Goal: Task Accomplishment & Management: Use online tool/utility

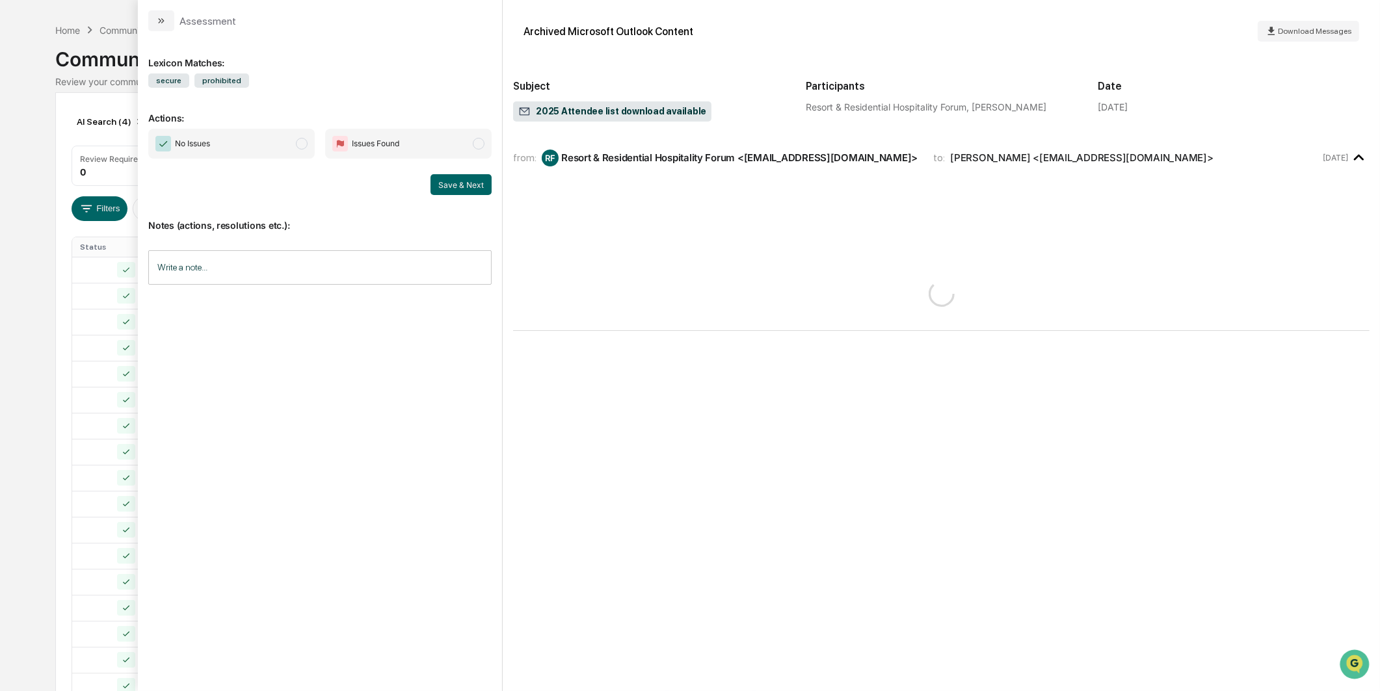
click at [265, 132] on span "No Issues" at bounding box center [231, 144] width 166 height 30
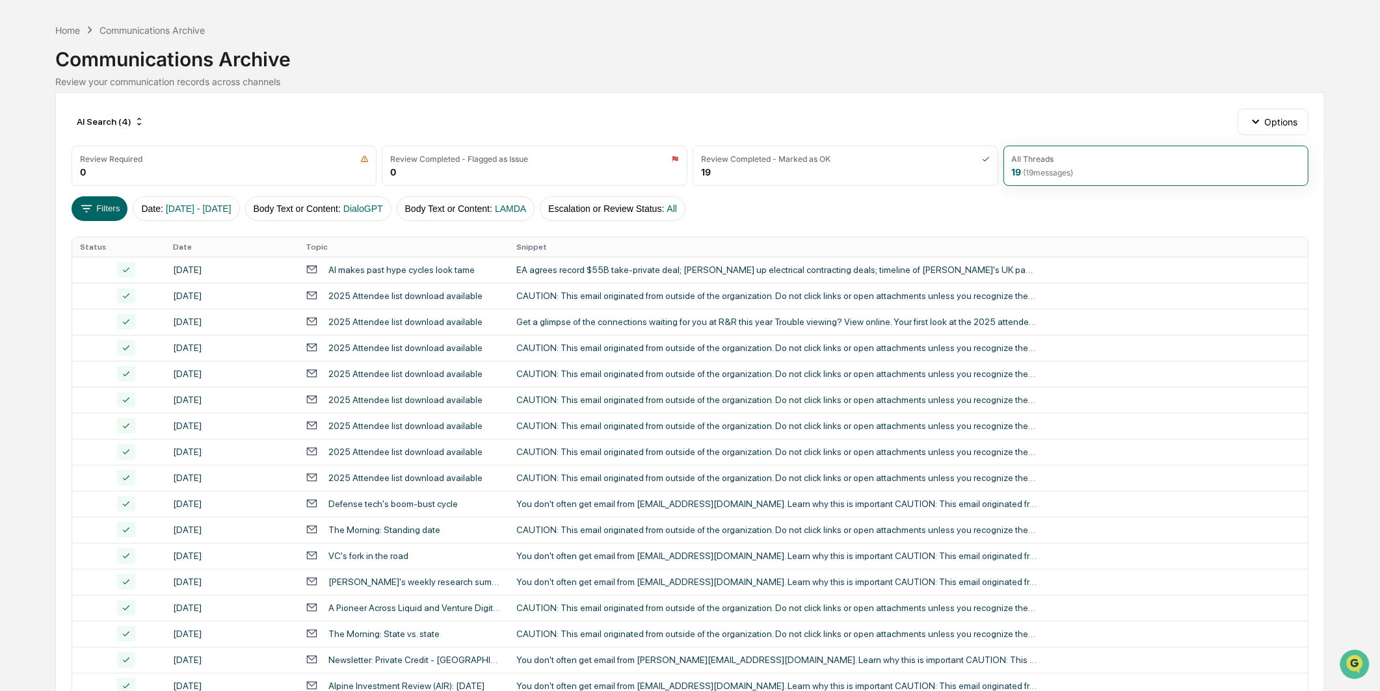
click at [54, 221] on div "Calendar Manage Tasks Reviews Approval Management Company People, Data, Setting…" at bounding box center [690, 391] width 1380 height 867
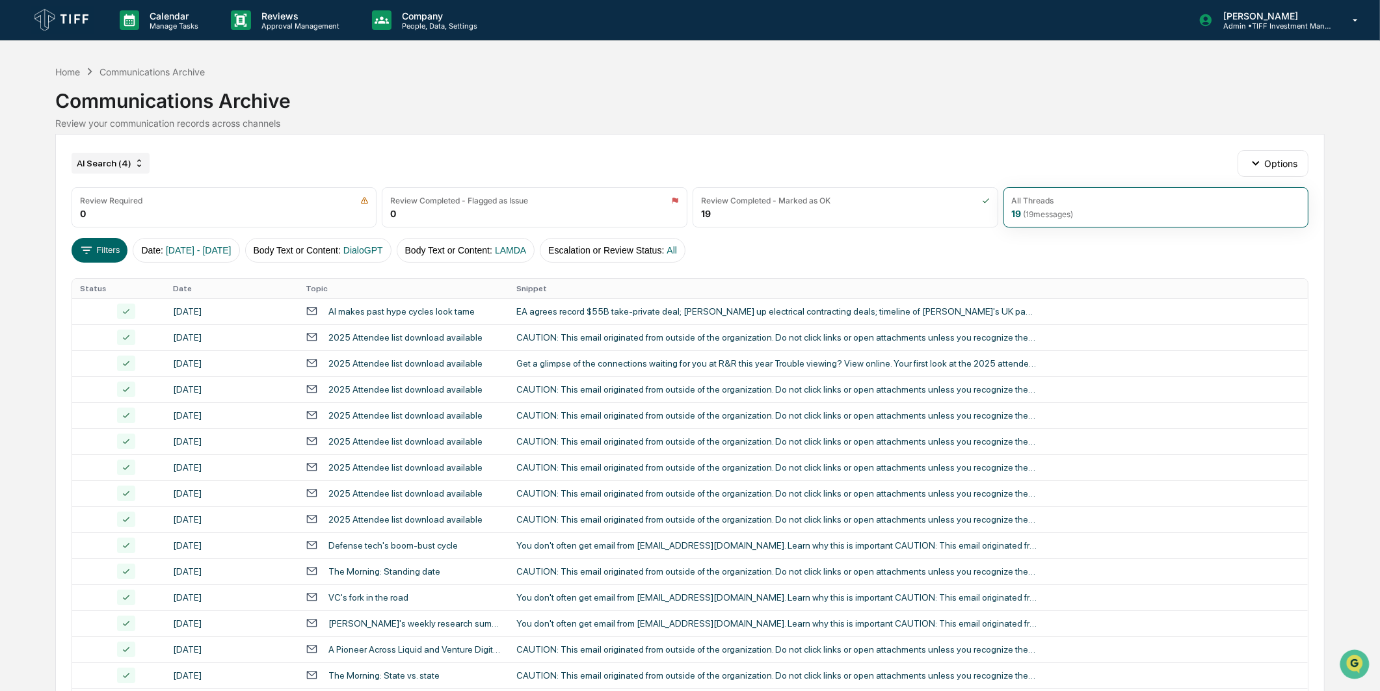
click at [133, 156] on div "AI Search (4)" at bounding box center [111, 163] width 78 height 21
click at [98, 302] on div "AI Search (5)" at bounding box center [122, 297] width 238 height 16
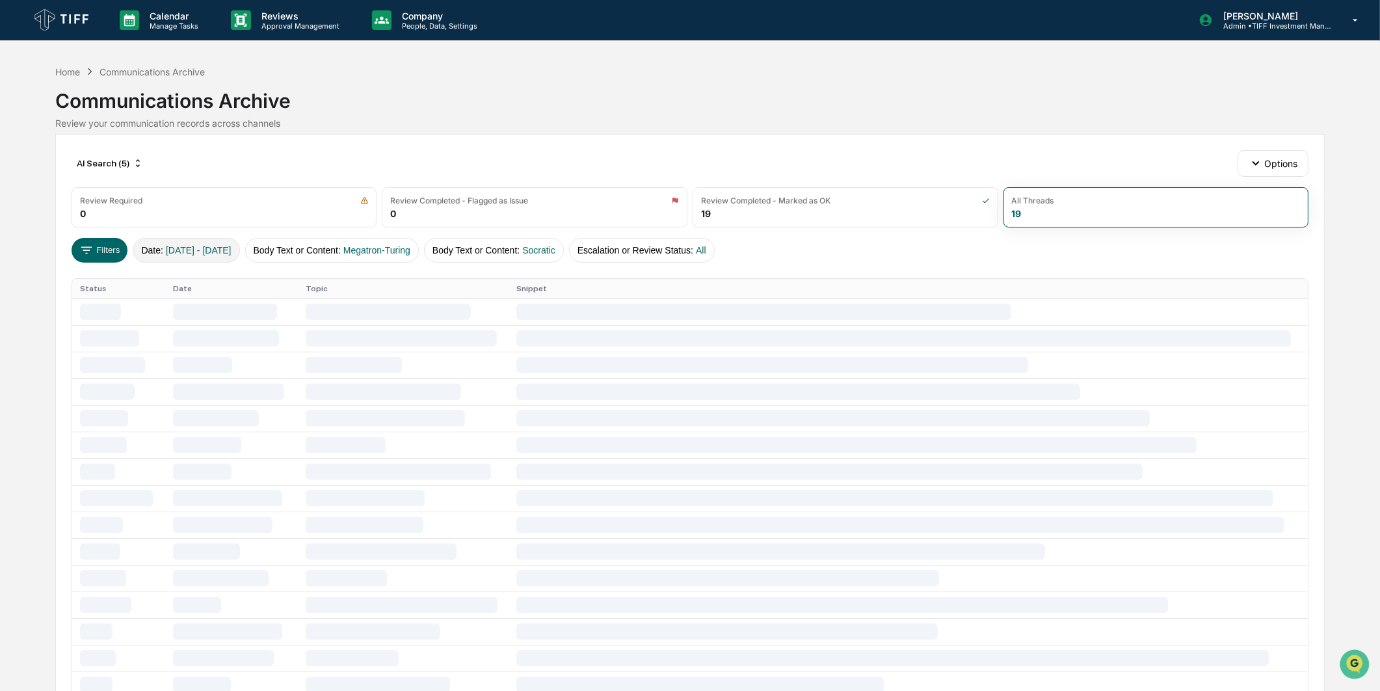
click at [166, 242] on button "Date : [DATE] - [DATE]" at bounding box center [186, 250] width 107 height 25
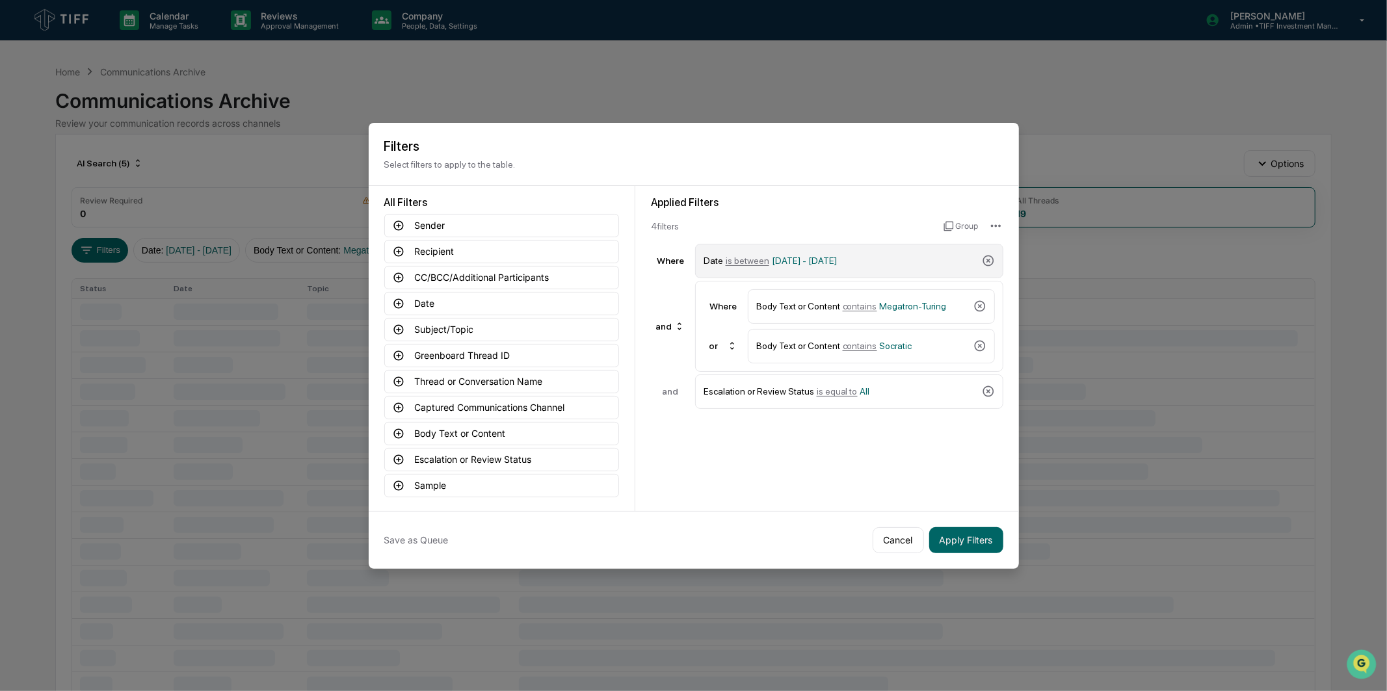
click at [794, 257] on span "[DATE] - [DATE]" at bounding box center [804, 261] width 65 height 10
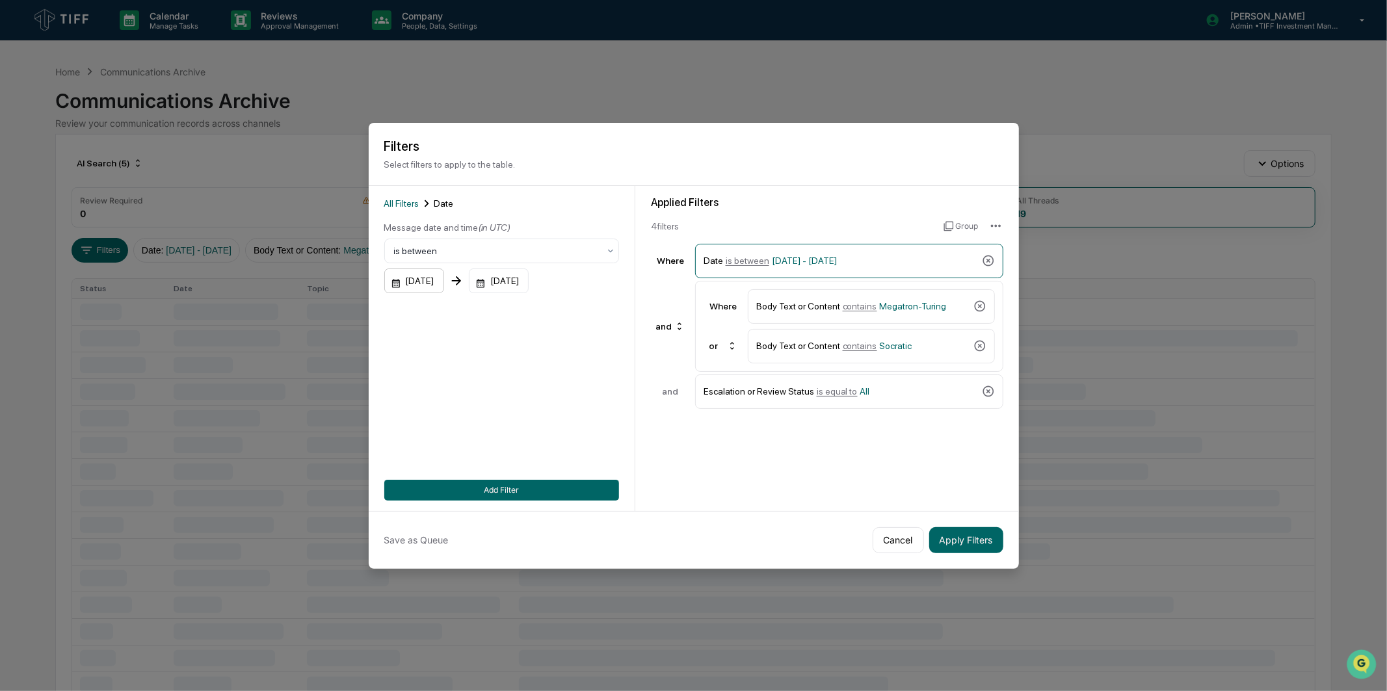
click at [417, 272] on div "[DATE]" at bounding box center [414, 281] width 60 height 25
click at [569, 309] on icon "Next month" at bounding box center [568, 309] width 5 height 7
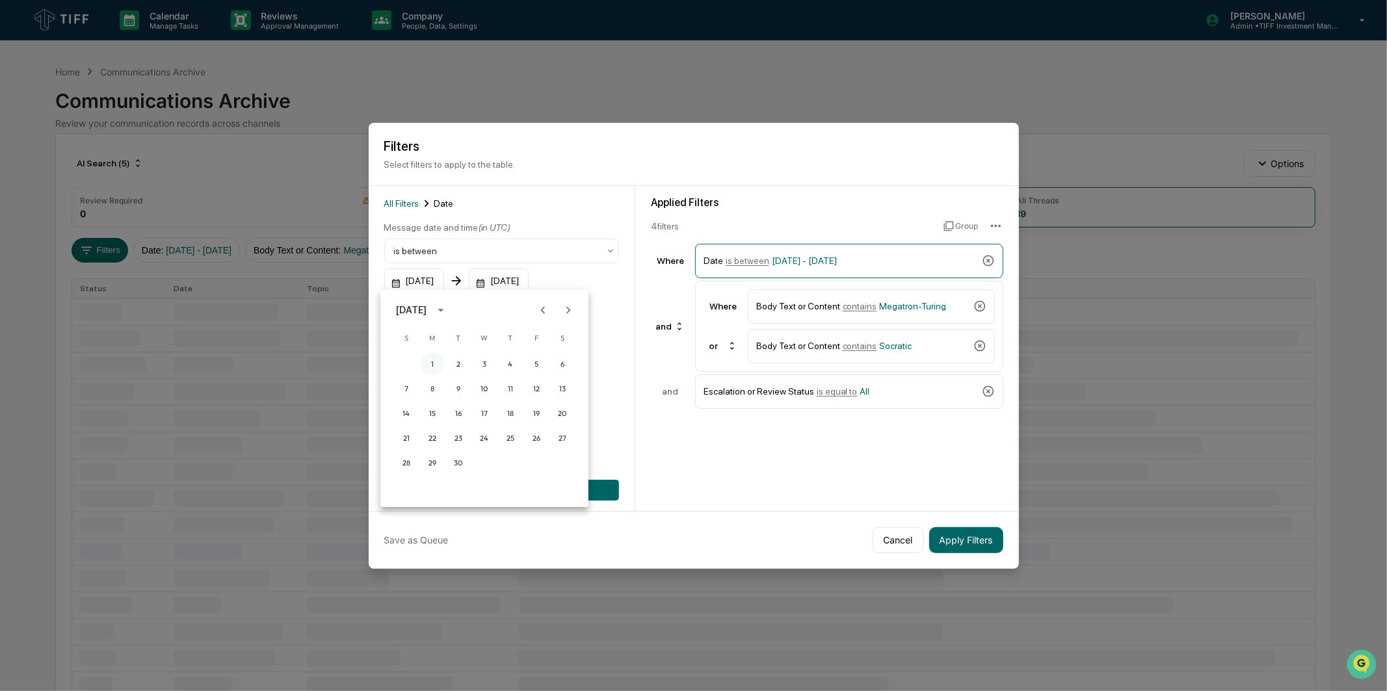
click at [427, 358] on button "1" at bounding box center [432, 363] width 23 height 23
click at [530, 260] on div "Message date and time (in UTC) is between [DATE] [DATE] Start date must be befo…" at bounding box center [501, 264] width 235 height 86
click at [529, 272] on div "[DATE]" at bounding box center [499, 281] width 60 height 25
click at [660, 317] on div at bounding box center [659, 310] width 16 height 25
click at [668, 311] on icon "Next month" at bounding box center [671, 310] width 14 height 14
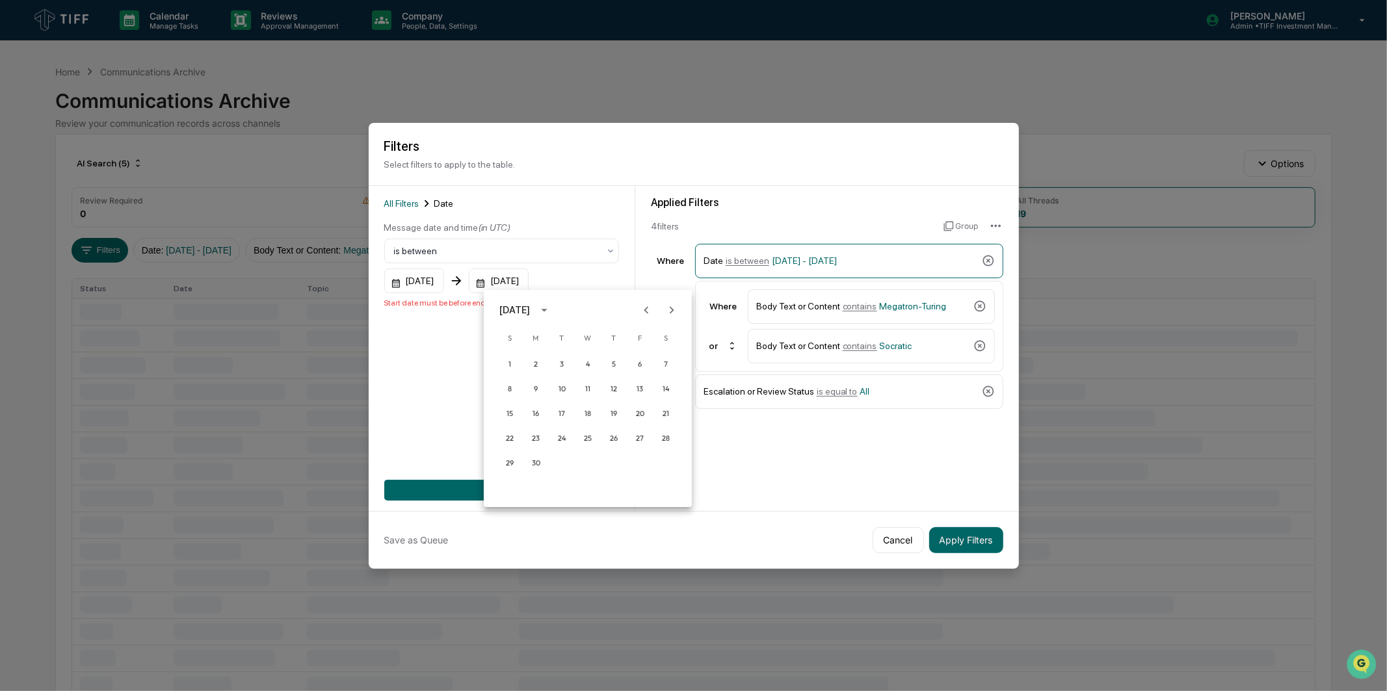
click at [668, 311] on icon "Next month" at bounding box center [671, 310] width 14 height 14
click at [566, 464] on button "30" at bounding box center [561, 462] width 23 height 23
click at [540, 490] on button "Add Filter" at bounding box center [501, 490] width 235 height 21
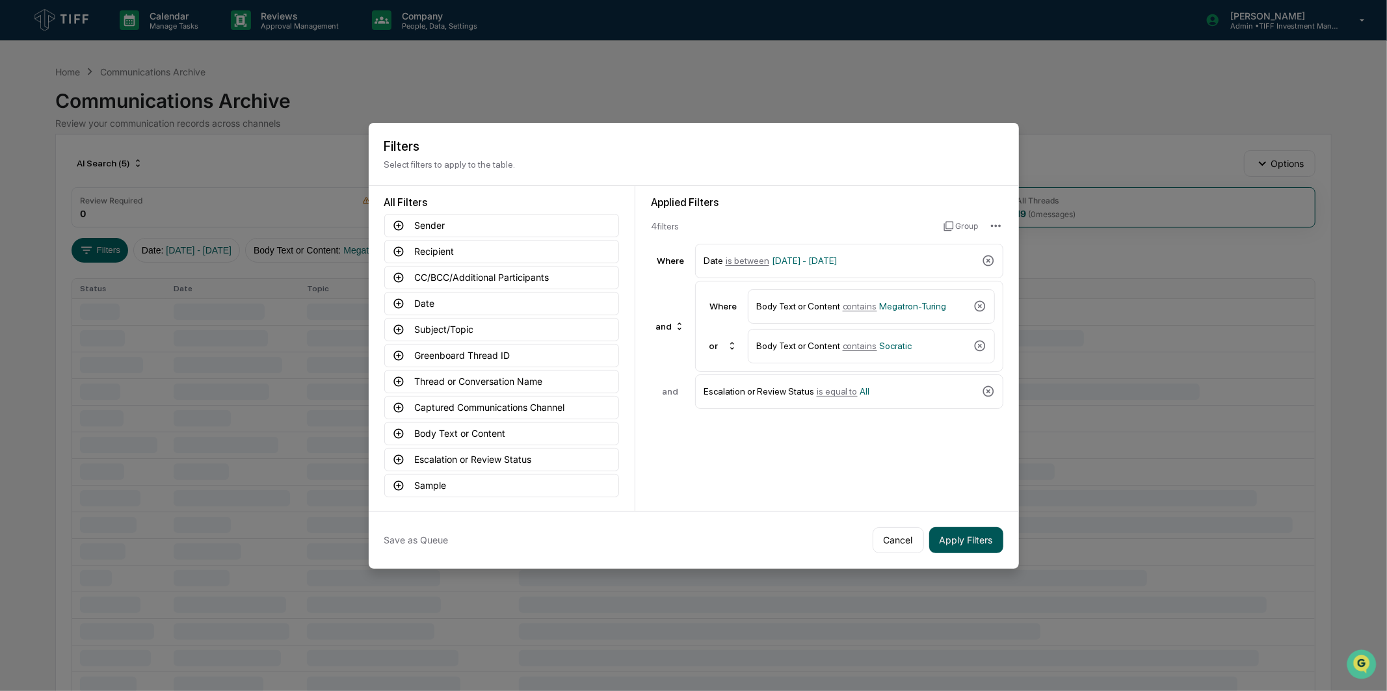
click at [971, 527] on button "Apply Filters" at bounding box center [966, 540] width 74 height 26
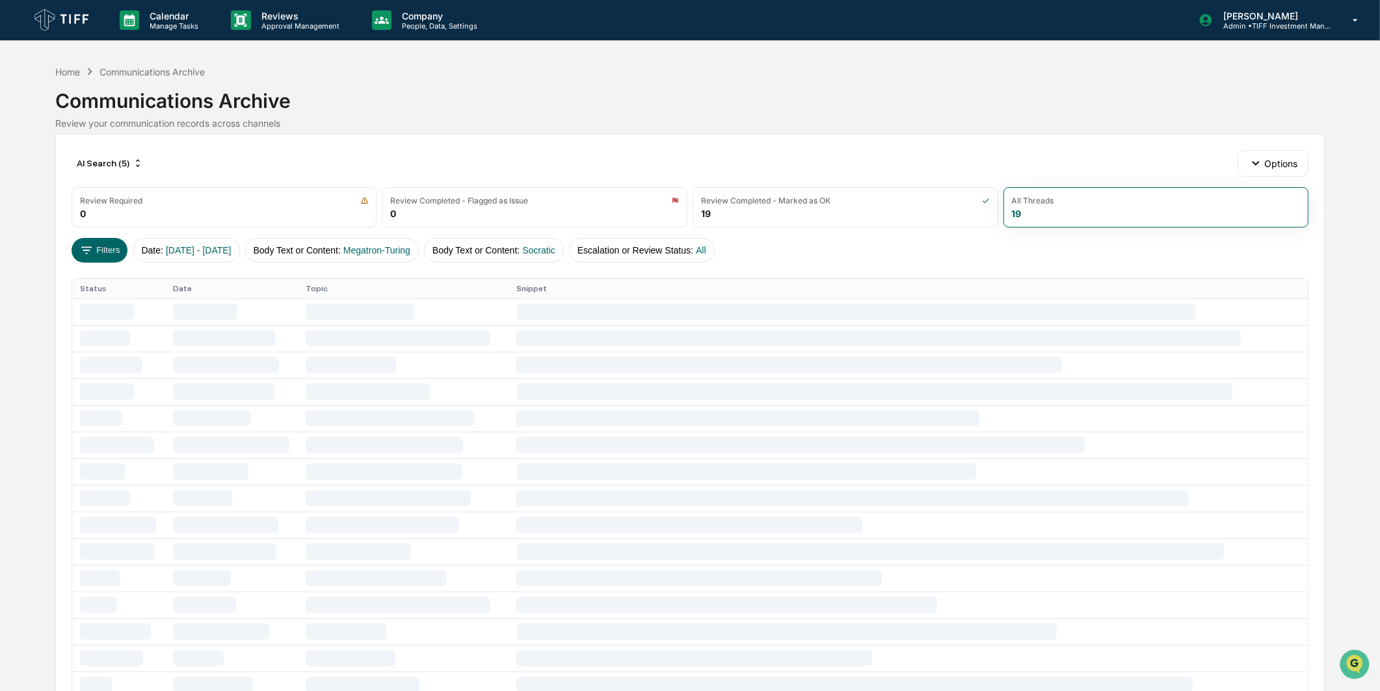
click at [640, 126] on div "Review your communication records across channels" at bounding box center [689, 123] width 1269 height 11
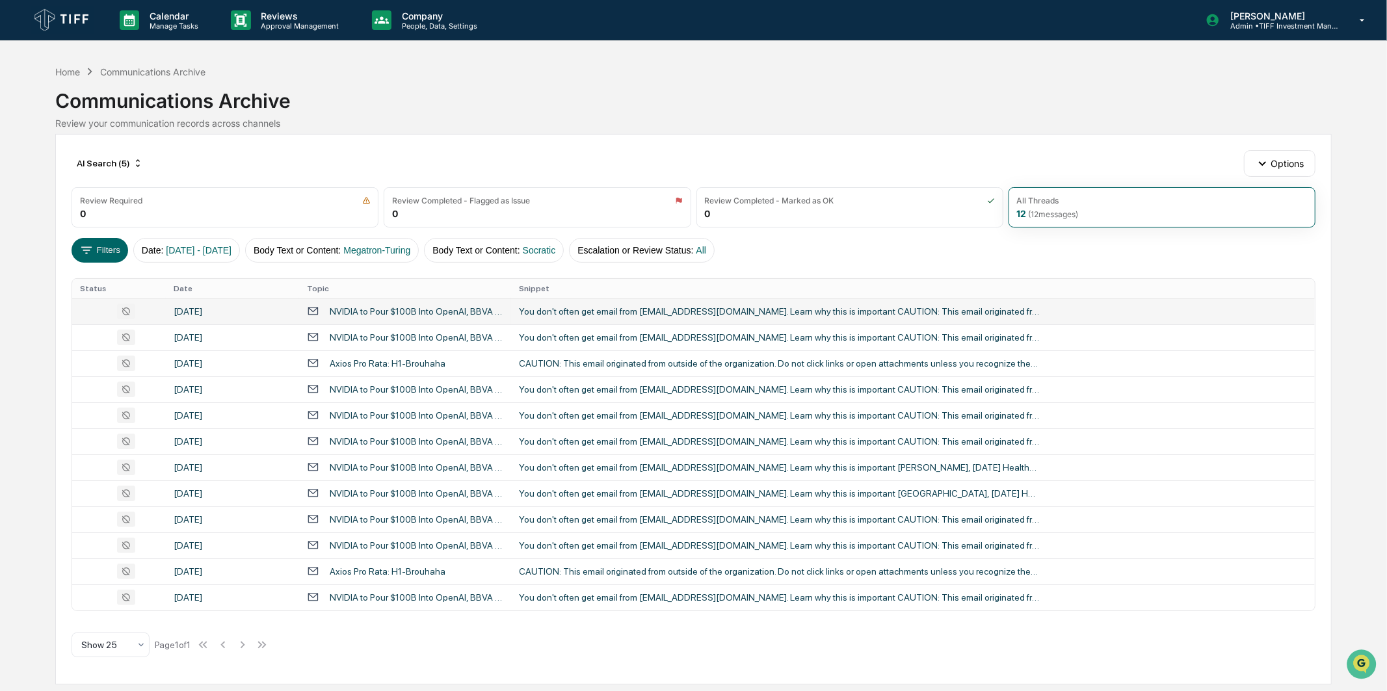
click at [362, 312] on div "NVIDIA to Pour $100B Into OpenAI, BBVA Raises Sabadell Offer" at bounding box center [417, 311] width 174 height 10
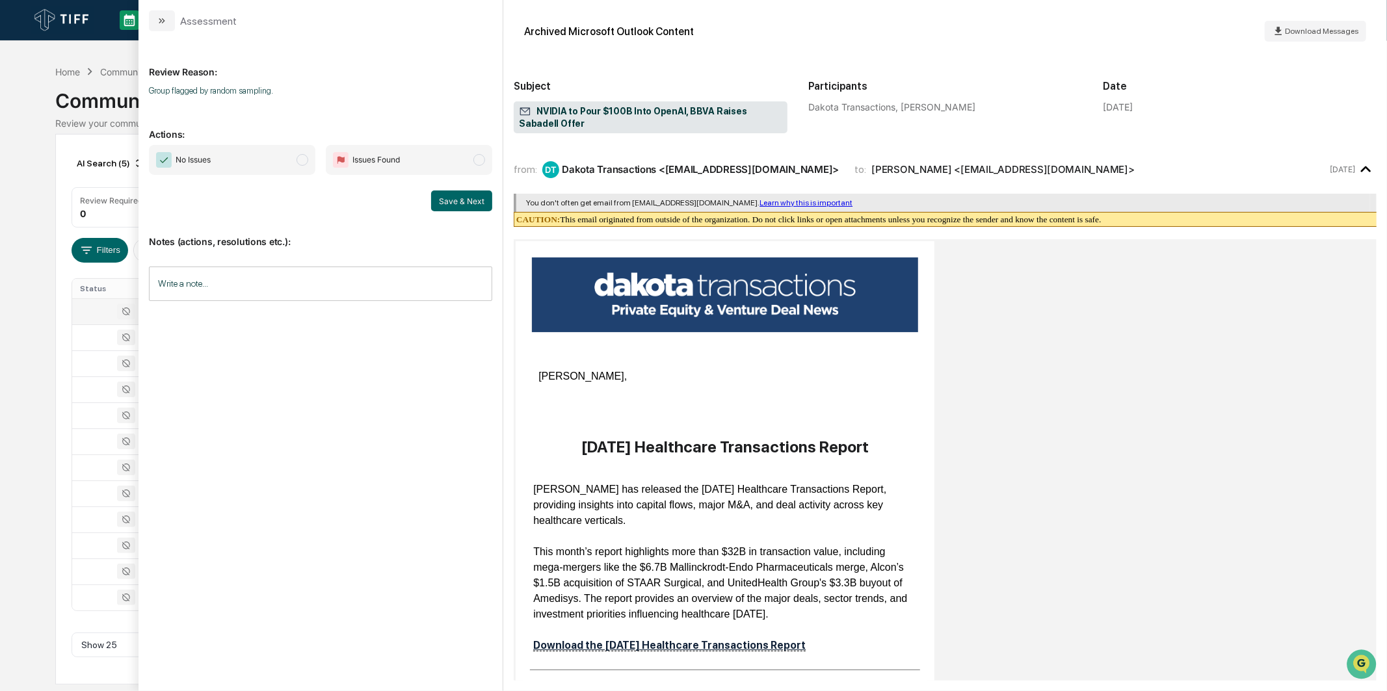
click at [285, 142] on div "Review Reason: Group flagged by random sampling. Actions: No Issues Issues Foun…" at bounding box center [320, 355] width 343 height 626
click at [283, 163] on span "No Issues" at bounding box center [232, 160] width 166 height 30
click at [497, 217] on div "Review Reason: Group flagged by random sampling. Actions: No Issues Issues Foun…" at bounding box center [320, 361] width 364 height 660
click at [478, 199] on button "Save & Next" at bounding box center [461, 200] width 61 height 21
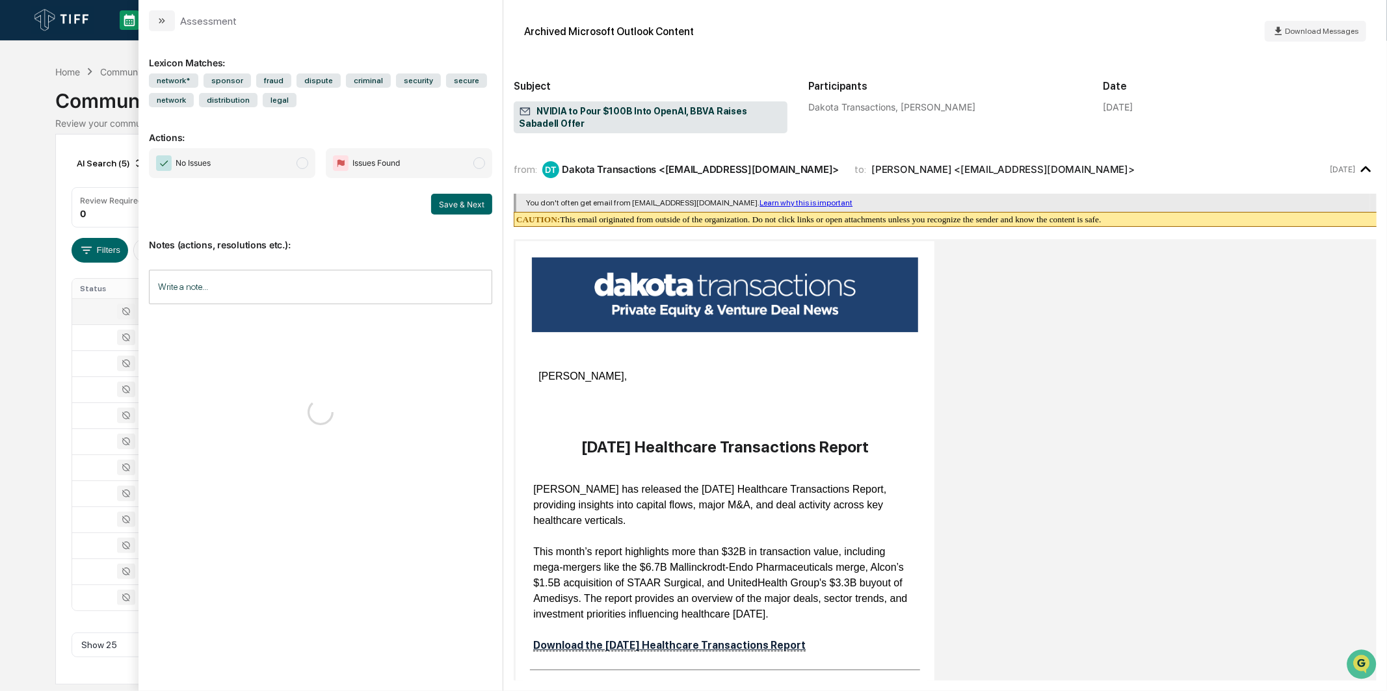
click at [288, 157] on span "No Issues" at bounding box center [232, 163] width 166 height 30
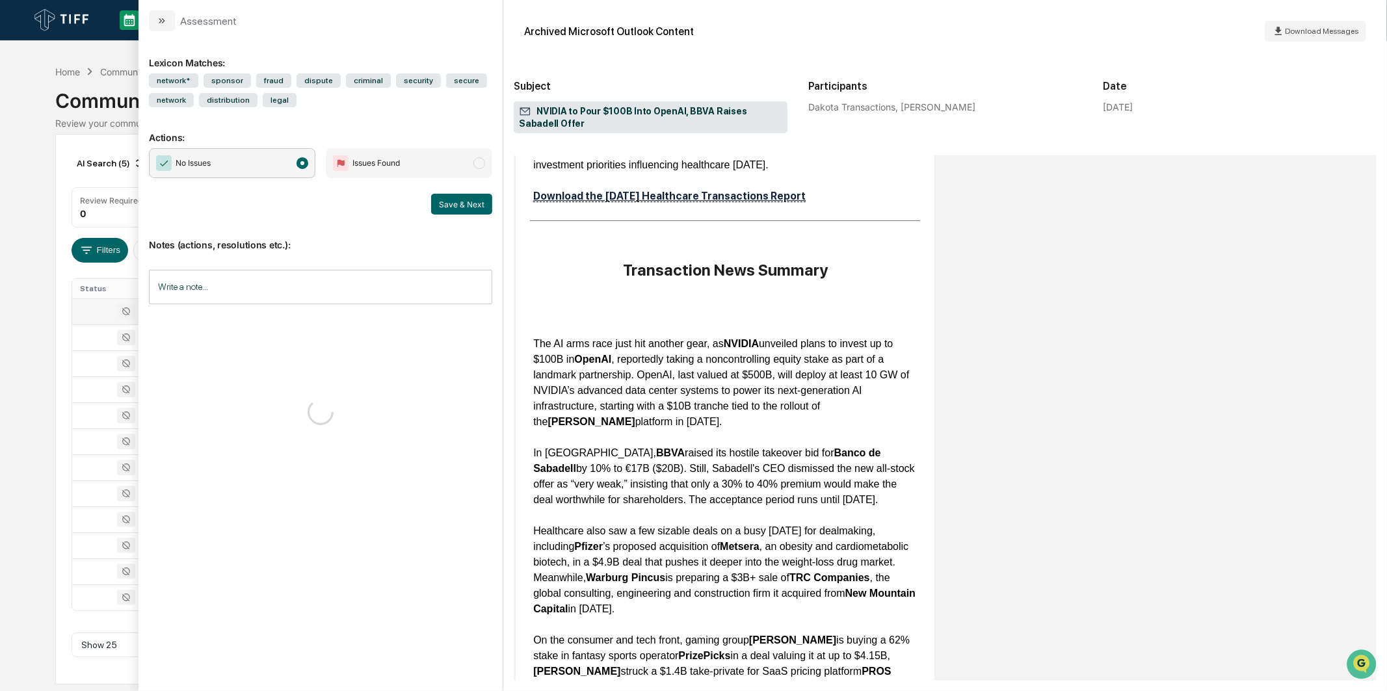
scroll to position [650, 0]
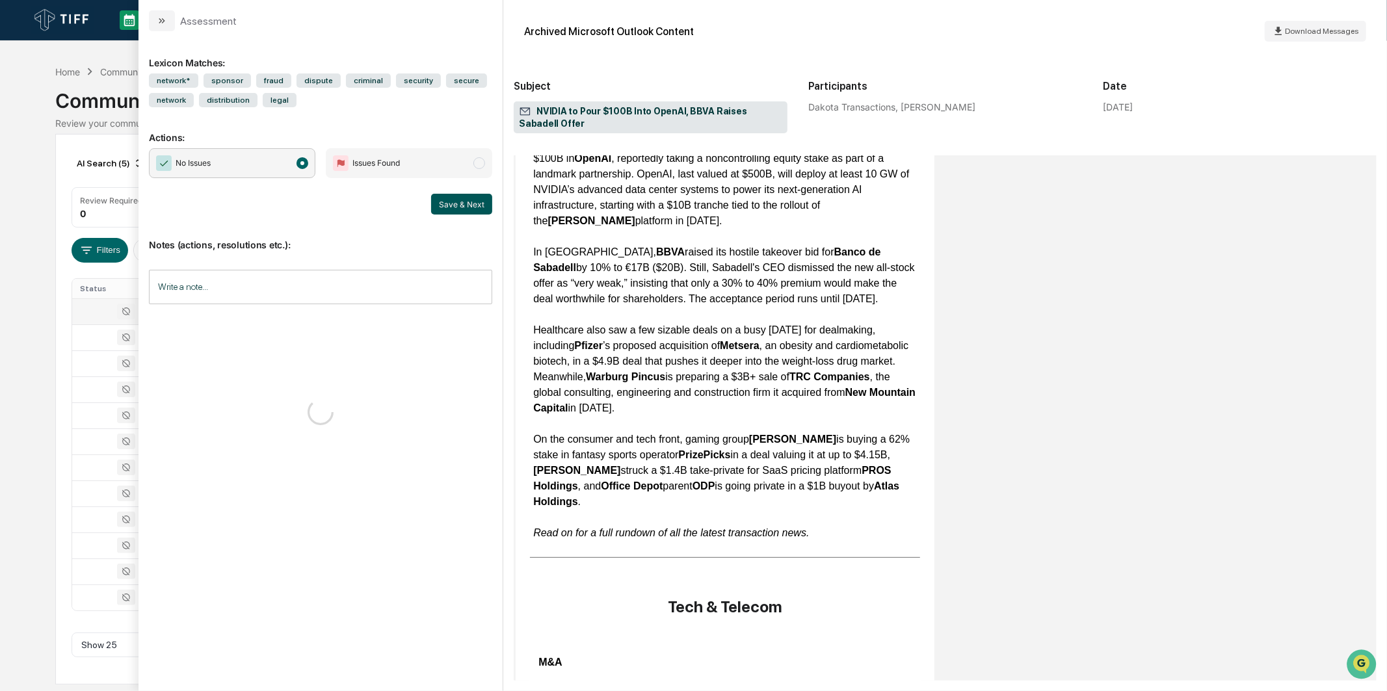
click at [486, 200] on button "Save & Next" at bounding box center [461, 204] width 61 height 21
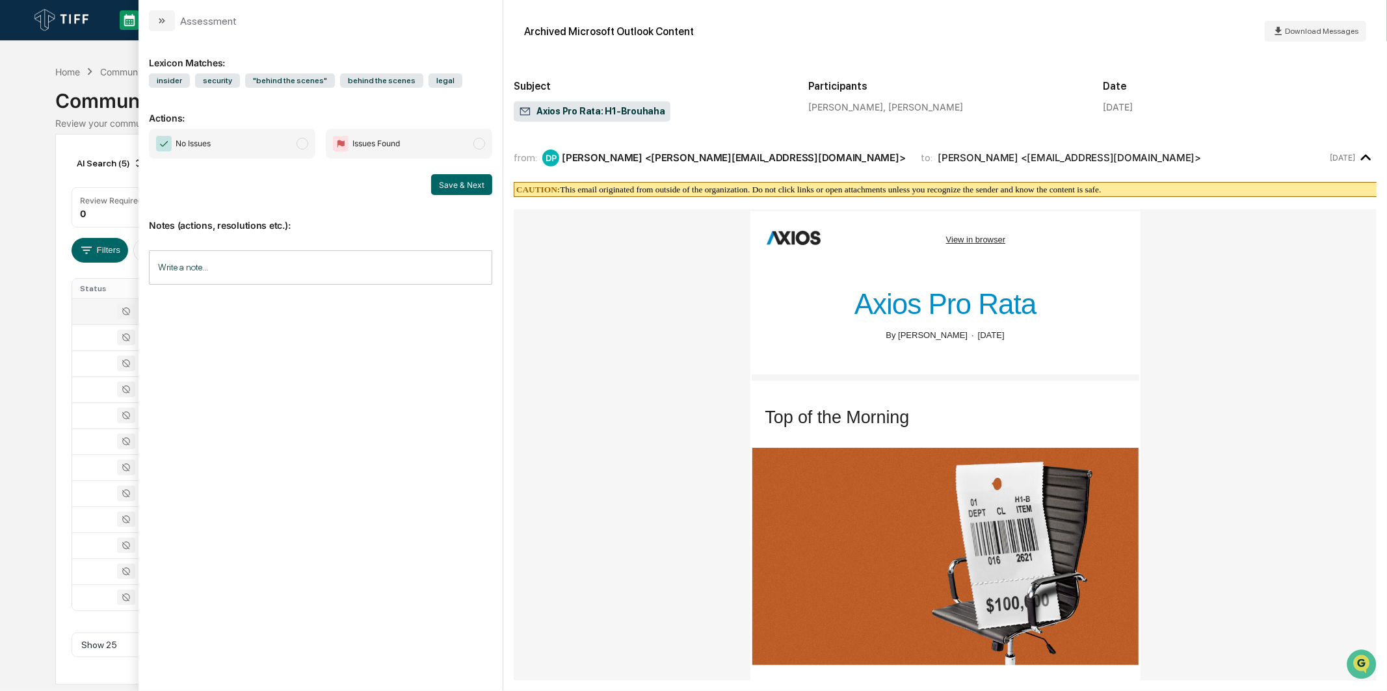
click at [314, 158] on label "No Issues" at bounding box center [232, 144] width 166 height 30
click at [426, 181] on div "Save & Next" at bounding box center [320, 184] width 343 height 21
click at [445, 180] on button "Save & Next" at bounding box center [461, 184] width 61 height 21
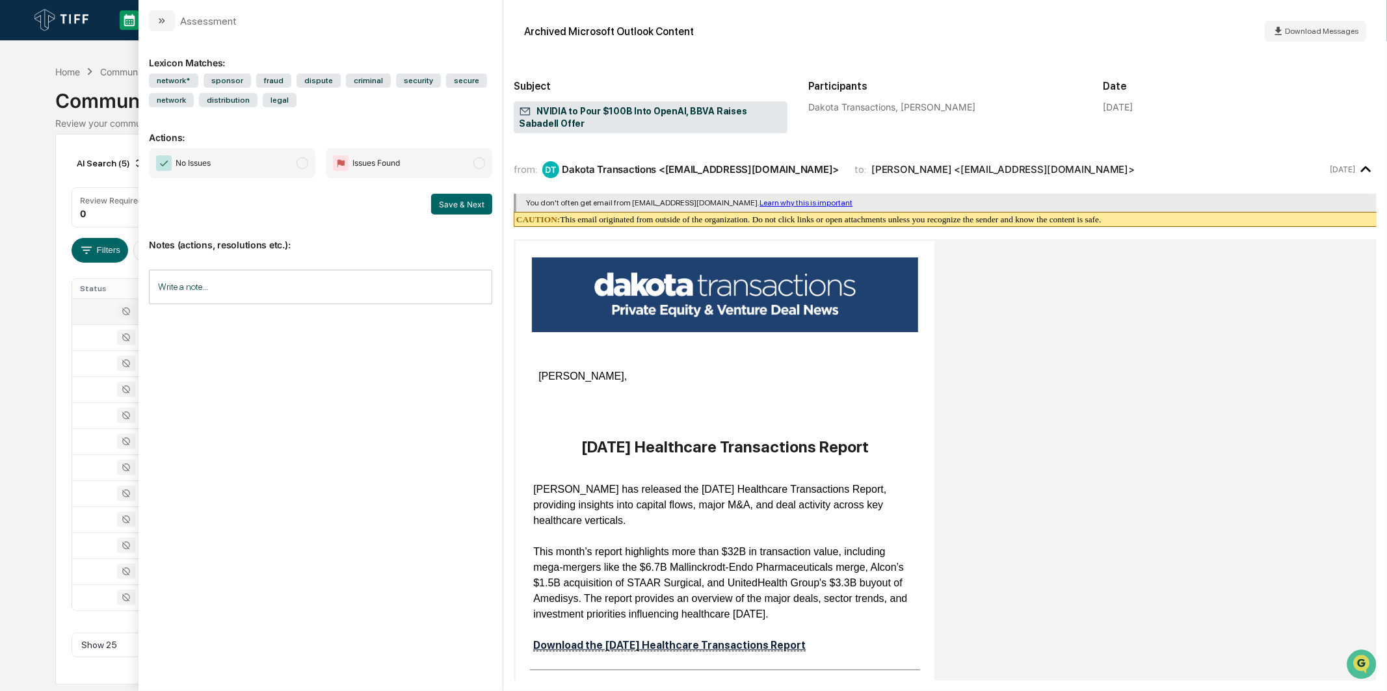
click at [289, 161] on span "No Issues" at bounding box center [232, 163] width 166 height 30
click at [466, 205] on button "Save & Next" at bounding box center [461, 204] width 61 height 21
click at [314, 159] on span "No Issues" at bounding box center [232, 163] width 166 height 30
click at [445, 203] on button "Save & Next" at bounding box center [461, 204] width 61 height 21
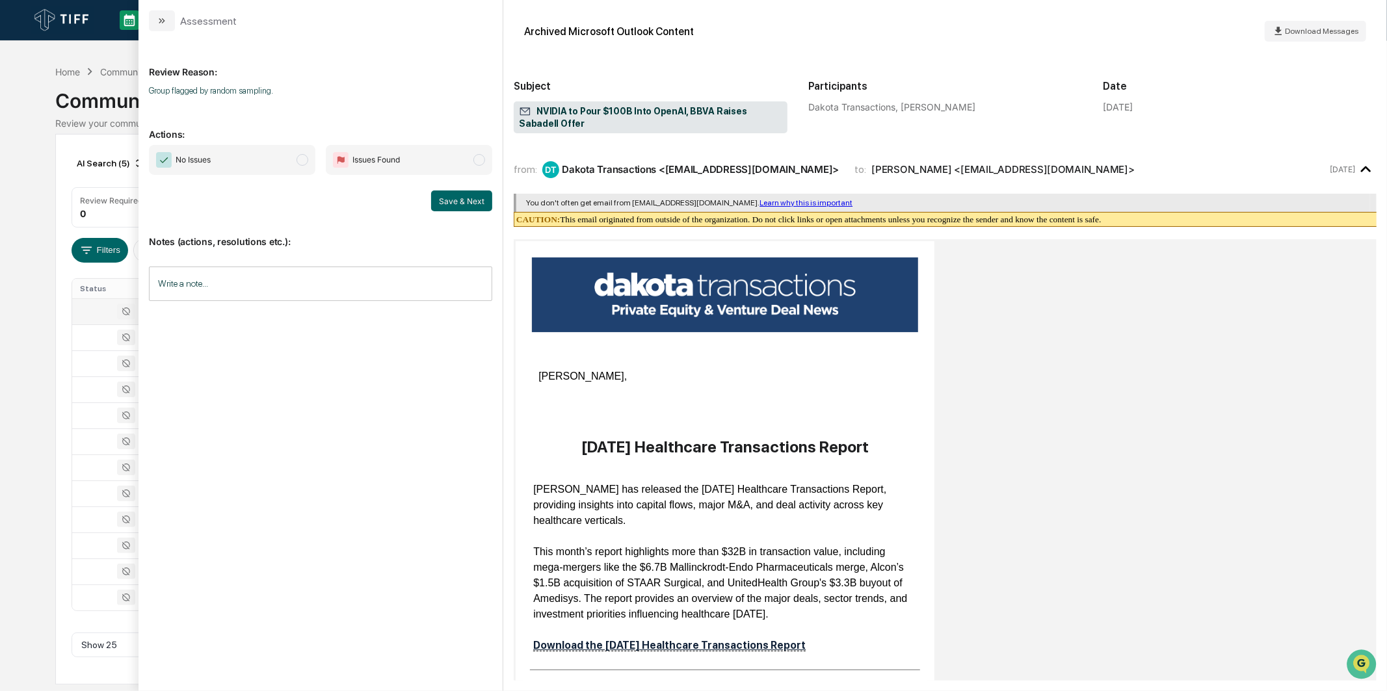
click at [295, 168] on span "No Issues" at bounding box center [232, 160] width 166 height 30
click at [450, 218] on div "Notes (actions, resolutions etc.): Write a note... Write a note..." at bounding box center [320, 263] width 343 height 105
click at [464, 183] on div "No Issues Issues Found Save & Next" at bounding box center [320, 178] width 343 height 66
click at [465, 202] on button "Save & Next" at bounding box center [461, 200] width 61 height 21
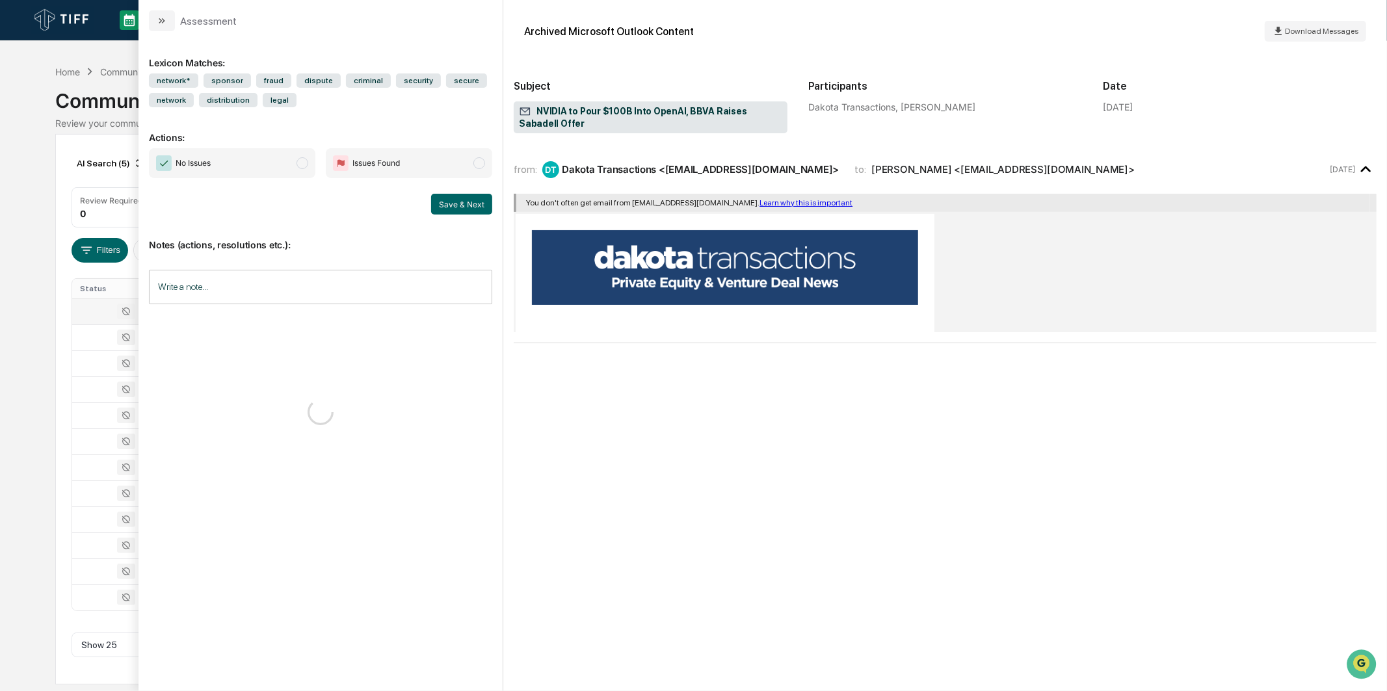
click at [234, 161] on span "No Issues" at bounding box center [232, 163] width 166 height 30
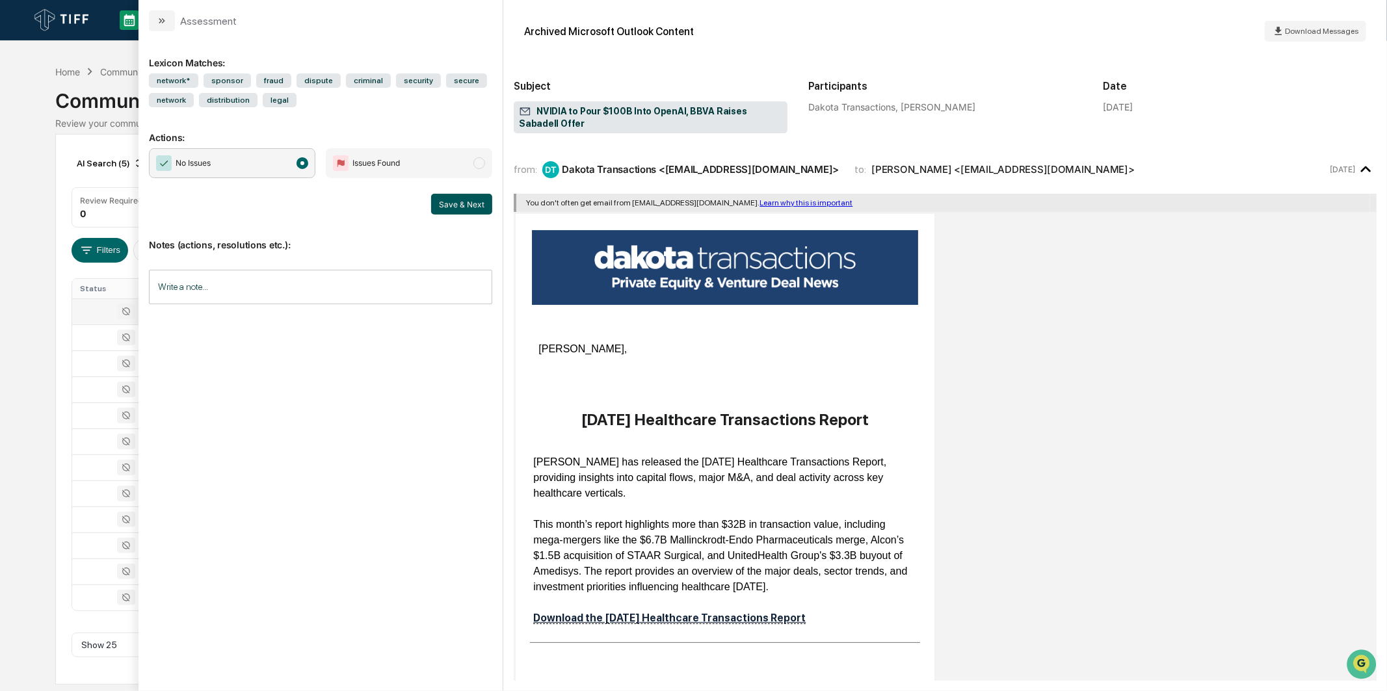
click at [446, 196] on button "Save & Next" at bounding box center [461, 204] width 61 height 21
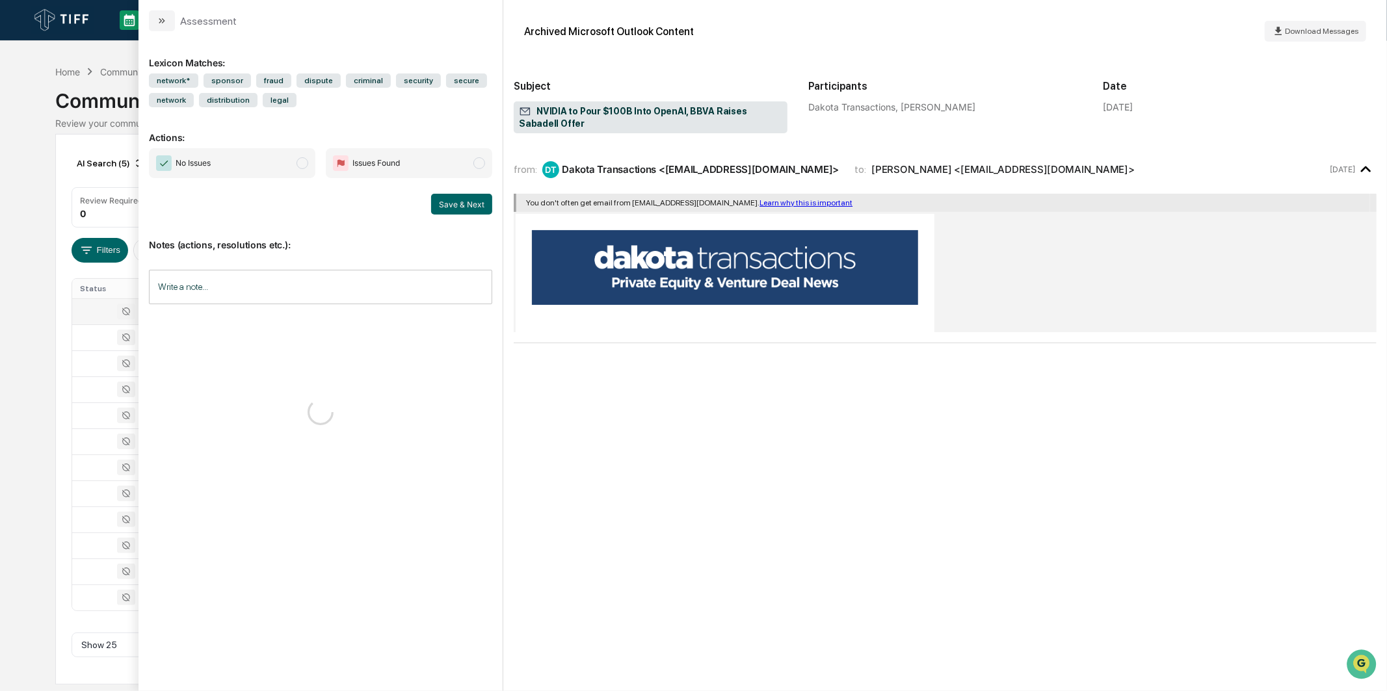
click at [286, 152] on span "No Issues" at bounding box center [232, 163] width 166 height 30
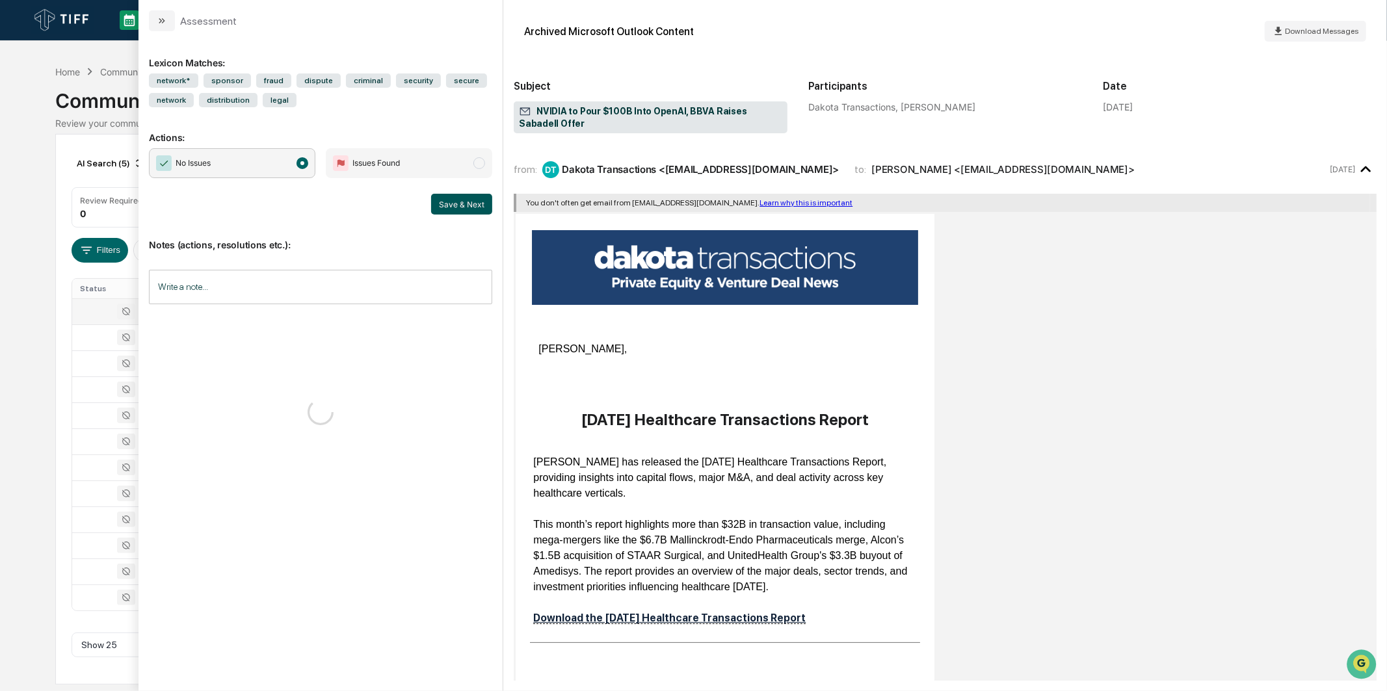
click at [438, 213] on button "Save & Next" at bounding box center [461, 204] width 61 height 21
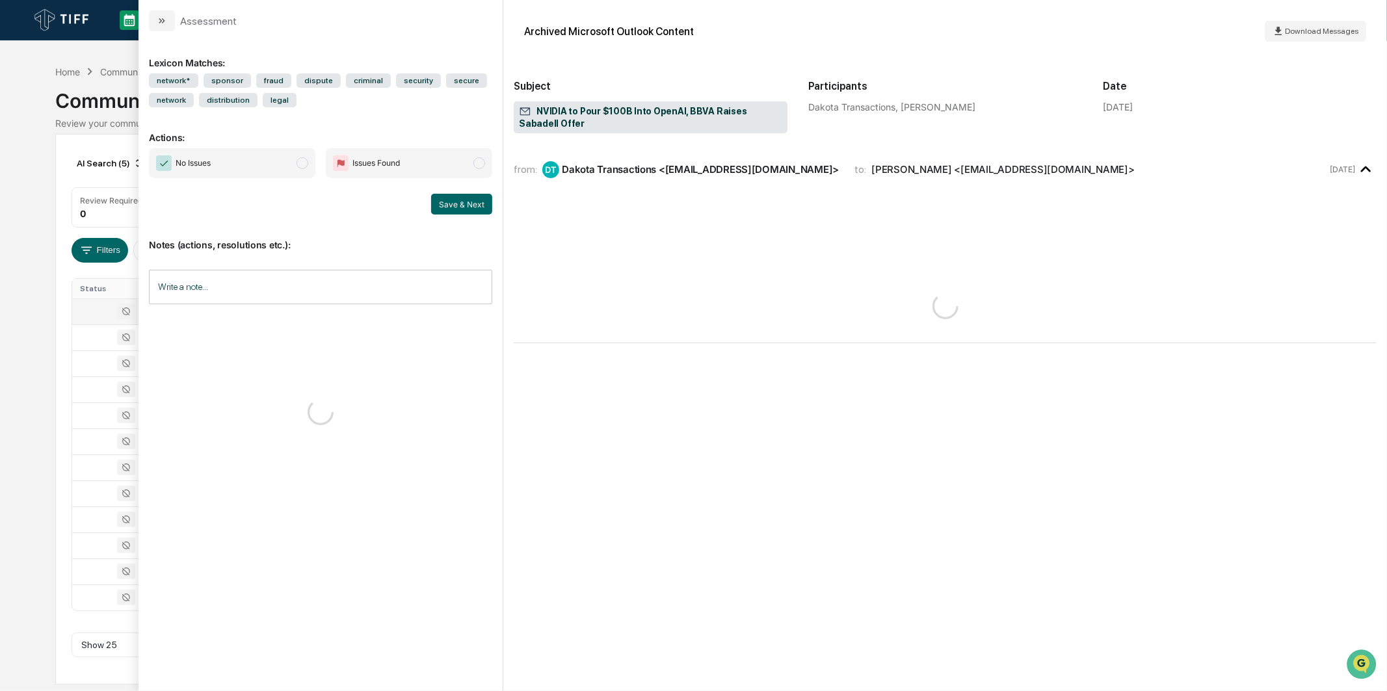
click at [289, 174] on span "No Issues" at bounding box center [232, 163] width 166 height 30
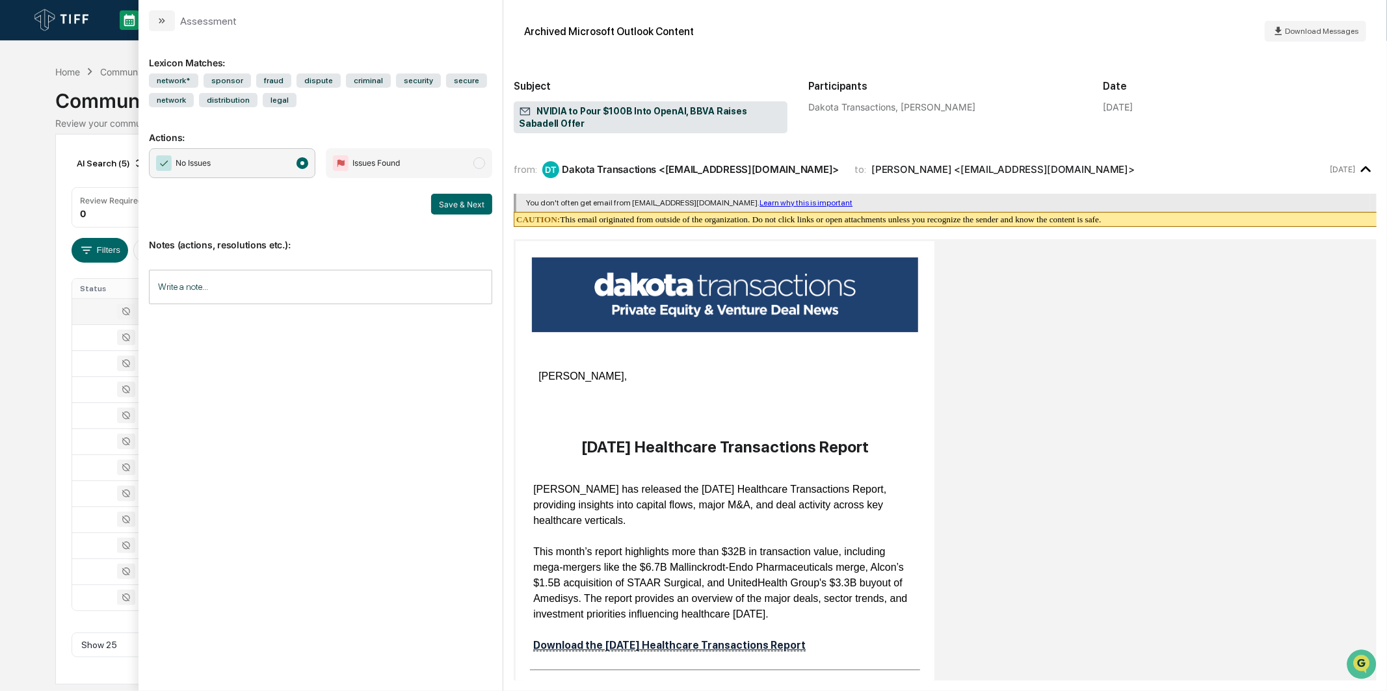
click at [462, 215] on div "Notes (actions, resolutions etc.): Write a note... Write a note..." at bounding box center [320, 267] width 343 height 105
click at [462, 213] on button "Save & Next" at bounding box center [461, 204] width 61 height 21
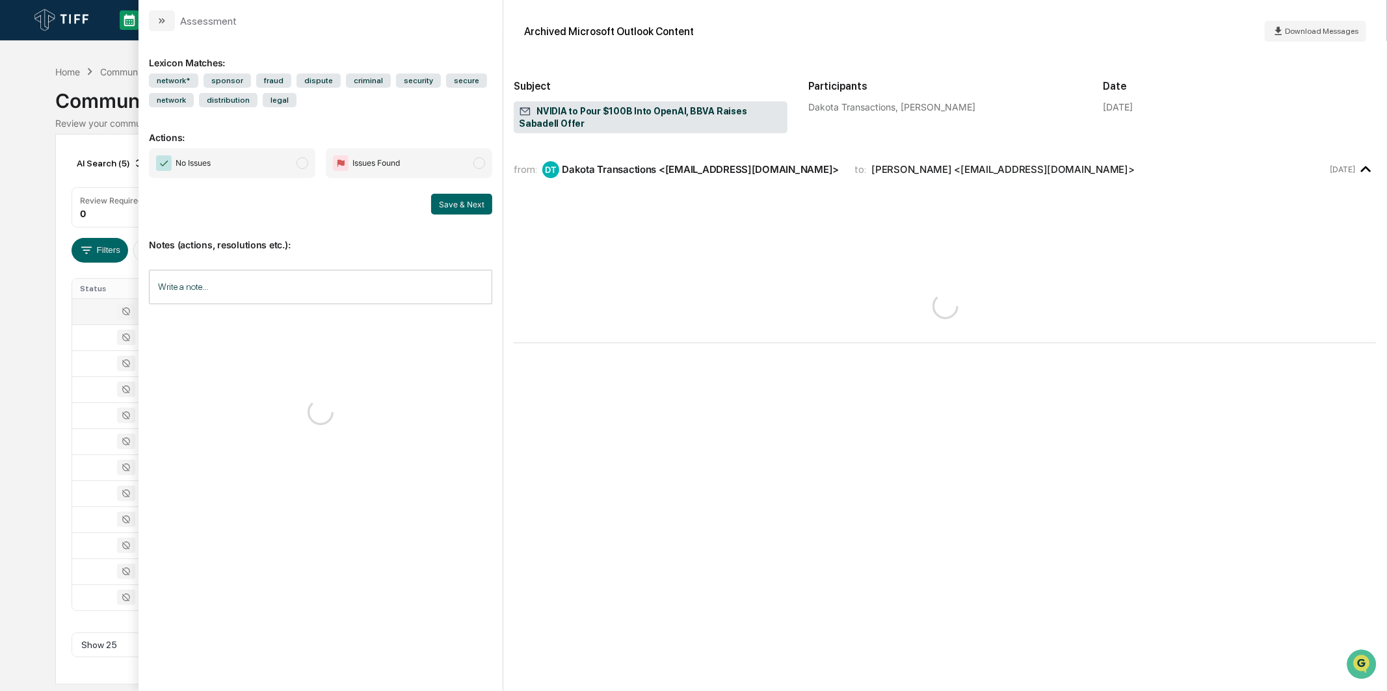
click at [57, 281] on div "AI Search (5) Options Review Required 0 Review Completed - Flagged as Issue 0 R…" at bounding box center [693, 409] width 1276 height 551
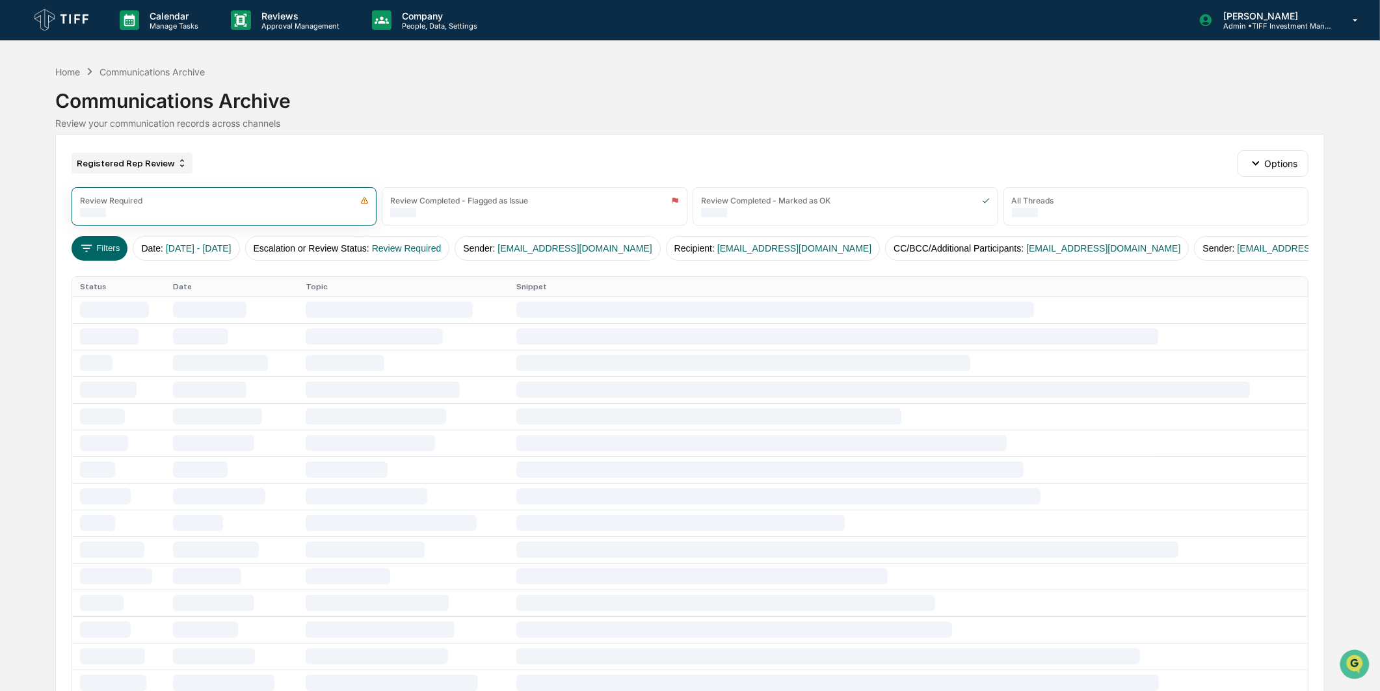
click at [125, 173] on div "Registered Rep Review" at bounding box center [132, 163] width 121 height 21
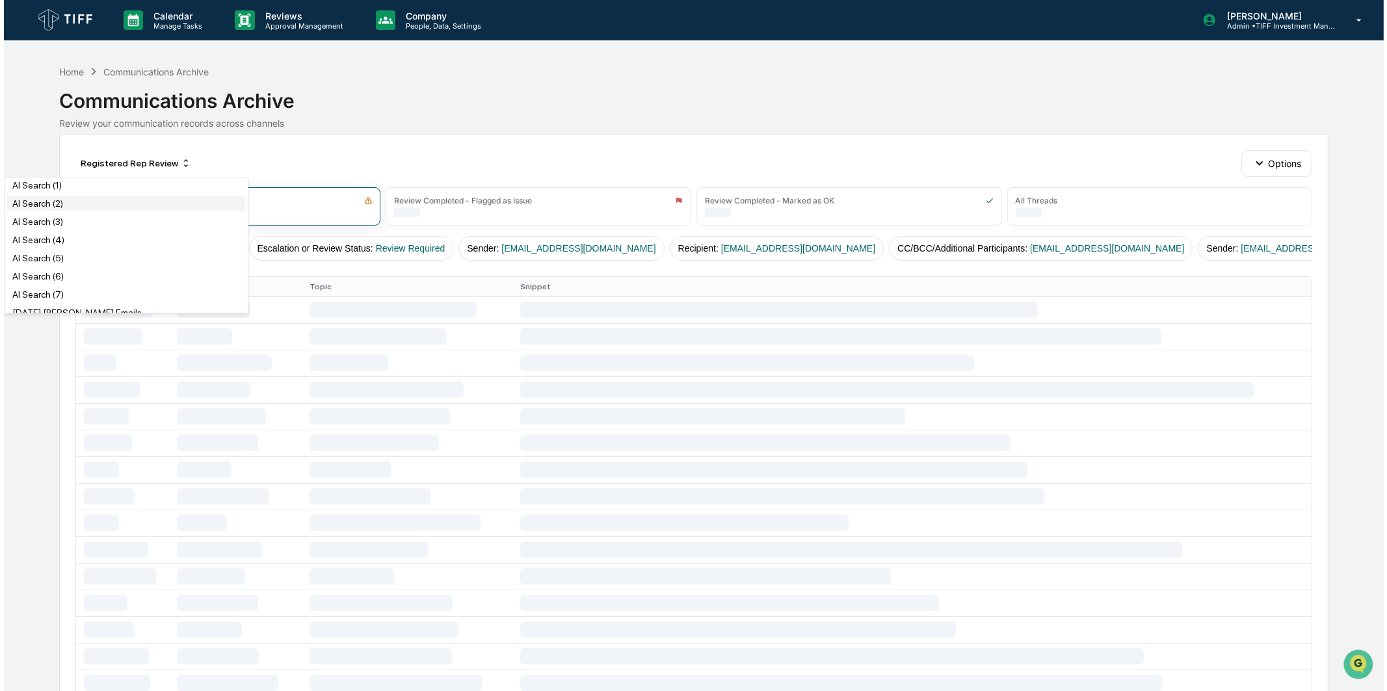
scroll to position [72, 0]
click at [114, 228] on div "AI Search (5)" at bounding box center [122, 225] width 238 height 16
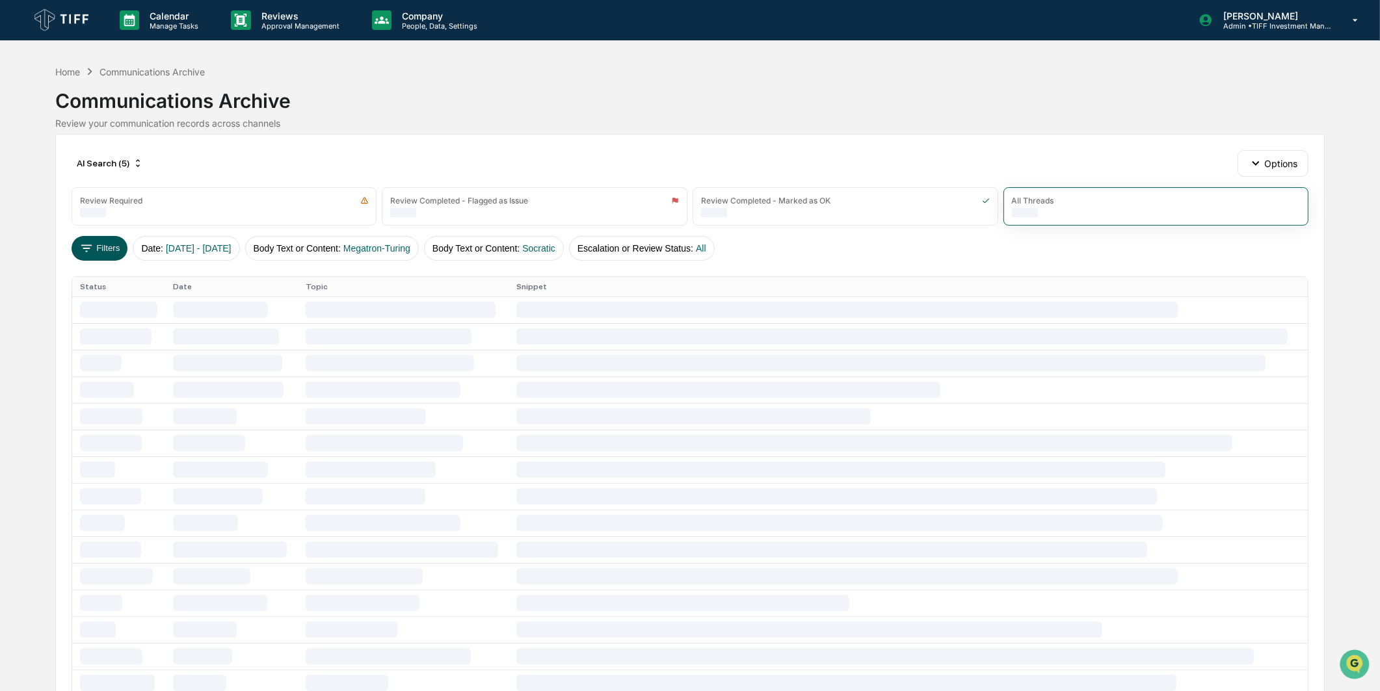
click at [104, 248] on button "Filters" at bounding box center [100, 248] width 57 height 25
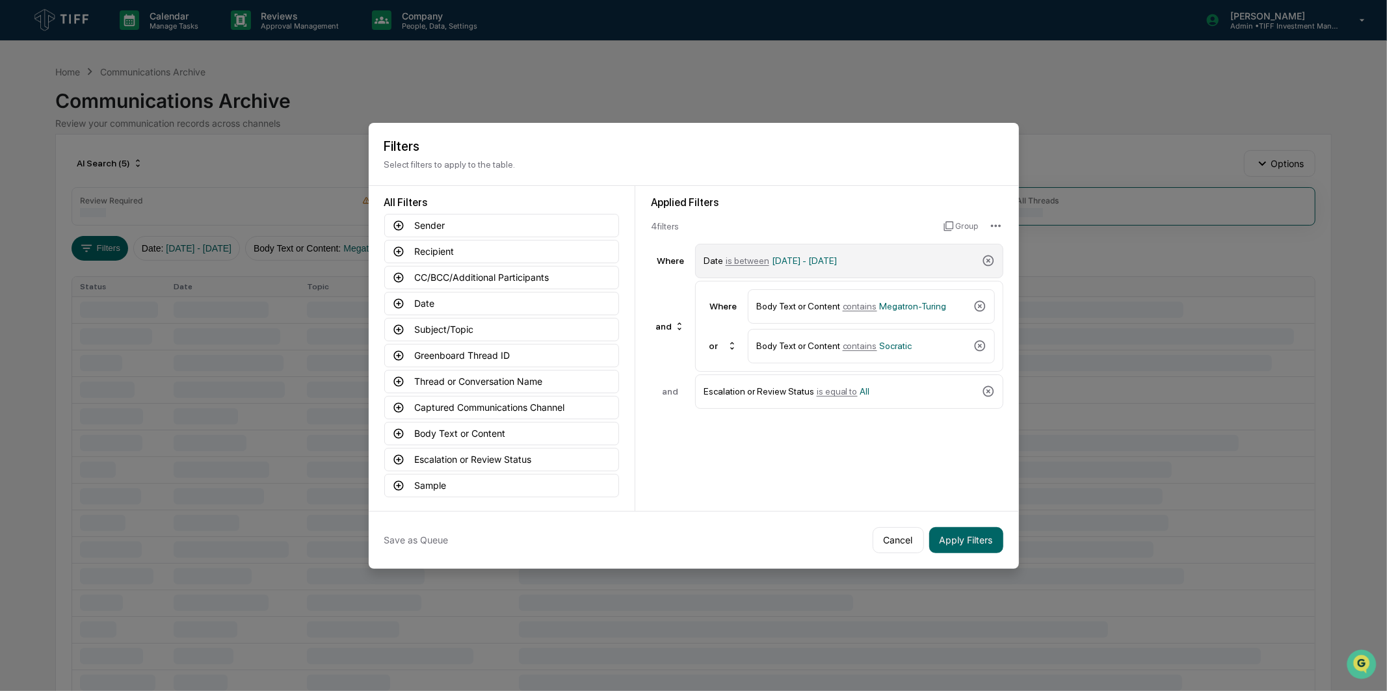
click at [817, 256] on span "[DATE] - [DATE]" at bounding box center [804, 261] width 65 height 10
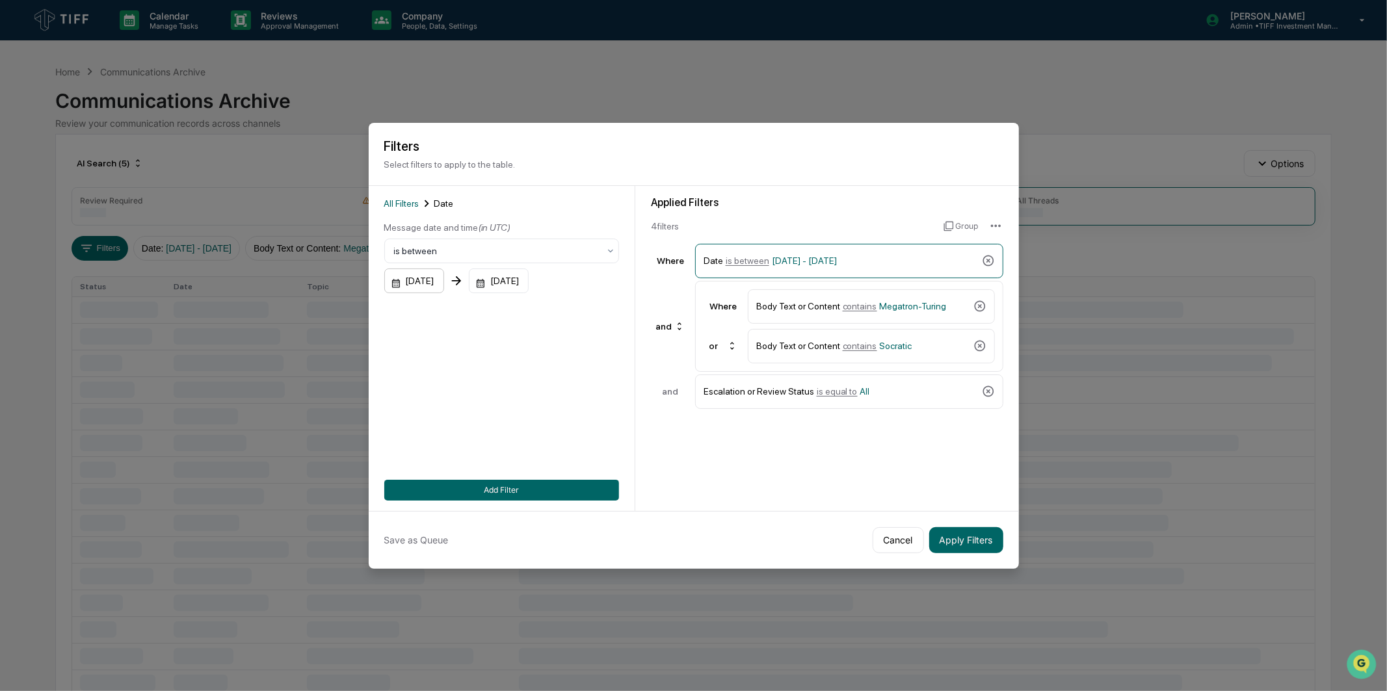
click at [402, 285] on div "[DATE]" at bounding box center [414, 281] width 60 height 25
click at [568, 306] on icon "Next month" at bounding box center [568, 311] width 14 height 14
click at [559, 310] on button "Next month" at bounding box center [568, 310] width 25 height 25
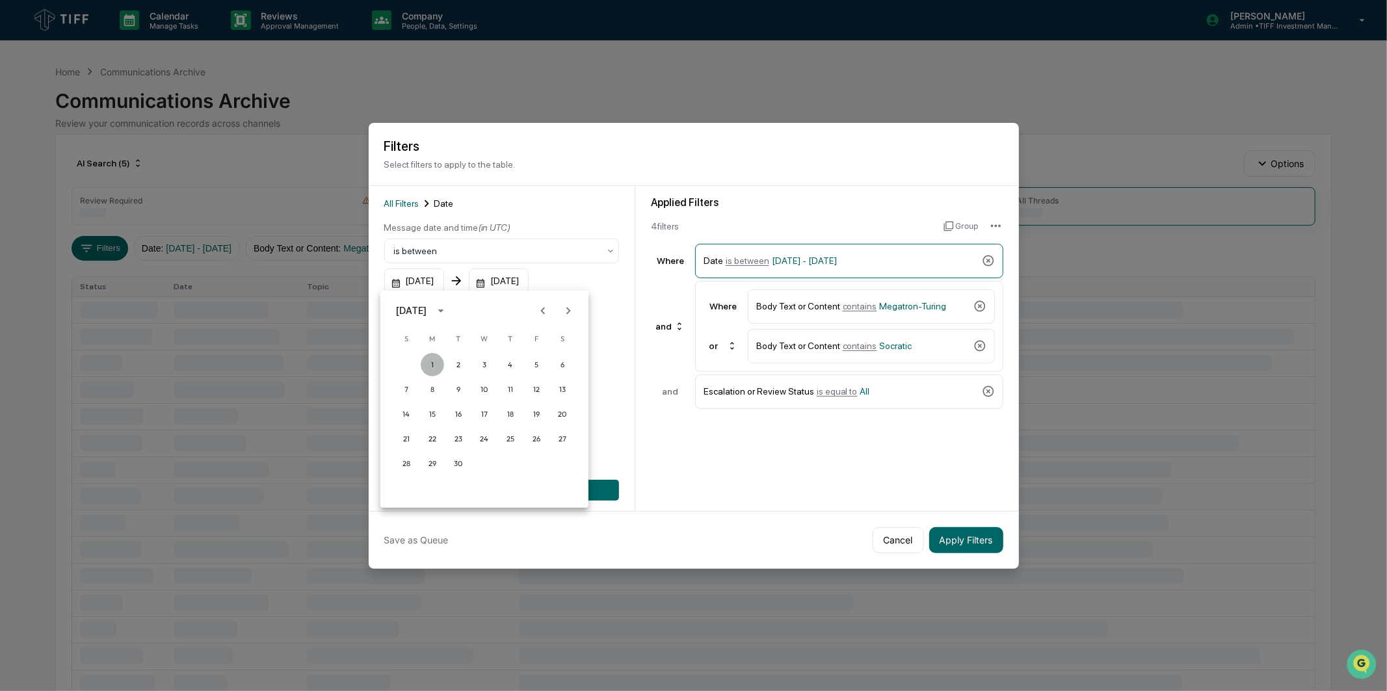
click at [437, 363] on button "1" at bounding box center [432, 364] width 23 height 23
click at [529, 283] on div "[DATE]" at bounding box center [499, 281] width 60 height 25
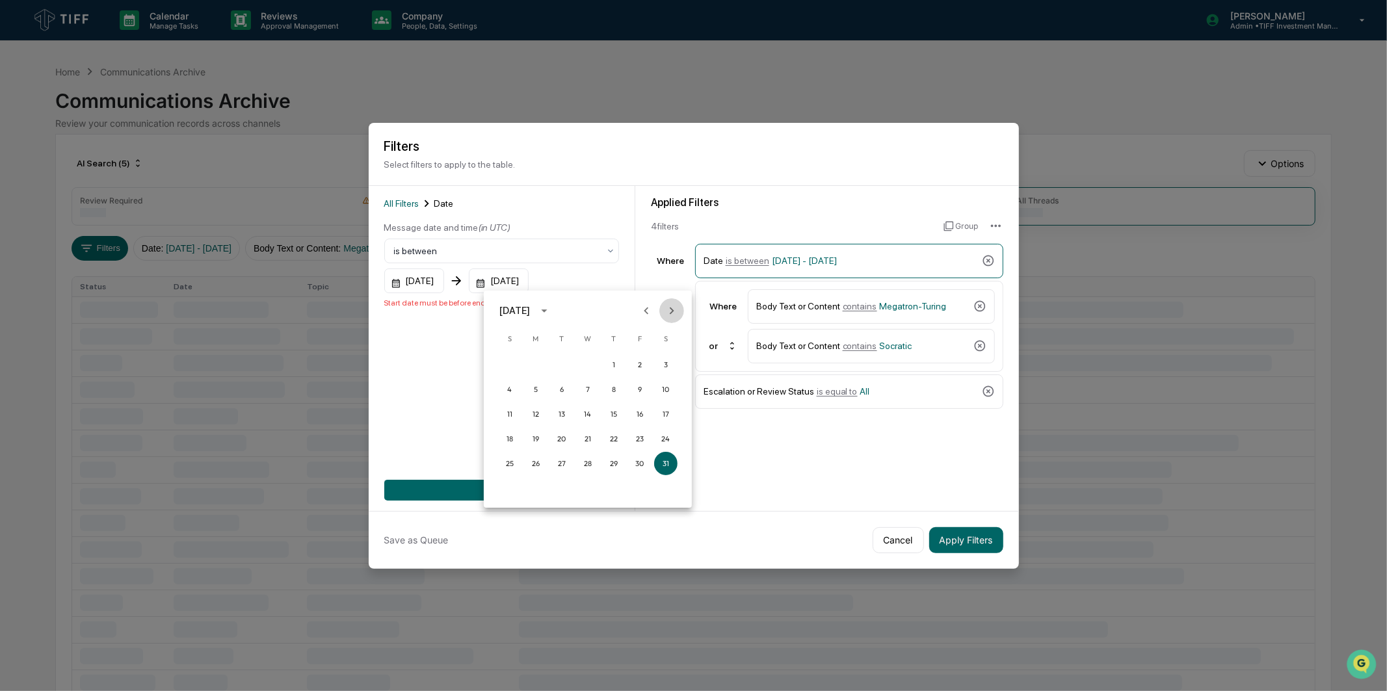
click at [674, 309] on icon "Next month" at bounding box center [671, 311] width 14 height 14
click at [503, 484] on button "31" at bounding box center [509, 488] width 23 height 23
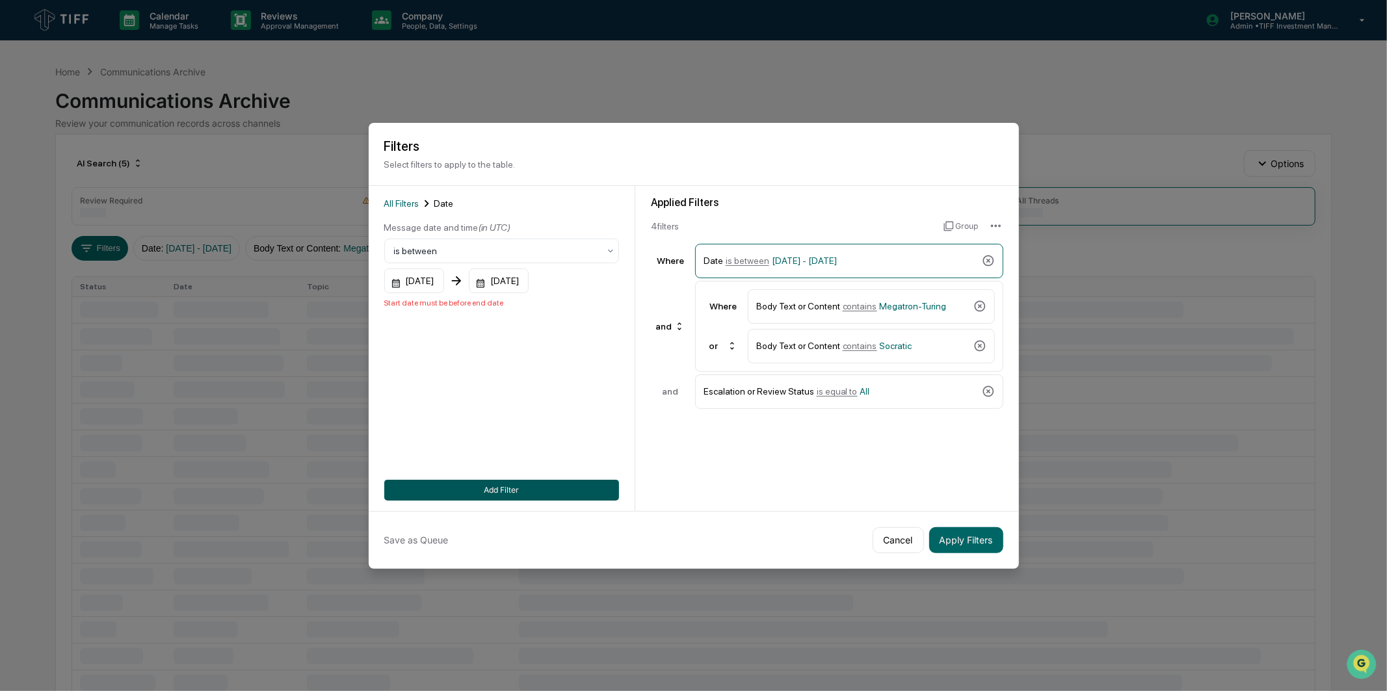
click at [505, 486] on button "Add Filter" at bounding box center [501, 490] width 235 height 21
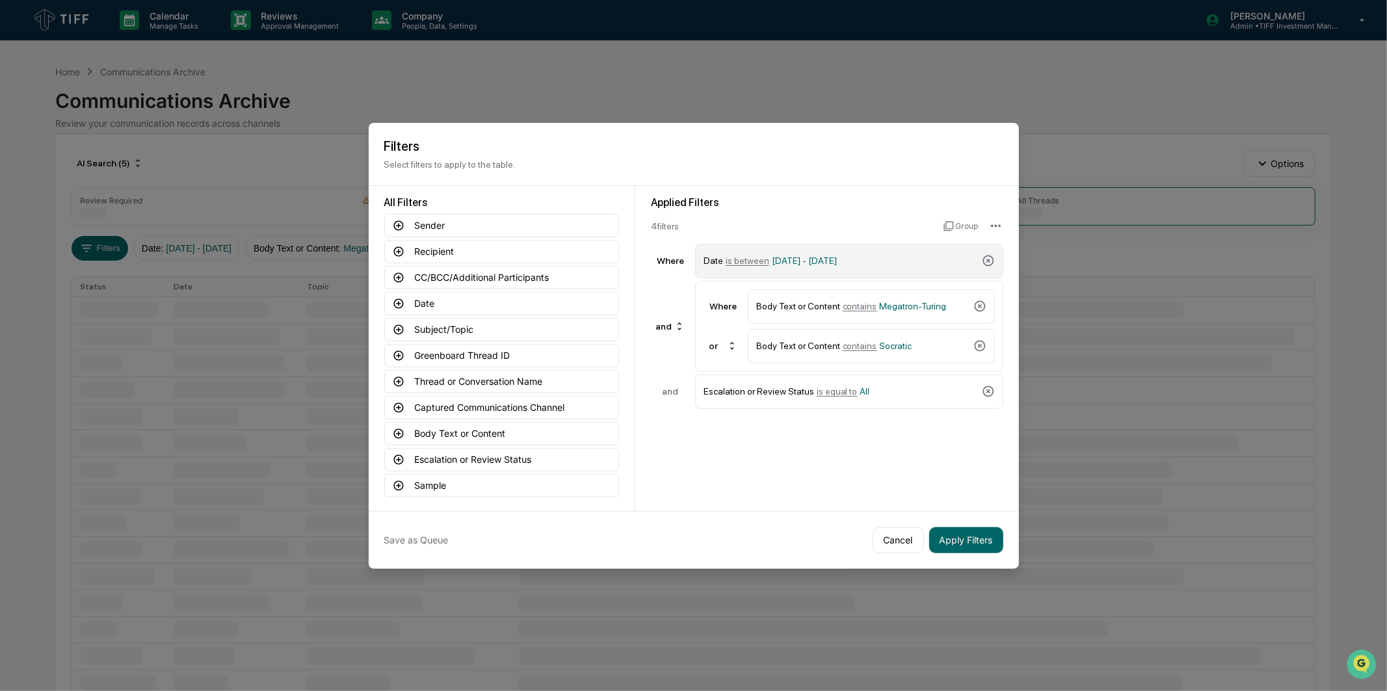
click at [785, 256] on span "[DATE] - [DATE]" at bounding box center [804, 261] width 65 height 10
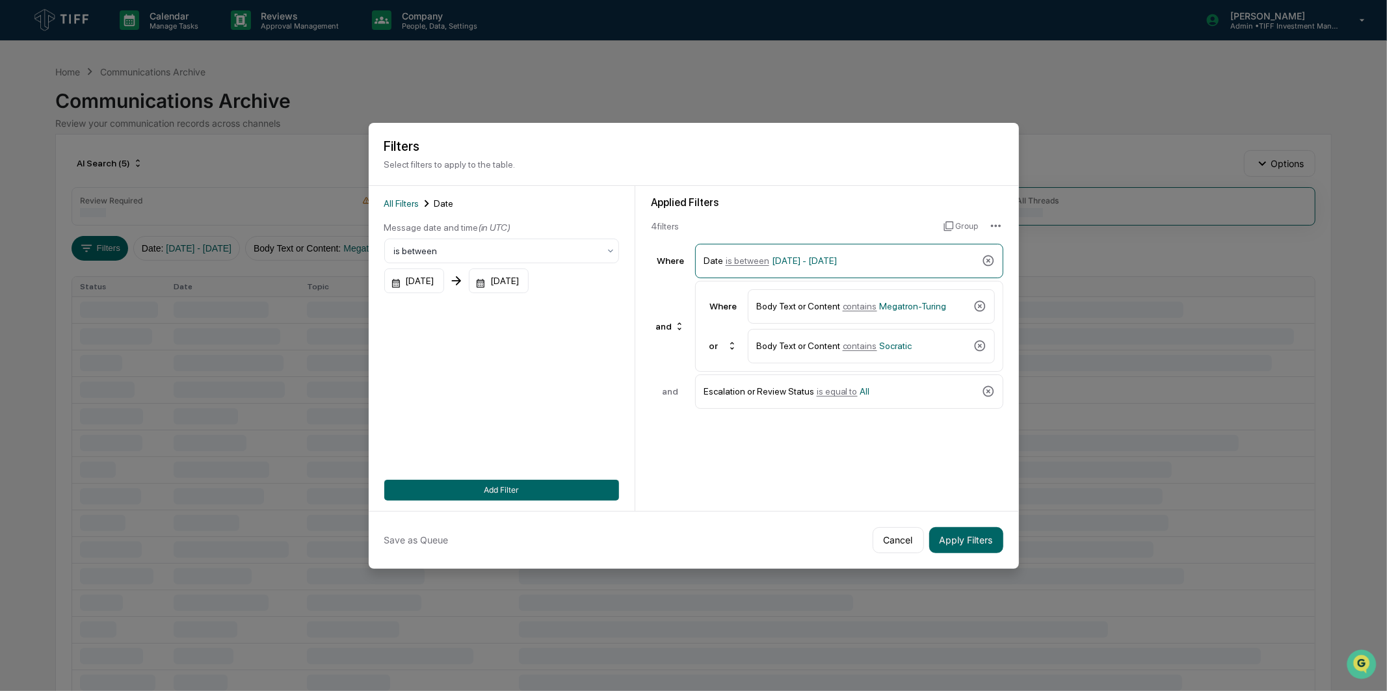
click at [445, 262] on div "Message date and time (in UTC) is between [DATE] [DATE]" at bounding box center [501, 257] width 235 height 72
click at [445, 263] on div "Message date and time (in UTC) is between [DATE] [DATE]" at bounding box center [501, 257] width 235 height 72
drag, startPoint x: 445, startPoint y: 263, endPoint x: 440, endPoint y: 273, distance: 10.8
click at [440, 273] on div "[DATE]" at bounding box center [414, 281] width 60 height 25
click at [561, 309] on icon "Next month" at bounding box center [568, 310] width 14 height 14
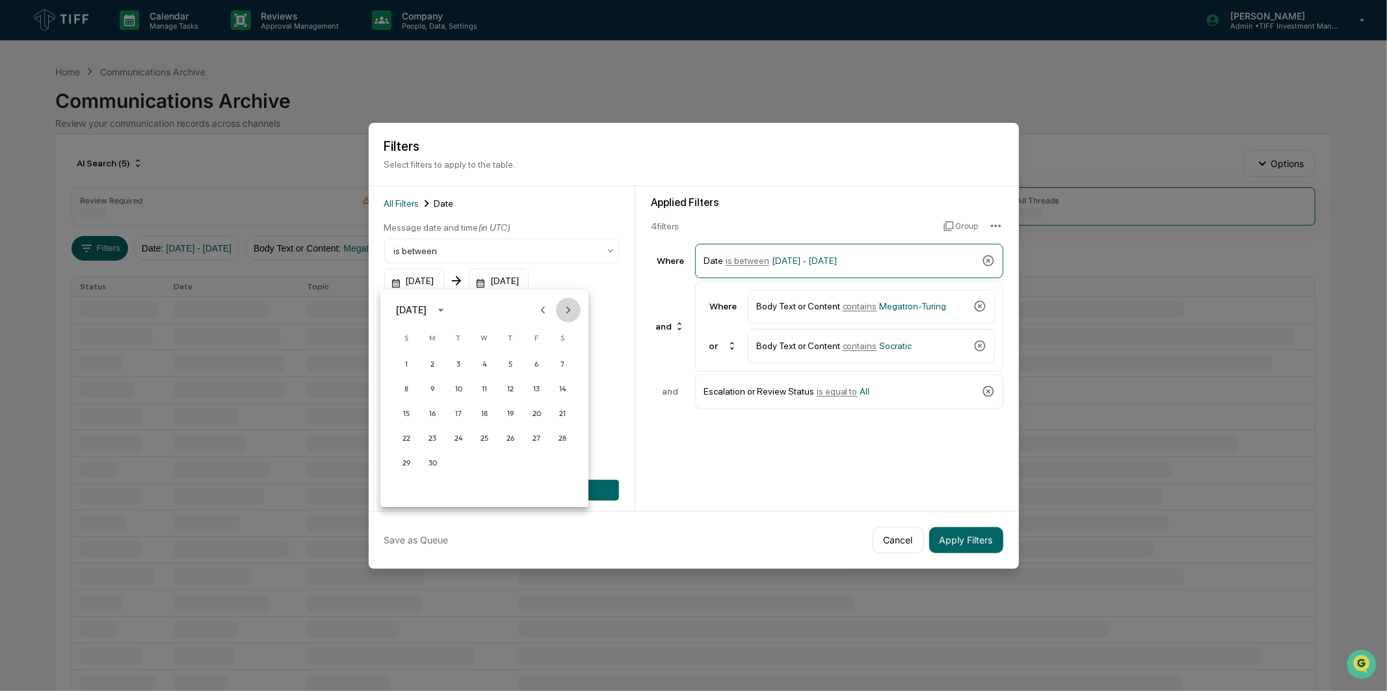
click at [561, 309] on icon "Next month" at bounding box center [568, 310] width 14 height 14
click at [532, 358] on button "1" at bounding box center [536, 363] width 23 height 23
click at [426, 283] on div "[DATE]" at bounding box center [414, 281] width 60 height 25
click at [572, 312] on icon "Next month" at bounding box center [568, 310] width 14 height 14
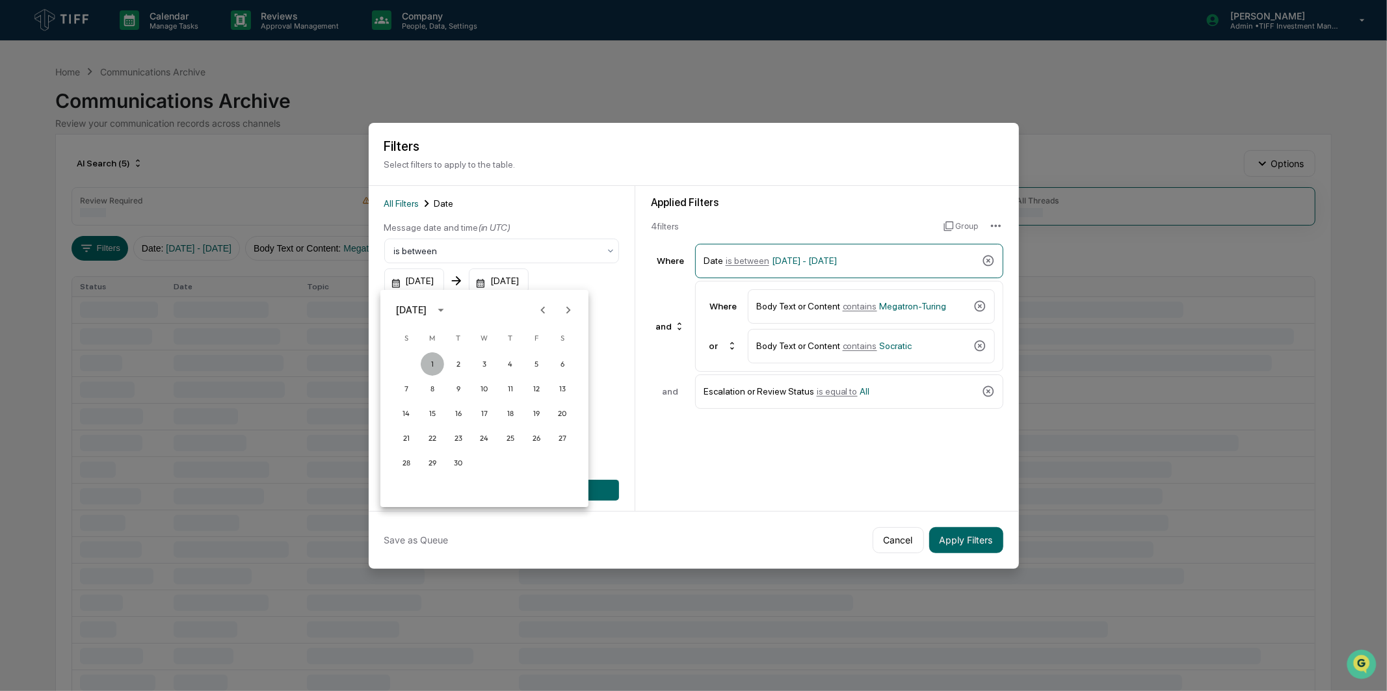
click at [438, 360] on button "1" at bounding box center [432, 363] width 23 height 23
click at [529, 280] on div "[DATE]" at bounding box center [499, 281] width 60 height 25
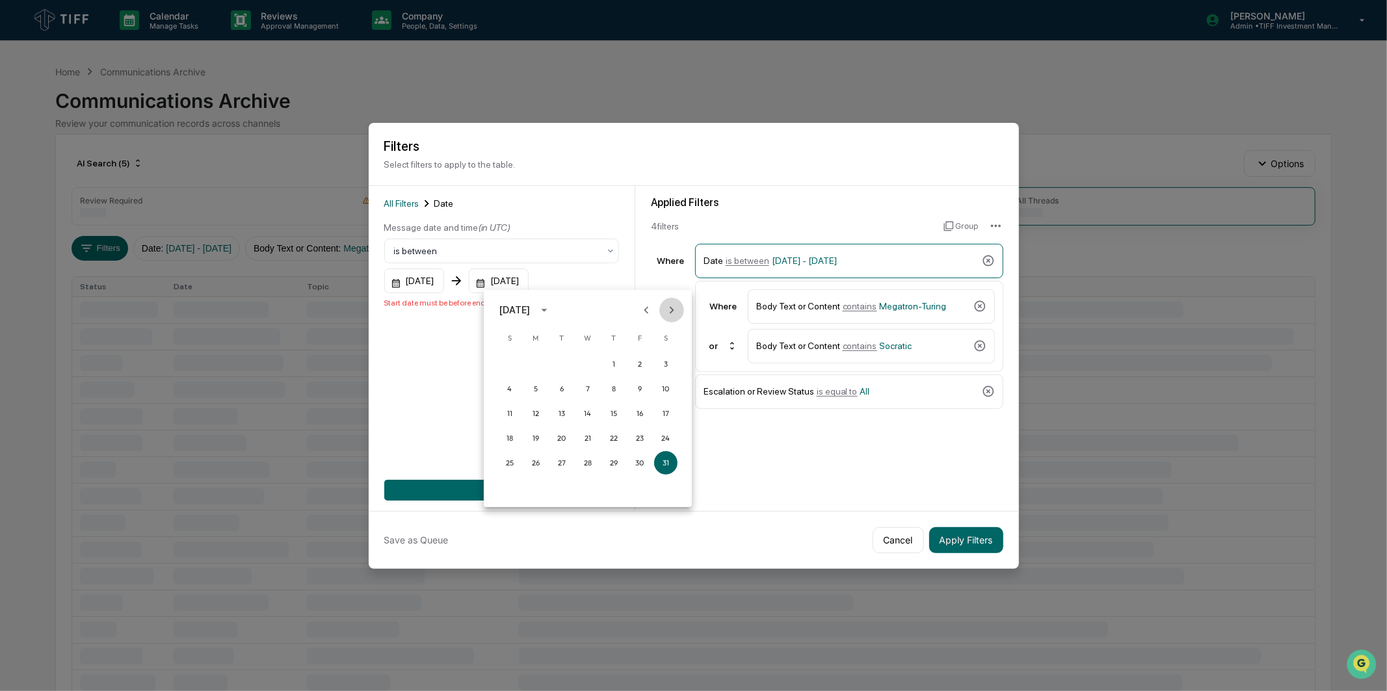
click at [666, 308] on icon "Next month" at bounding box center [671, 310] width 14 height 14
click at [515, 479] on button "31" at bounding box center [509, 487] width 23 height 23
click at [540, 290] on div "Message date and time (in UTC) is between [DATE] [DATE] Start date must be befo…" at bounding box center [501, 264] width 235 height 86
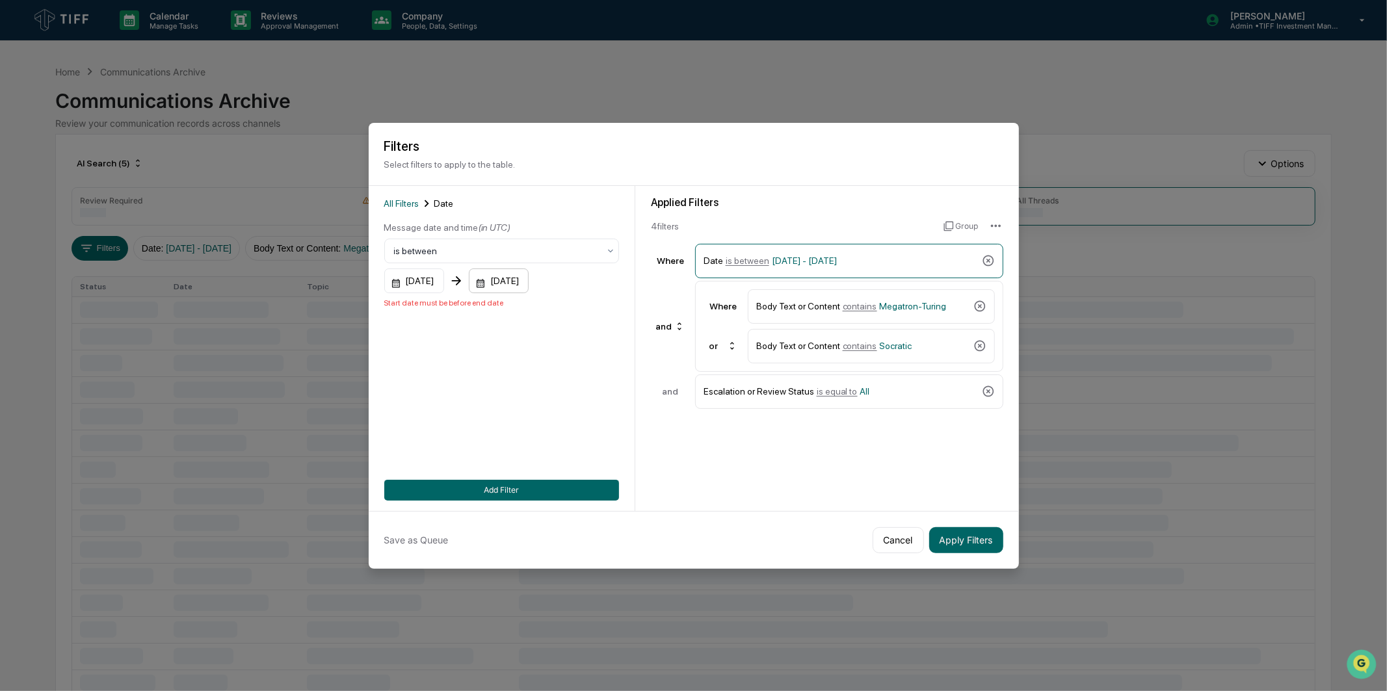
click at [529, 278] on div "[DATE]" at bounding box center [499, 281] width 60 height 25
click at [665, 307] on icon "Next month" at bounding box center [671, 310] width 14 height 14
click at [555, 463] on button "30" at bounding box center [561, 462] width 23 height 23
click at [544, 482] on button "Add Filter" at bounding box center [501, 490] width 235 height 21
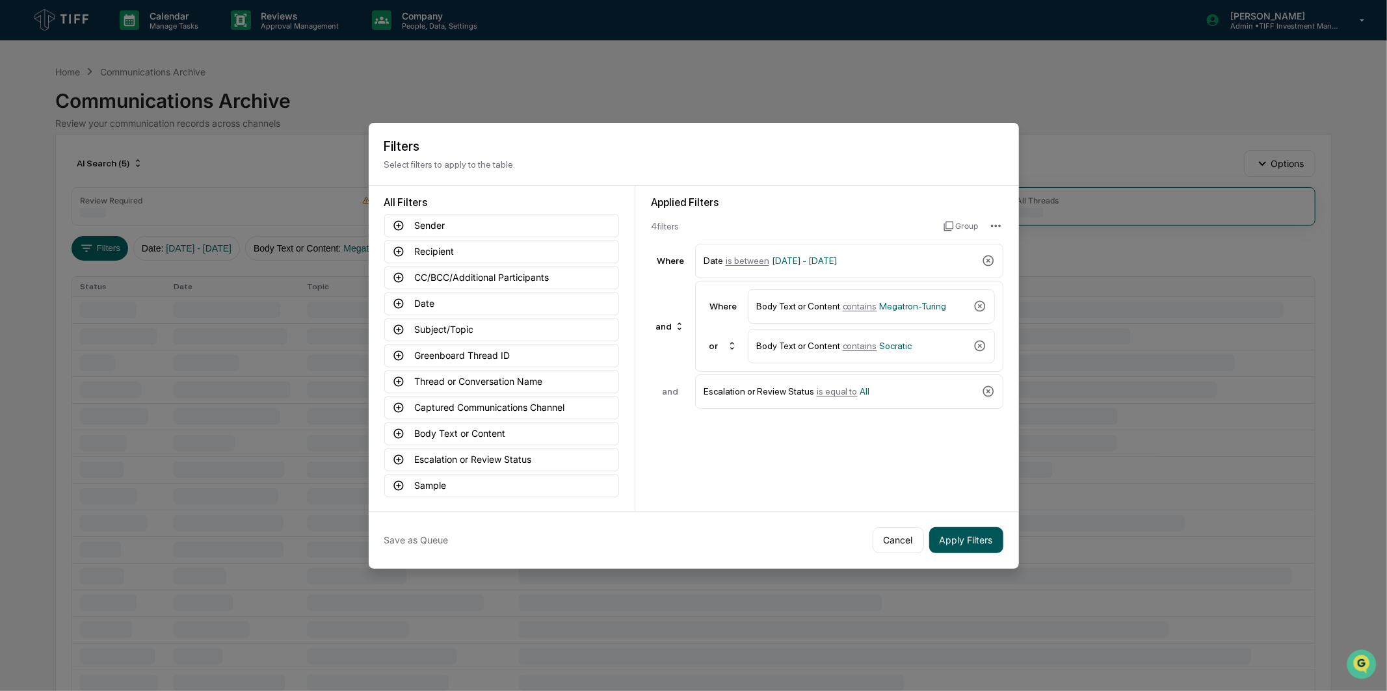
click at [950, 538] on button "Apply Filters" at bounding box center [966, 540] width 74 height 26
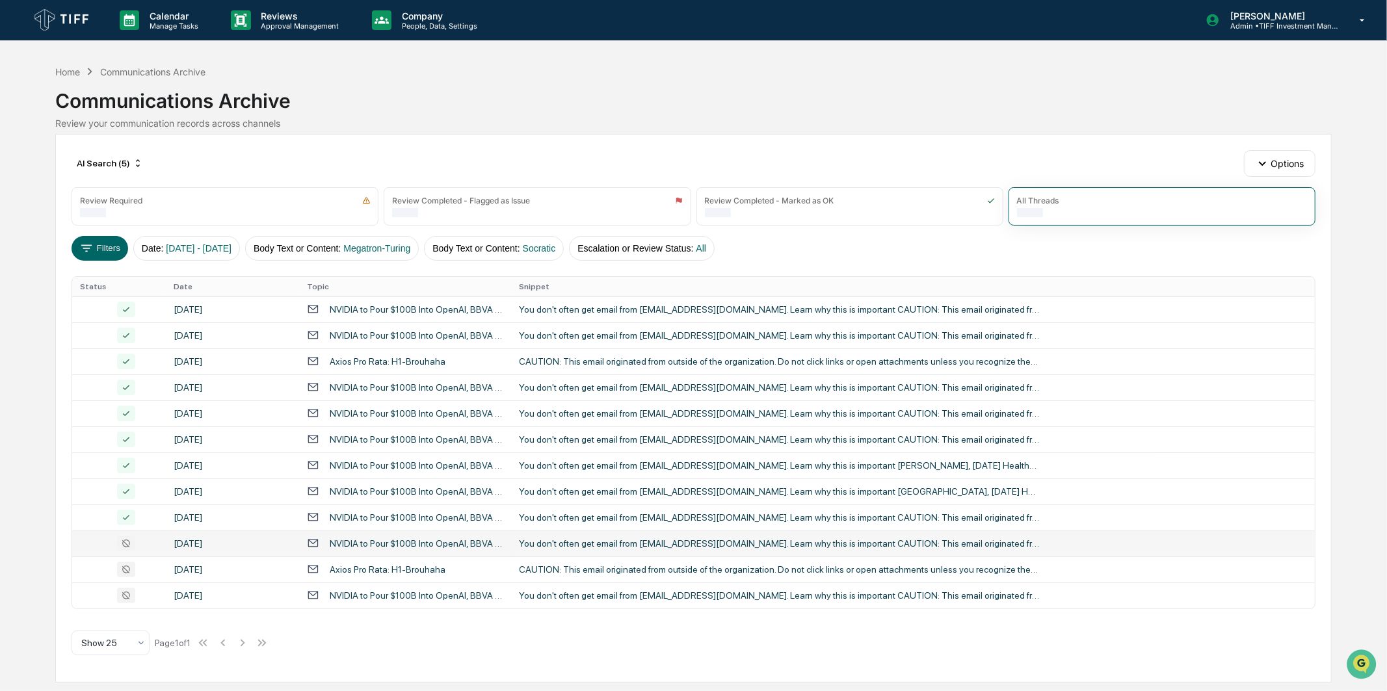
click at [209, 531] on td "[DATE]" at bounding box center [232, 544] width 133 height 26
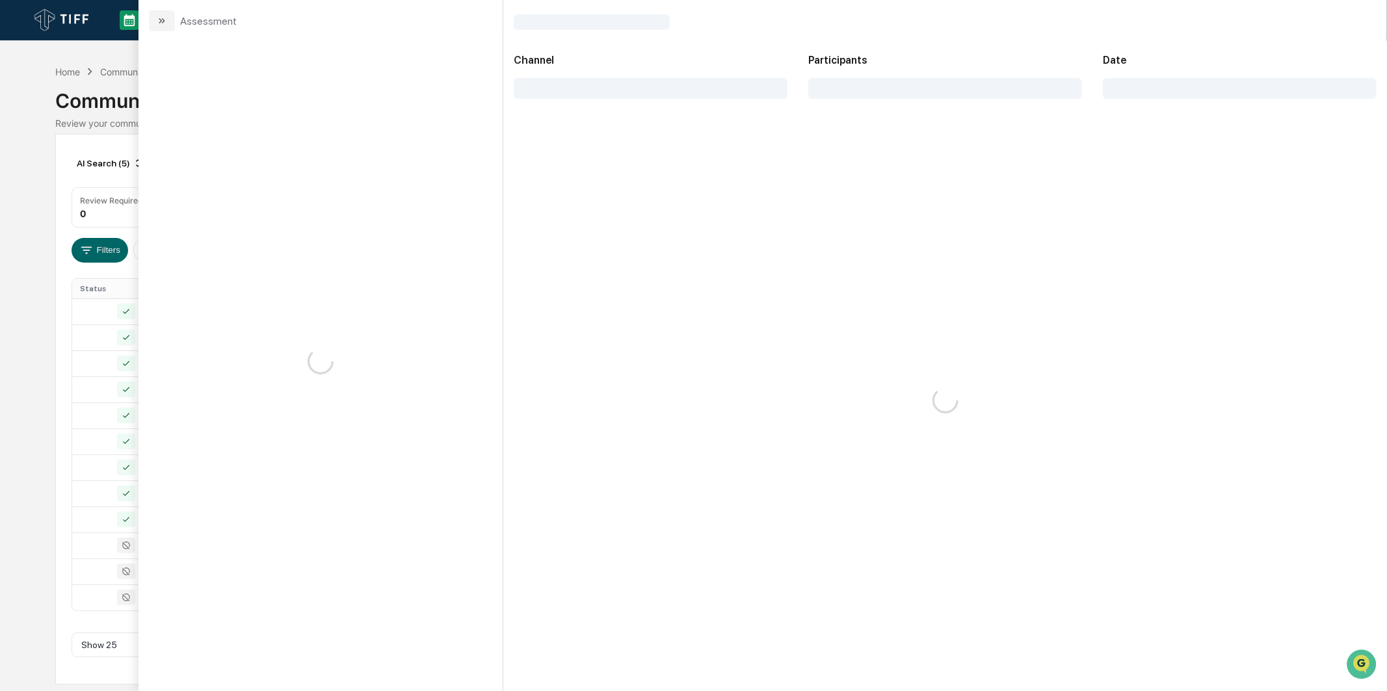
click at [40, 380] on div "Calendar Manage Tasks Reviews Approval Management Company People, Data, Setting…" at bounding box center [693, 345] width 1387 height 691
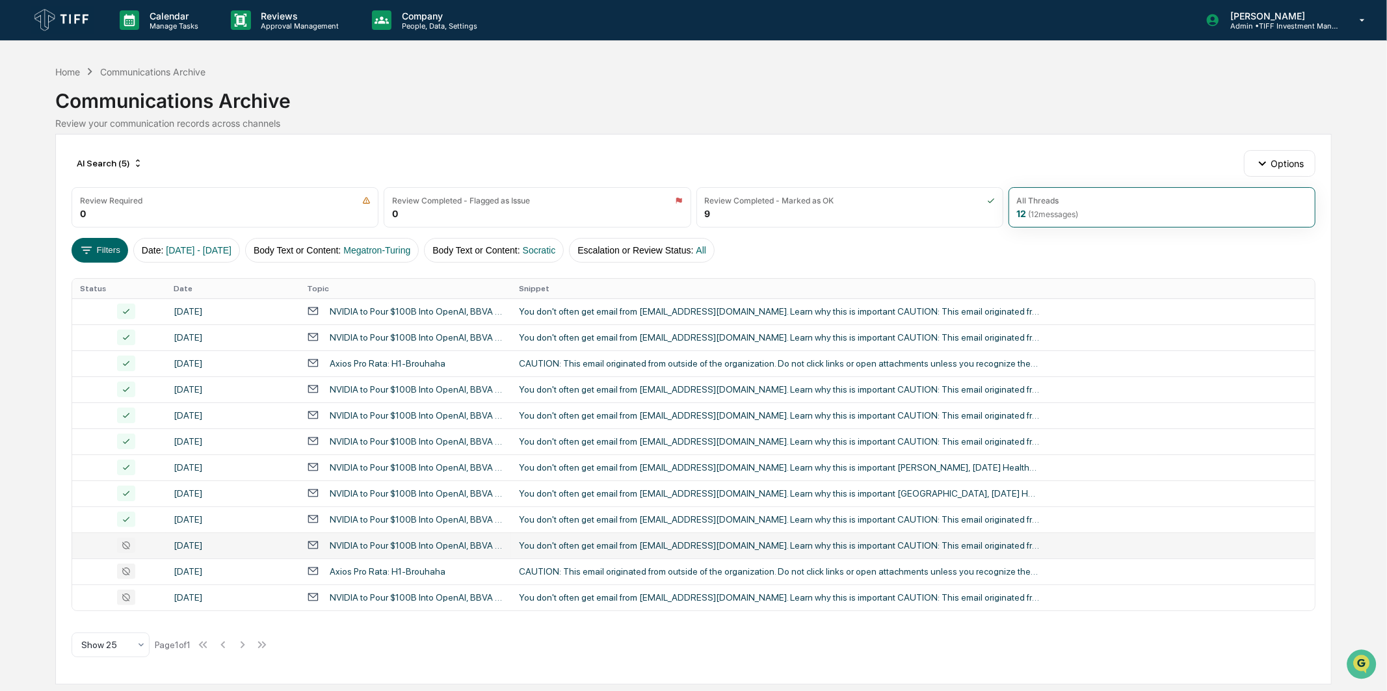
click at [170, 540] on td "[DATE]" at bounding box center [232, 545] width 133 height 26
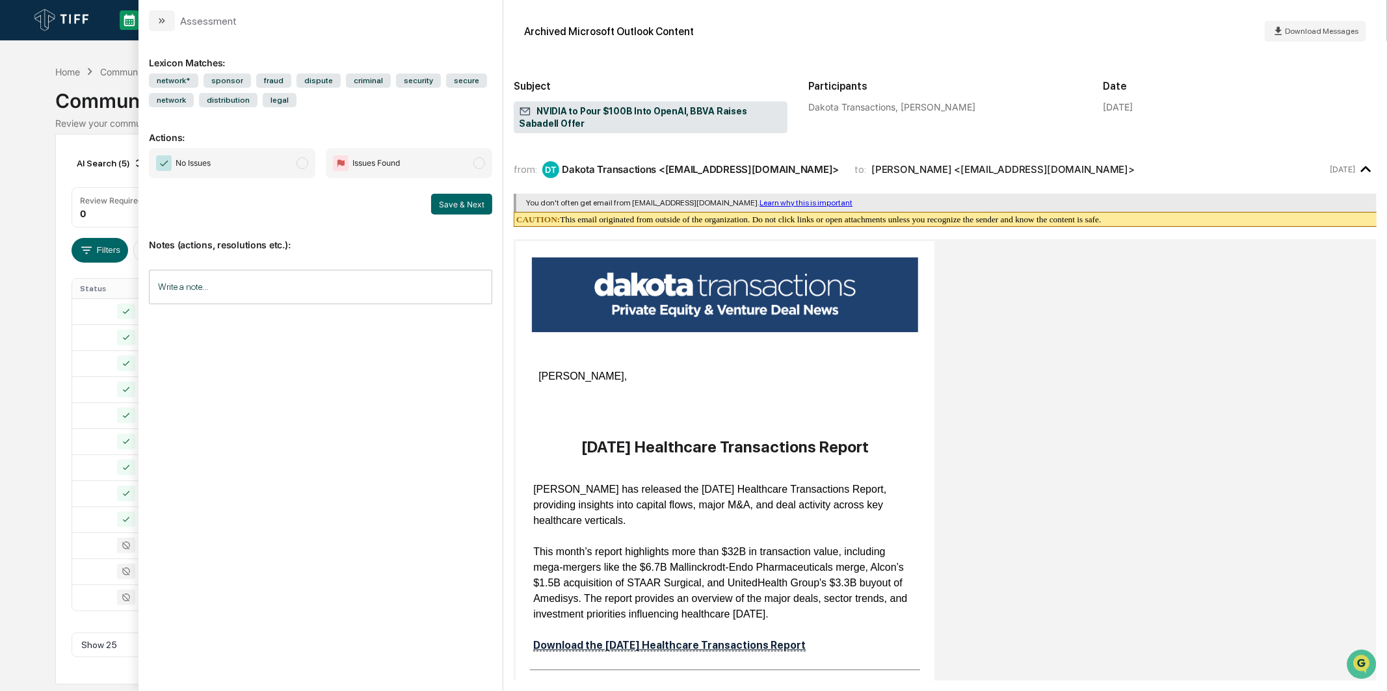
click at [284, 164] on span "No Issues" at bounding box center [232, 163] width 166 height 30
click at [473, 207] on button "Save & Next" at bounding box center [461, 204] width 61 height 21
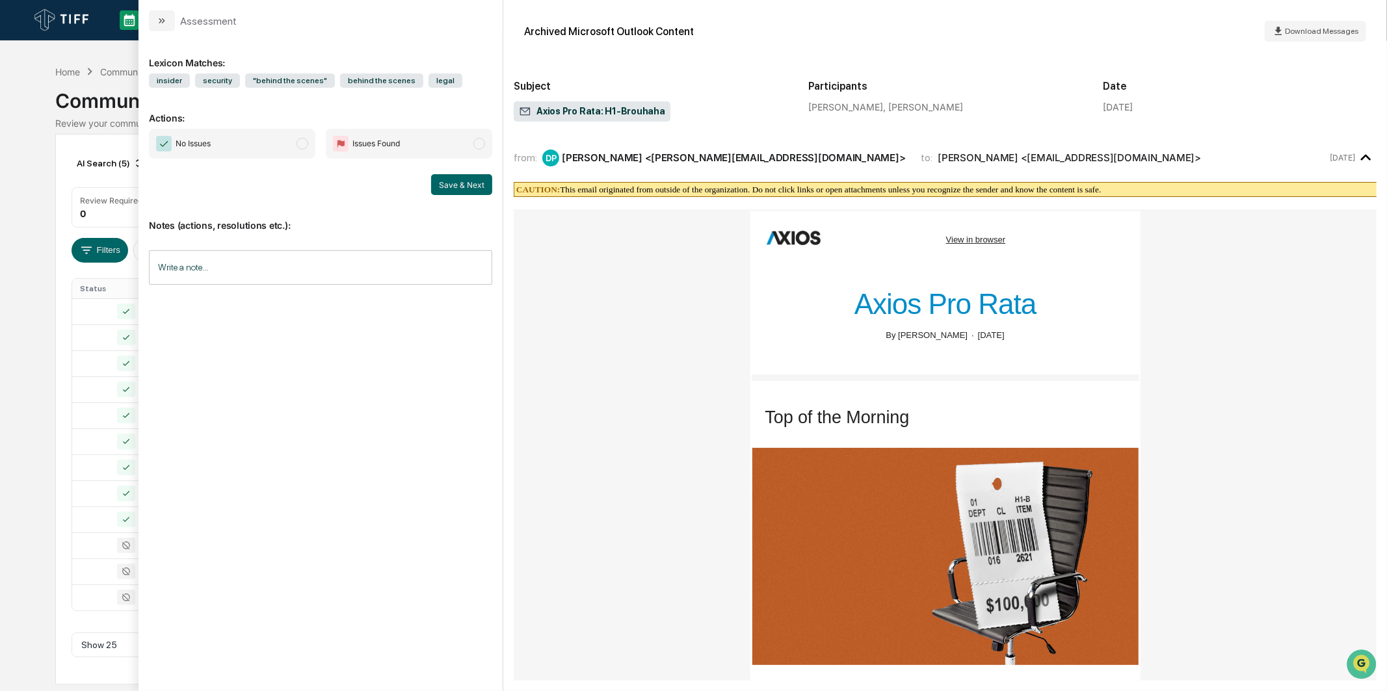
click at [244, 133] on span "No Issues" at bounding box center [232, 144] width 166 height 30
click at [439, 179] on button "Save & Next" at bounding box center [461, 184] width 61 height 21
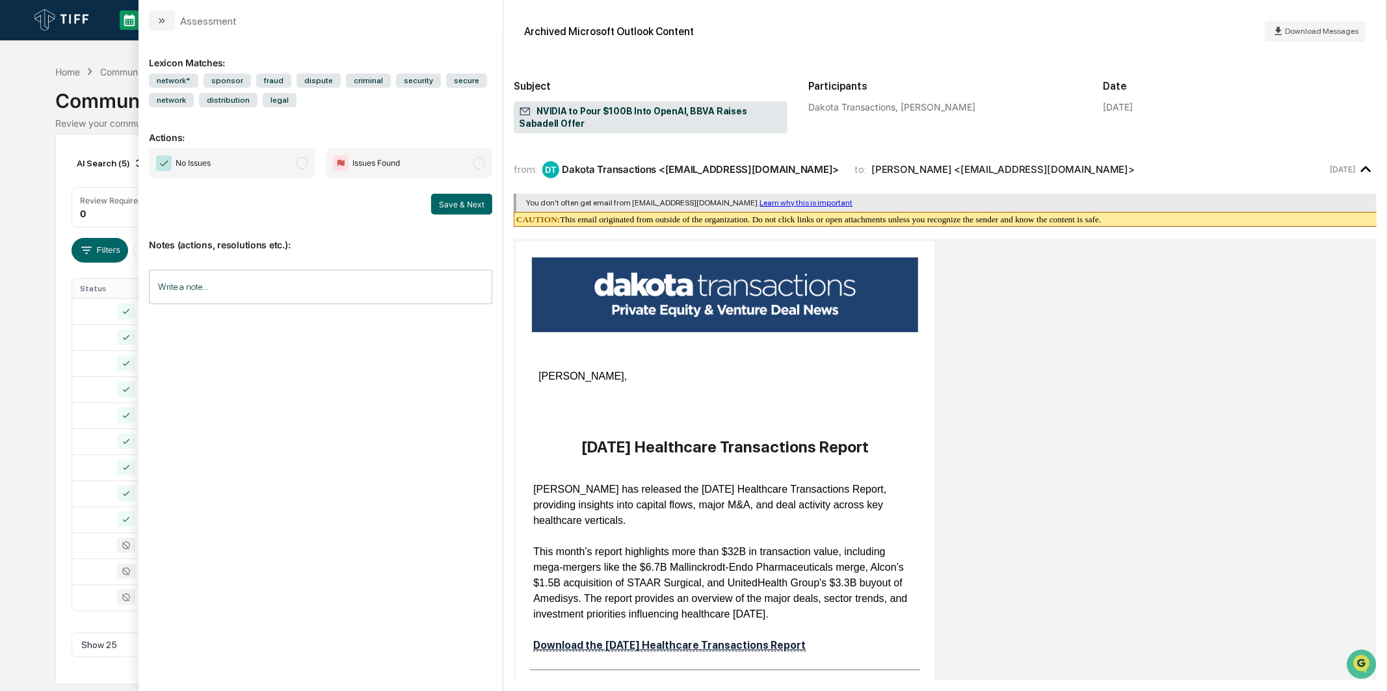
click at [291, 152] on span "No Issues" at bounding box center [232, 163] width 166 height 30
click at [469, 198] on button "Save & Next" at bounding box center [461, 204] width 61 height 21
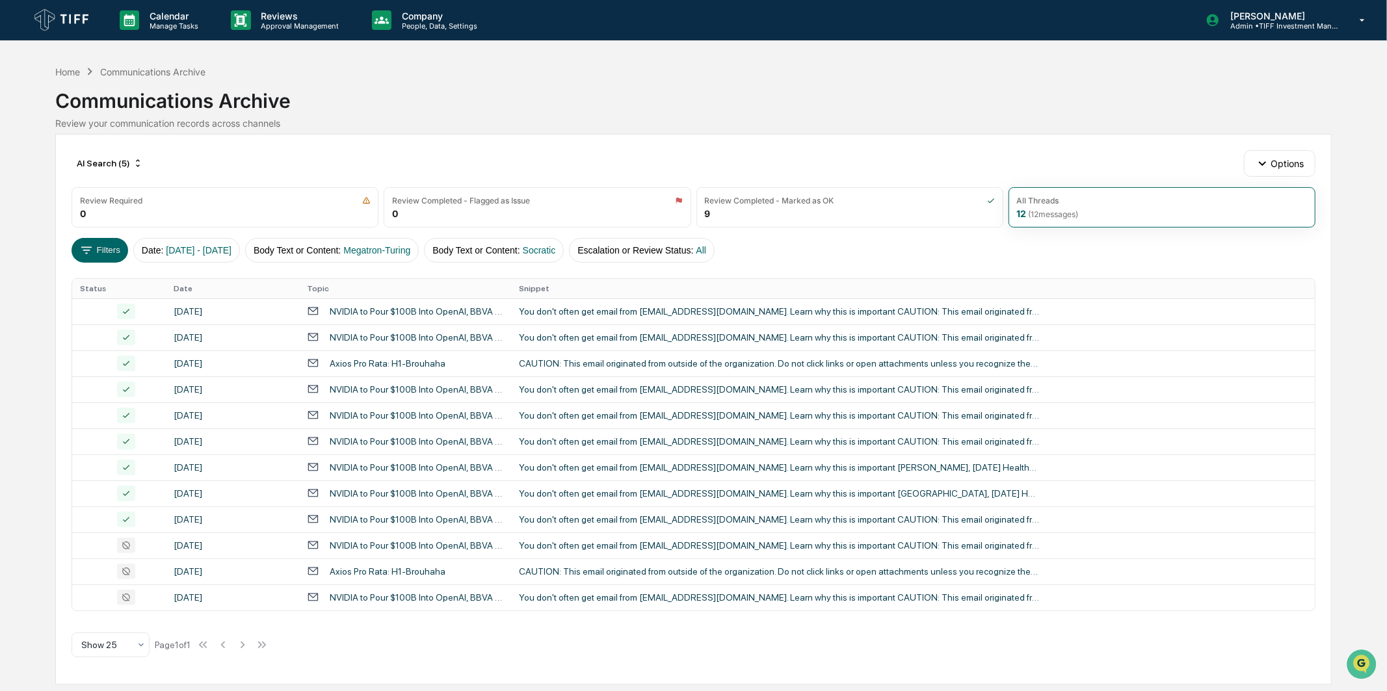
click at [10, 278] on div "Calendar Manage Tasks Reviews Approval Management Company People, Data, Setting…" at bounding box center [693, 345] width 1387 height 691
click at [401, 586] on td "NVIDIA to Pour $100B Into OpenAI, BBVA Raises Sabadell Offer" at bounding box center [405, 597] width 212 height 26
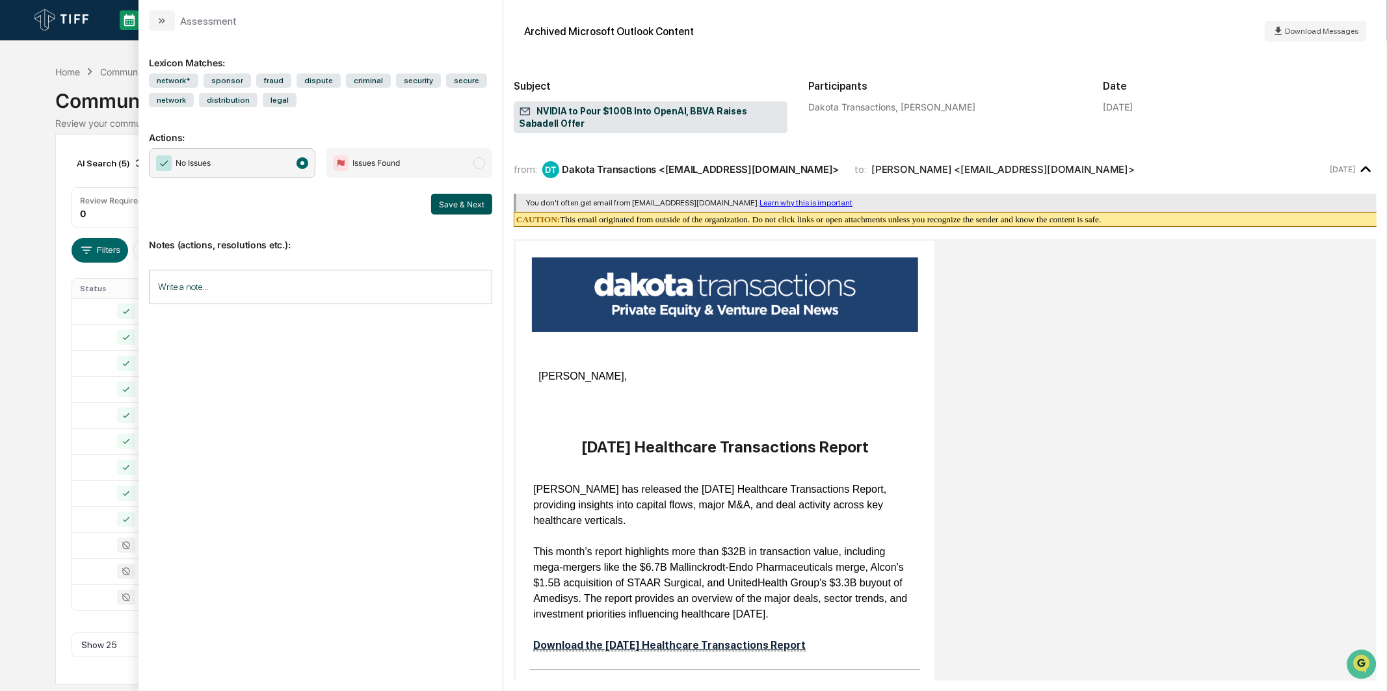
click at [451, 210] on button "Save & Next" at bounding box center [461, 204] width 61 height 21
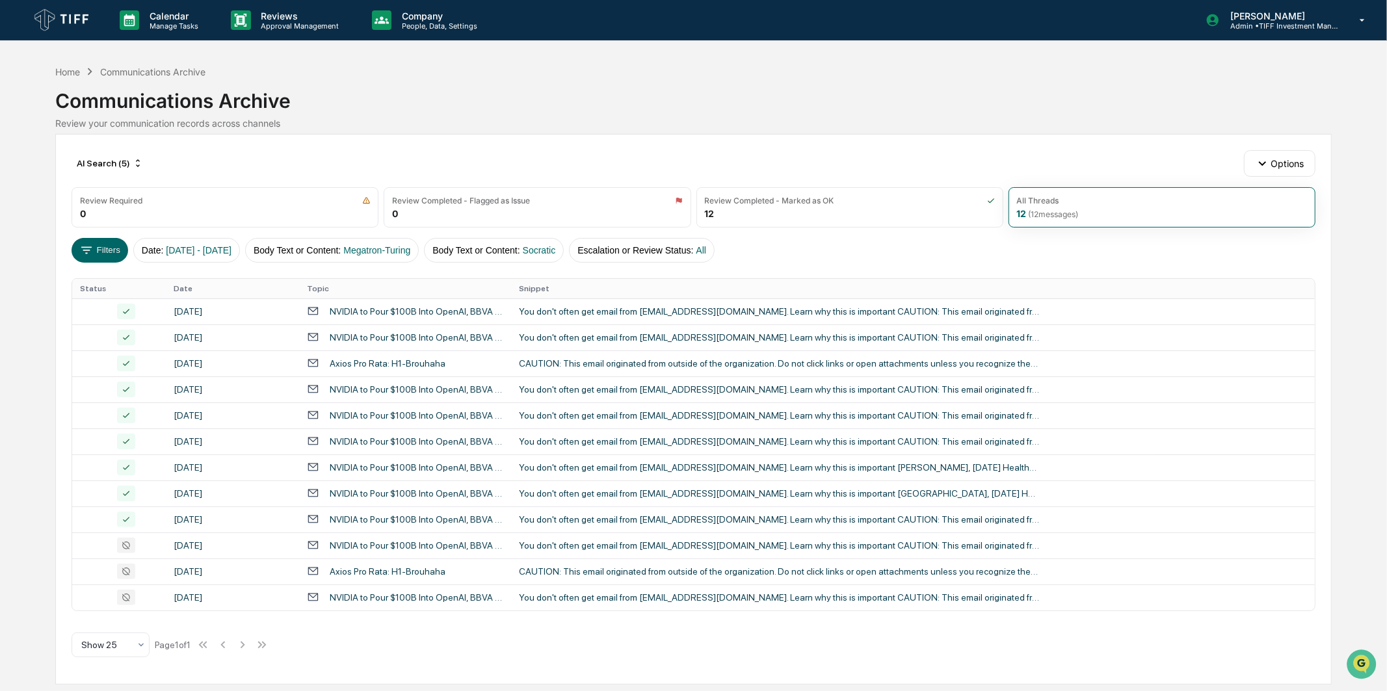
click at [46, 343] on div "Calendar Manage Tasks Reviews Approval Management Company People, Data, Setting…" at bounding box center [693, 345] width 1387 height 691
click at [109, 252] on button "Filters" at bounding box center [100, 250] width 57 height 25
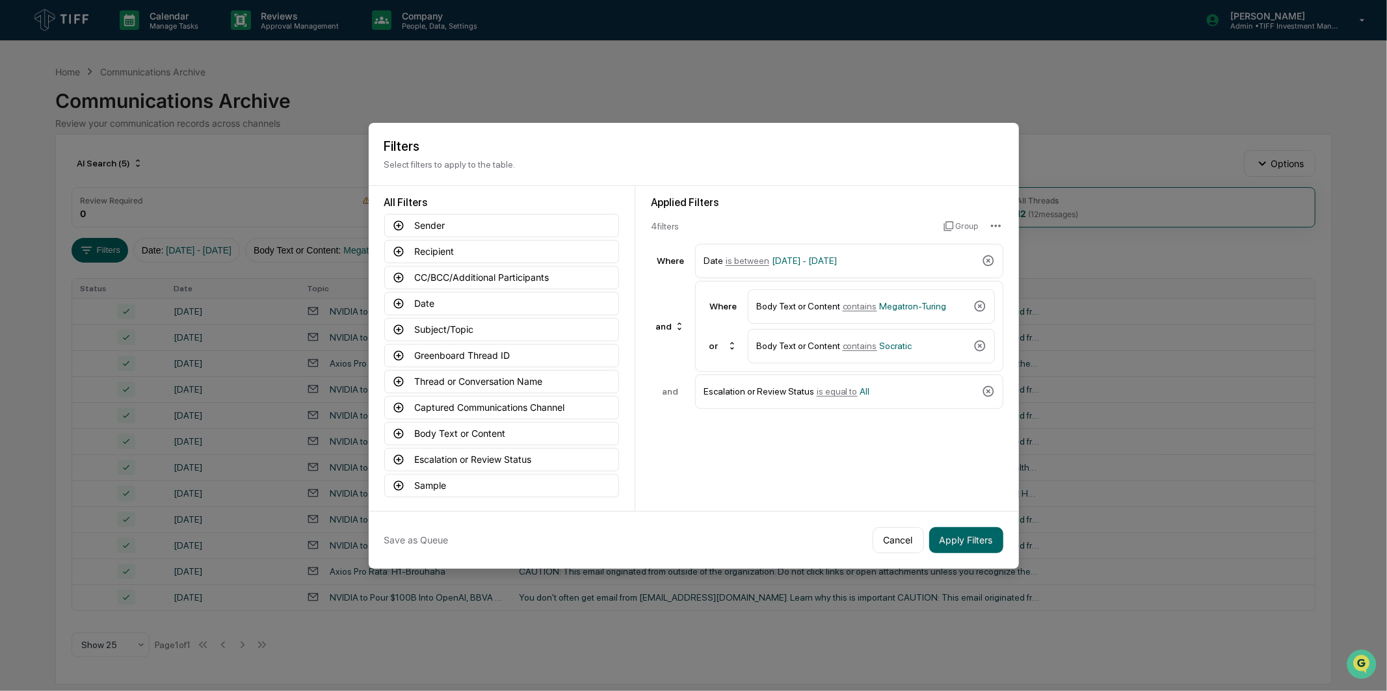
click at [447, 540] on div "Save as Queue" at bounding box center [625, 540] width 483 height 26
click at [434, 538] on button "Save as Queue" at bounding box center [416, 540] width 64 height 26
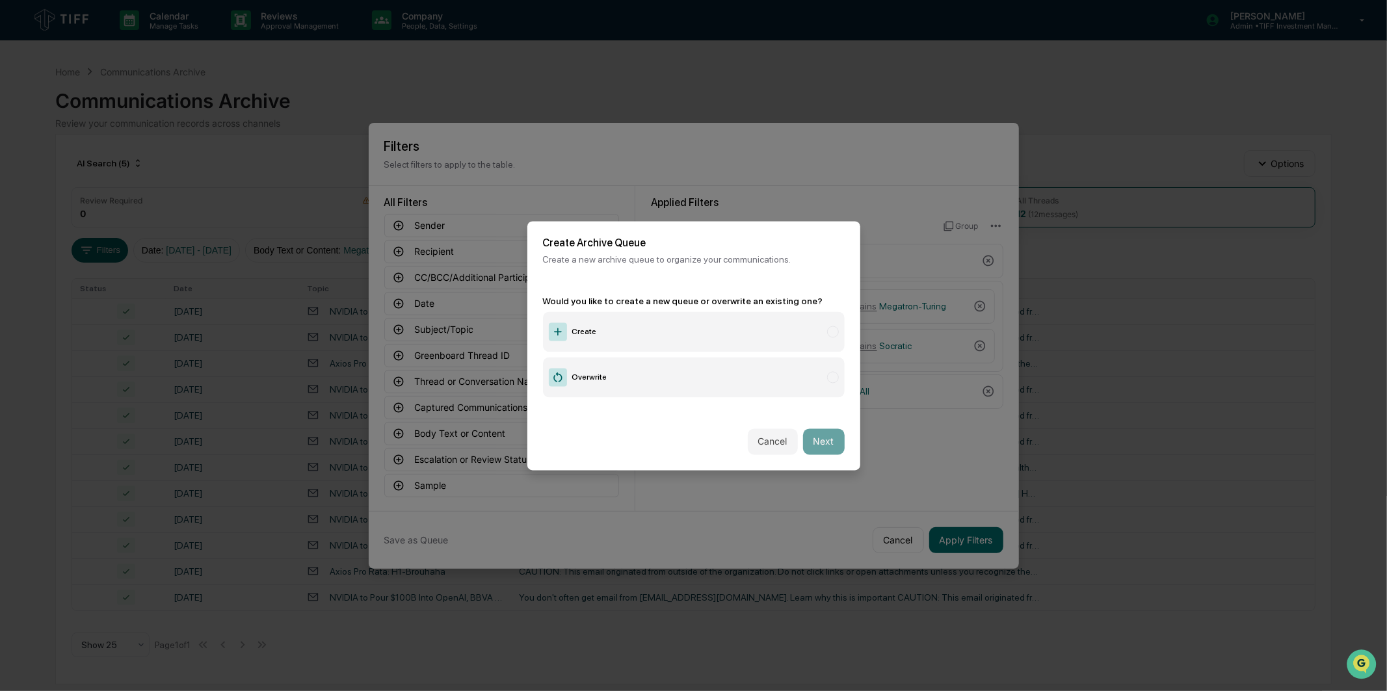
click at [609, 315] on label "Create" at bounding box center [694, 331] width 302 height 40
click at [803, 432] on button "Next" at bounding box center [824, 441] width 42 height 26
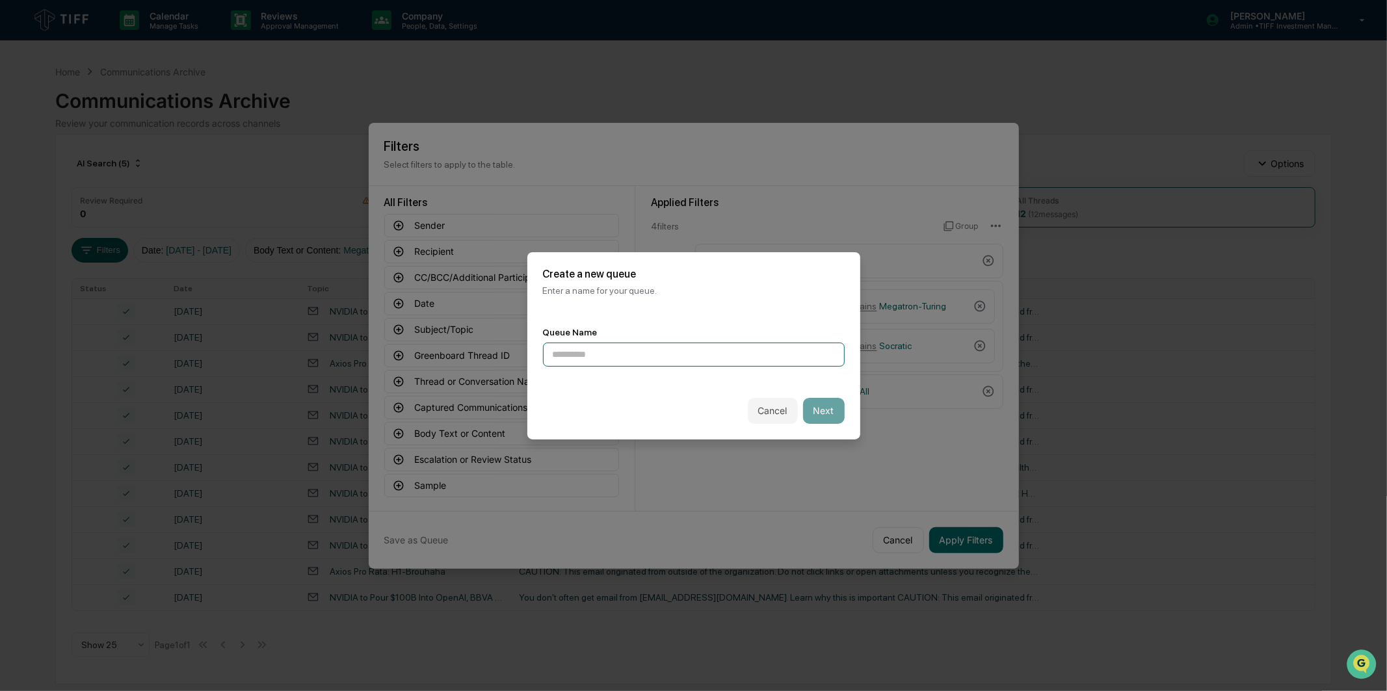
click at [701, 352] on input at bounding box center [694, 355] width 302 height 24
type input "**********"
click at [824, 406] on button "Next" at bounding box center [824, 411] width 42 height 26
click at [801, 358] on div at bounding box center [689, 354] width 272 height 13
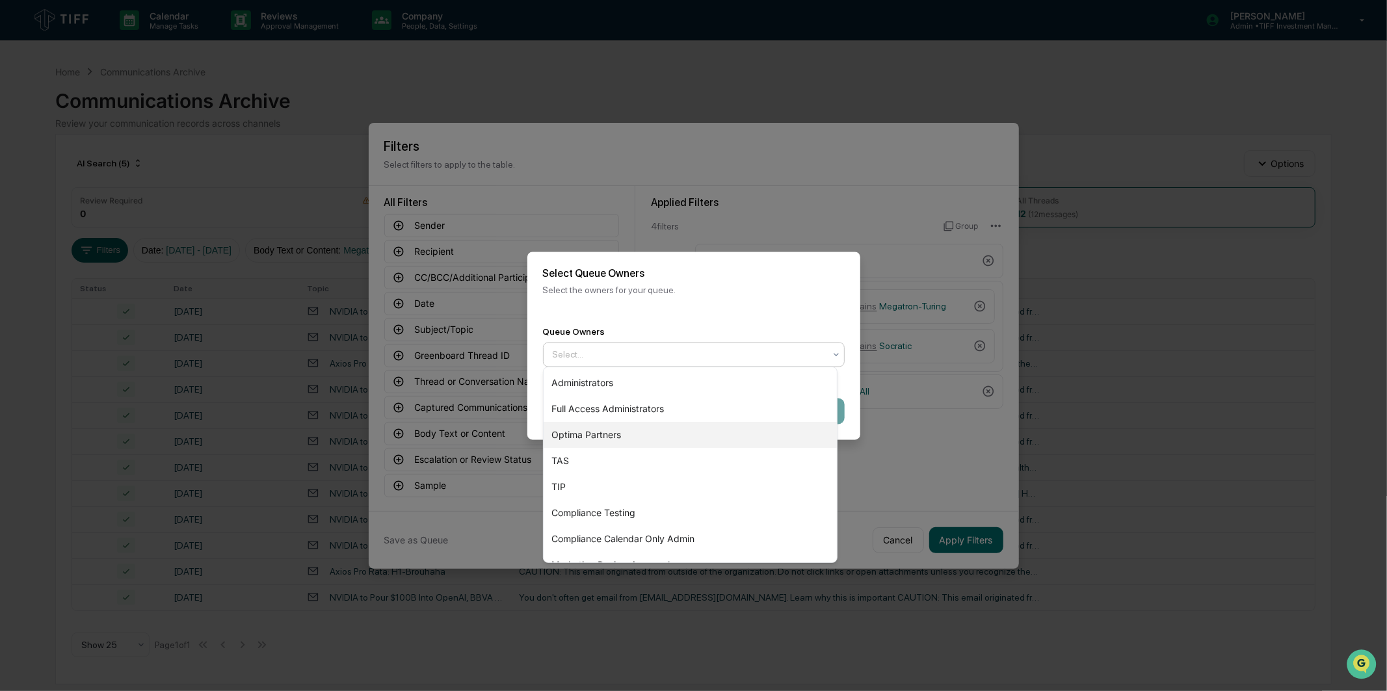
click at [758, 424] on div "Optima Partners" at bounding box center [690, 435] width 293 height 26
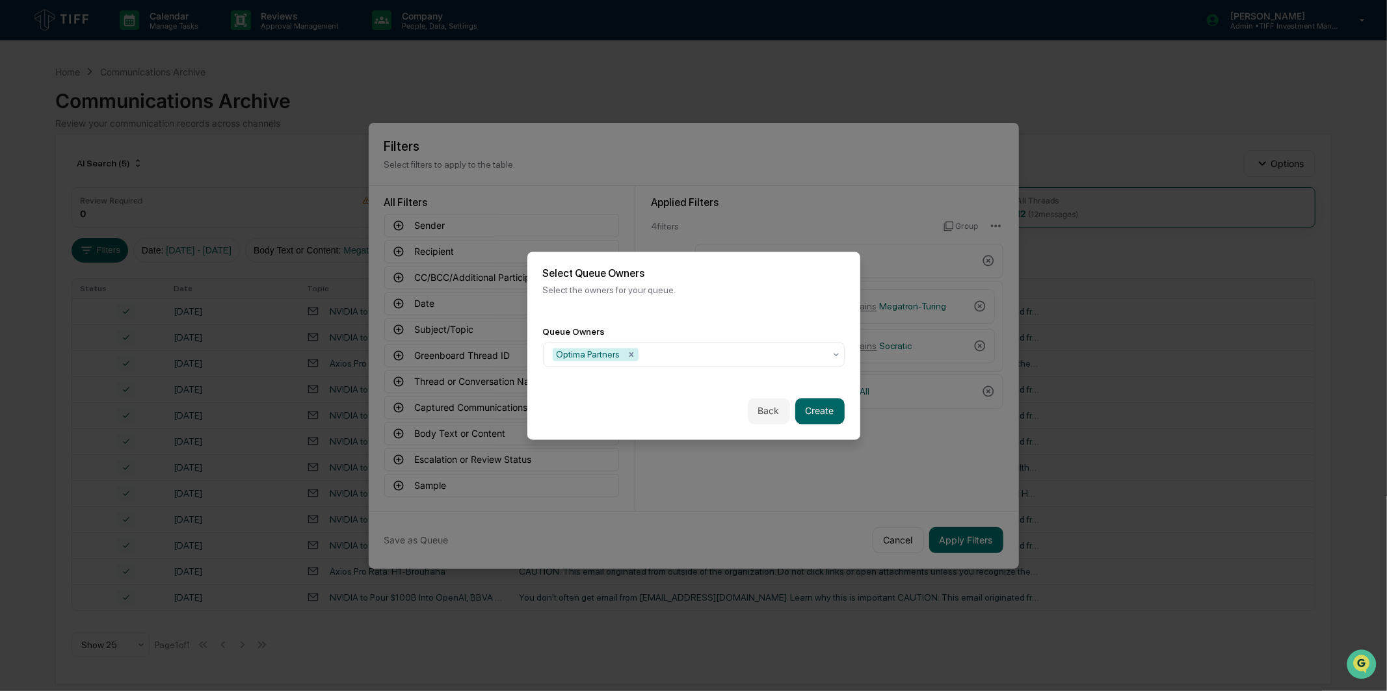
click at [758, 285] on p "Select the owners for your queue." at bounding box center [694, 290] width 302 height 10
click at [814, 408] on button "Create" at bounding box center [819, 411] width 49 height 26
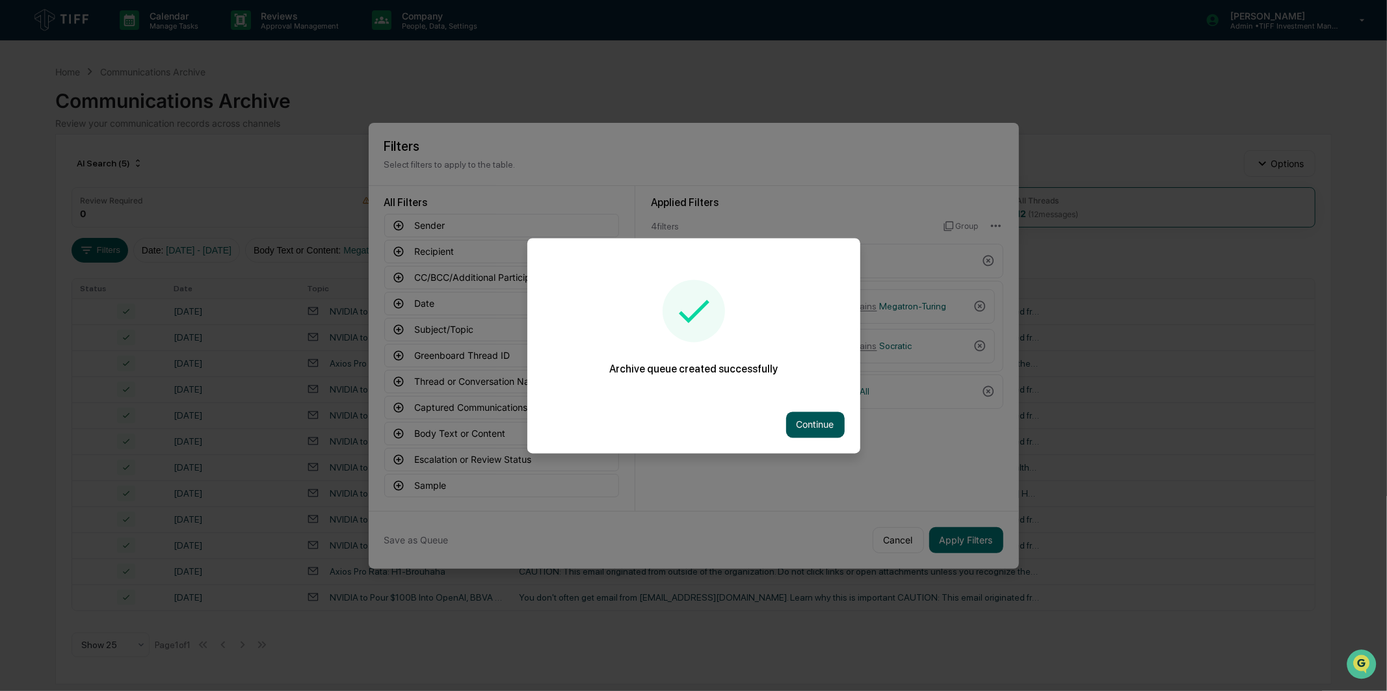
click at [816, 419] on button "Continue" at bounding box center [815, 425] width 59 height 26
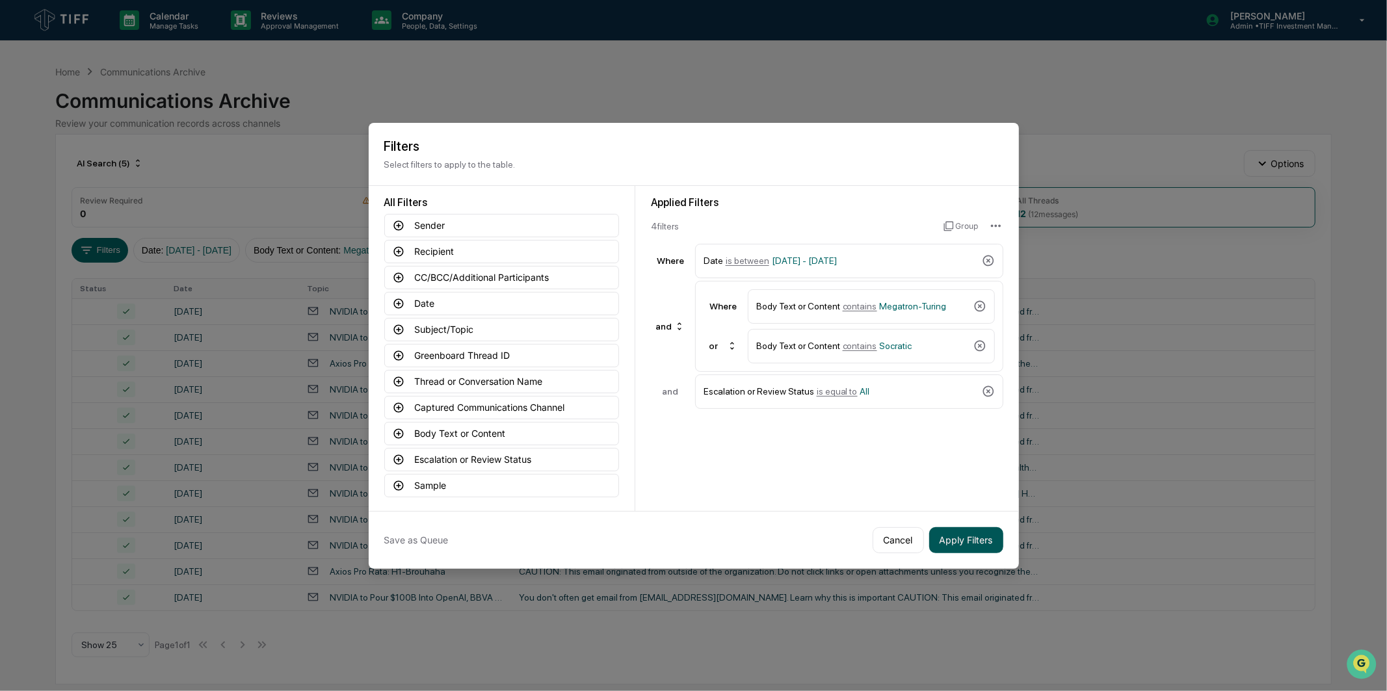
click at [931, 527] on button "Apply Filters" at bounding box center [966, 540] width 74 height 26
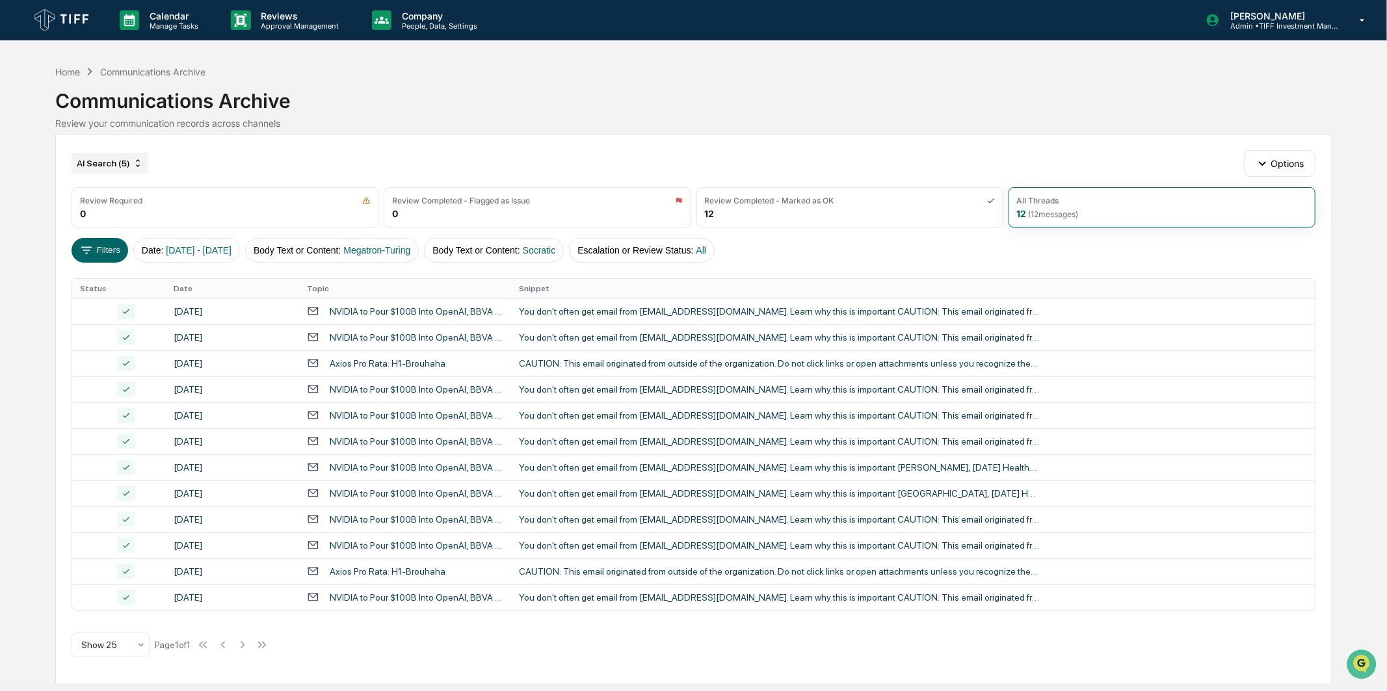
click at [112, 164] on div "AI Search (5)" at bounding box center [110, 163] width 77 height 21
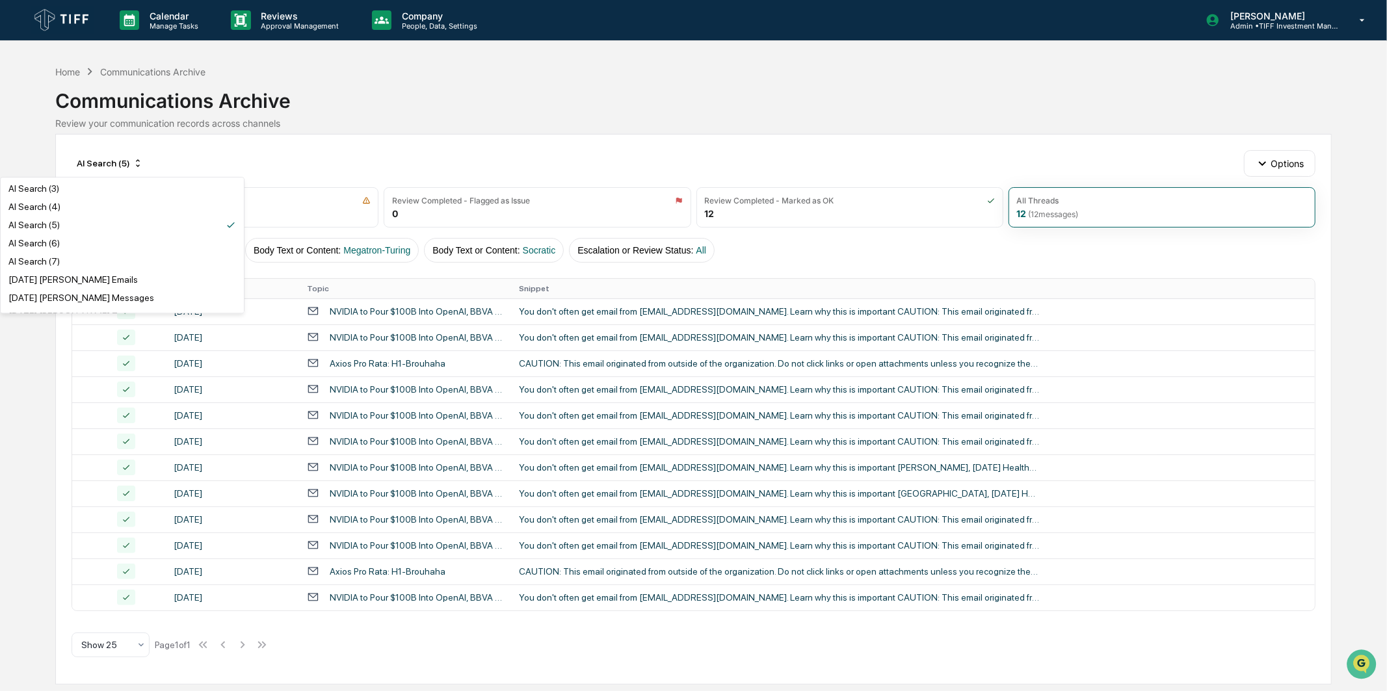
click at [124, 247] on div "AI Search (6)" at bounding box center [122, 243] width 238 height 16
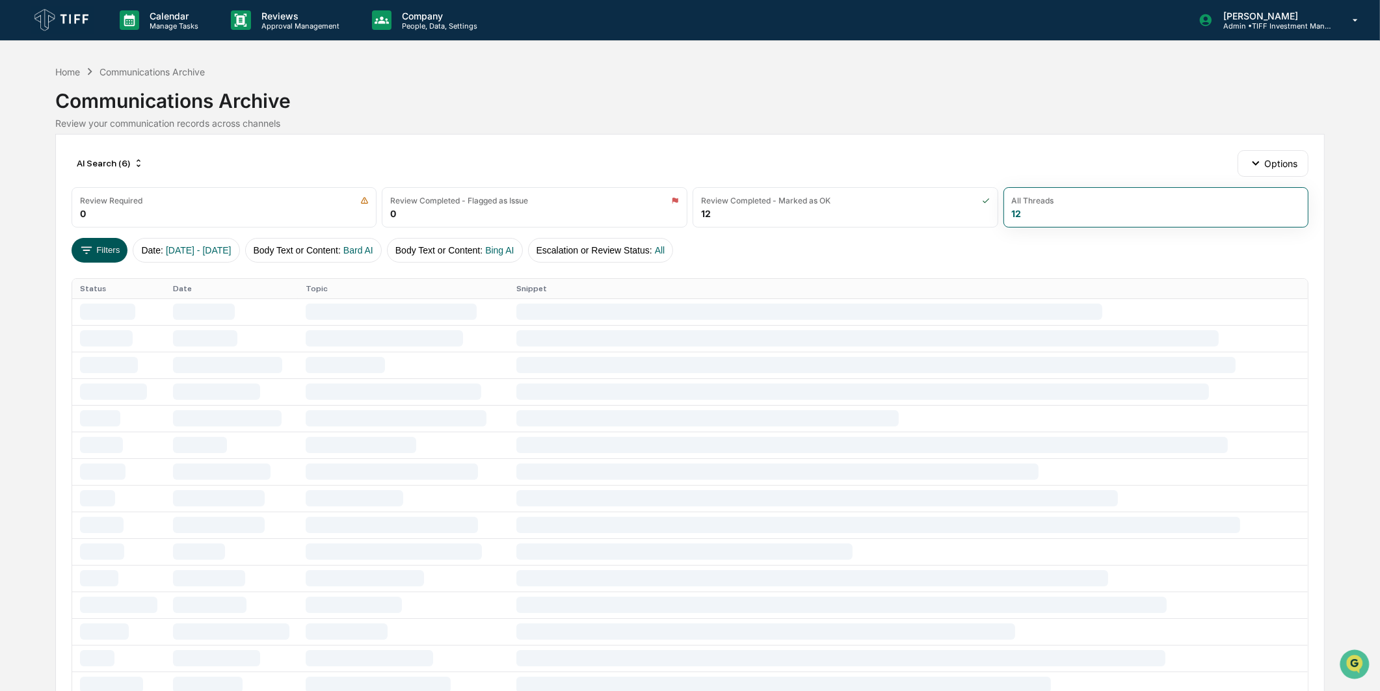
click at [109, 248] on button "Filters" at bounding box center [100, 250] width 57 height 25
click at [118, 249] on button "Filters" at bounding box center [100, 250] width 57 height 25
click at [220, 248] on span "[DATE] - [DATE]" at bounding box center [199, 250] width 66 height 10
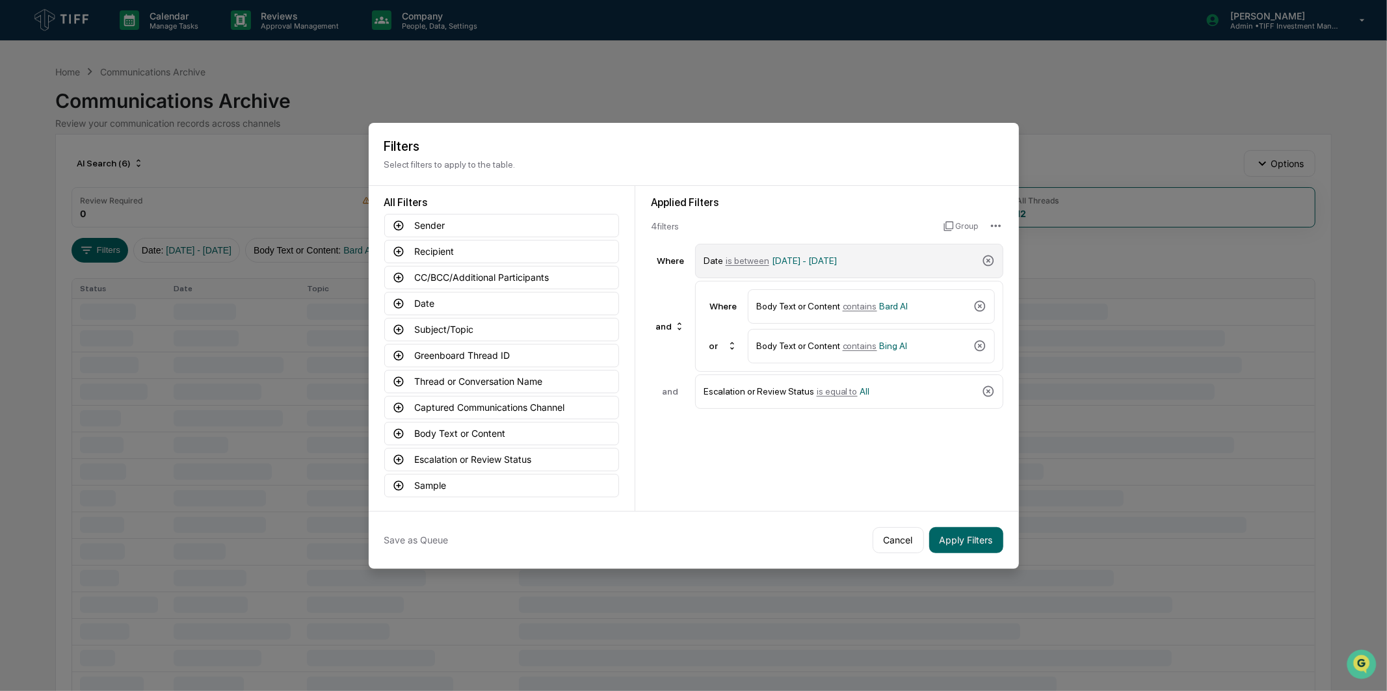
click at [822, 256] on span "[DATE] - [DATE]" at bounding box center [804, 261] width 65 height 10
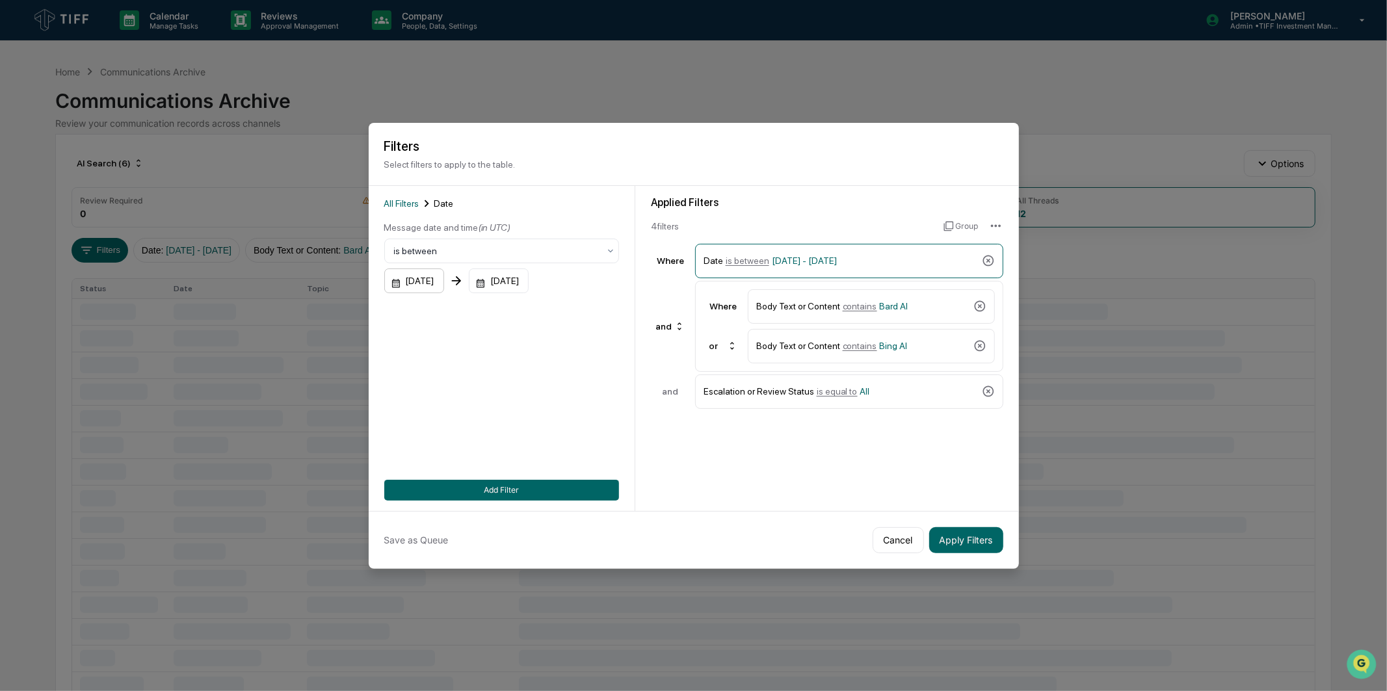
click at [438, 283] on div "[DATE]" at bounding box center [414, 281] width 60 height 25
click at [573, 304] on icon "Next month" at bounding box center [568, 310] width 14 height 14
click at [570, 316] on icon "Next month" at bounding box center [568, 310] width 14 height 14
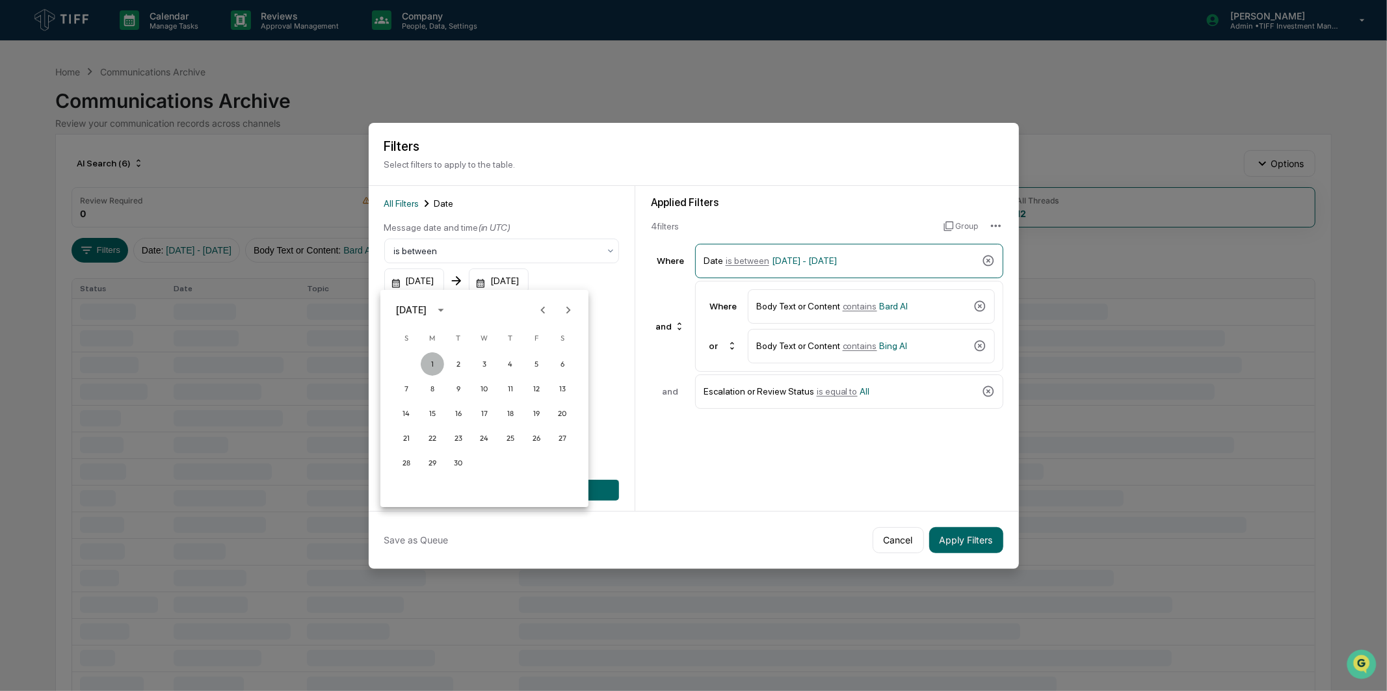
click at [440, 356] on button "1" at bounding box center [432, 363] width 23 height 23
click at [523, 286] on div "[DATE]" at bounding box center [499, 281] width 60 height 25
click at [673, 313] on icon "Next month" at bounding box center [671, 310] width 14 height 14
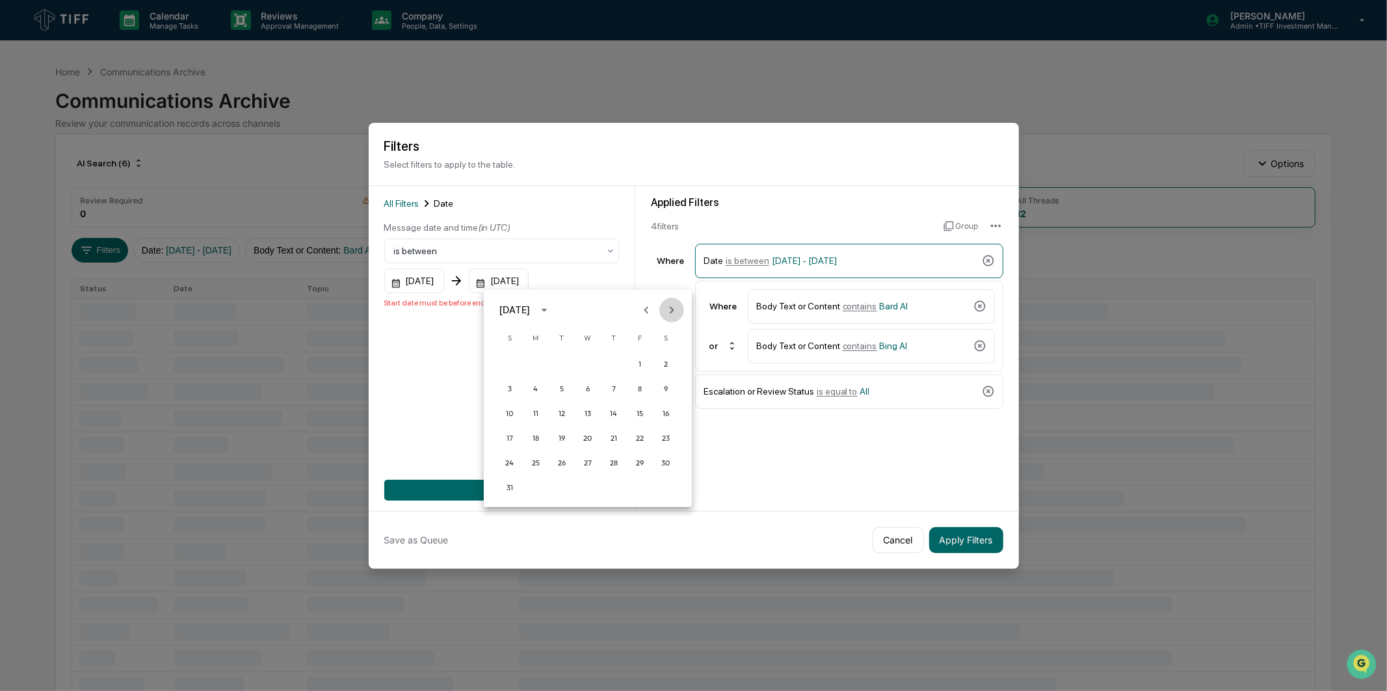
click at [673, 313] on icon "Next month" at bounding box center [671, 310] width 14 height 14
click at [567, 456] on button "30" at bounding box center [561, 462] width 23 height 23
click at [555, 480] on button "Add Filter" at bounding box center [501, 490] width 235 height 21
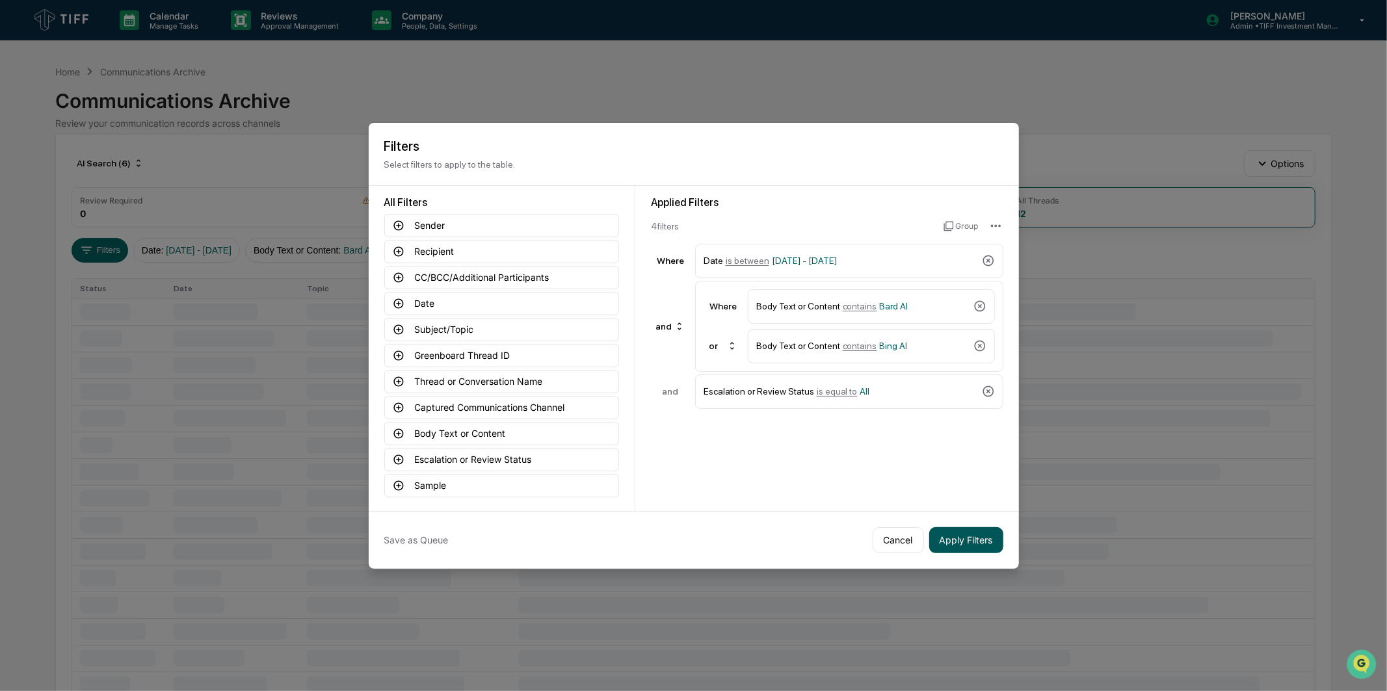
click at [984, 531] on button "Apply Filters" at bounding box center [966, 540] width 74 height 26
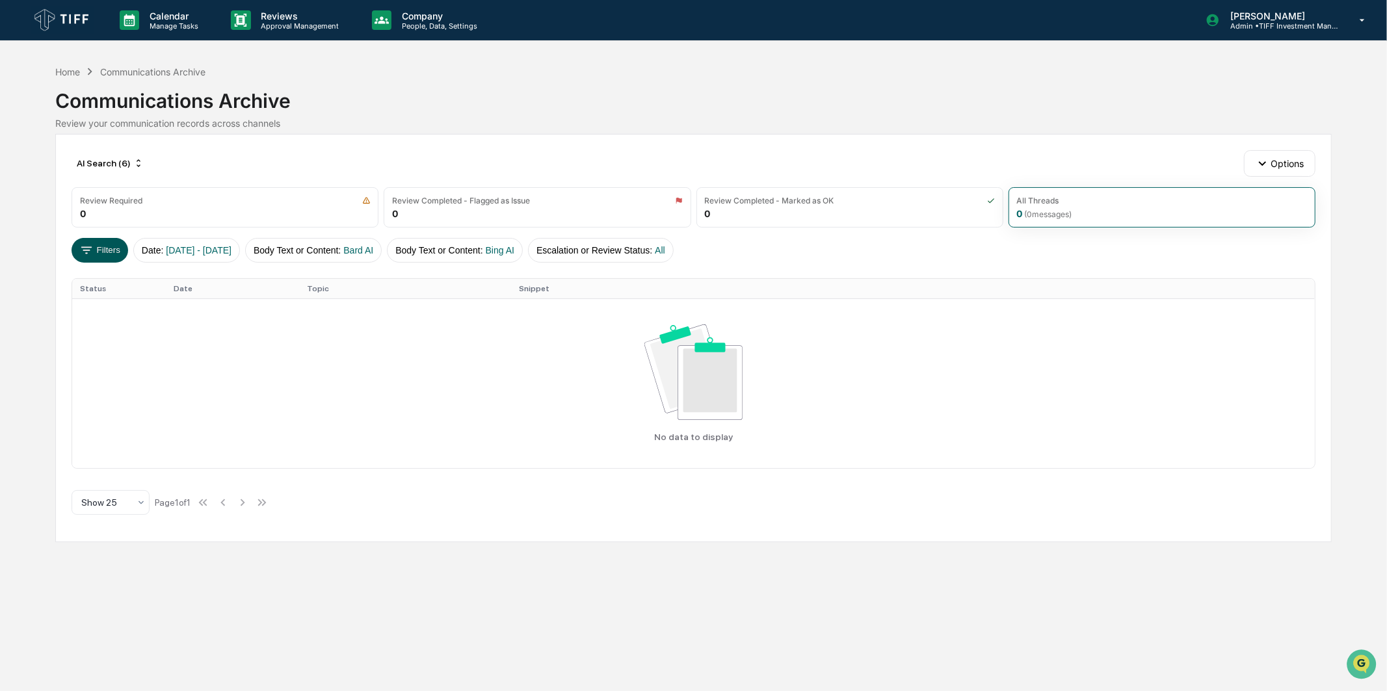
click at [117, 248] on button "Filters" at bounding box center [100, 250] width 57 height 25
click at [117, 161] on div "AI Search (6)" at bounding box center [110, 163] width 77 height 21
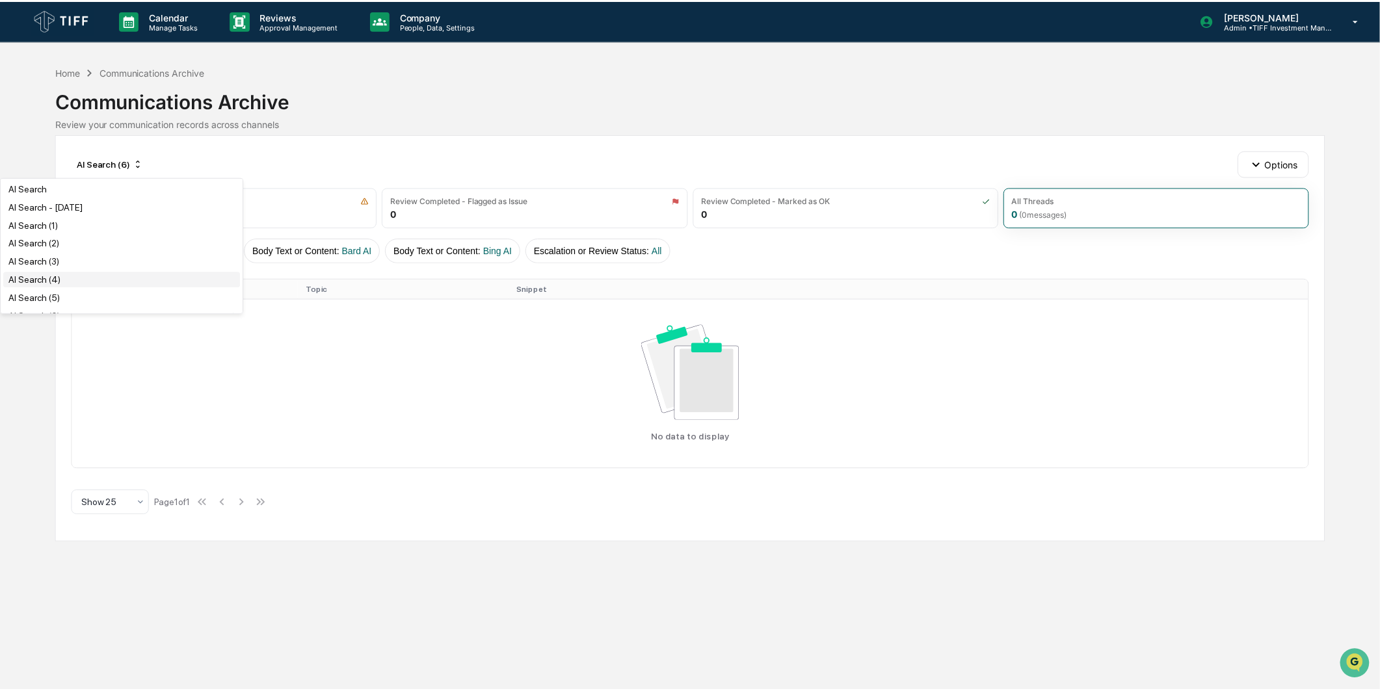
scroll to position [144, 0]
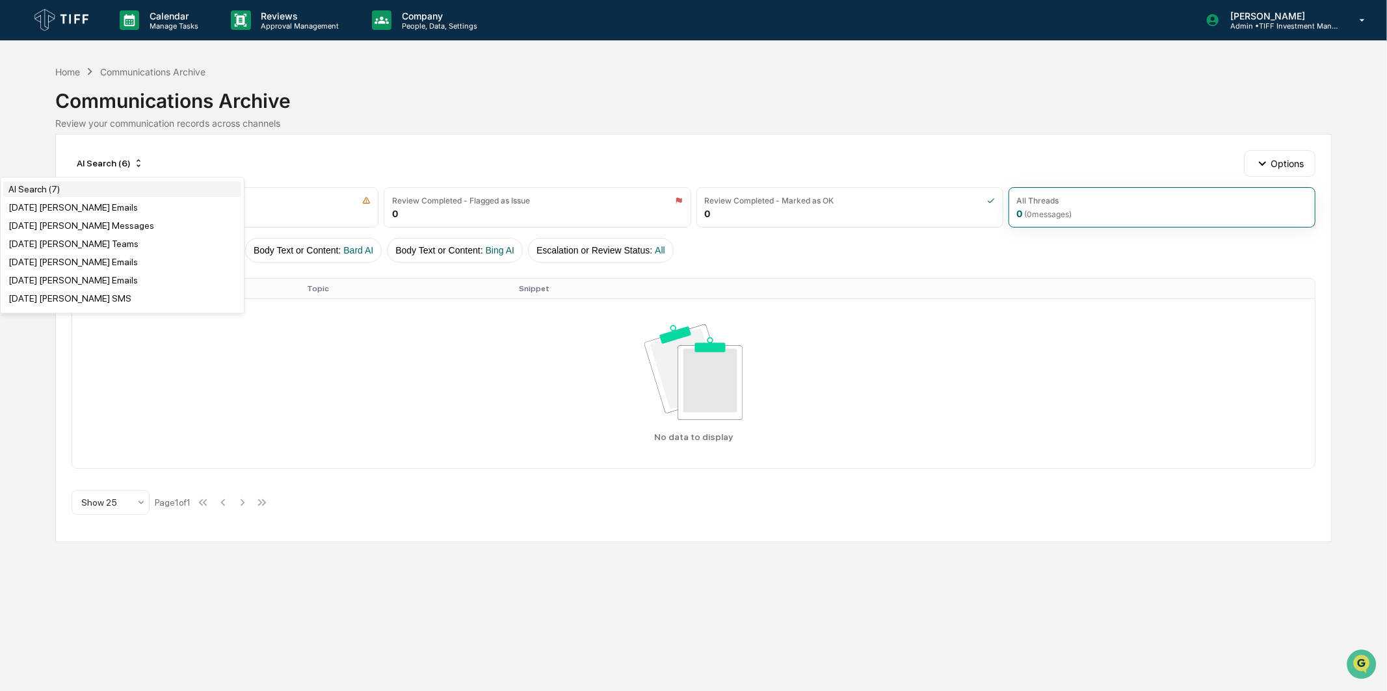
click at [101, 197] on div "AI Search (7)" at bounding box center [122, 189] width 238 height 16
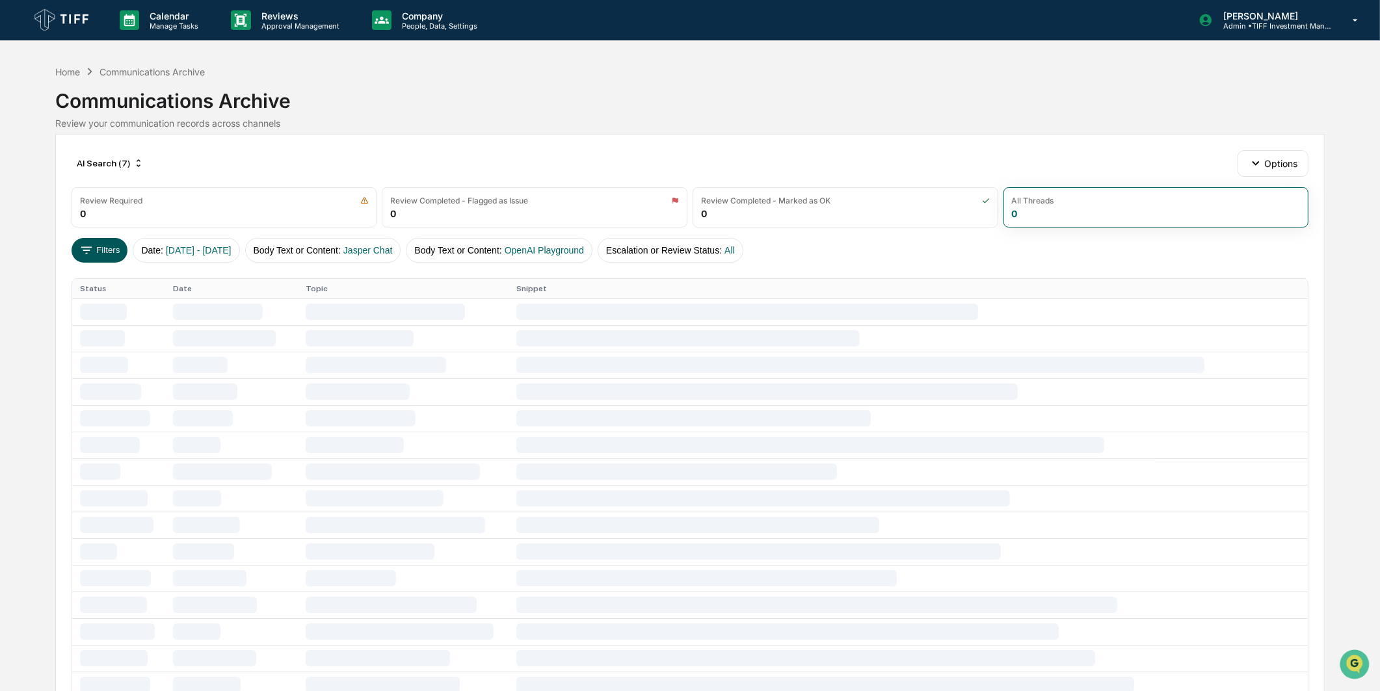
click at [106, 255] on button "Filters" at bounding box center [100, 250] width 57 height 25
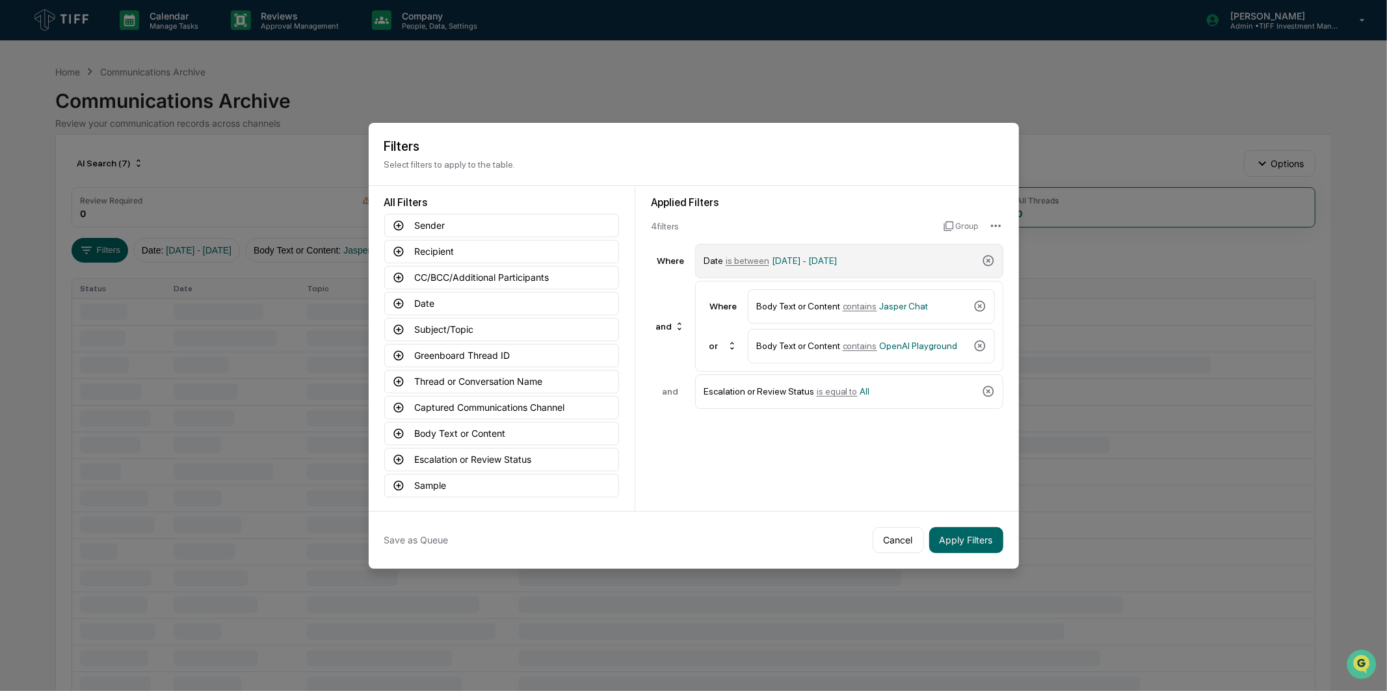
click at [835, 256] on span "[DATE] - [DATE]" at bounding box center [804, 261] width 65 height 10
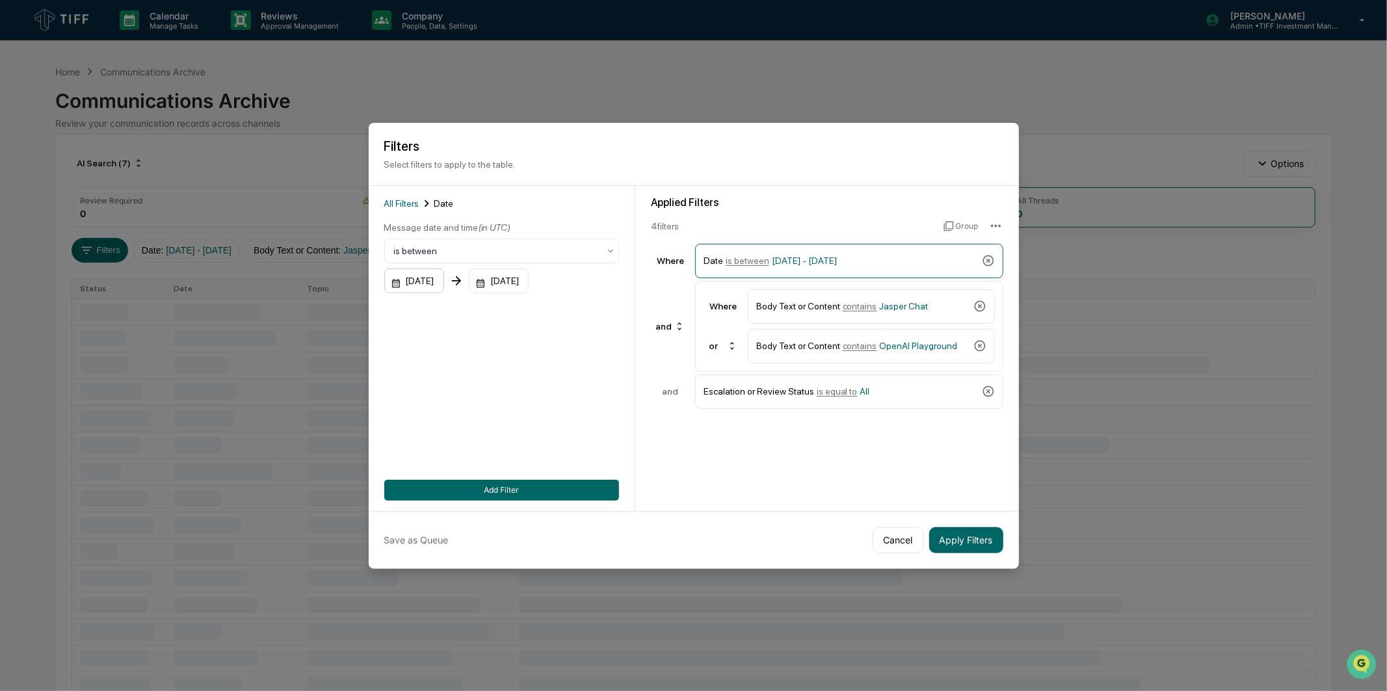
click at [429, 273] on div "[DATE]" at bounding box center [414, 281] width 60 height 25
click at [564, 311] on icon "Next month" at bounding box center [568, 310] width 14 height 14
click at [563, 321] on button "Next month" at bounding box center [568, 310] width 25 height 25
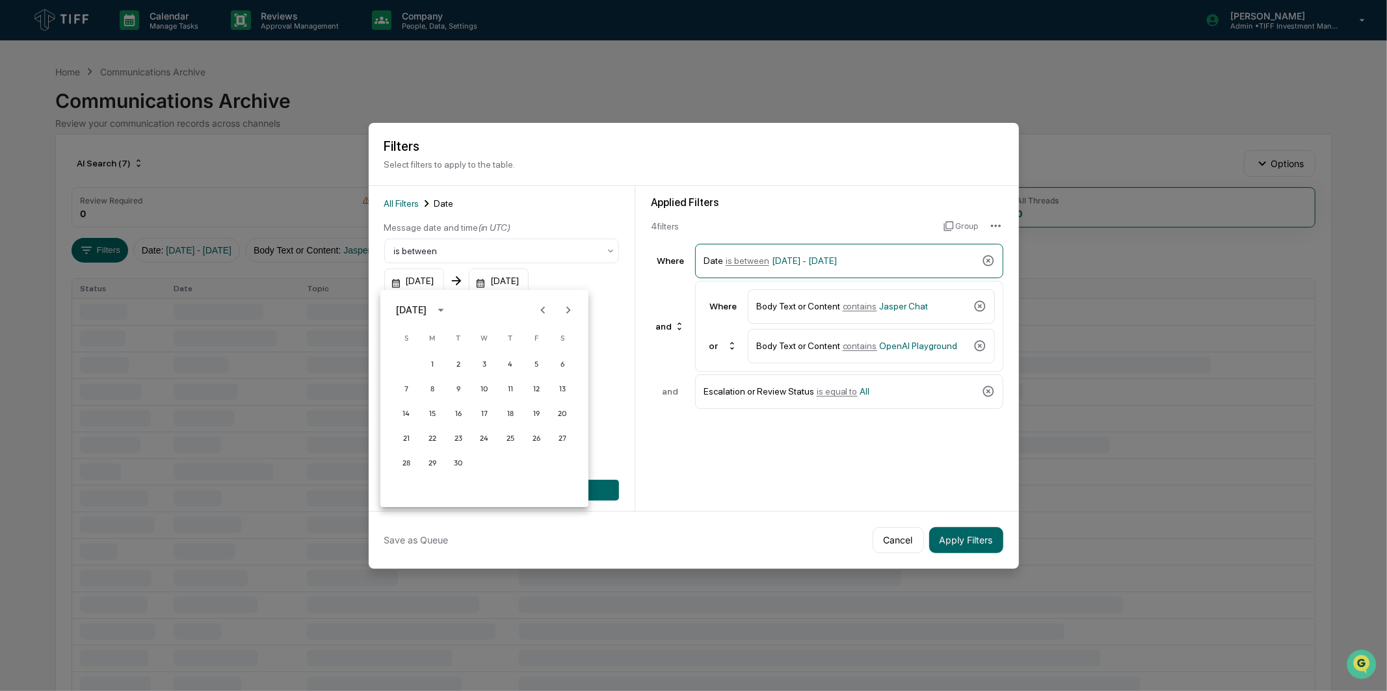
click at [414, 367] on div "1 2 3 4 5 6" at bounding box center [484, 363] width 208 height 23
click at [431, 365] on button "1" at bounding box center [432, 363] width 23 height 23
click at [529, 277] on div "[DATE]" at bounding box center [499, 281] width 60 height 25
click at [663, 308] on button "Next month" at bounding box center [671, 310] width 25 height 25
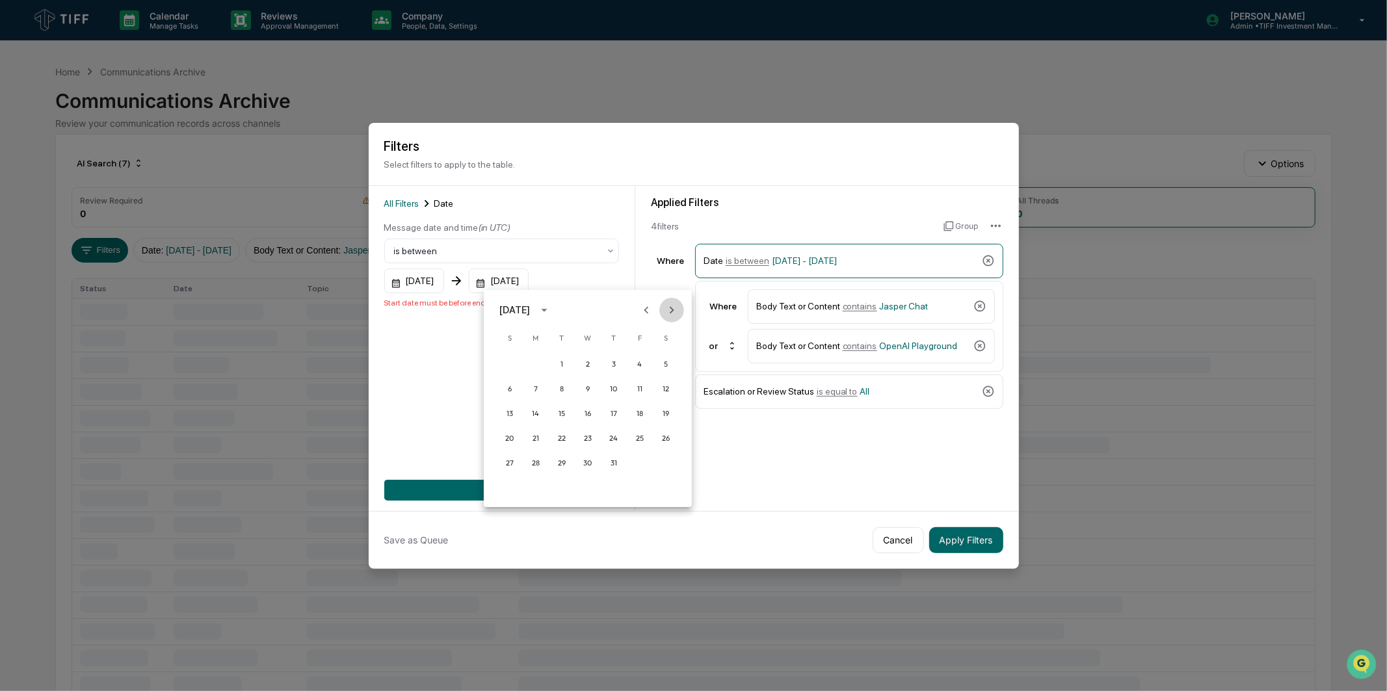
click at [664, 308] on button "Next month" at bounding box center [671, 310] width 25 height 25
click at [514, 486] on button "31" at bounding box center [509, 487] width 23 height 23
click at [514, 482] on button "Add Filter" at bounding box center [501, 490] width 235 height 21
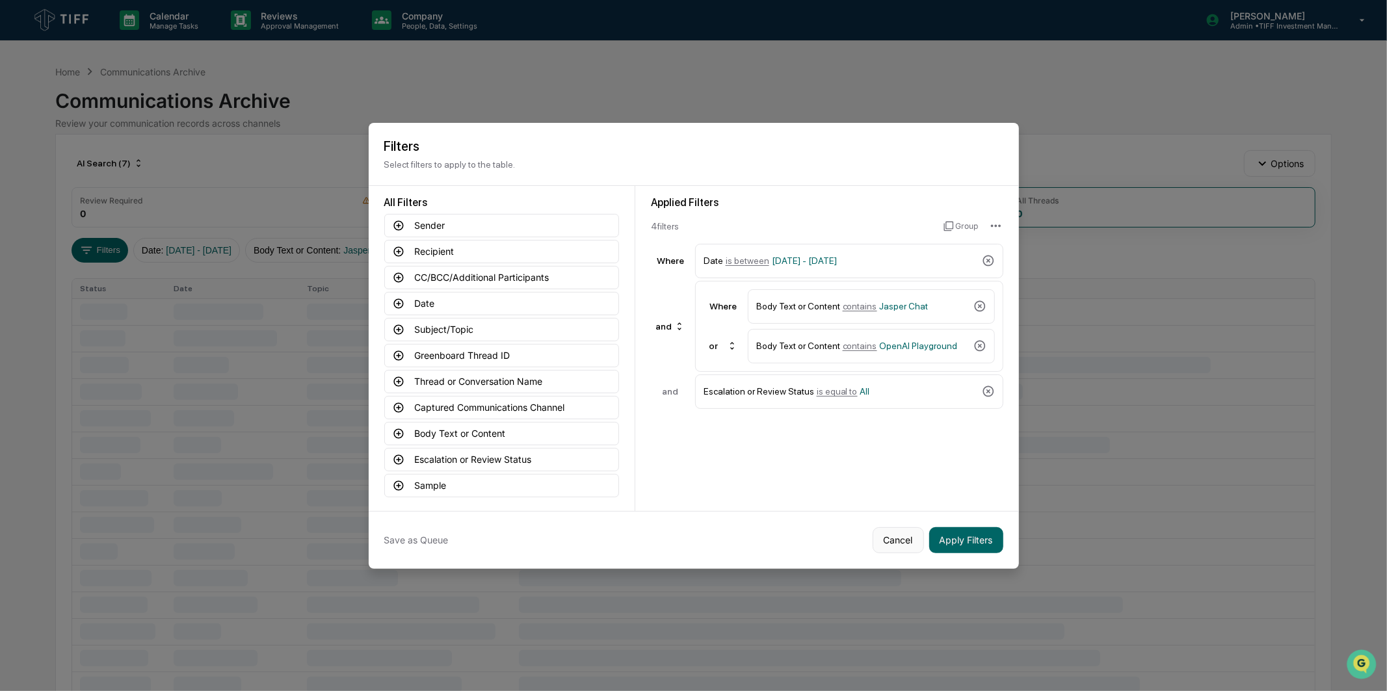
click at [891, 538] on button "Cancel" at bounding box center [897, 540] width 51 height 26
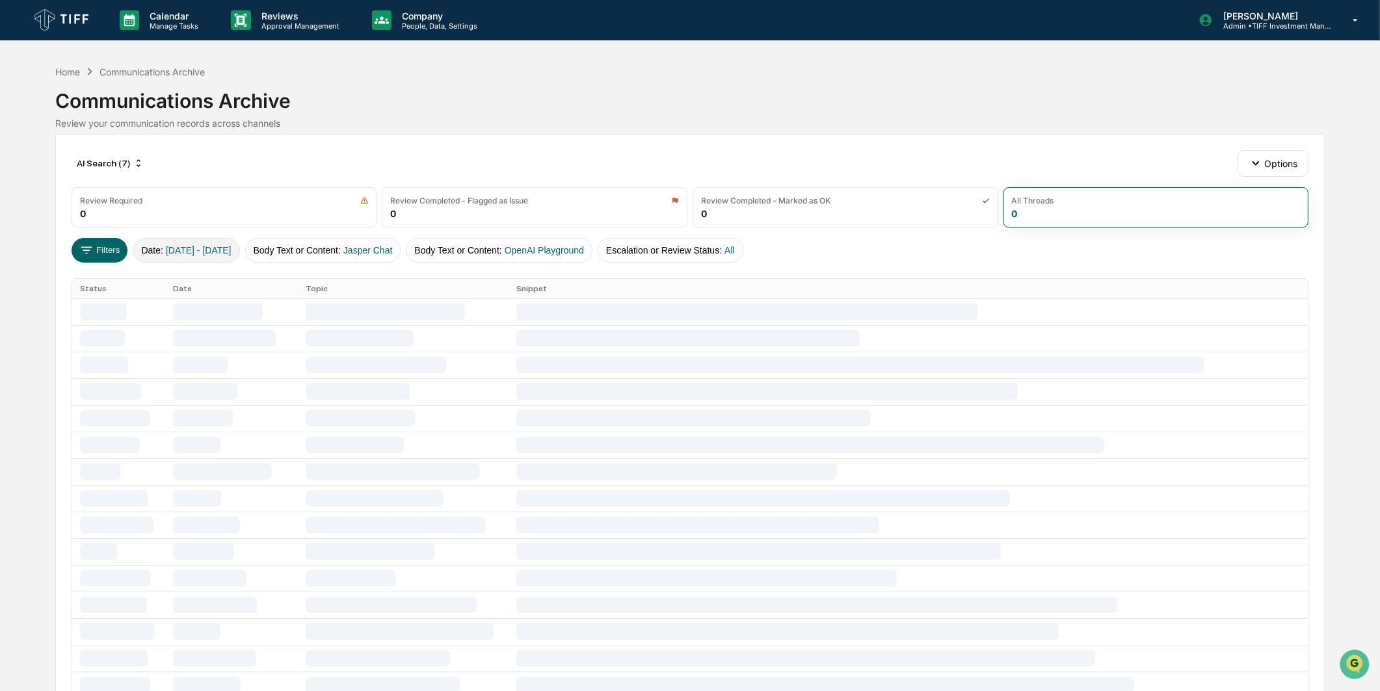
click at [230, 248] on span "[DATE] - [DATE]" at bounding box center [199, 250] width 66 height 10
click at [113, 166] on div "AI Search (7)" at bounding box center [110, 163] width 77 height 21
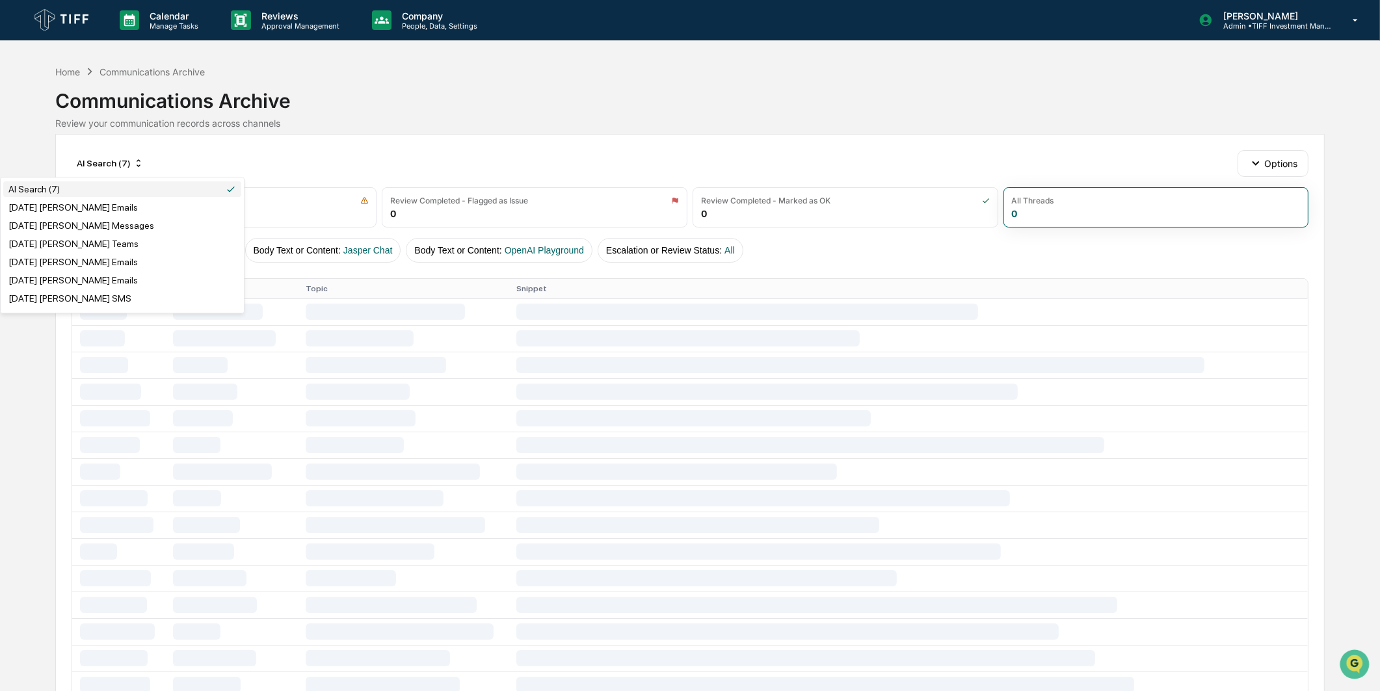
click at [90, 196] on div "AI Search (7)" at bounding box center [122, 189] width 238 height 16
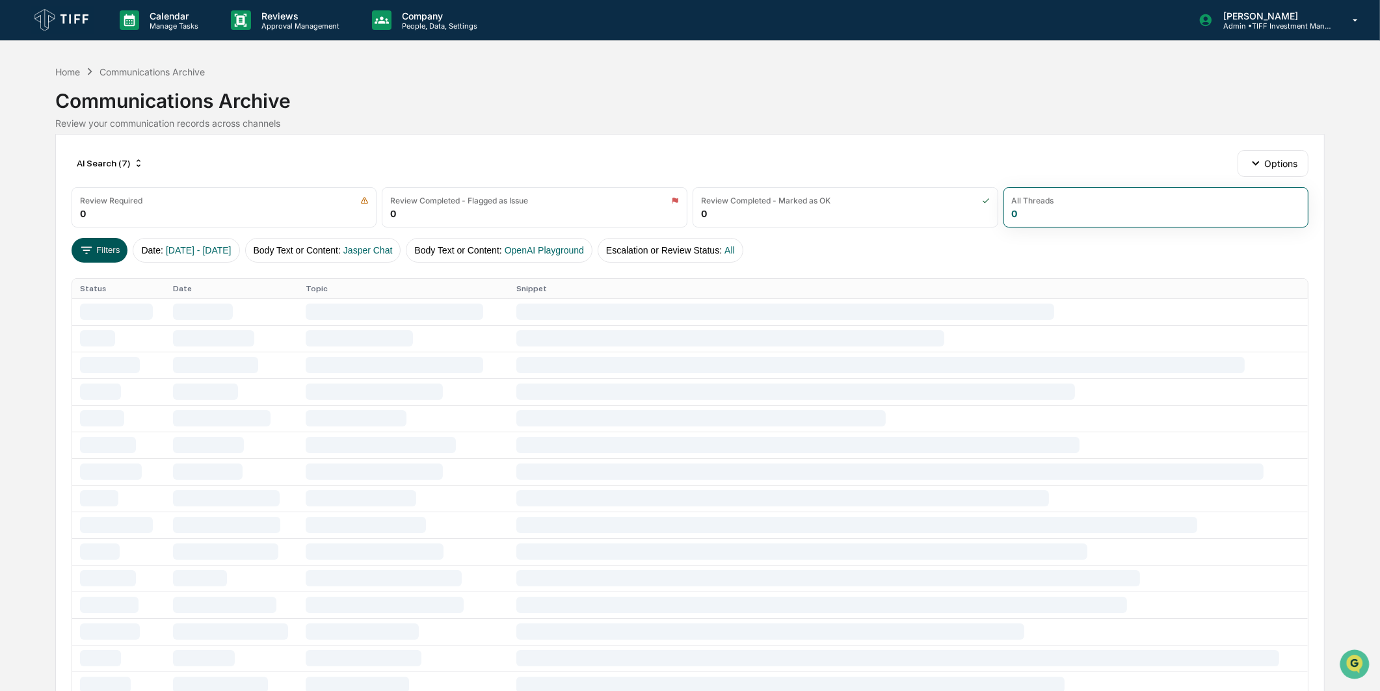
click at [105, 242] on button "Filters" at bounding box center [100, 250] width 57 height 25
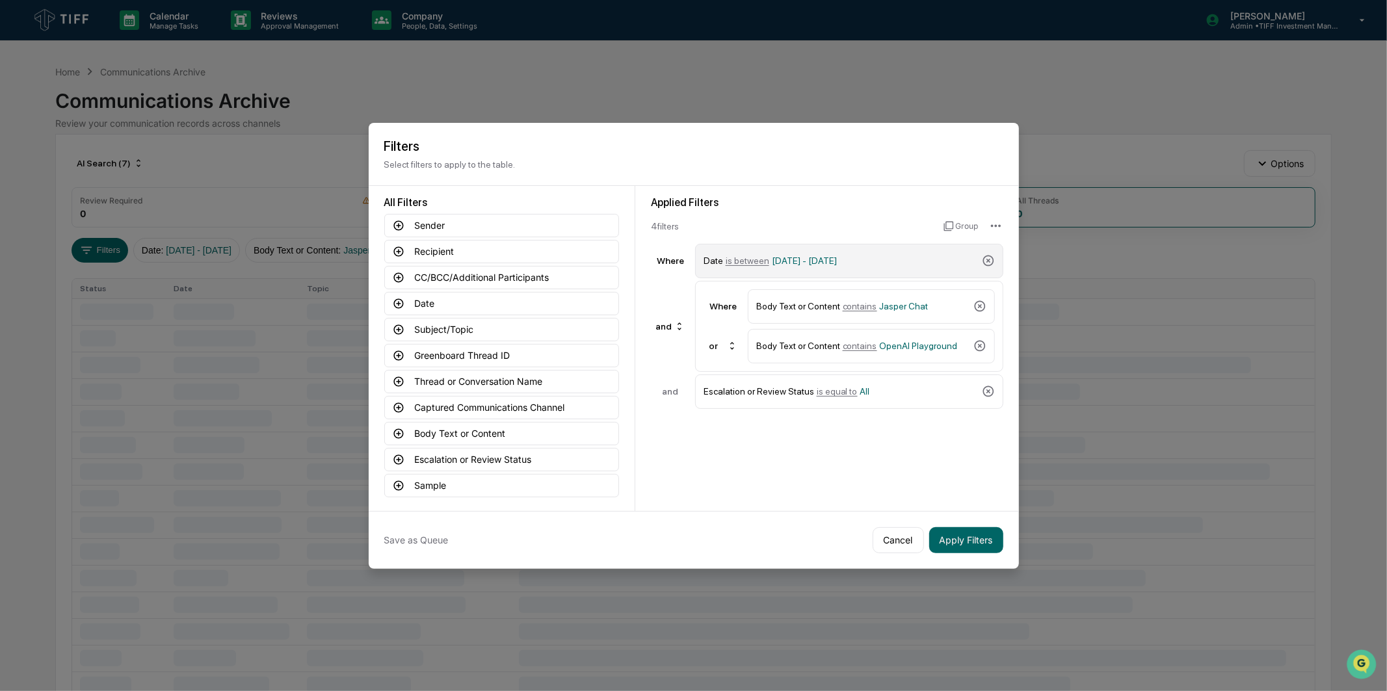
click at [837, 256] on span "[DATE] - [DATE]" at bounding box center [804, 261] width 65 height 10
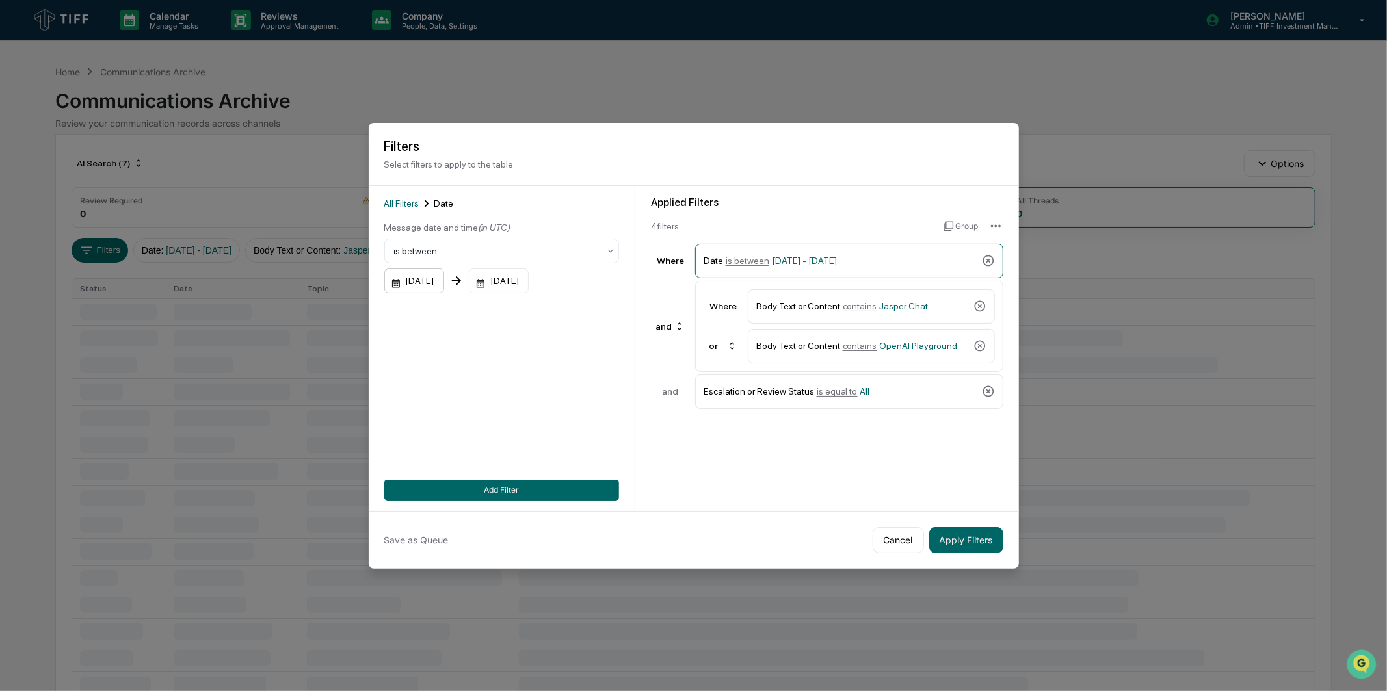
click at [444, 276] on div "[DATE]" at bounding box center [414, 281] width 60 height 25
click at [572, 315] on icon "Next month" at bounding box center [568, 310] width 14 height 14
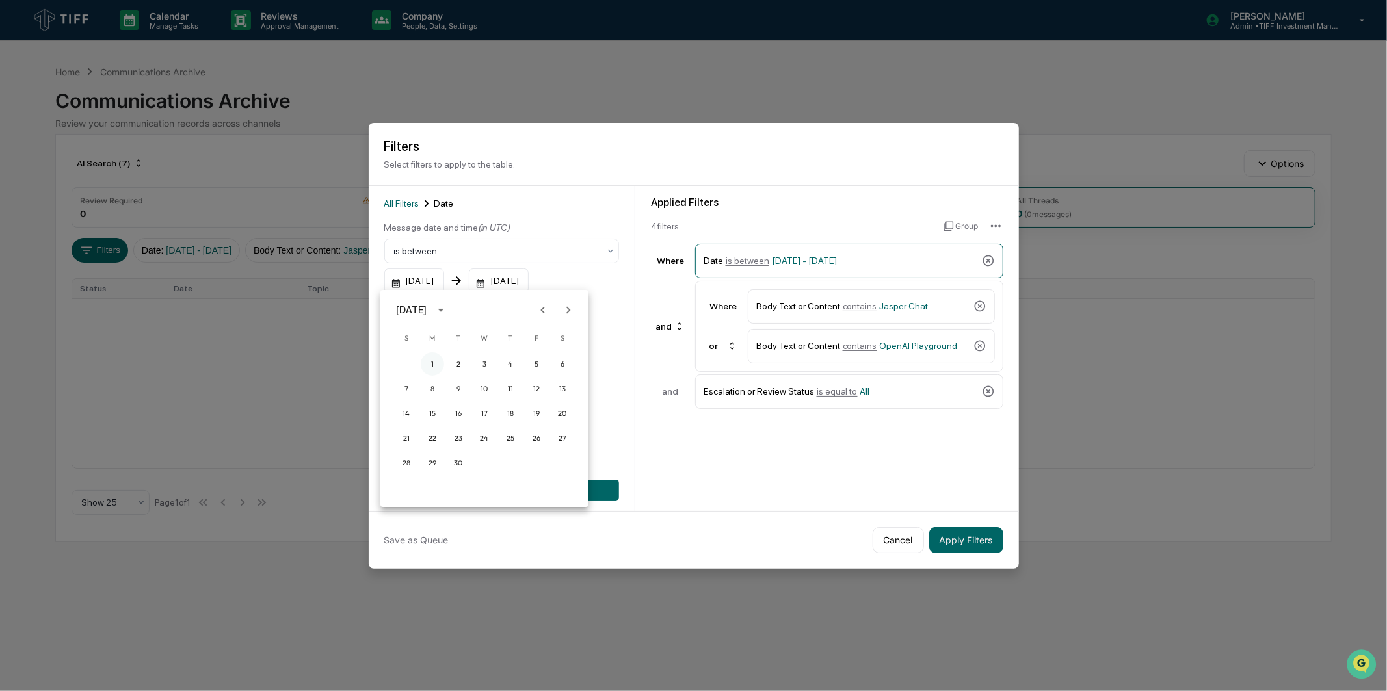
click at [438, 360] on button "1" at bounding box center [432, 363] width 23 height 23
click at [510, 286] on div "[DATE]" at bounding box center [499, 281] width 60 height 25
click at [657, 315] on button "Previous month" at bounding box center [646, 310] width 25 height 25
click at [661, 312] on button "Next month" at bounding box center [671, 310] width 25 height 25
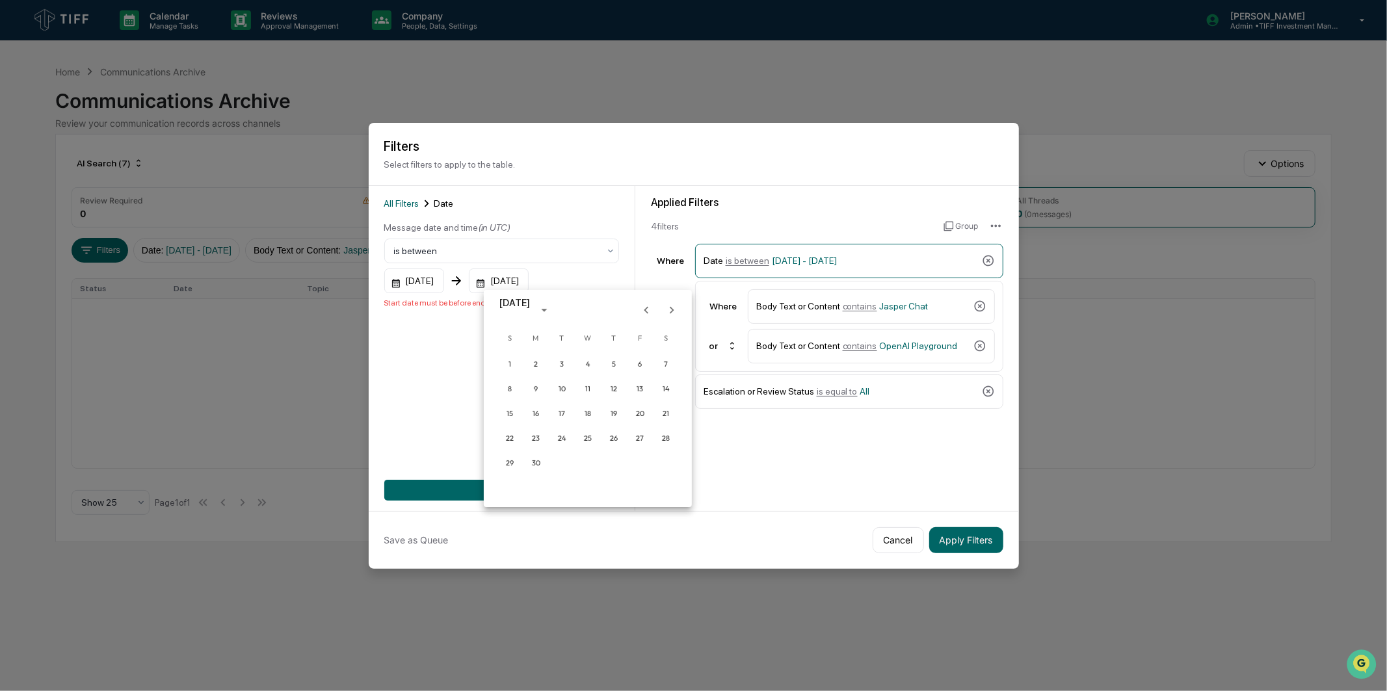
click at [661, 312] on button "Next month" at bounding box center [671, 310] width 25 height 25
click at [566, 454] on button "30" at bounding box center [561, 462] width 23 height 23
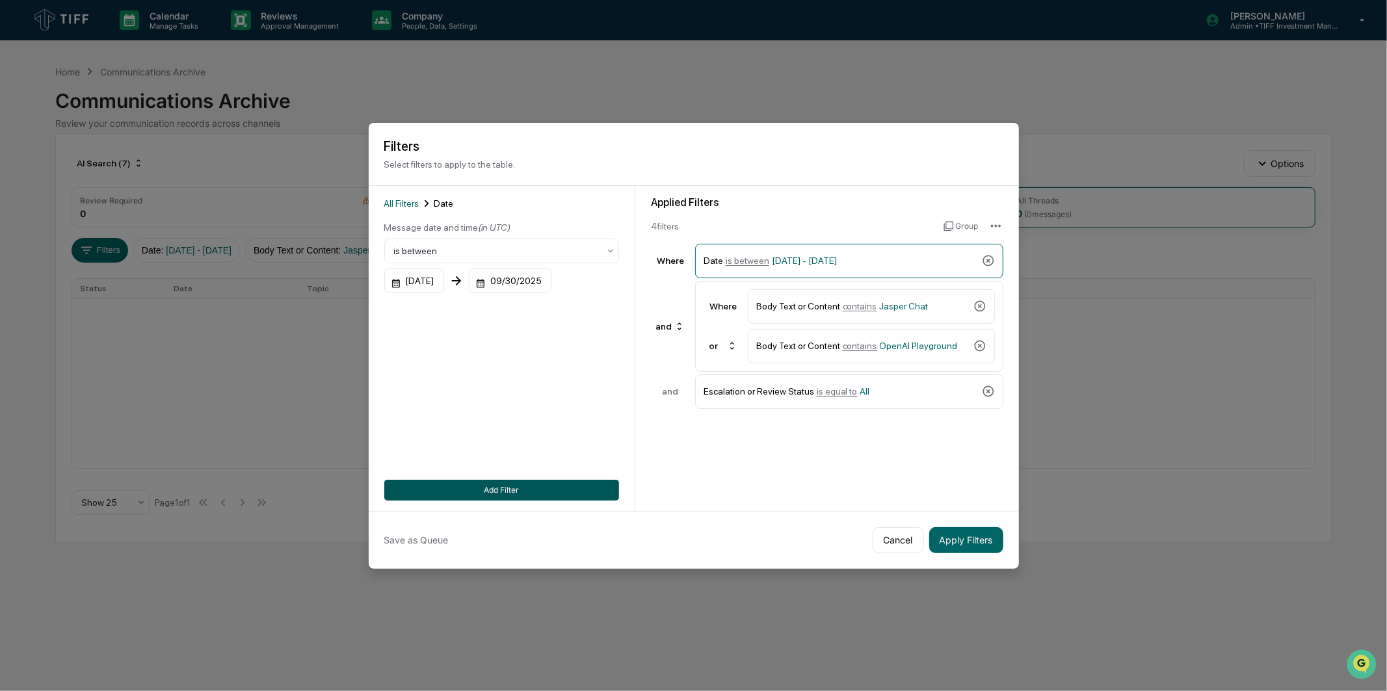
click at [557, 490] on button "Add Filter" at bounding box center [501, 490] width 235 height 21
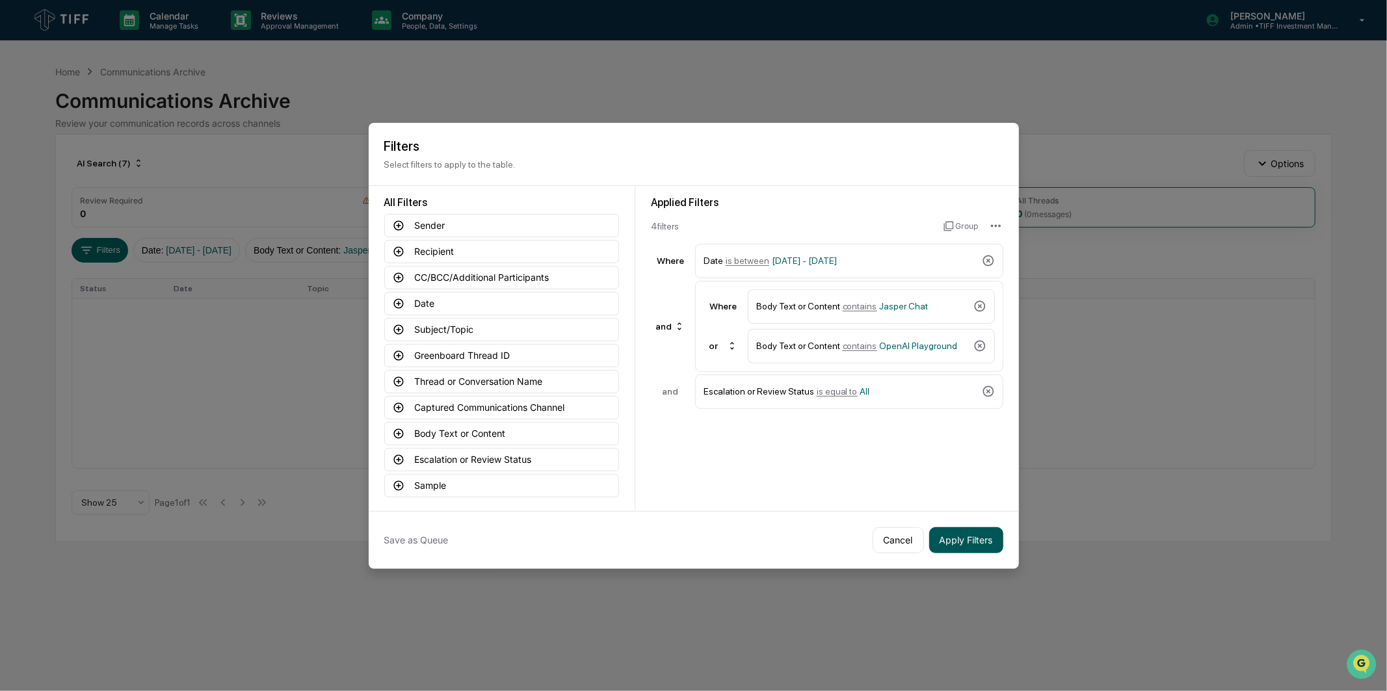
click at [960, 536] on button "Apply Filters" at bounding box center [966, 540] width 74 height 26
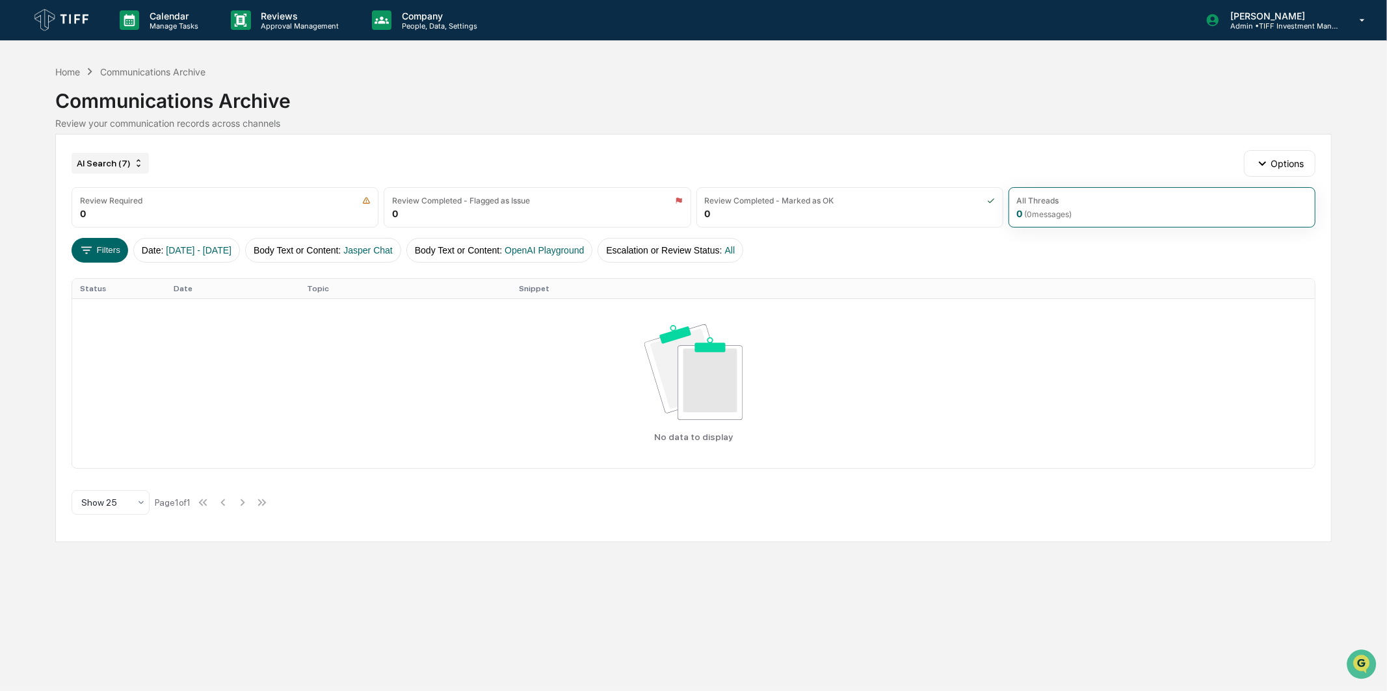
click at [101, 167] on div "AI Search (7)" at bounding box center [110, 163] width 77 height 21
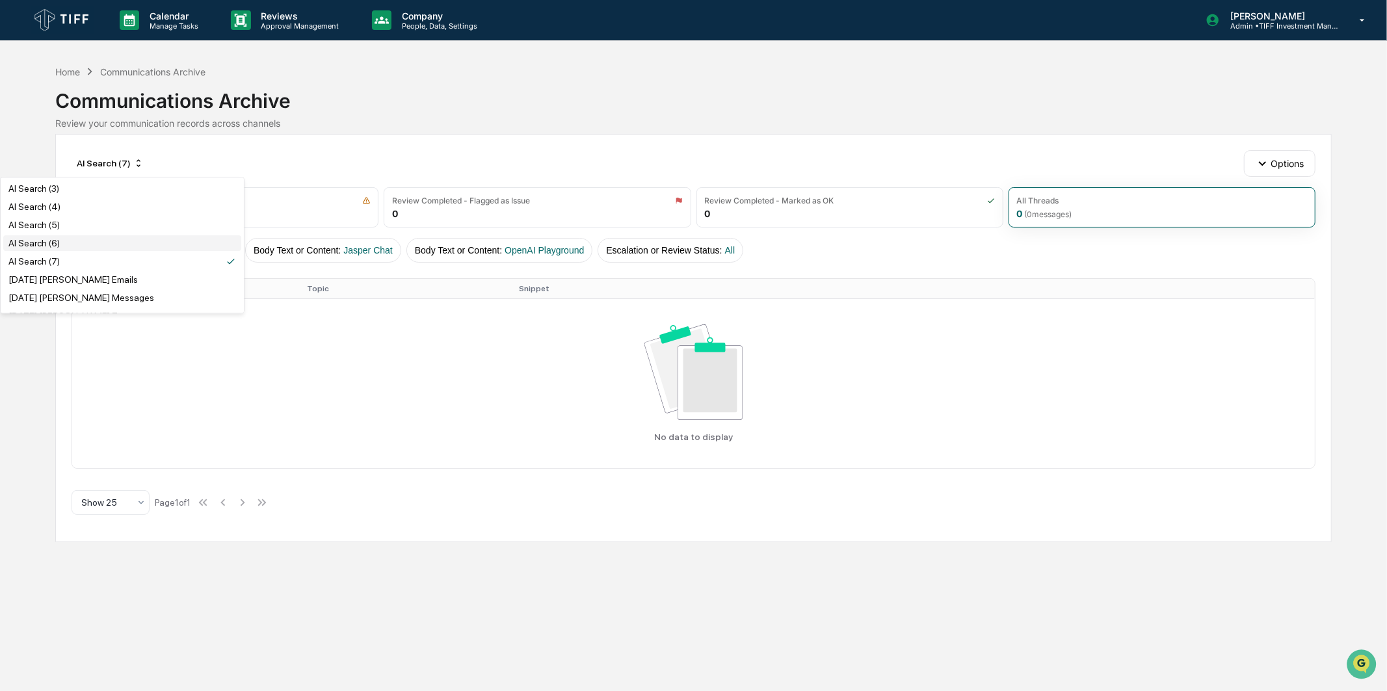
click at [94, 243] on div "AI Search (6)" at bounding box center [122, 243] width 238 height 16
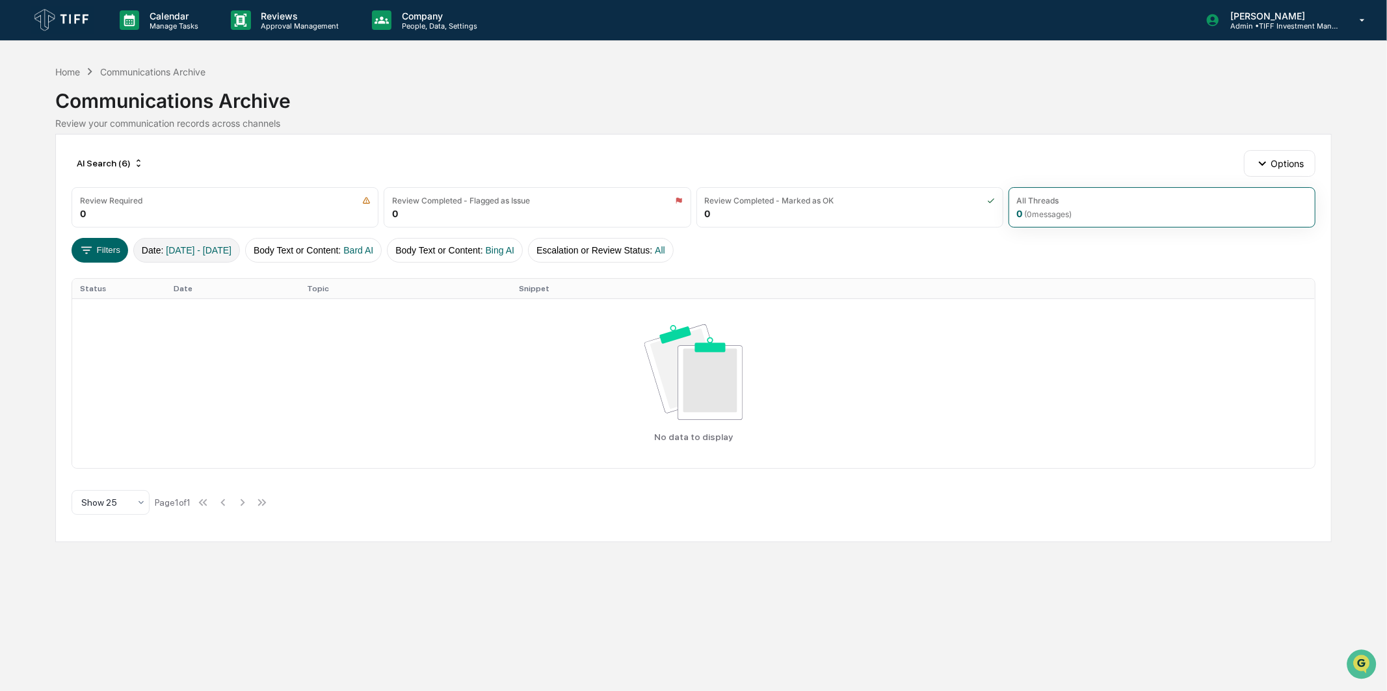
click at [174, 247] on span "[DATE] - [DATE]" at bounding box center [199, 250] width 66 height 10
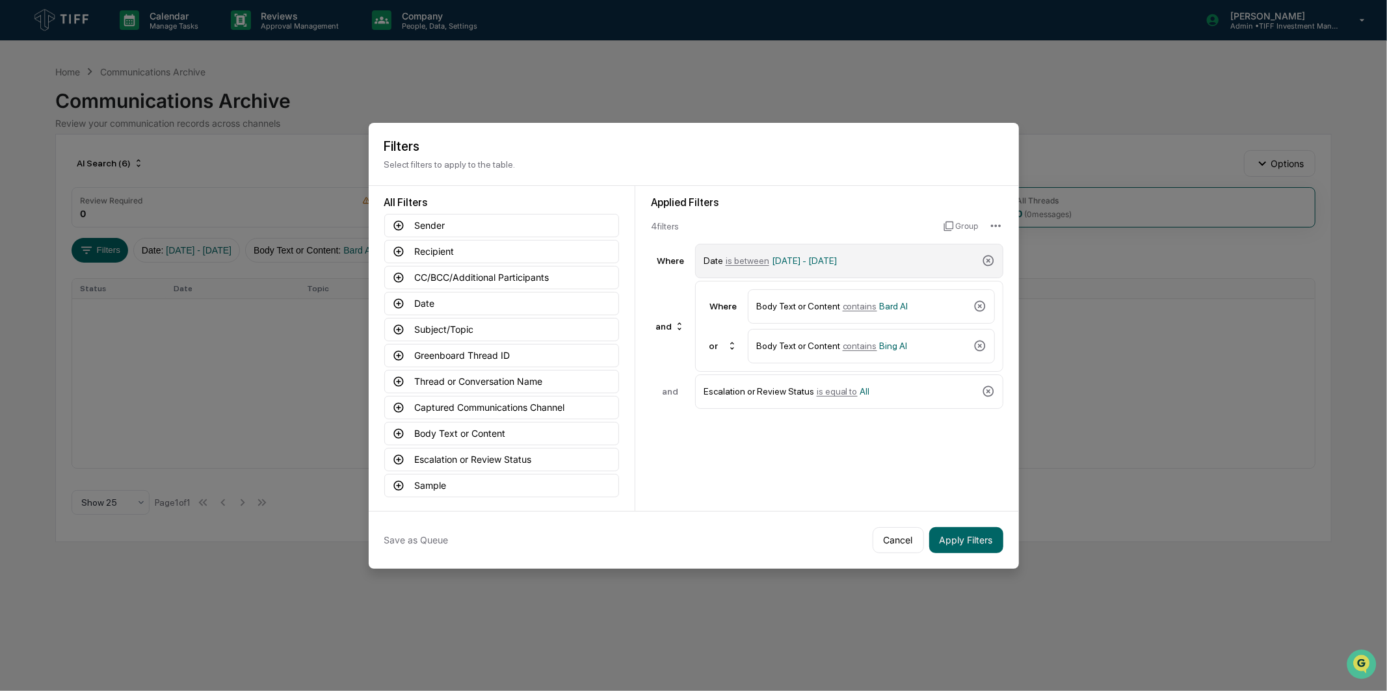
click at [770, 250] on div "Date is between [DATE] - [DATE]" at bounding box center [839, 261] width 273 height 23
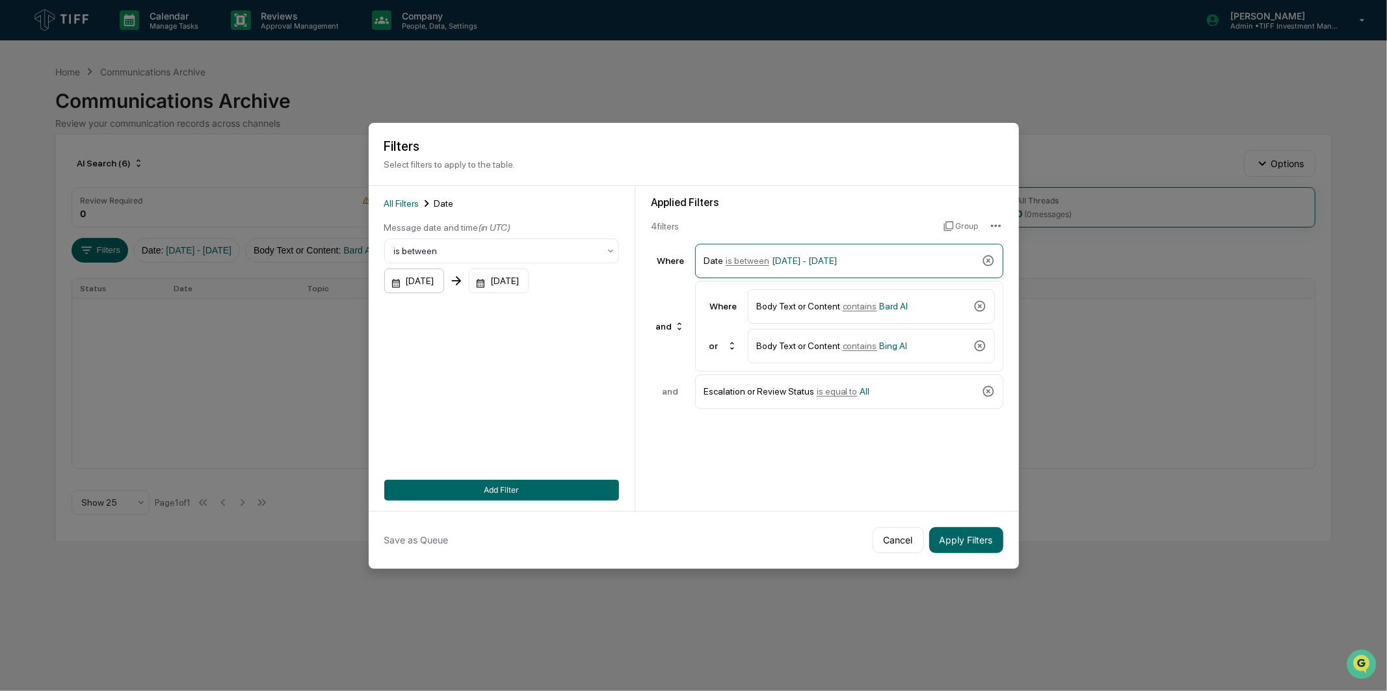
click at [434, 275] on div "[DATE]" at bounding box center [414, 281] width 60 height 25
click at [567, 315] on icon "Next month" at bounding box center [568, 310] width 14 height 14
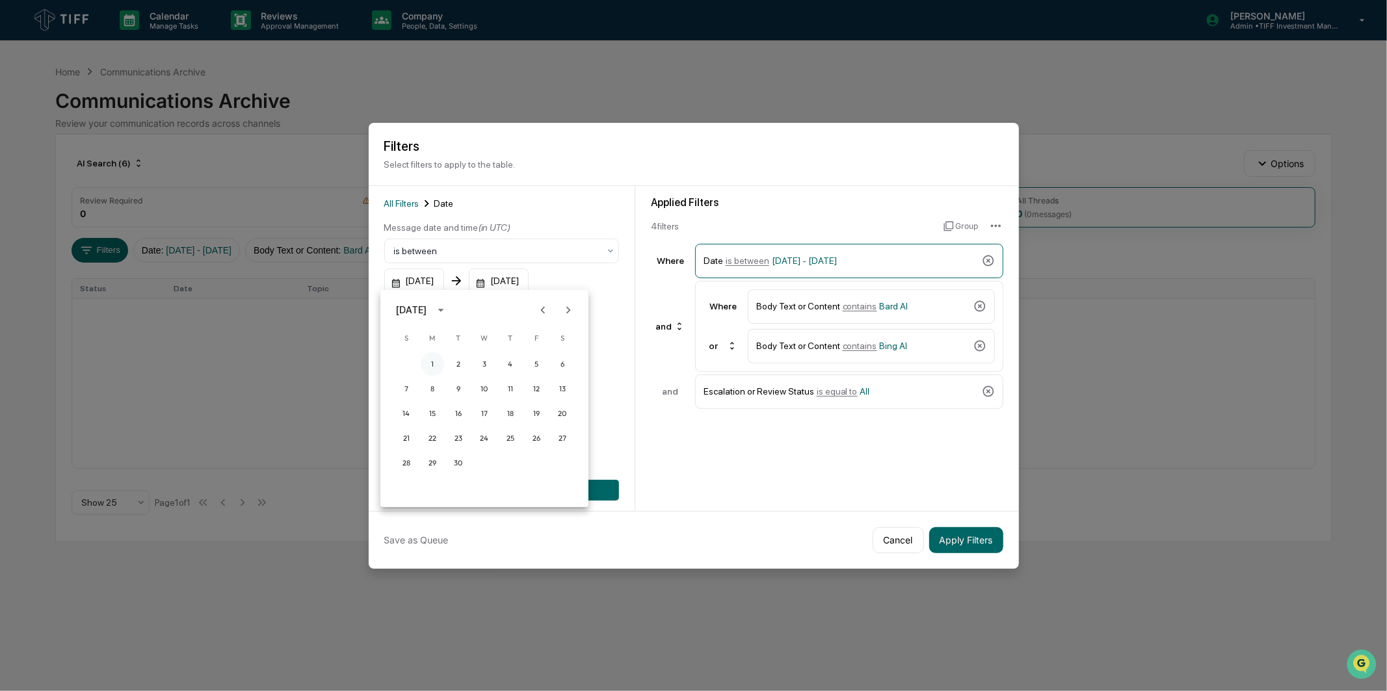
click at [432, 360] on button "1" at bounding box center [432, 363] width 23 height 23
click at [516, 291] on div "Message date and time (in UTC) is between [DATE] [DATE] Start date must be befo…" at bounding box center [501, 264] width 235 height 86
click at [525, 272] on div "[DATE]" at bounding box center [499, 281] width 60 height 25
click at [671, 303] on icon "Next month" at bounding box center [671, 310] width 14 height 14
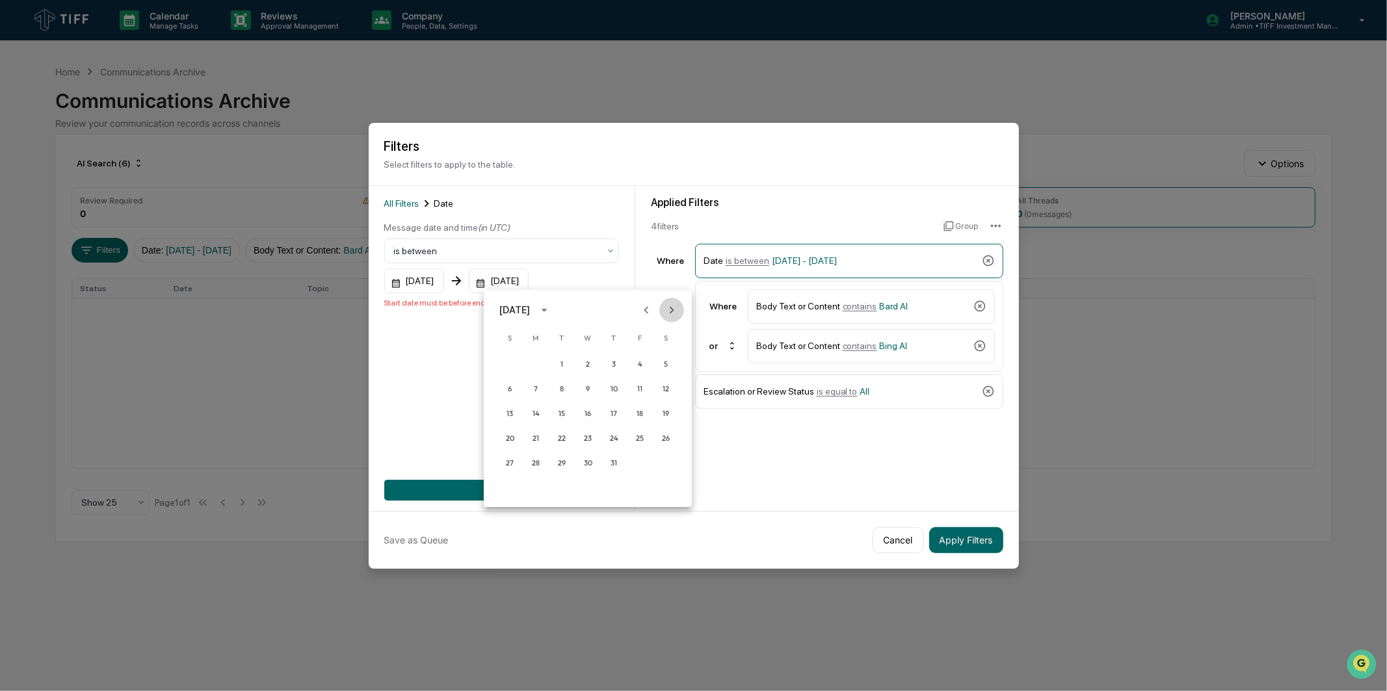
click at [671, 303] on icon "Next month" at bounding box center [671, 310] width 14 height 14
click at [563, 452] on button "30" at bounding box center [561, 462] width 23 height 23
click at [969, 532] on button "Apply Filters" at bounding box center [966, 540] width 74 height 26
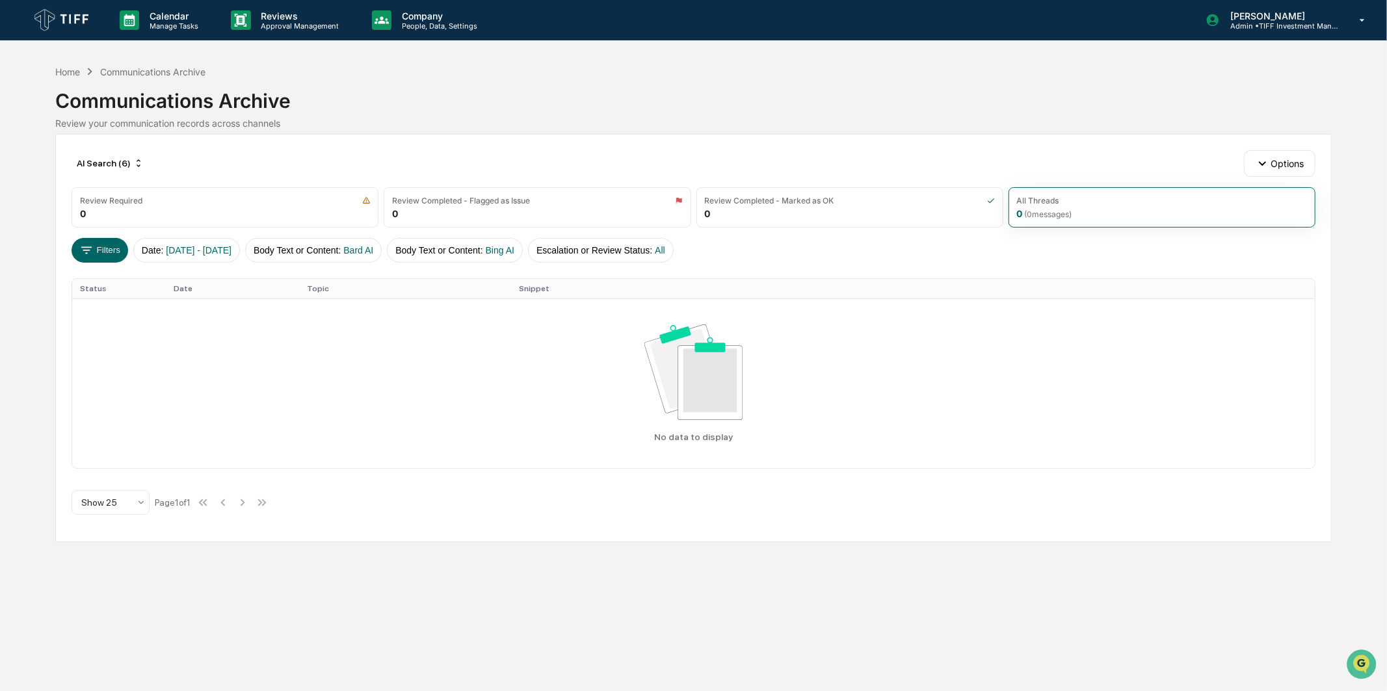
click at [309, 114] on div "Communications Archive Review your communication records across channels" at bounding box center [693, 104] width 1276 height 50
click at [112, 161] on div "AI Search (6)" at bounding box center [110, 163] width 77 height 21
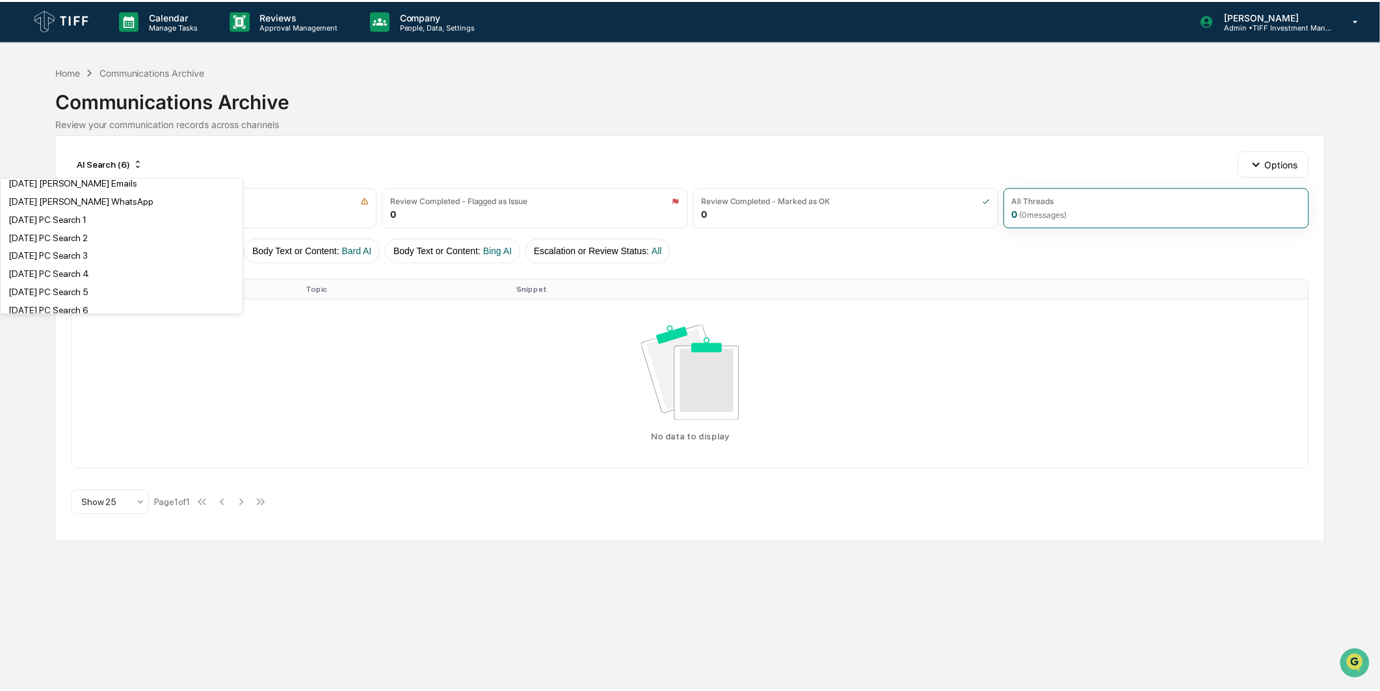
scroll to position [505, 0]
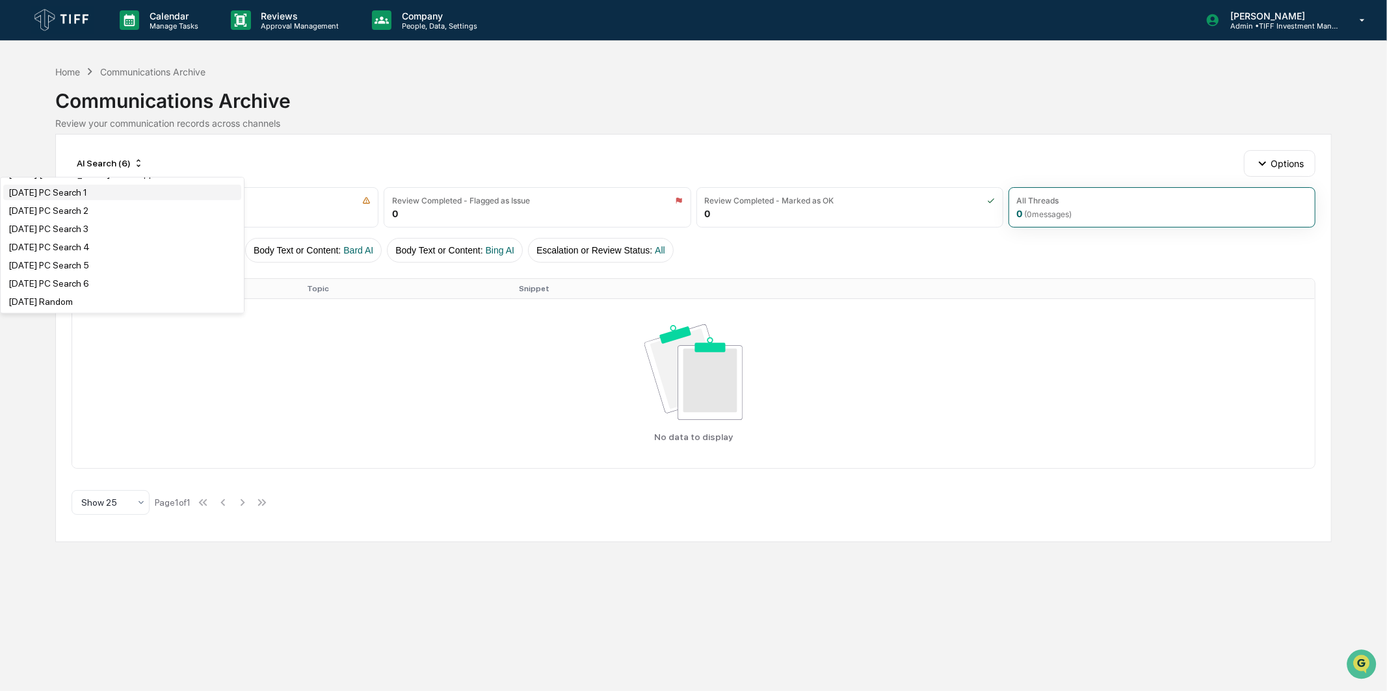
click at [87, 198] on div "[DATE] PC Search 1" at bounding box center [47, 192] width 79 height 10
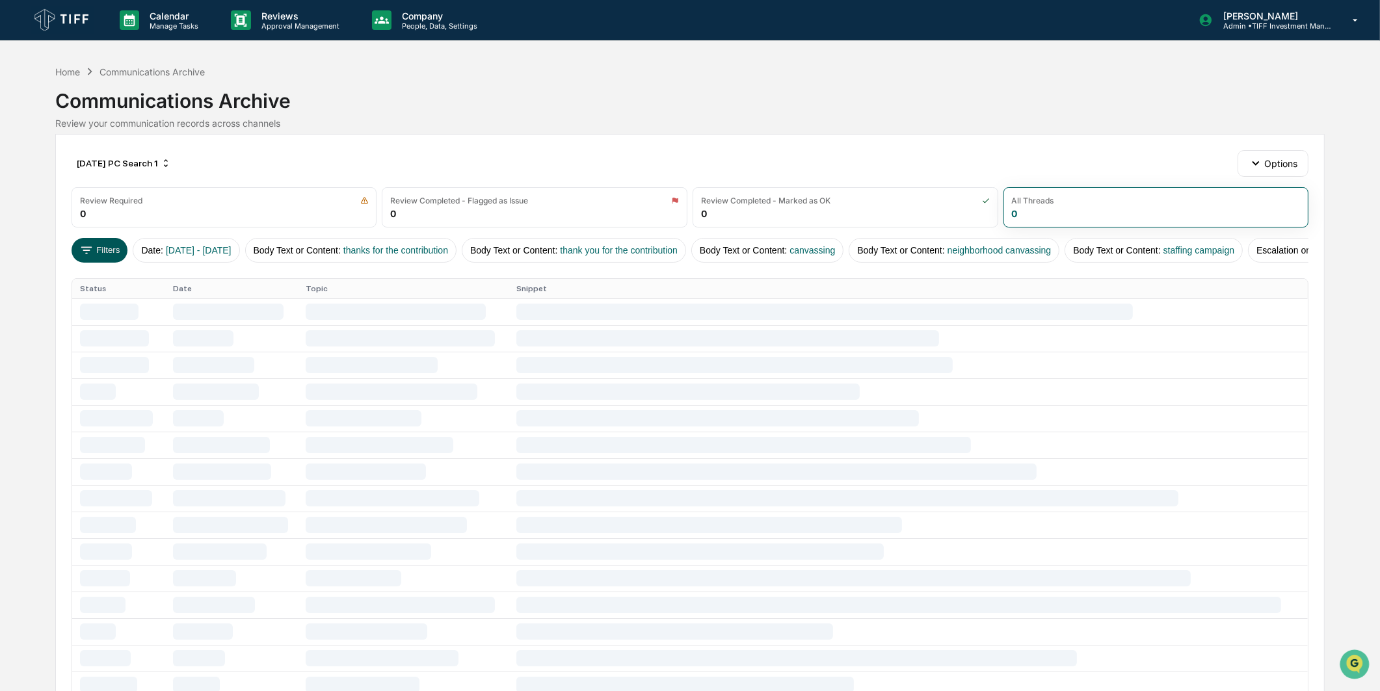
click at [109, 249] on button "Filters" at bounding box center [100, 250] width 57 height 25
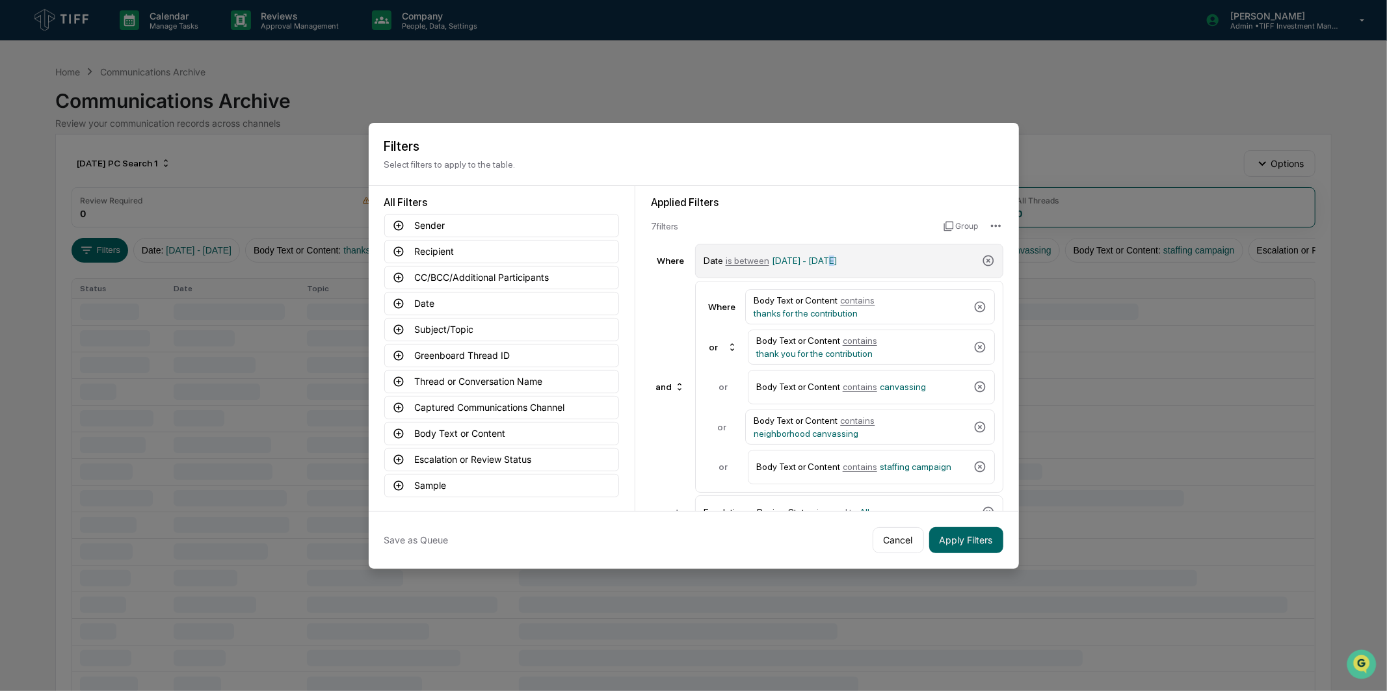
click at [822, 256] on span "[DATE] - [DATE]" at bounding box center [804, 261] width 65 height 10
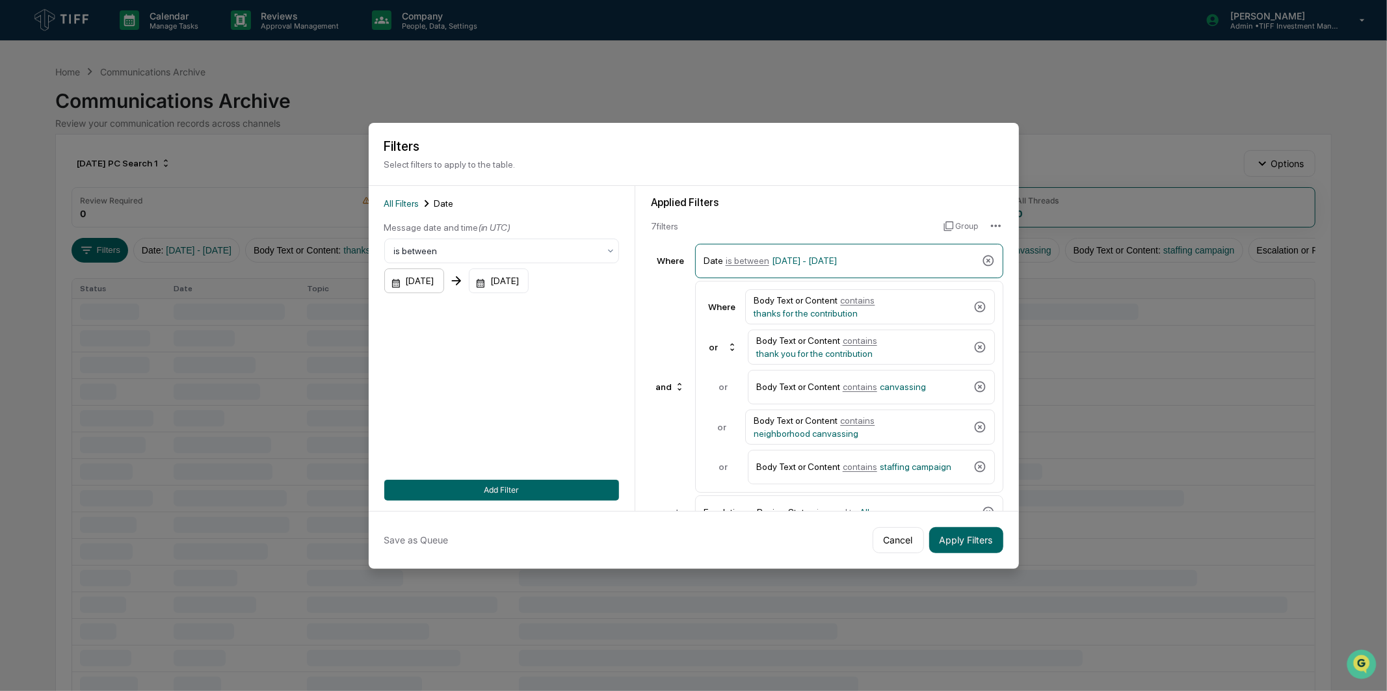
click at [425, 280] on div "[DATE]" at bounding box center [414, 281] width 60 height 25
click at [571, 310] on icon "Next month" at bounding box center [568, 310] width 14 height 14
click at [418, 359] on div "1 2 3 4 5 6" at bounding box center [484, 363] width 208 height 23
click at [426, 360] on button "1" at bounding box center [432, 363] width 23 height 23
click at [529, 269] on div "[DATE]" at bounding box center [499, 281] width 60 height 25
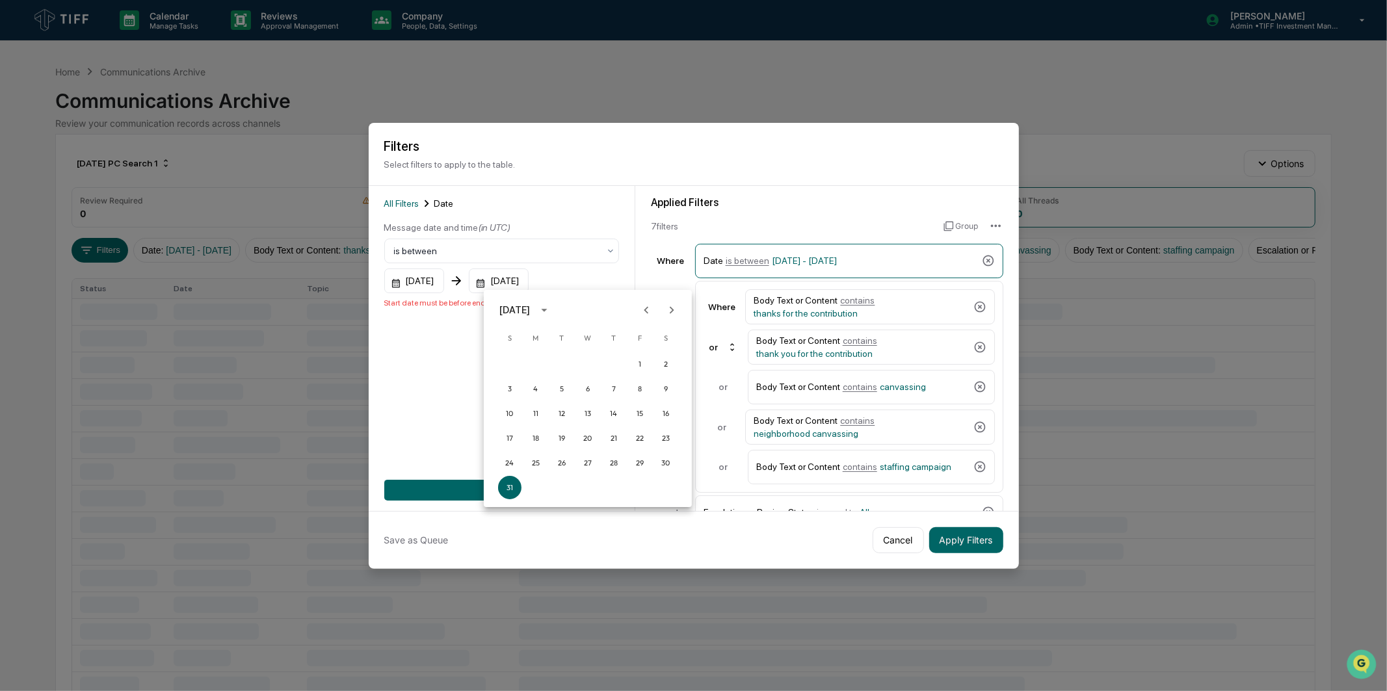
click at [664, 313] on icon "Next month" at bounding box center [671, 310] width 14 height 14
click at [556, 467] on button "30" at bounding box center [561, 462] width 23 height 23
click at [555, 480] on button "Add Filter" at bounding box center [501, 490] width 235 height 21
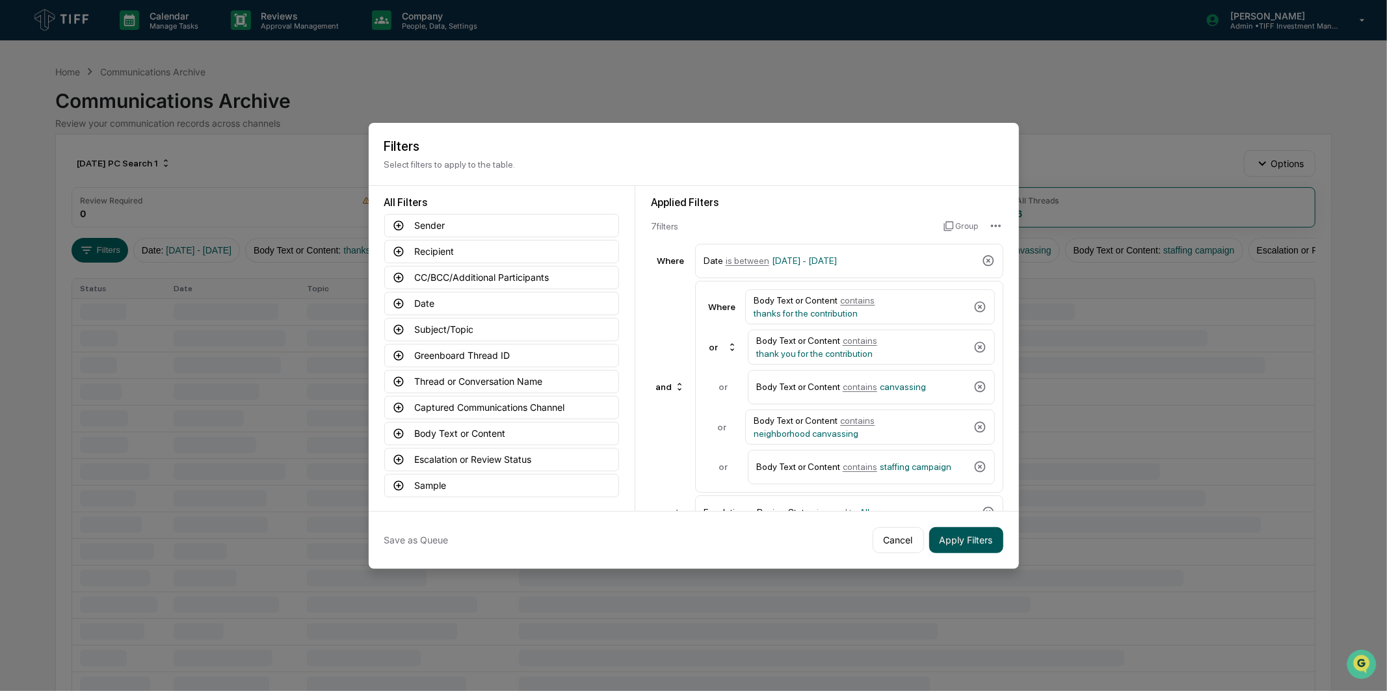
click at [984, 536] on button "Apply Filters" at bounding box center [966, 540] width 74 height 26
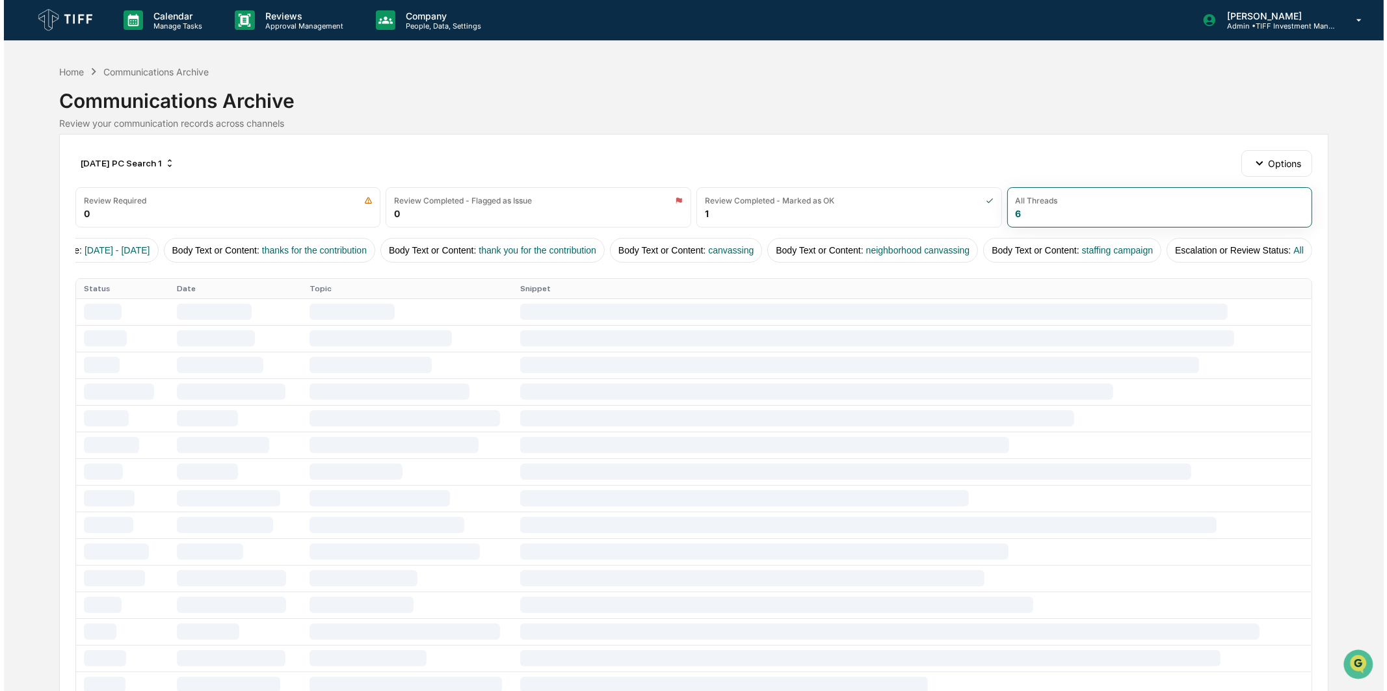
scroll to position [0, 0]
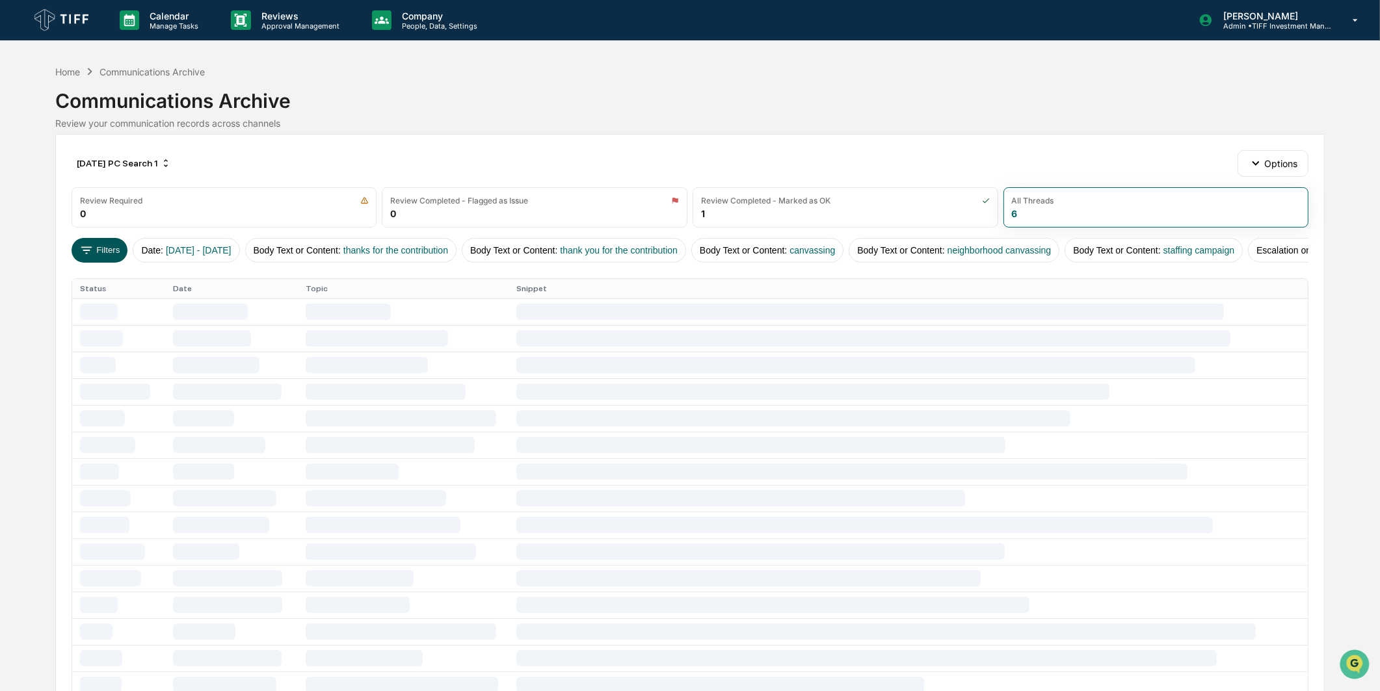
click at [102, 250] on button "Filters" at bounding box center [100, 250] width 57 height 25
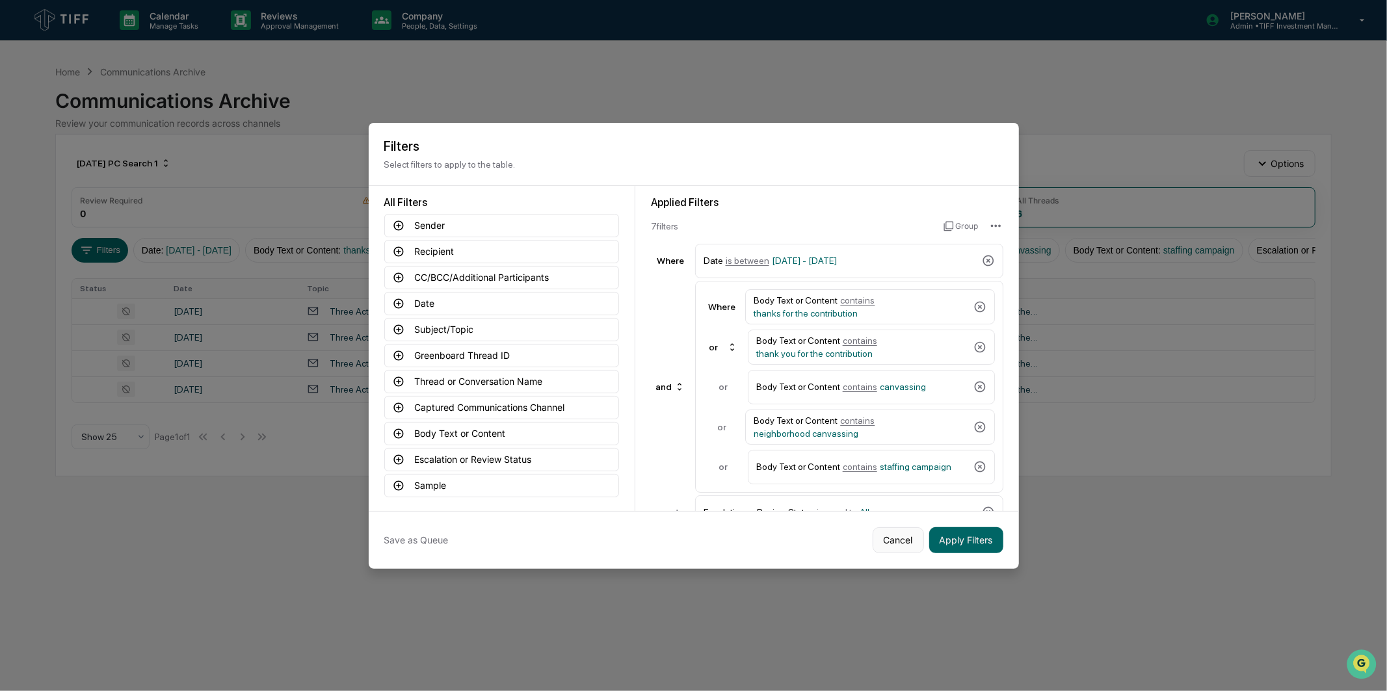
click at [898, 540] on button "Cancel" at bounding box center [897, 540] width 51 height 26
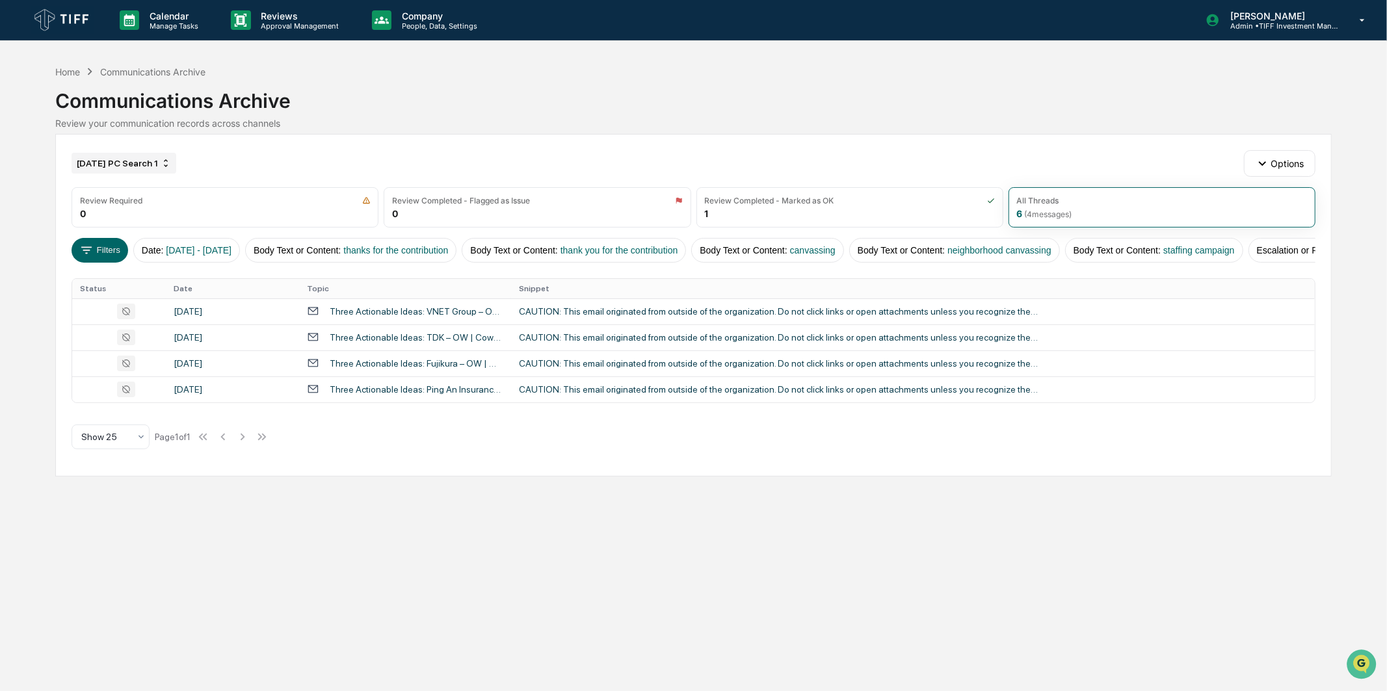
click at [129, 170] on div "[DATE] PC Search 1" at bounding box center [124, 163] width 105 height 21
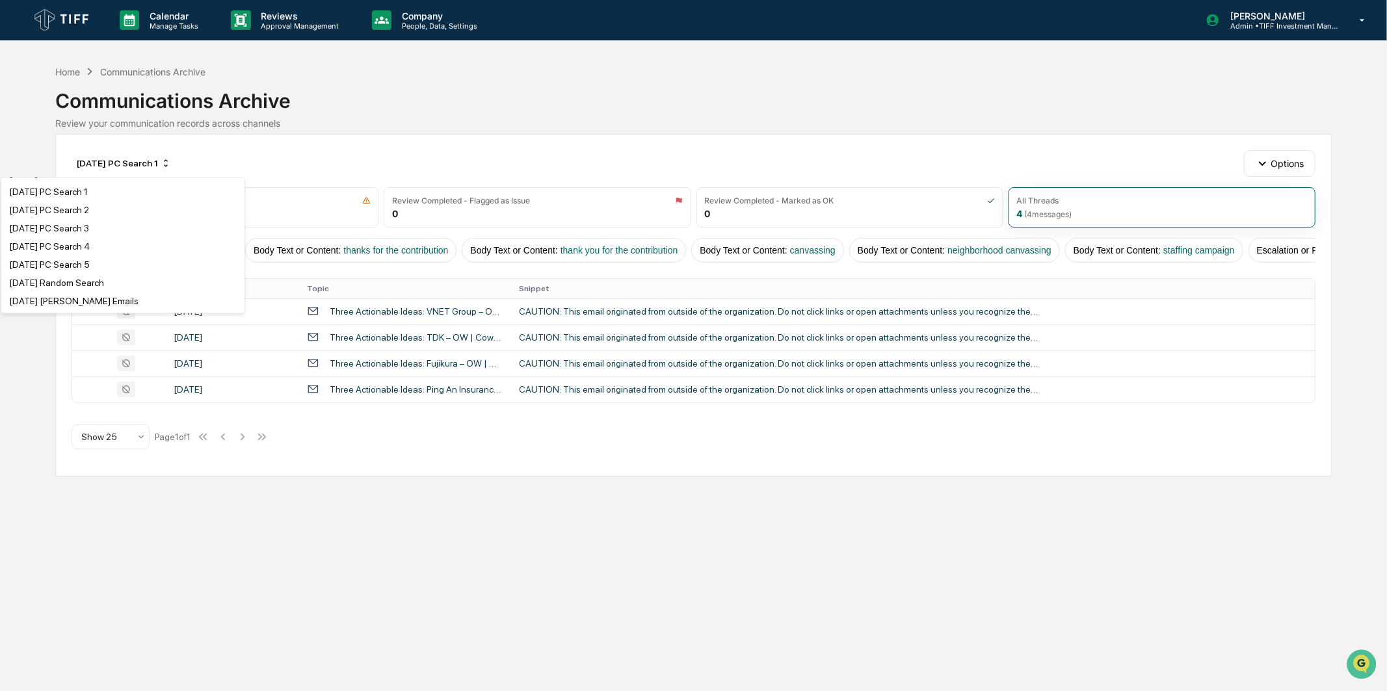
scroll to position [1372, 0]
click at [385, 119] on div "Review your communication records across channels" at bounding box center [693, 123] width 1276 height 11
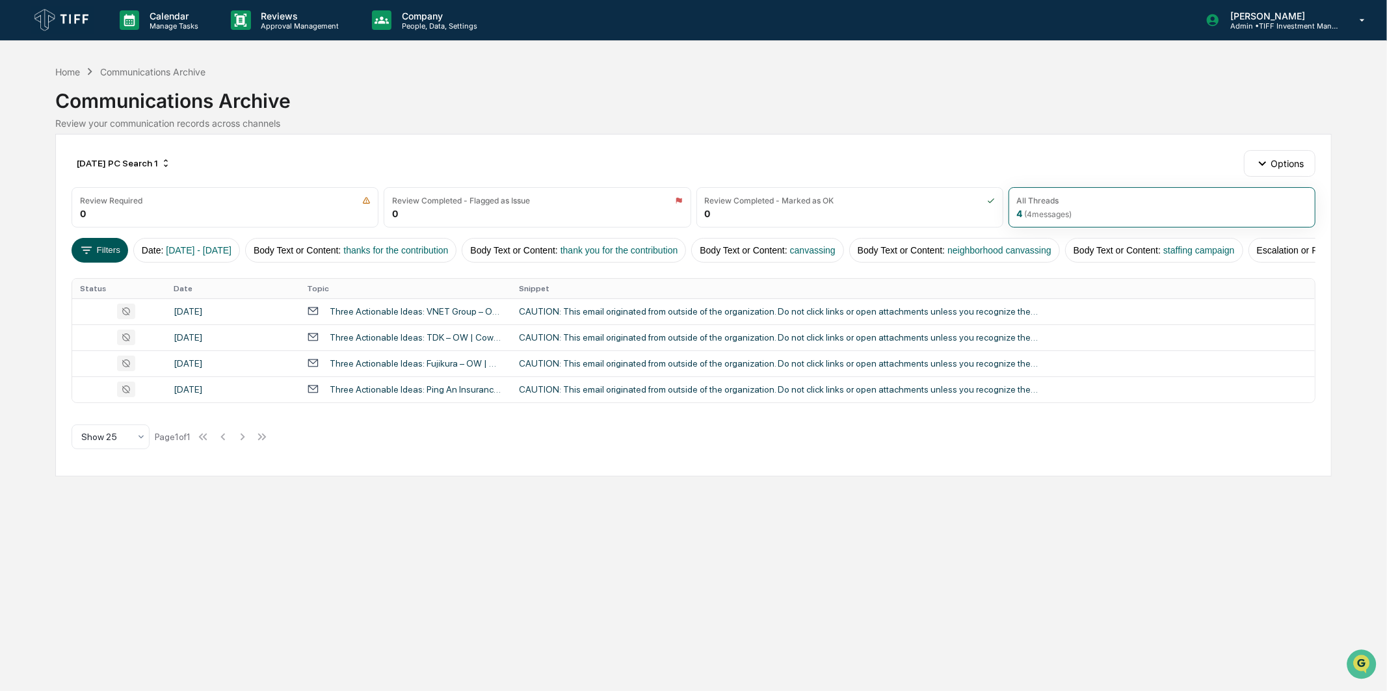
click at [100, 254] on button "Filters" at bounding box center [100, 250] width 57 height 25
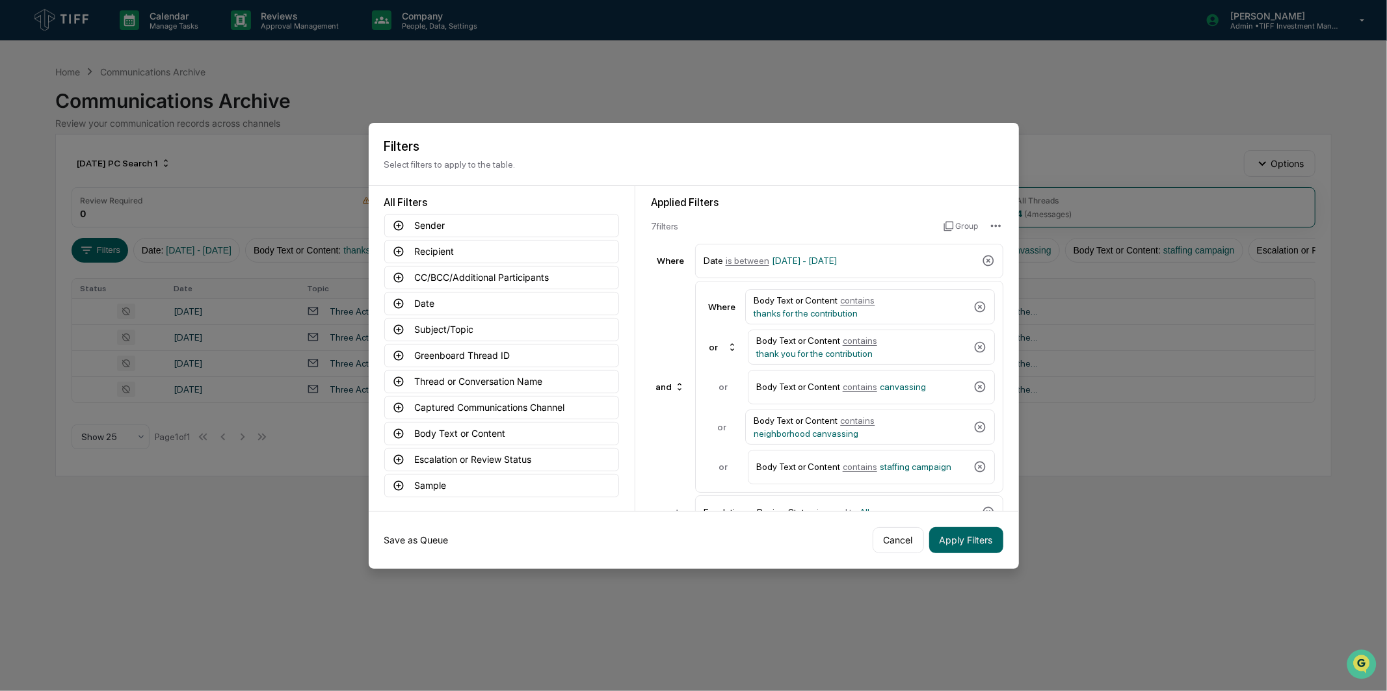
click at [430, 534] on button "Save as Queue" at bounding box center [416, 540] width 64 height 26
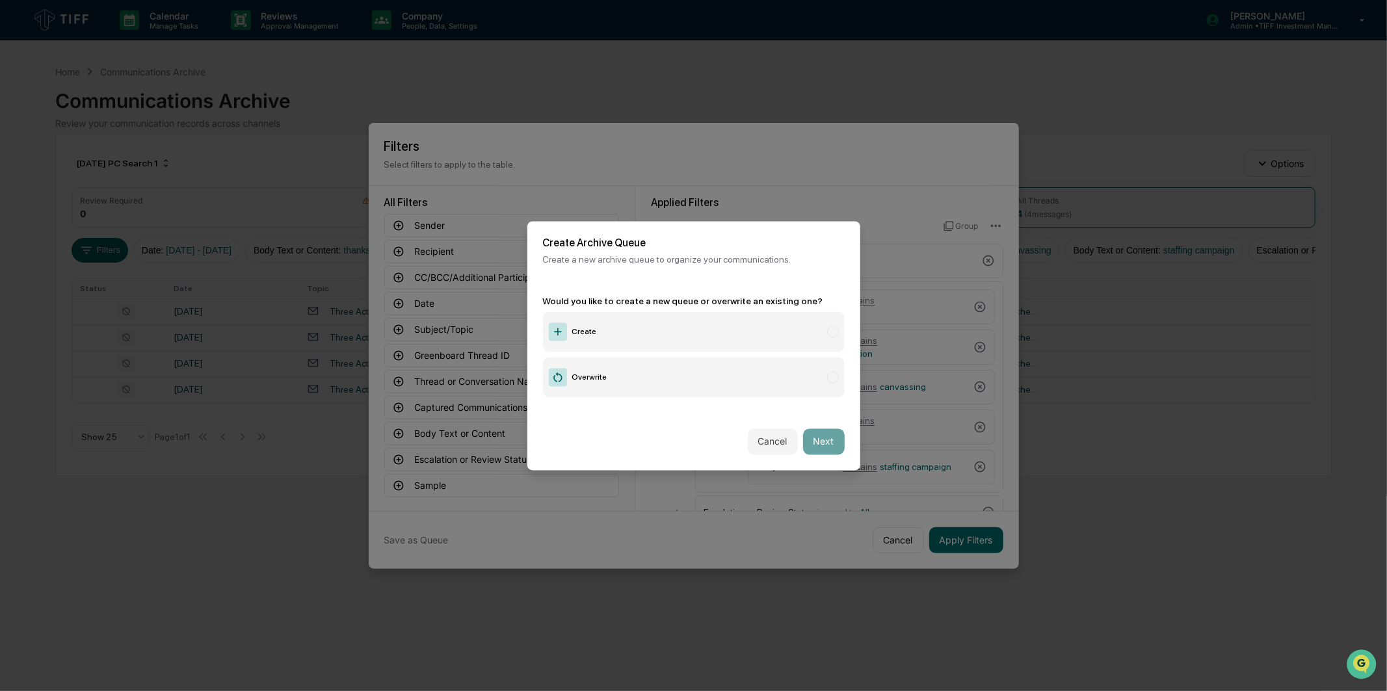
click at [619, 335] on label "Create" at bounding box center [694, 331] width 302 height 40
click at [793, 430] on div "Cancel Next" at bounding box center [693, 441] width 333 height 57
click at [809, 437] on button "Next" at bounding box center [824, 441] width 42 height 26
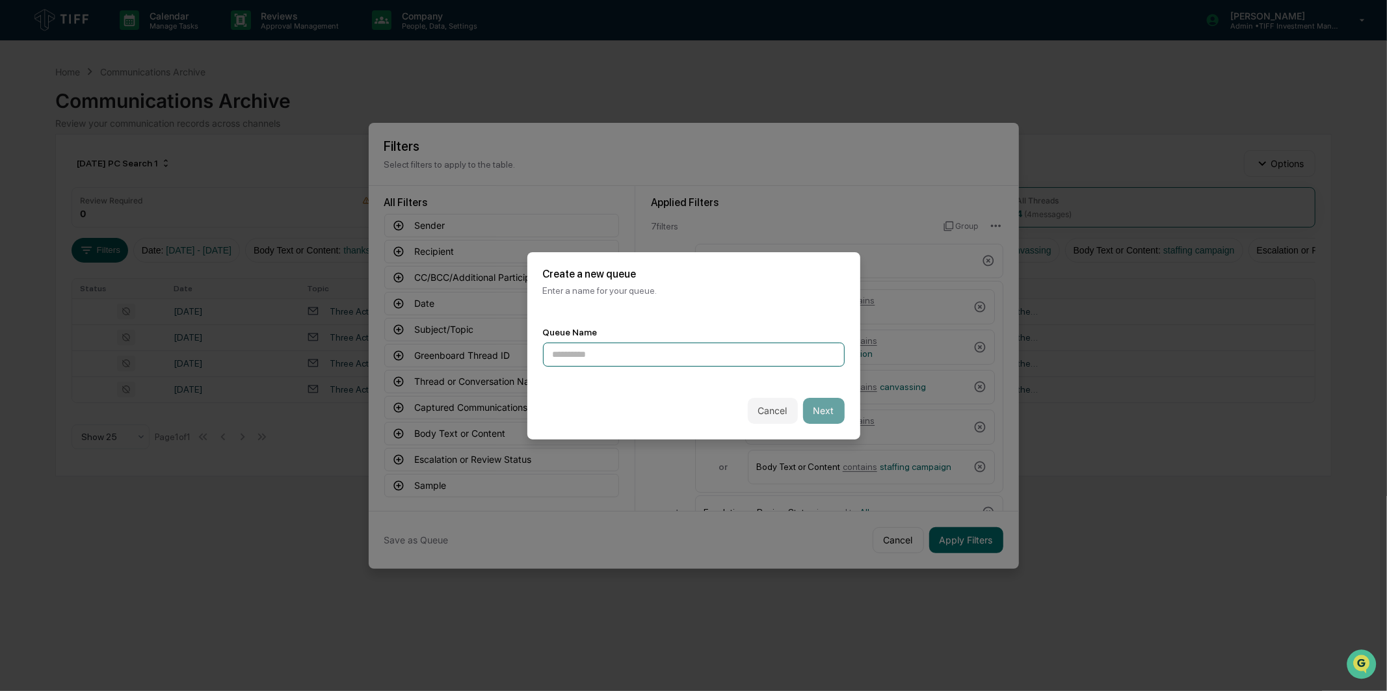
click at [629, 348] on input at bounding box center [694, 355] width 302 height 24
type input "**********"
click at [813, 400] on button "Next" at bounding box center [824, 411] width 42 height 26
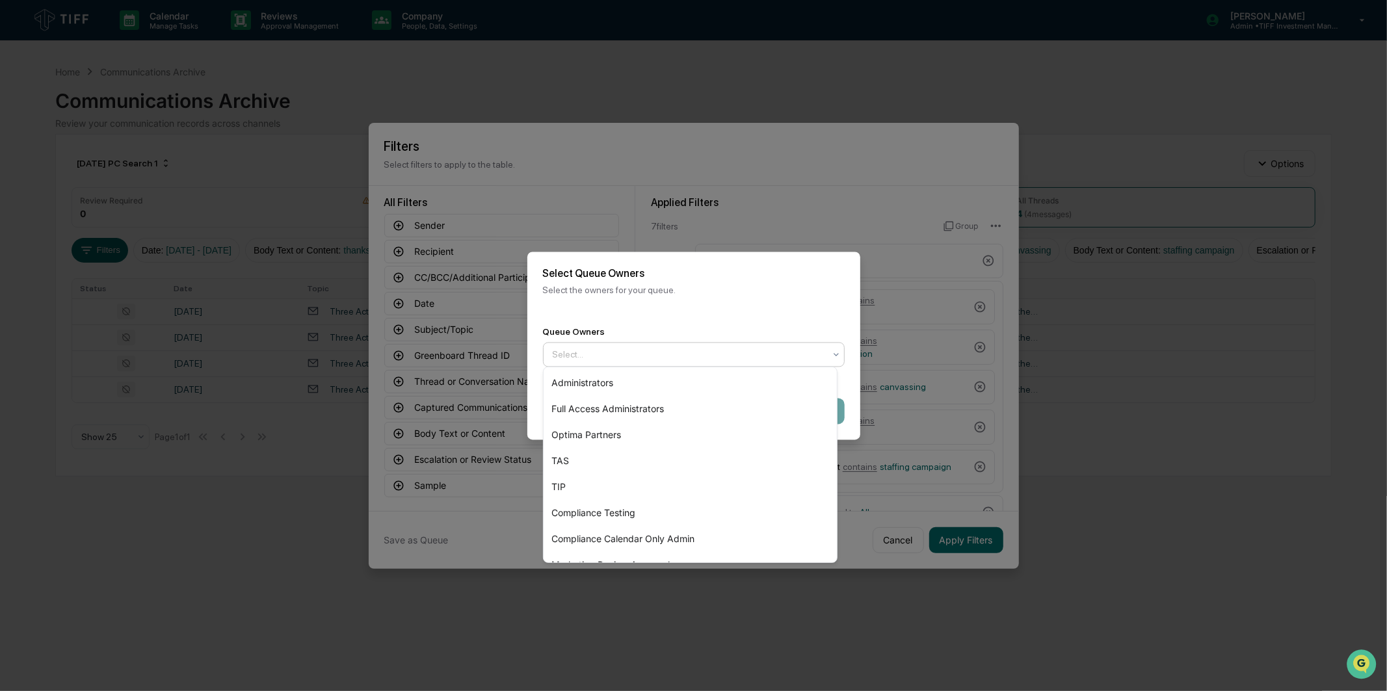
click at [802, 359] on div "Select..." at bounding box center [688, 354] width 285 height 21
click at [739, 430] on div "Optima Partners" at bounding box center [690, 435] width 293 height 26
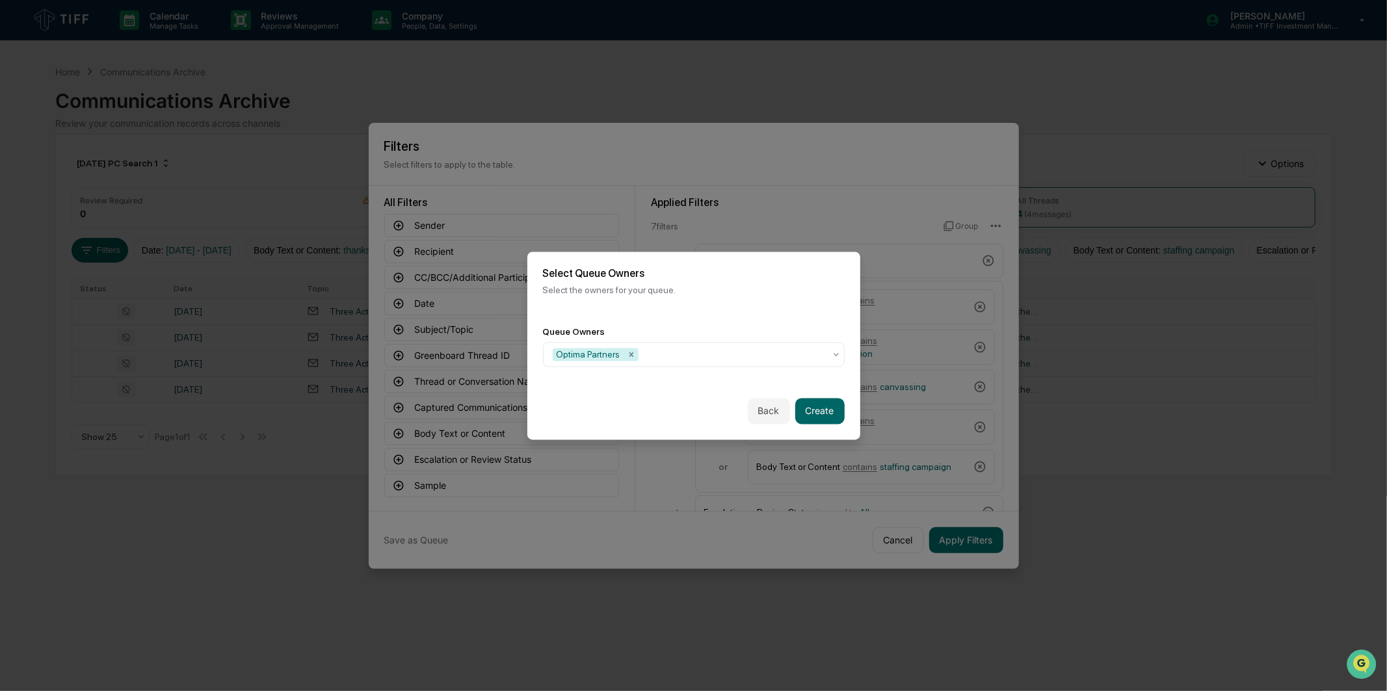
click at [778, 276] on div "Select Queue Owners Select the owners for your queue." at bounding box center [693, 281] width 333 height 59
click at [829, 407] on button "Create" at bounding box center [819, 411] width 49 height 26
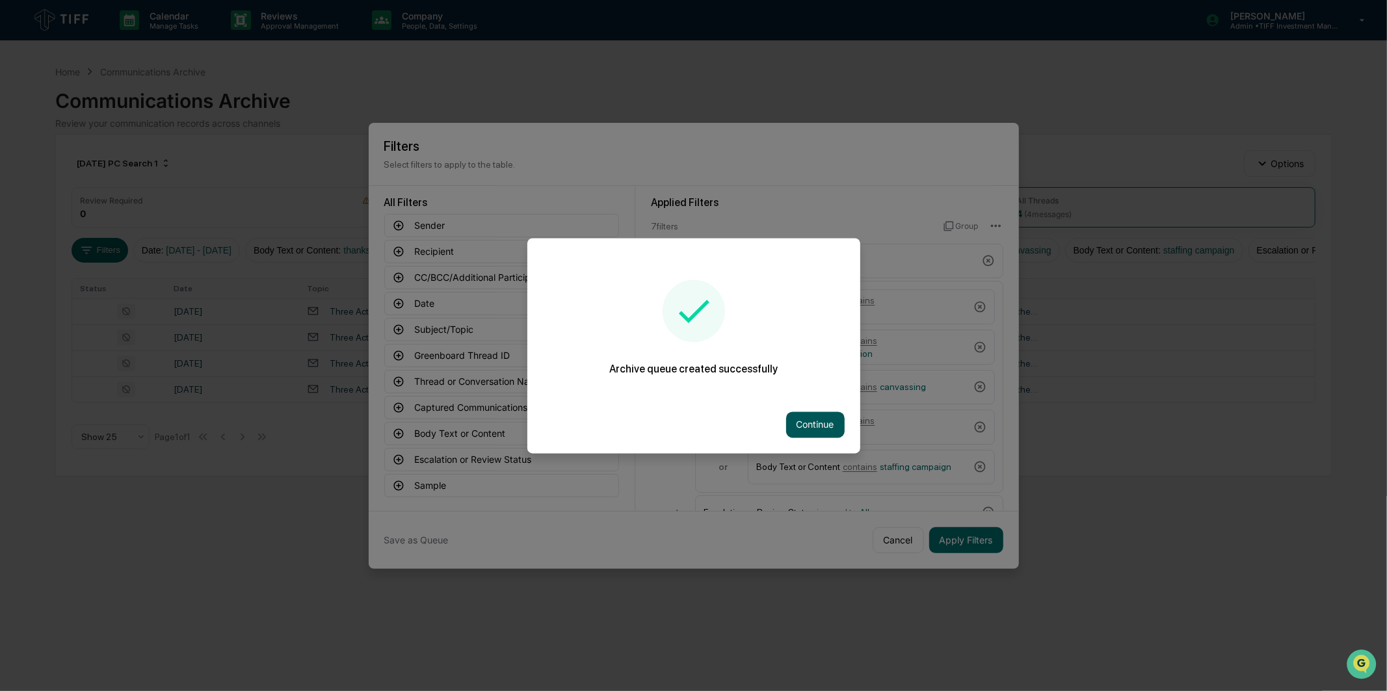
click at [815, 412] on button "Continue" at bounding box center [815, 425] width 59 height 26
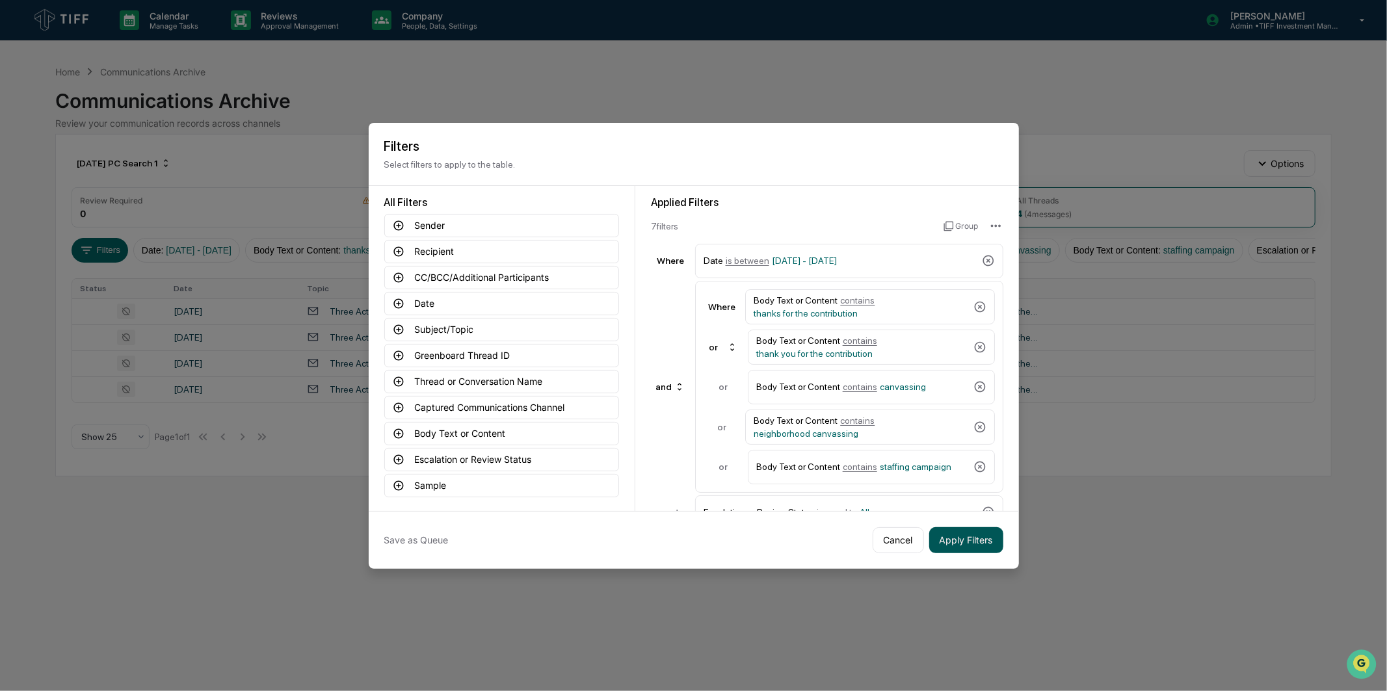
click at [969, 536] on button "Apply Filters" at bounding box center [966, 540] width 74 height 26
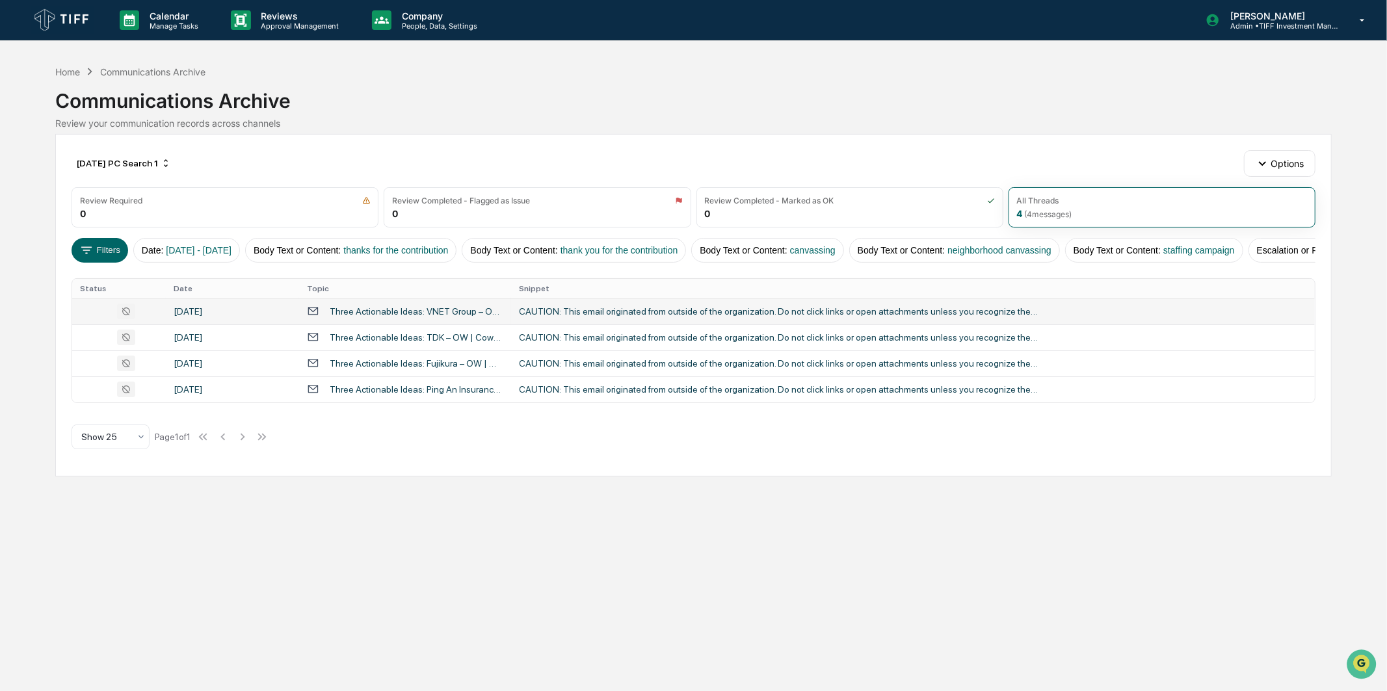
click at [241, 317] on div "[DATE]" at bounding box center [233, 311] width 118 height 10
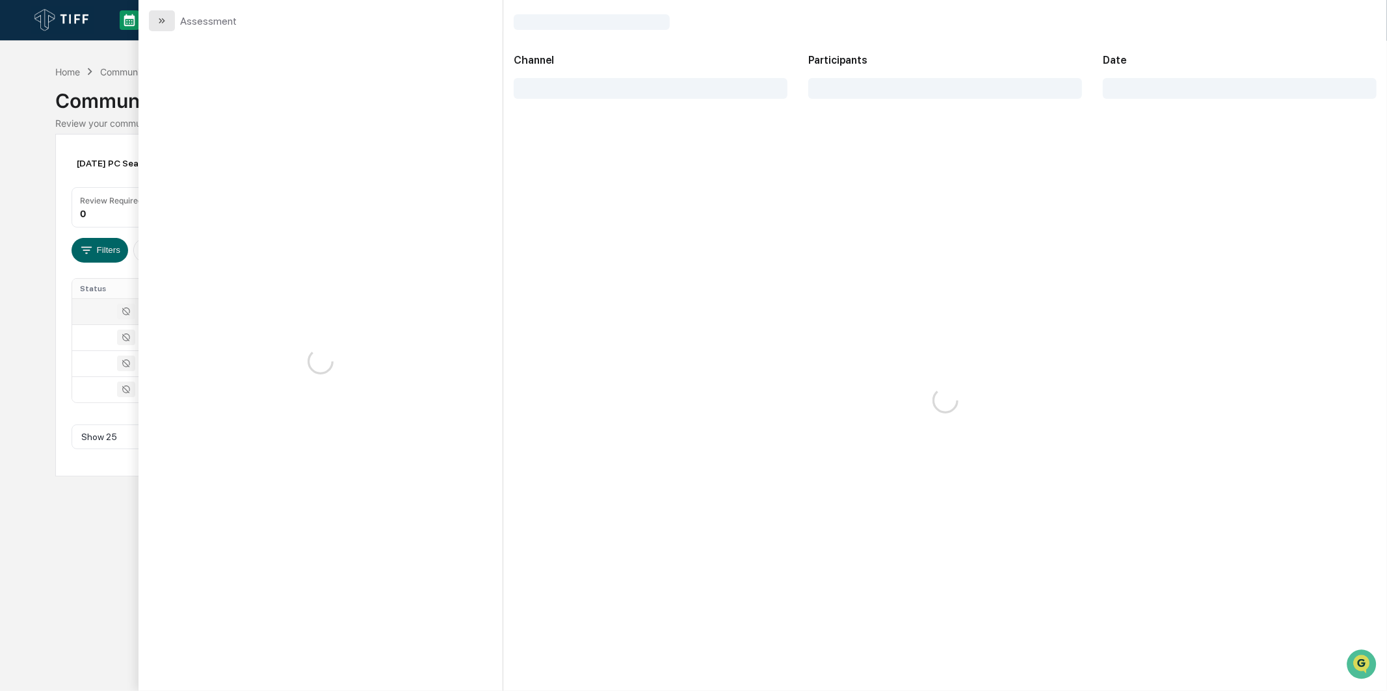
click at [164, 18] on icon "modal" at bounding box center [162, 21] width 10 height 10
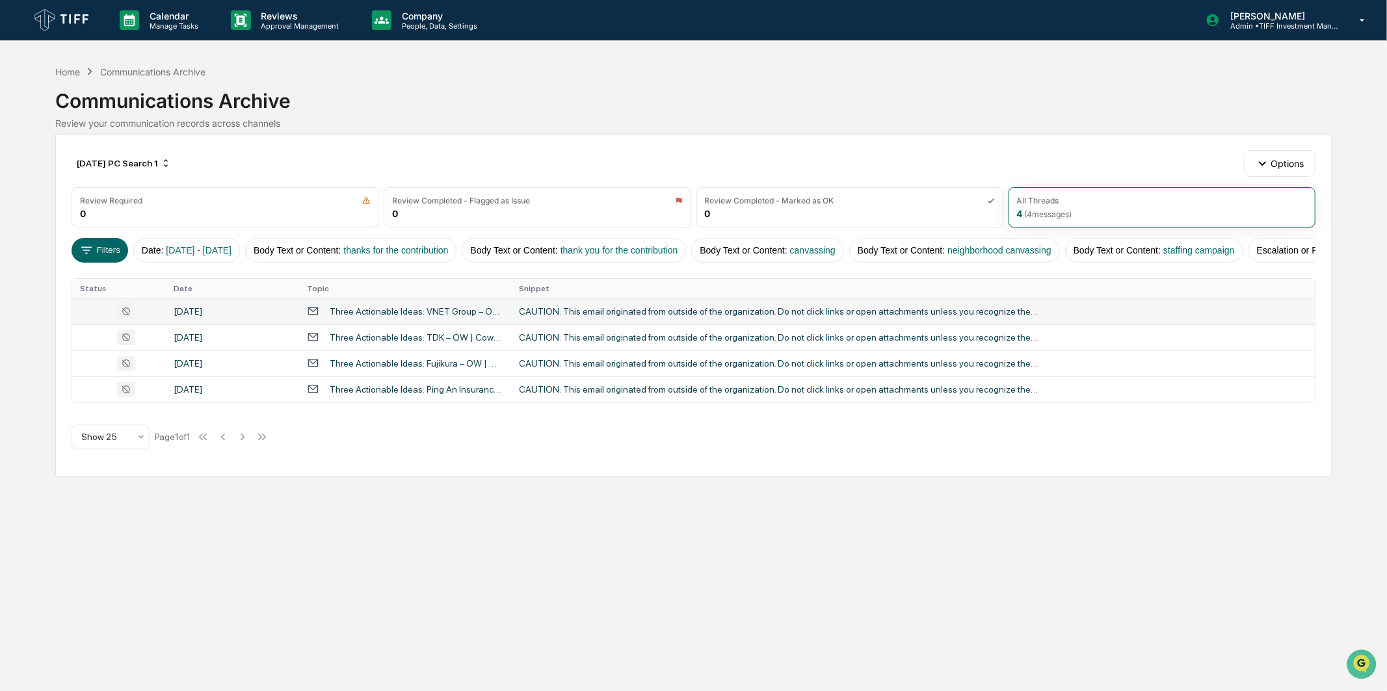
click at [590, 317] on div "CAUTION: This email originated from outside of the organization. Do not click l…" at bounding box center [779, 311] width 520 height 10
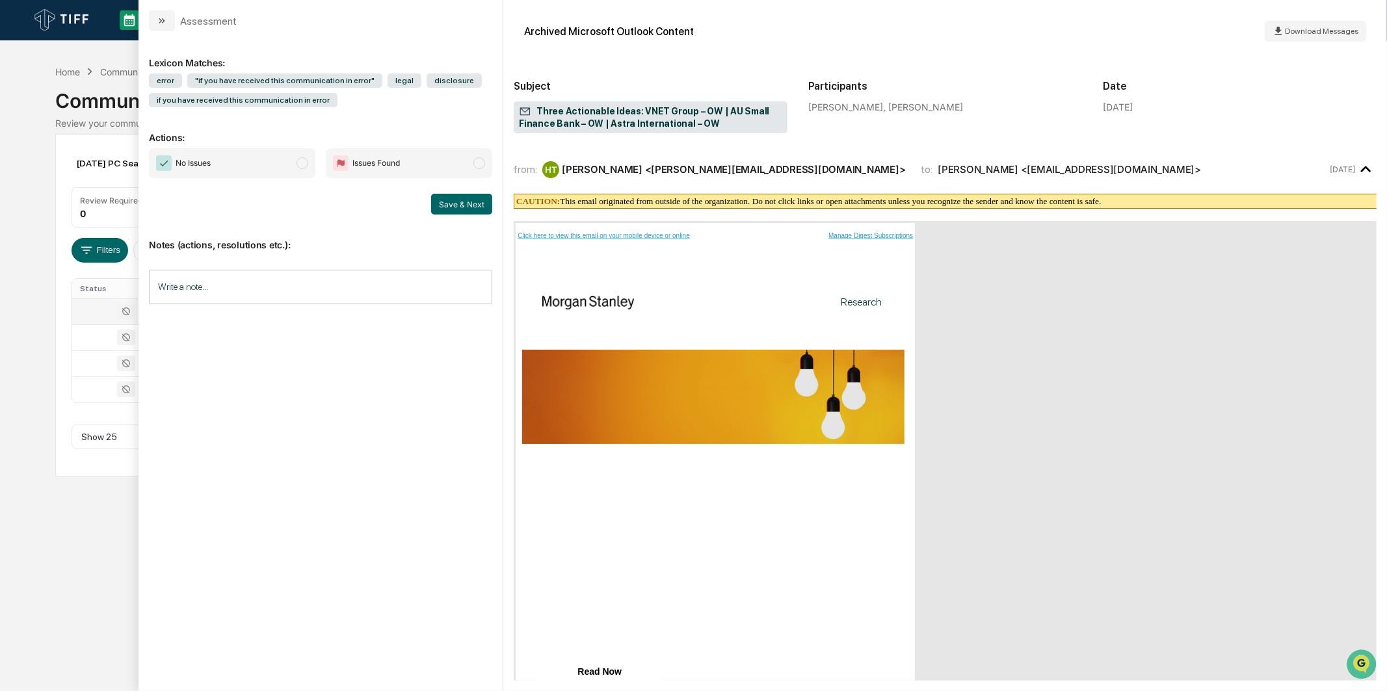
click at [293, 163] on span "No Issues" at bounding box center [232, 163] width 166 height 30
click at [477, 212] on button "Save & Next" at bounding box center [461, 204] width 61 height 21
drag, startPoint x: 248, startPoint y: 159, endPoint x: 276, endPoint y: 157, distance: 28.6
click at [248, 158] on span "No Issues" at bounding box center [232, 163] width 166 height 30
click at [464, 204] on button "Save & Next" at bounding box center [461, 204] width 61 height 21
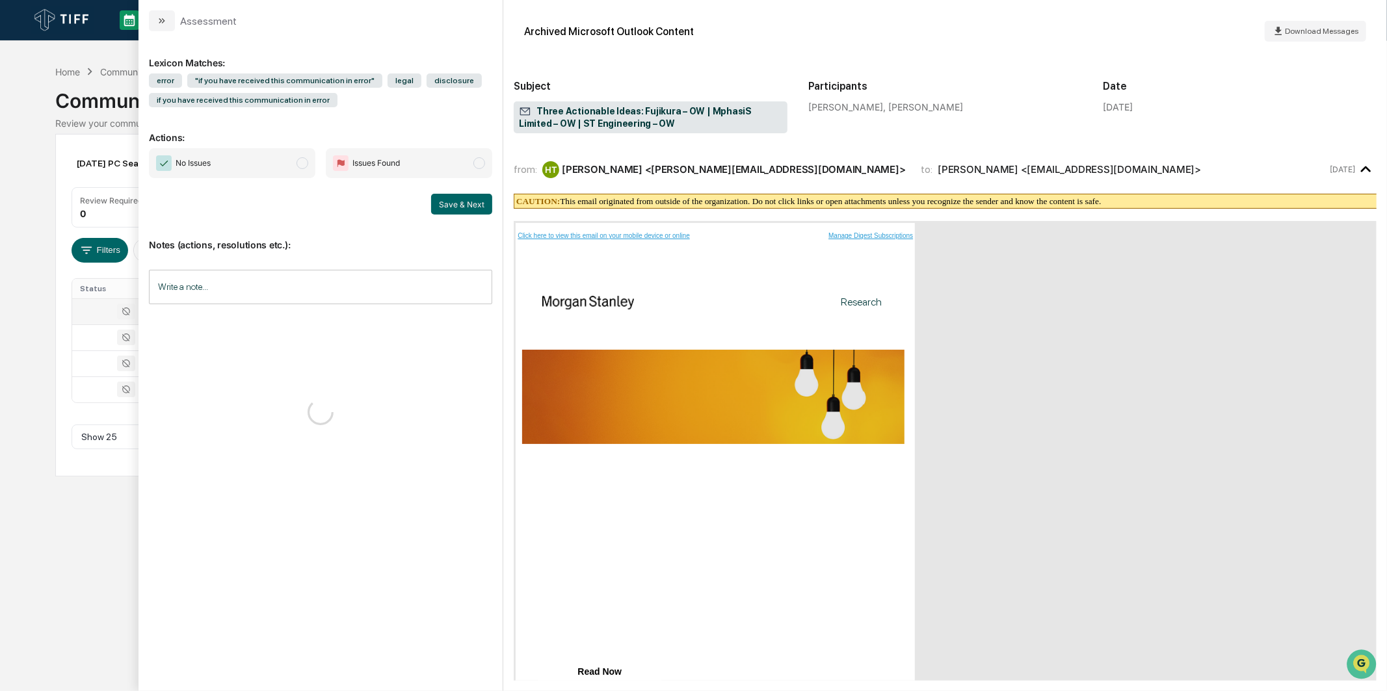
click at [295, 167] on span "No Issues" at bounding box center [232, 163] width 166 height 30
click at [432, 209] on button "Save & Next" at bounding box center [461, 204] width 61 height 21
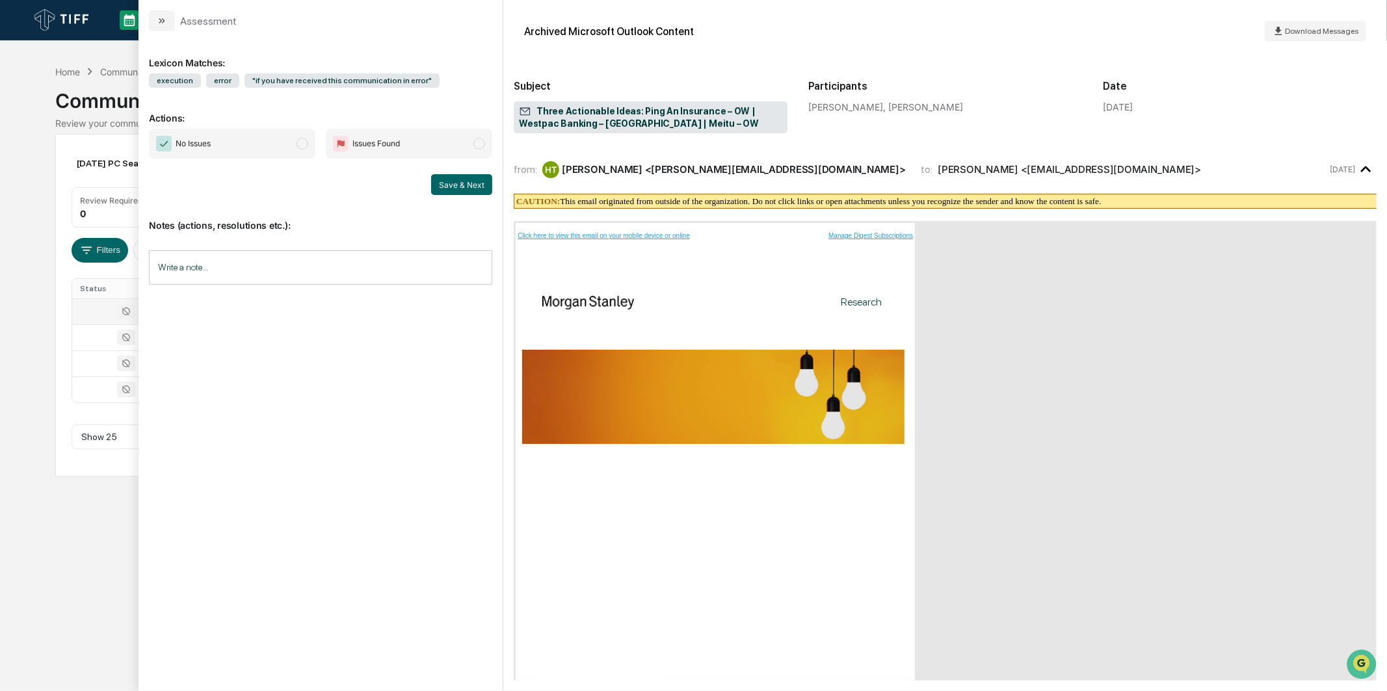
click at [256, 141] on span "No Issues" at bounding box center [232, 144] width 166 height 30
click at [438, 181] on button "Save & Next" at bounding box center [461, 184] width 61 height 21
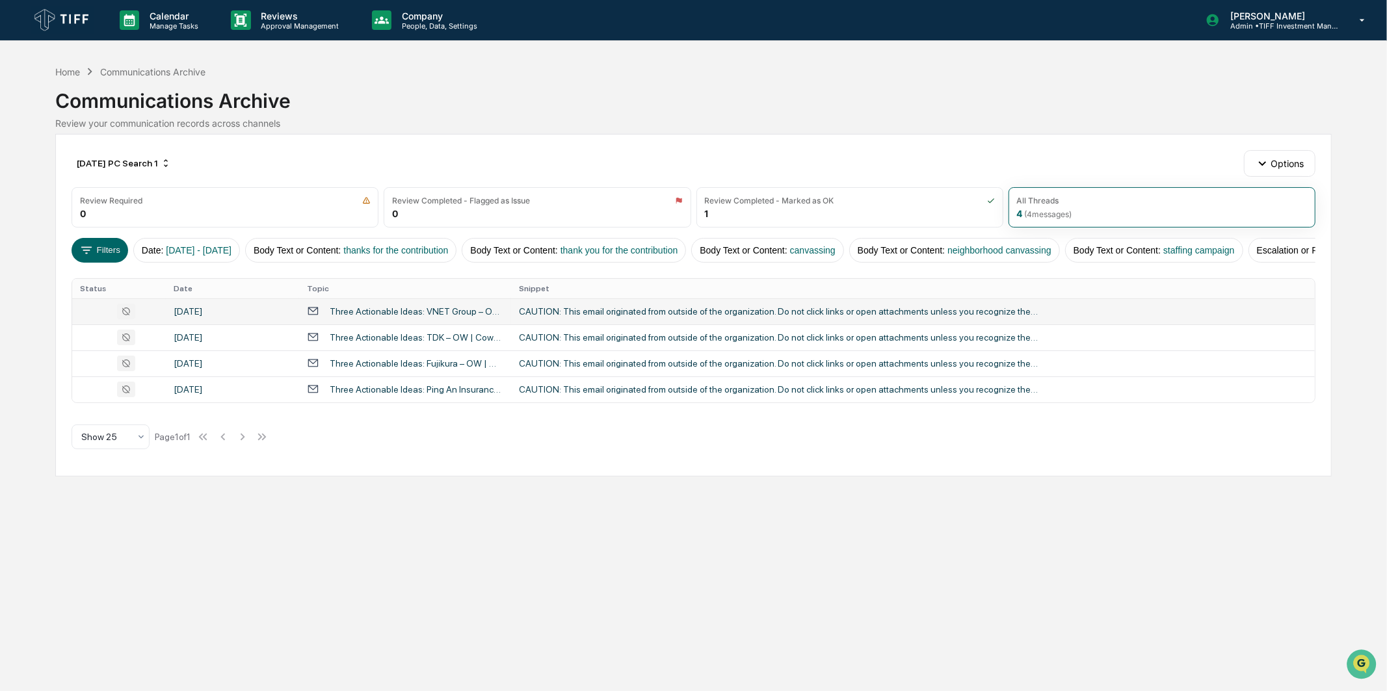
click at [48, 243] on div "Calendar Manage Tasks Reviews Approval Management Company People, Data, Setting…" at bounding box center [693, 345] width 1387 height 691
click at [308, 394] on icon at bounding box center [313, 389] width 12 height 12
click at [13, 233] on div "Calendar Manage Tasks Reviews Approval Management Company People, Data, Setting…" at bounding box center [693, 345] width 1387 height 691
click at [185, 369] on div "[DATE]" at bounding box center [233, 363] width 118 height 10
click at [44, 317] on div "Calendar Manage Tasks Reviews Approval Management Company People, Data, Setting…" at bounding box center [693, 345] width 1387 height 691
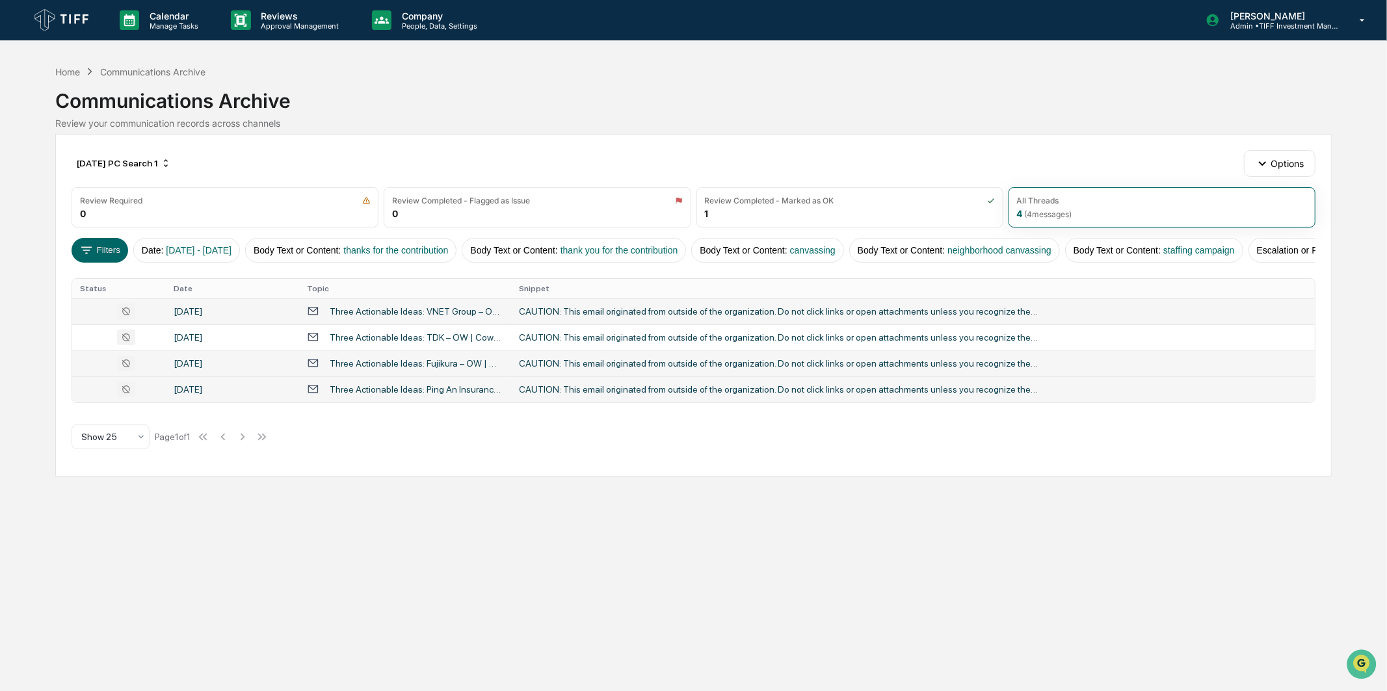
click at [380, 389] on td "Three Actionable Ideas: Ping An Insurance – OW | Westpac Banking – [GEOGRAPHIC_…" at bounding box center [405, 389] width 212 height 26
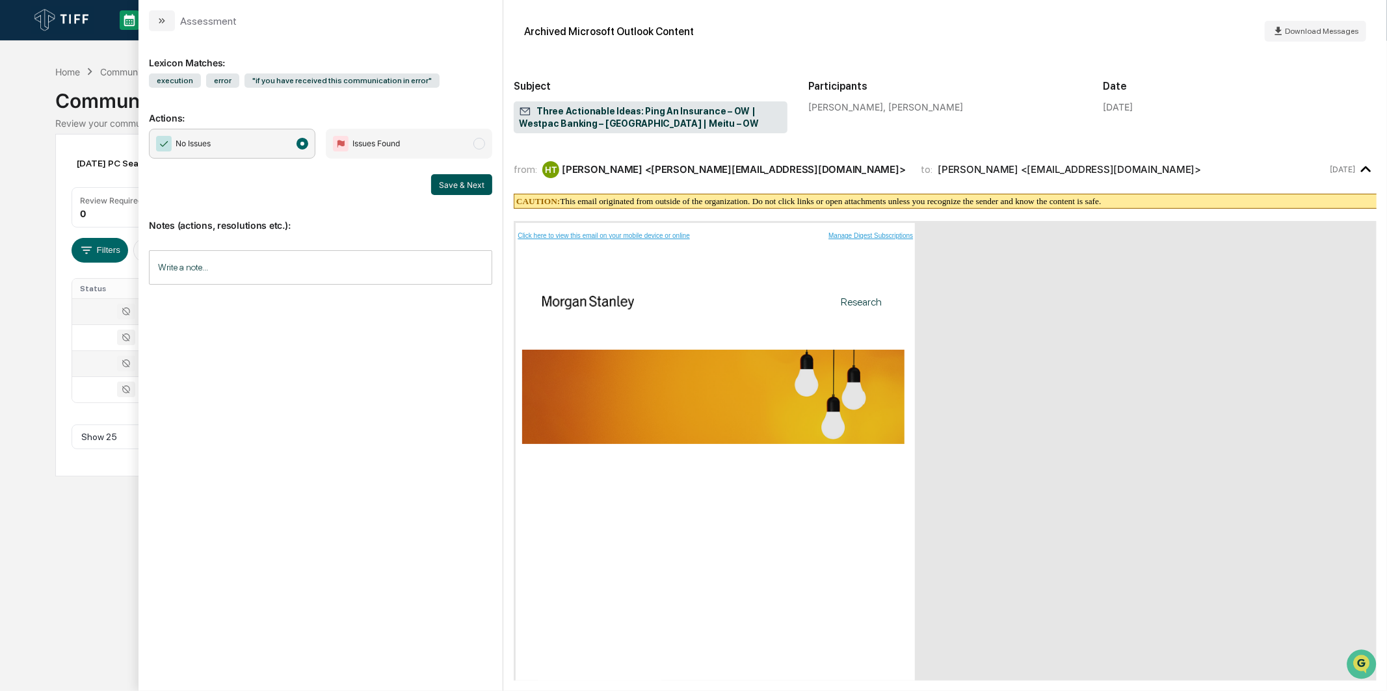
click at [453, 181] on button "Save & Next" at bounding box center [461, 184] width 61 height 21
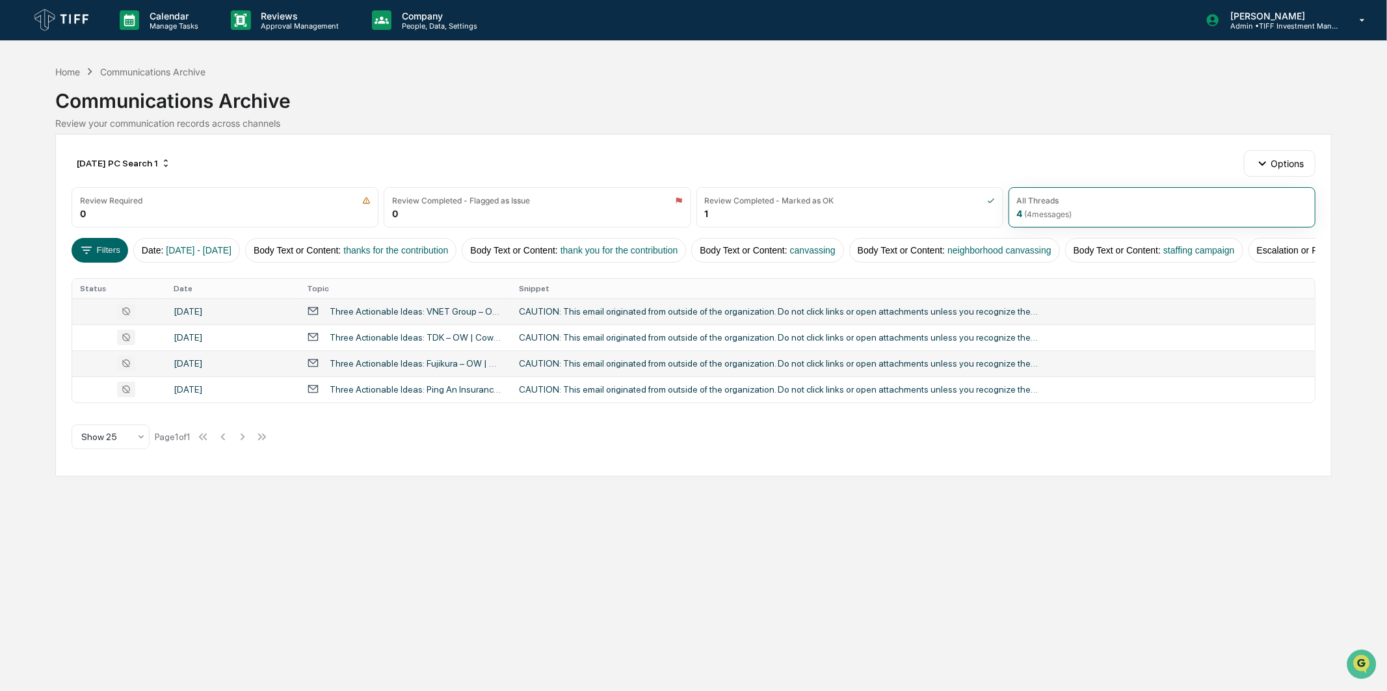
click at [15, 282] on div "Calendar Manage Tasks Reviews Approval Management Company People, Data, Setting…" at bounding box center [693, 345] width 1387 height 691
click at [152, 157] on div "[DATE] PC Search 1" at bounding box center [124, 163] width 105 height 21
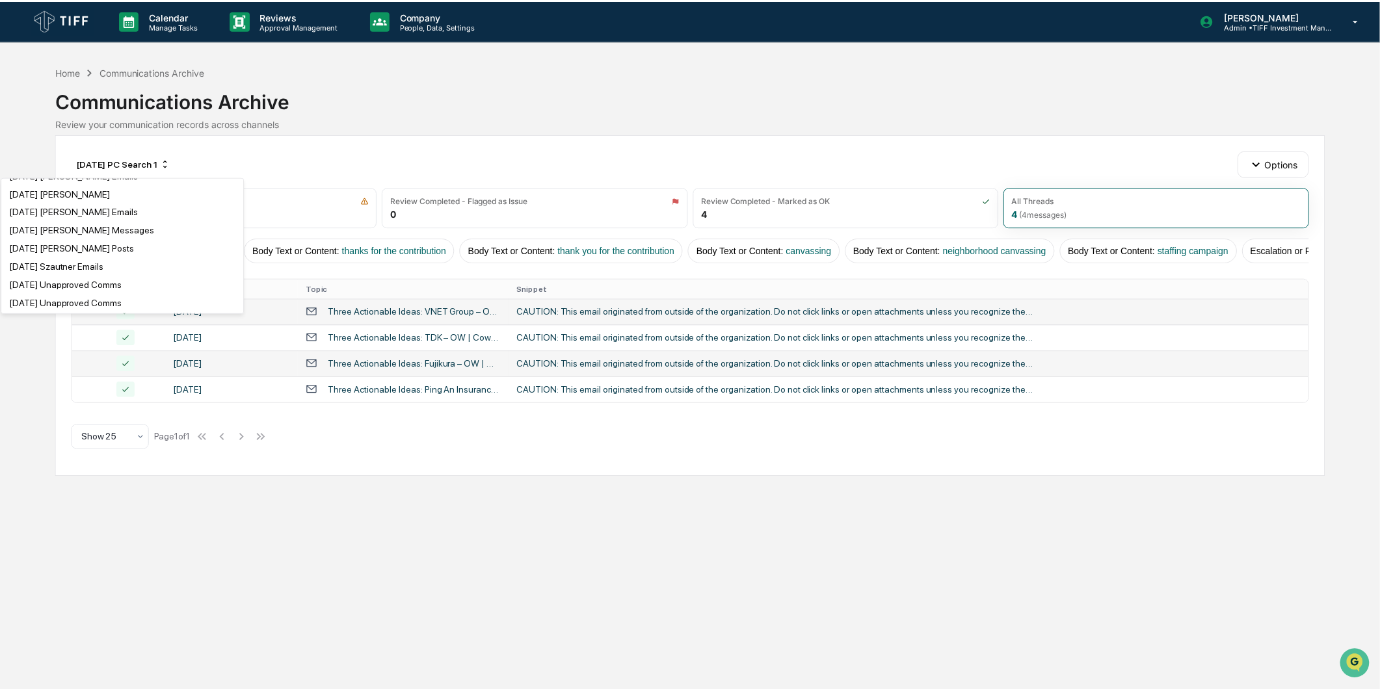
scroll to position [505, 0]
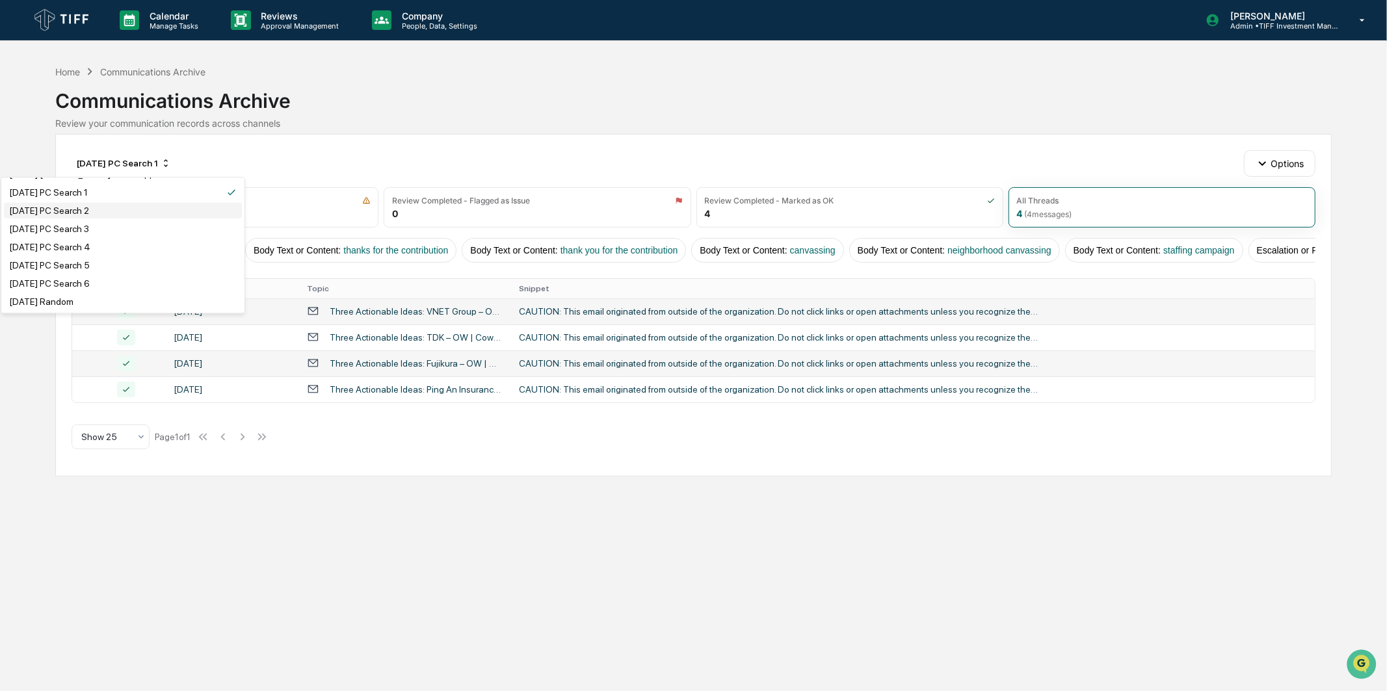
click at [129, 218] on div "[DATE] PC Search 2" at bounding box center [123, 211] width 238 height 16
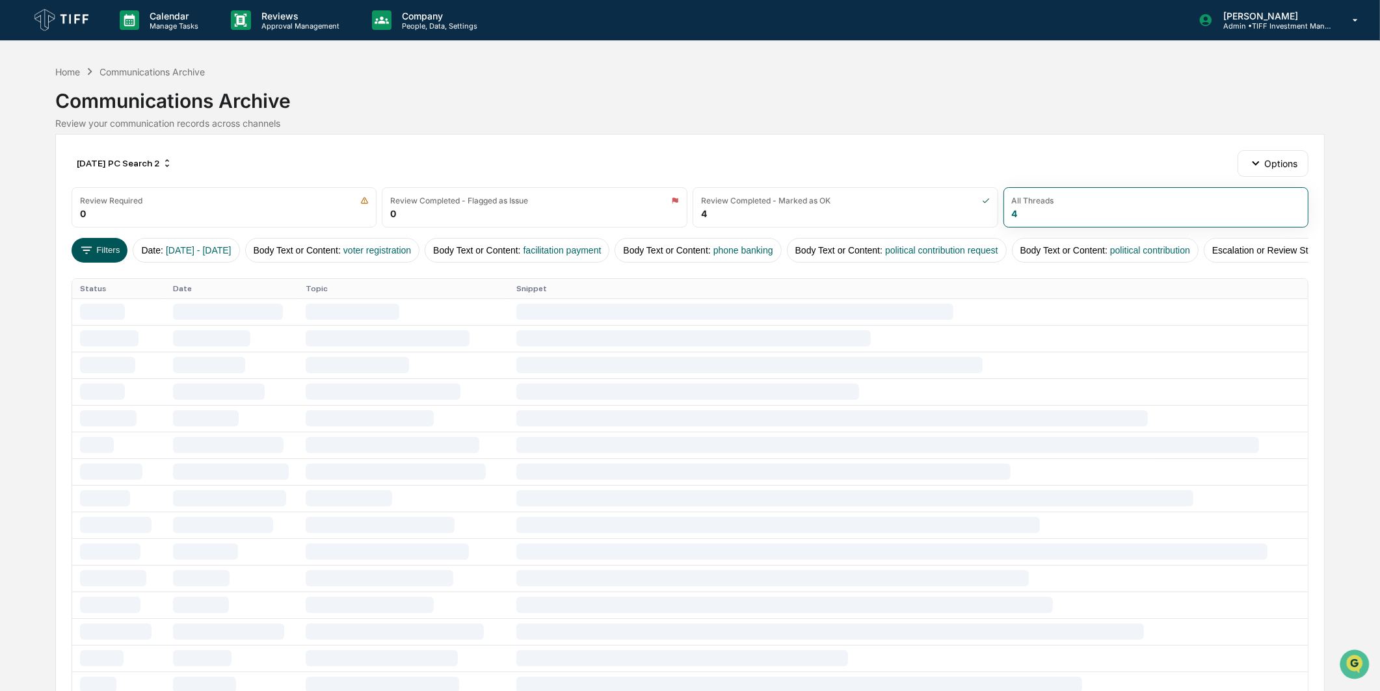
click at [107, 242] on button "Filters" at bounding box center [100, 250] width 57 height 25
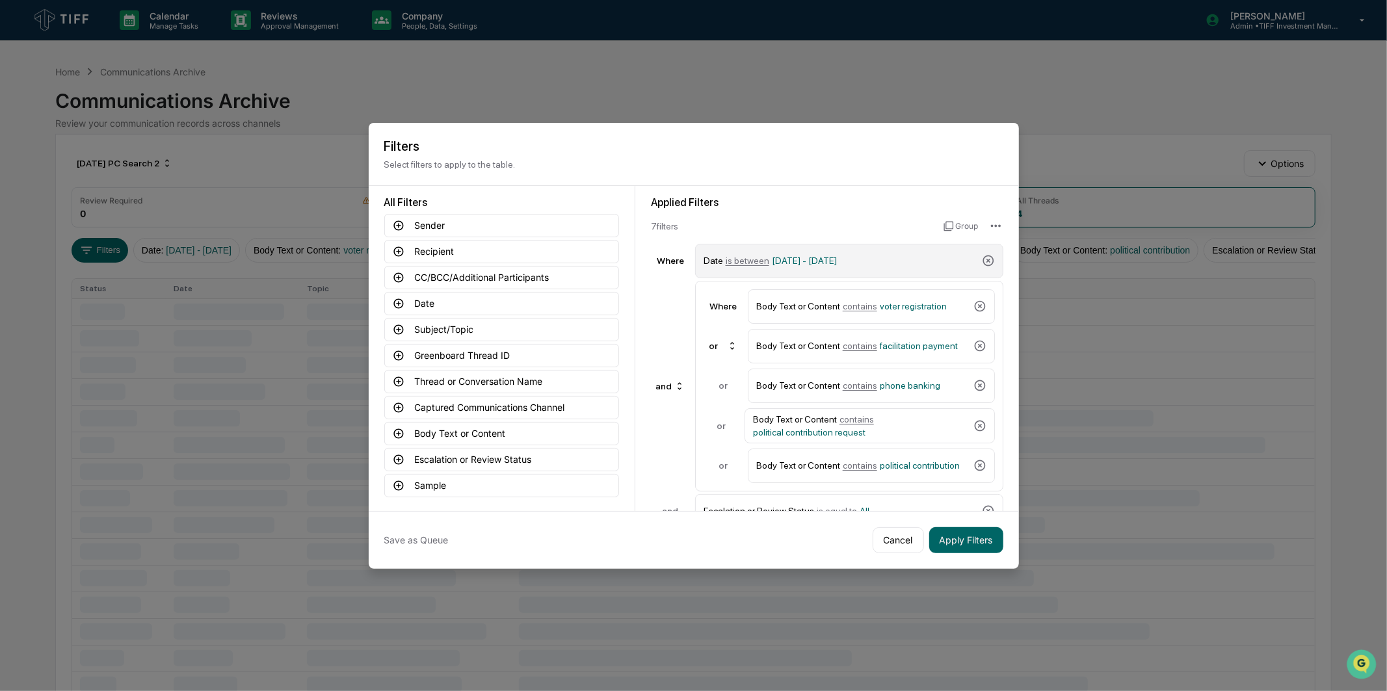
click at [822, 250] on div "Date is between [DATE] - [DATE]" at bounding box center [839, 261] width 273 height 23
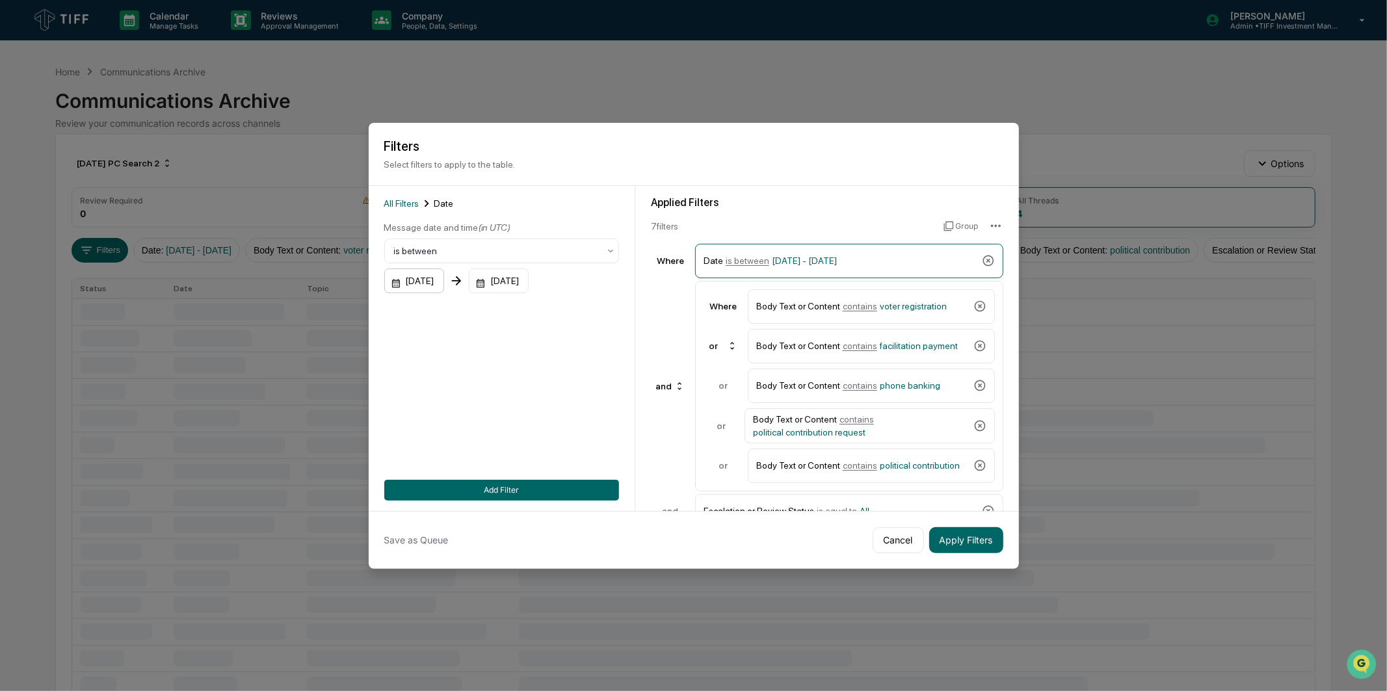
click at [386, 276] on div "[DATE]" at bounding box center [414, 281] width 60 height 25
click at [573, 308] on icon "Next month" at bounding box center [568, 310] width 14 height 14
click at [426, 362] on button "1" at bounding box center [432, 363] width 23 height 23
click at [517, 285] on div "[DATE]" at bounding box center [499, 281] width 60 height 25
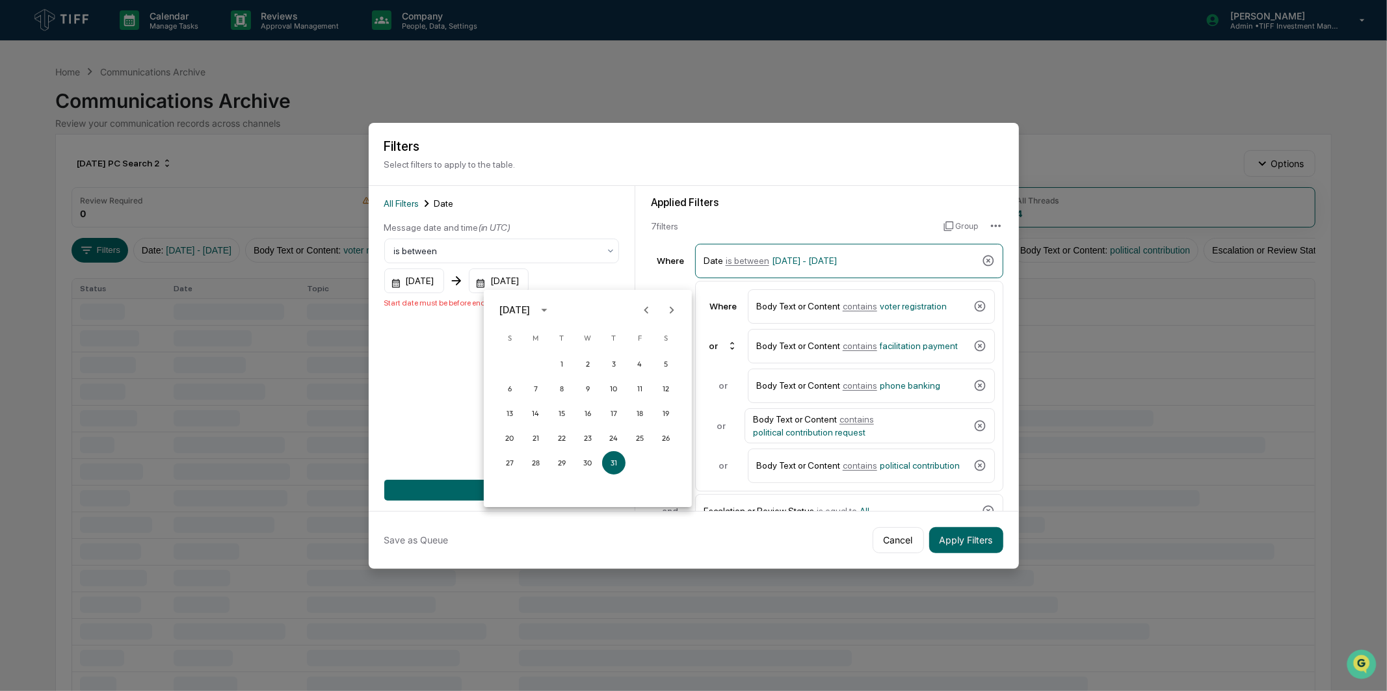
click at [664, 309] on icon "Next month" at bounding box center [671, 310] width 14 height 14
click at [558, 456] on button "30" at bounding box center [561, 462] width 23 height 23
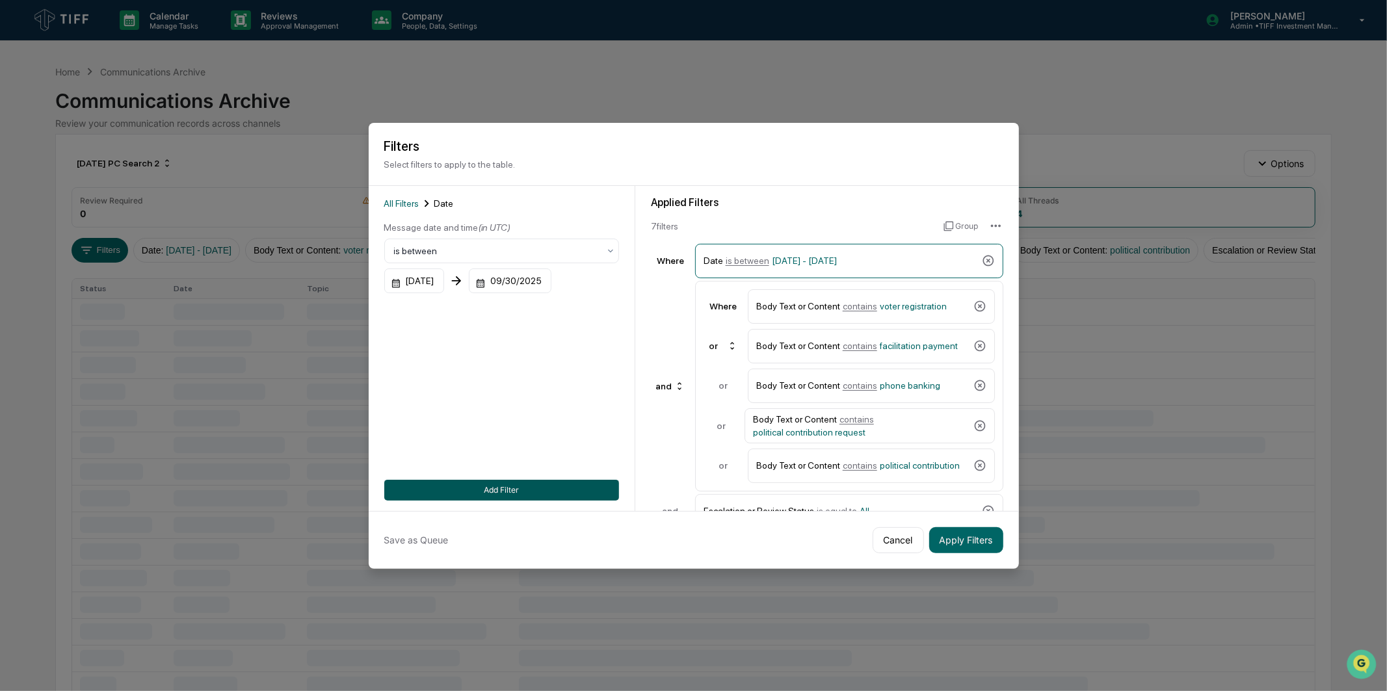
click at [564, 488] on button "Add Filter" at bounding box center [501, 490] width 235 height 21
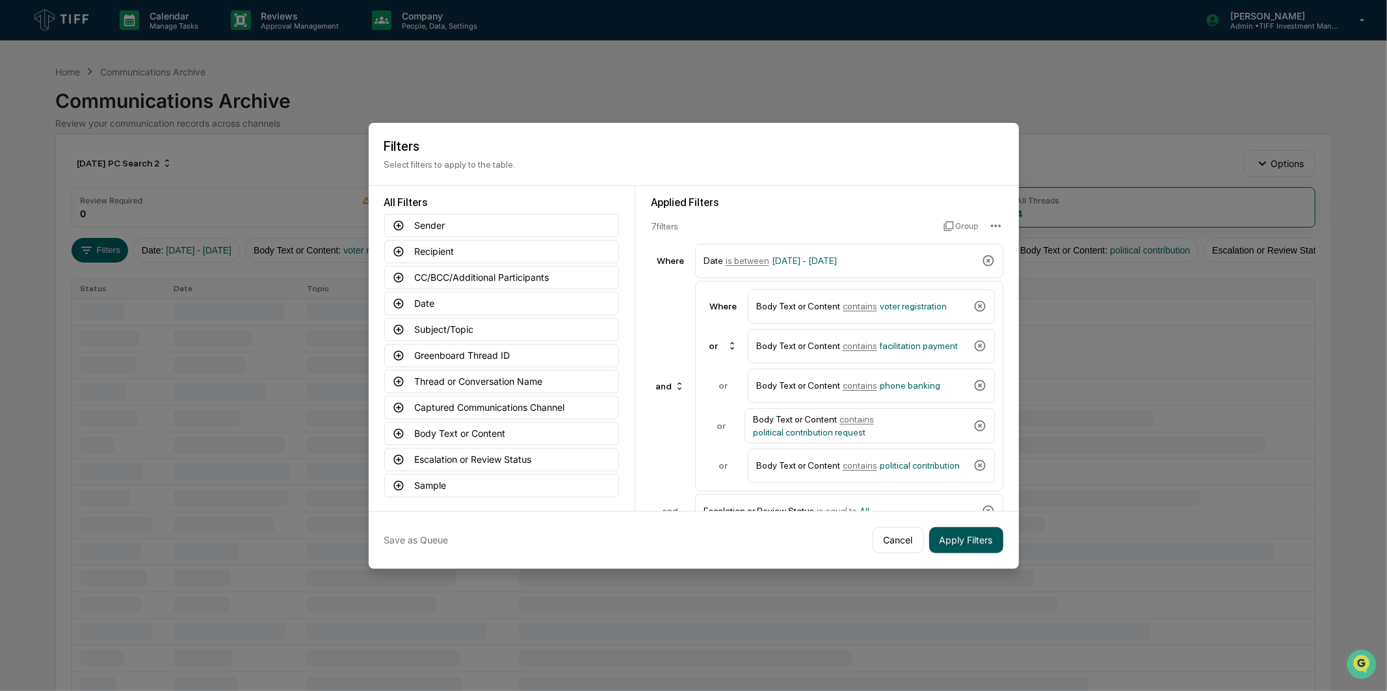
click at [989, 536] on button "Apply Filters" at bounding box center [966, 540] width 74 height 26
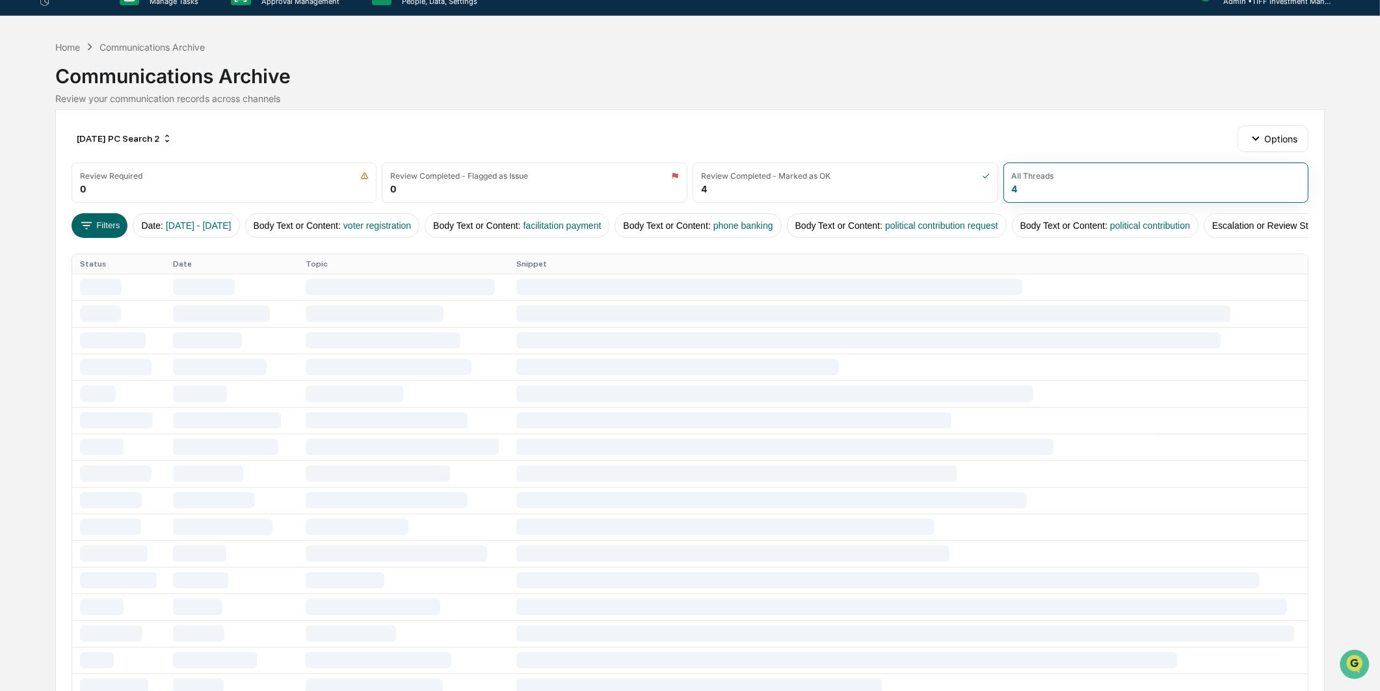
scroll to position [0, 0]
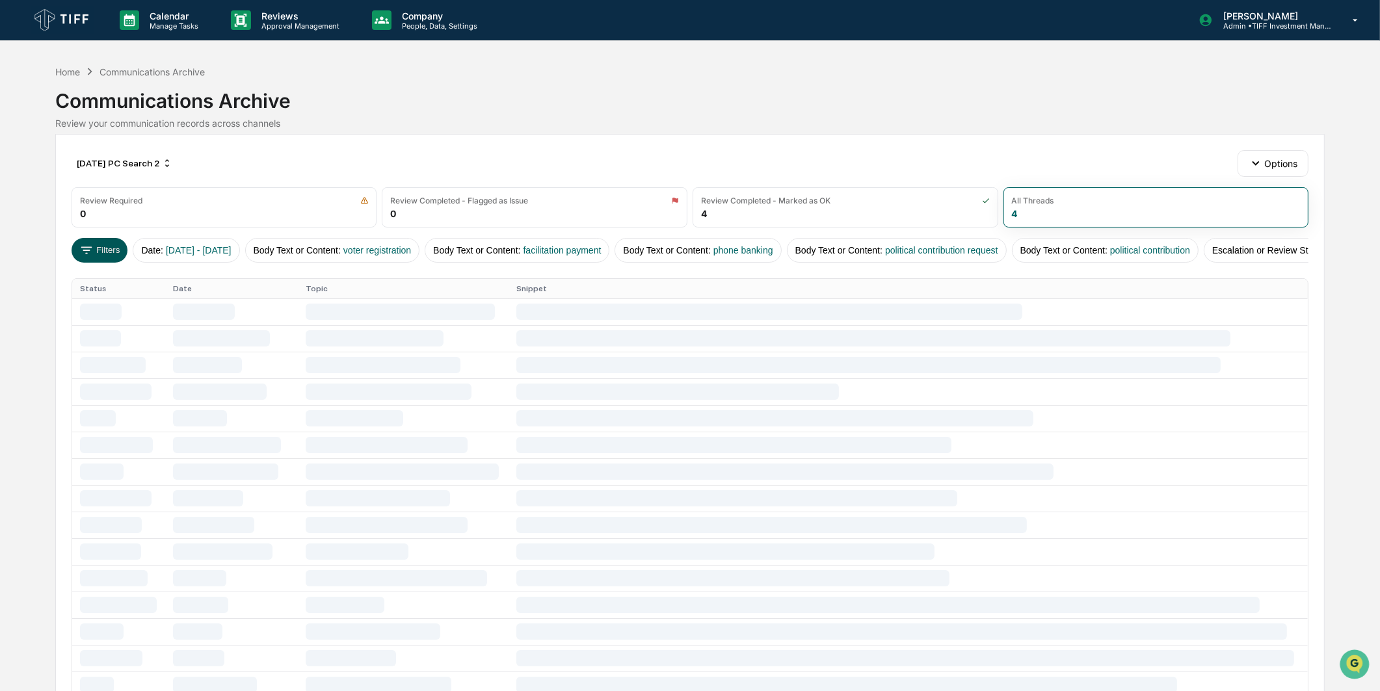
click at [116, 256] on button "Filters" at bounding box center [100, 250] width 57 height 25
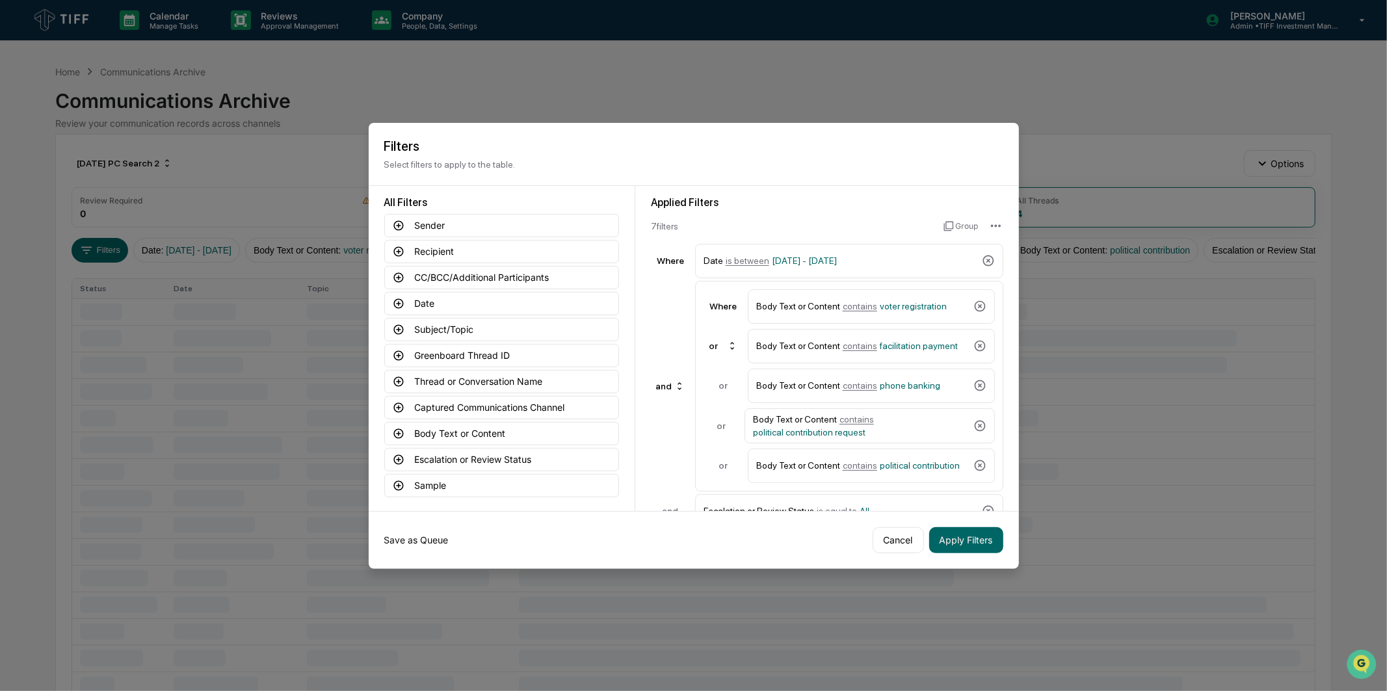
click at [423, 542] on button "Save as Queue" at bounding box center [416, 540] width 64 height 26
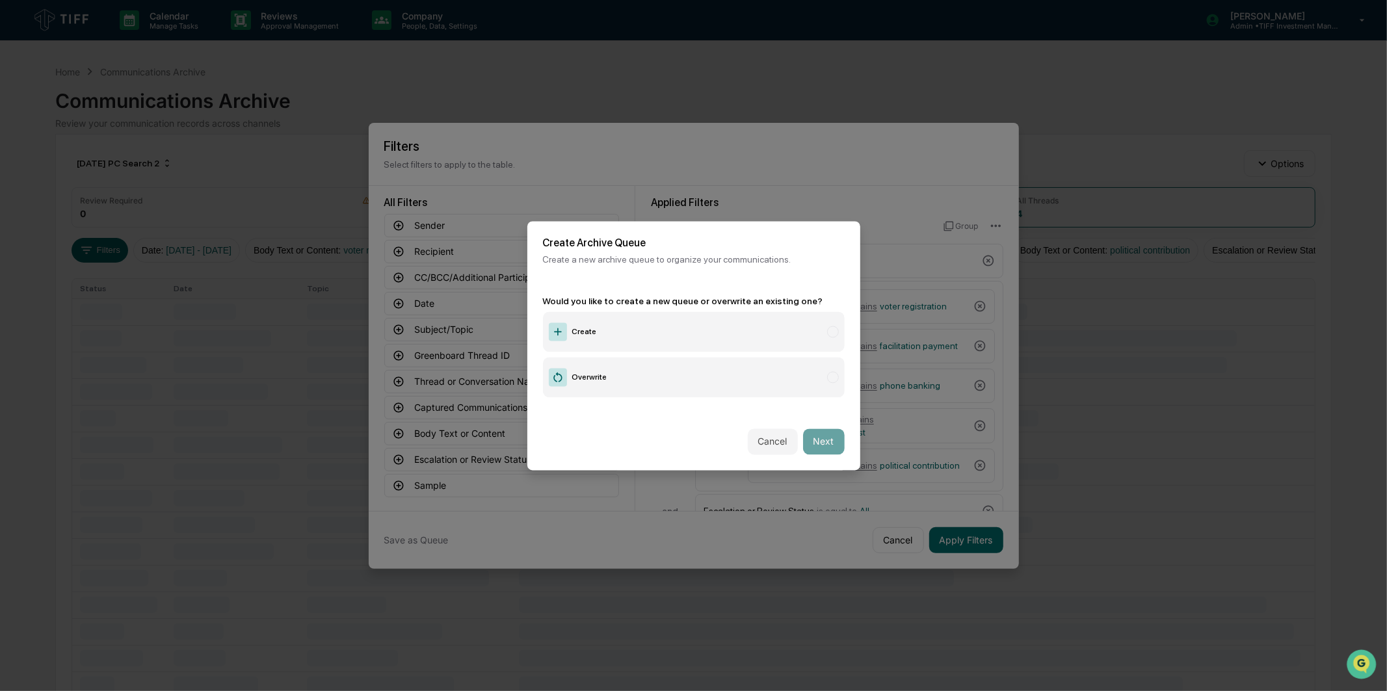
click at [603, 333] on label "Create" at bounding box center [694, 331] width 302 height 40
click at [828, 433] on button "Next" at bounding box center [824, 441] width 42 height 26
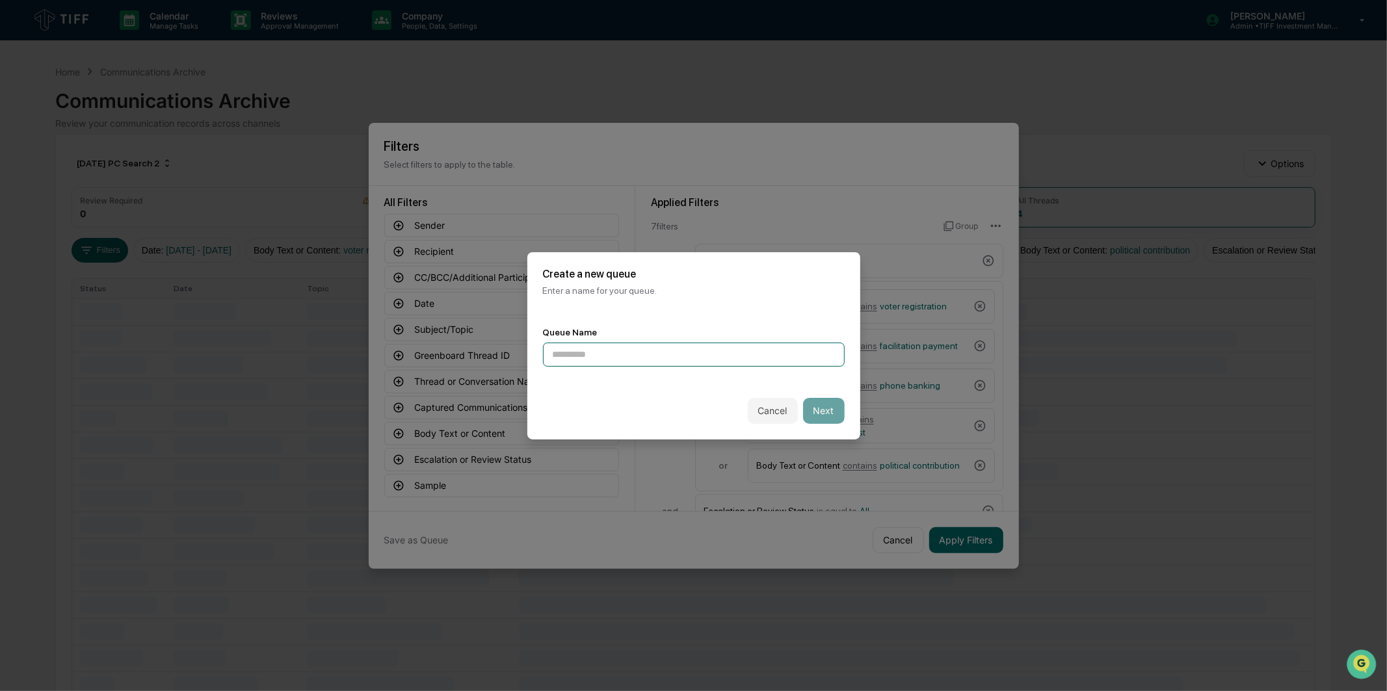
click at [661, 343] on input at bounding box center [694, 355] width 302 height 24
click at [648, 347] on input at bounding box center [694, 355] width 302 height 24
type input "**********"
click at [807, 402] on button "Next" at bounding box center [824, 411] width 42 height 26
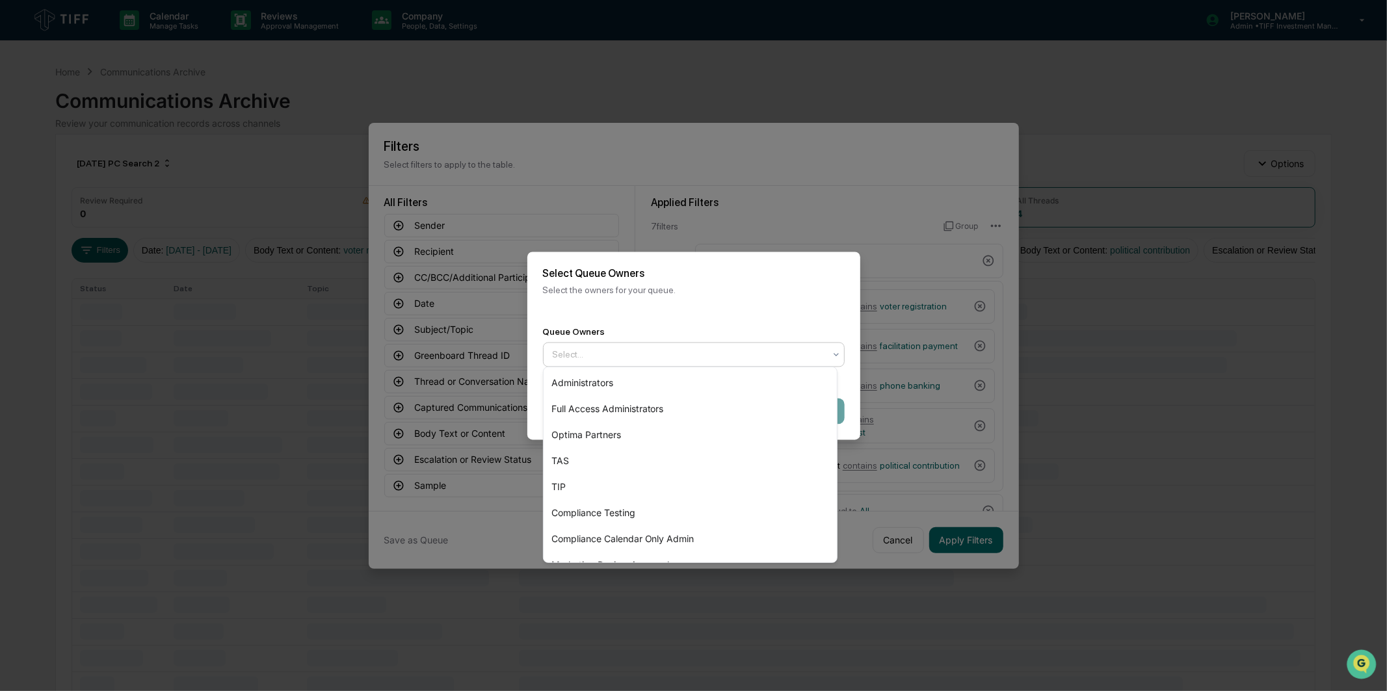
click at [752, 358] on div "Select..." at bounding box center [688, 354] width 285 height 21
click at [690, 430] on div "Optima Partners" at bounding box center [690, 435] width 293 height 26
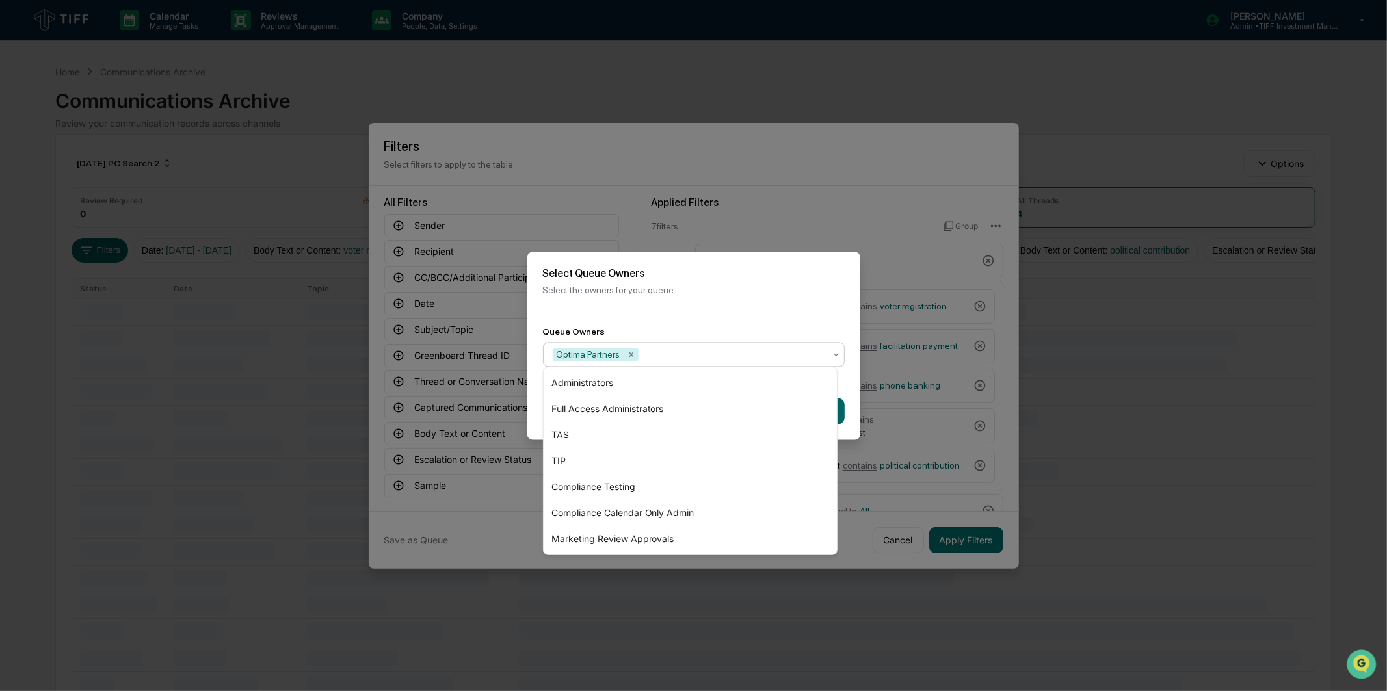
click at [761, 298] on div "Select Queue Owners Select the owners for your queue." at bounding box center [693, 281] width 333 height 59
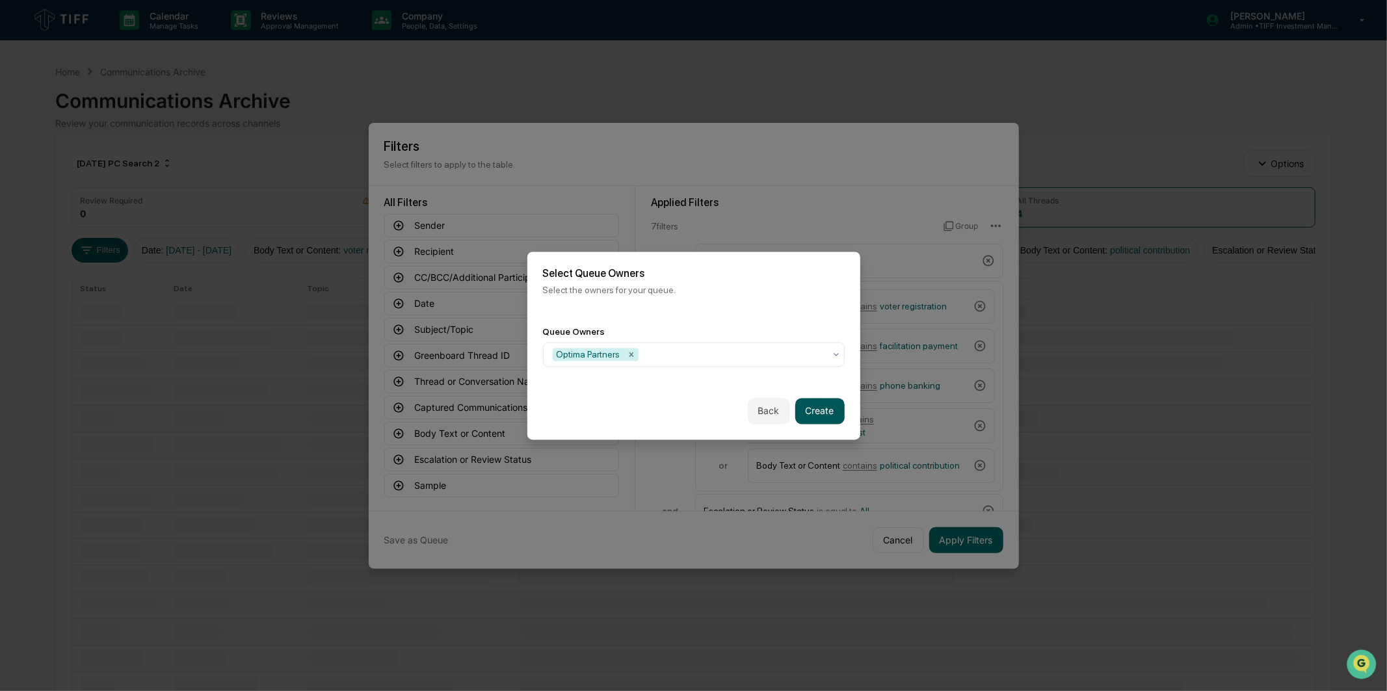
click at [798, 402] on button "Create" at bounding box center [819, 411] width 49 height 26
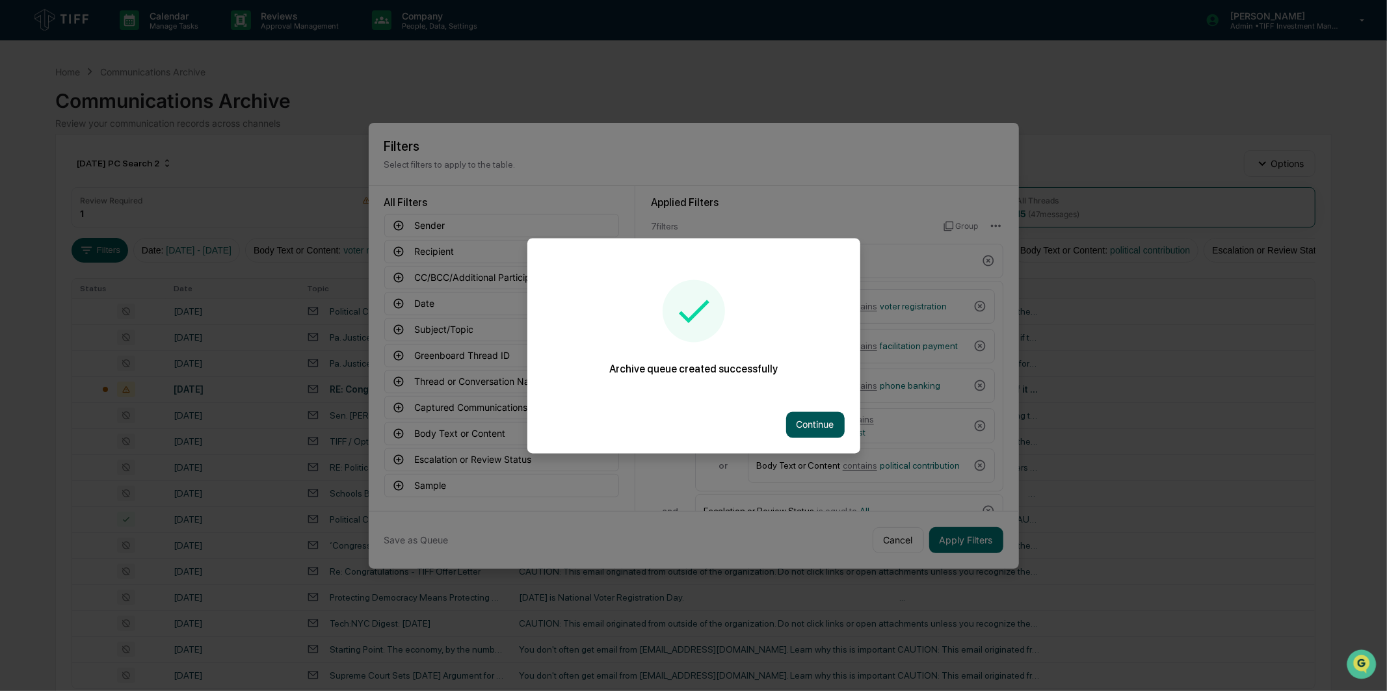
click at [827, 419] on button "Continue" at bounding box center [815, 425] width 59 height 26
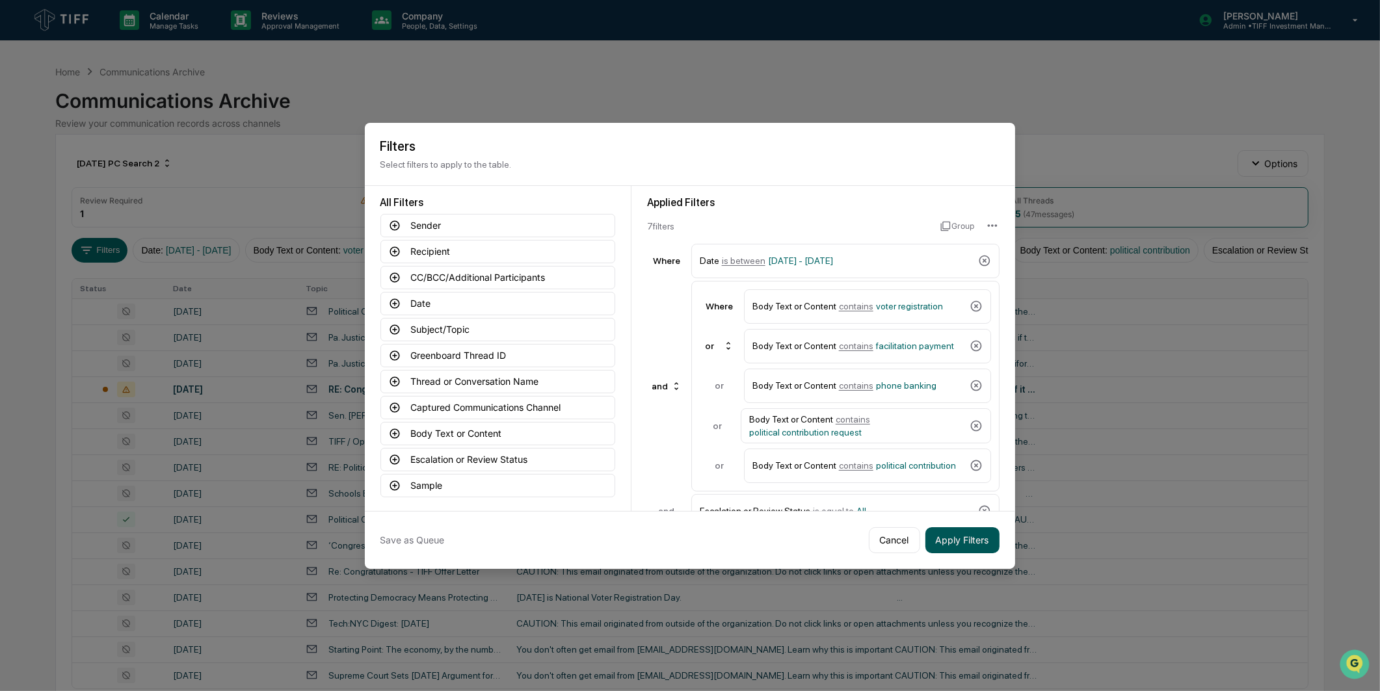
click at [958, 533] on button "Apply Filters" at bounding box center [962, 540] width 74 height 26
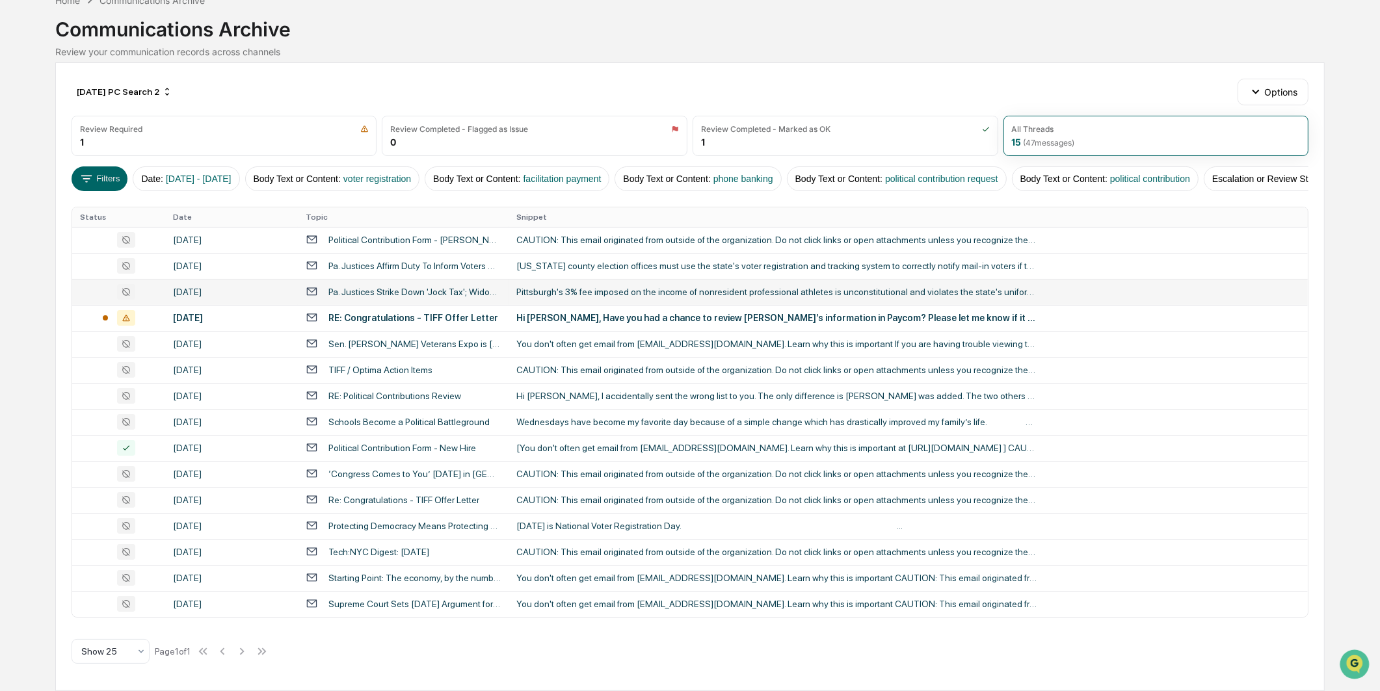
scroll to position [79, 0]
click at [365, 238] on div "Political Contribution Form - [PERSON_NAME]" at bounding box center [414, 240] width 172 height 10
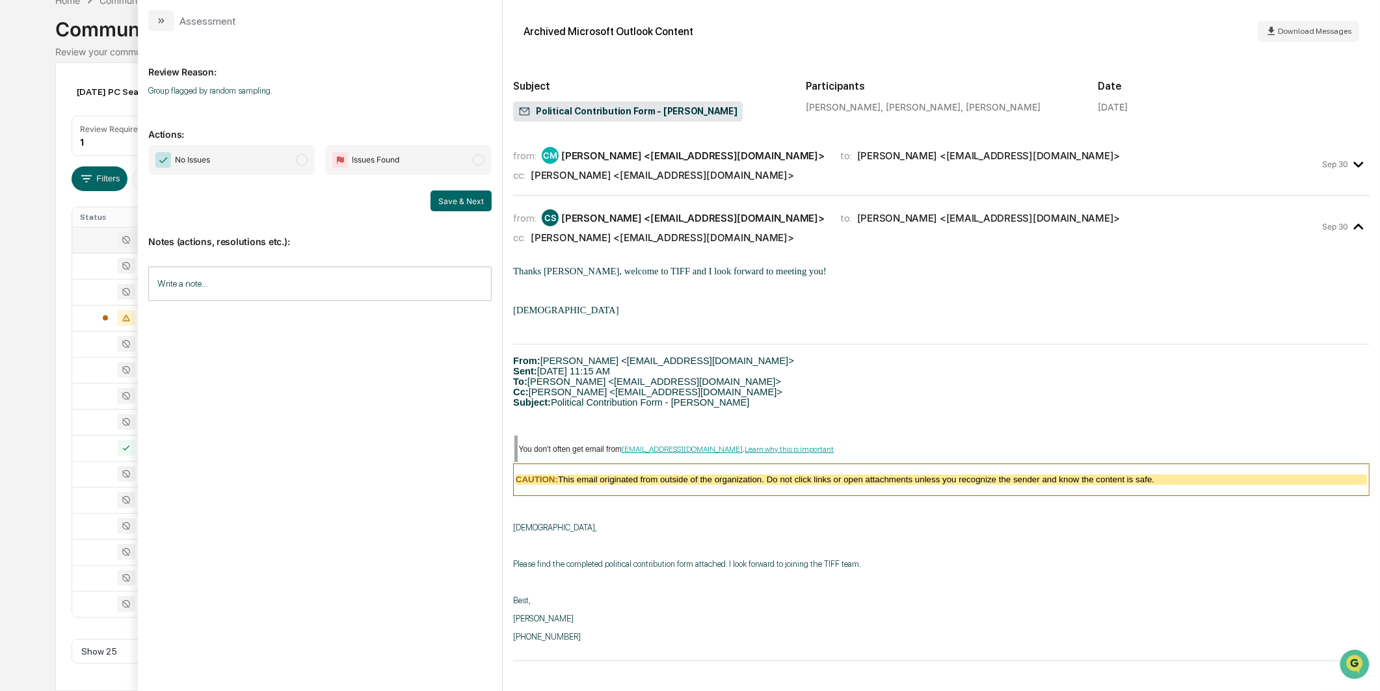
click at [289, 156] on span "No Issues" at bounding box center [231, 160] width 166 height 30
click at [459, 194] on button "Save & Next" at bounding box center [460, 200] width 61 height 21
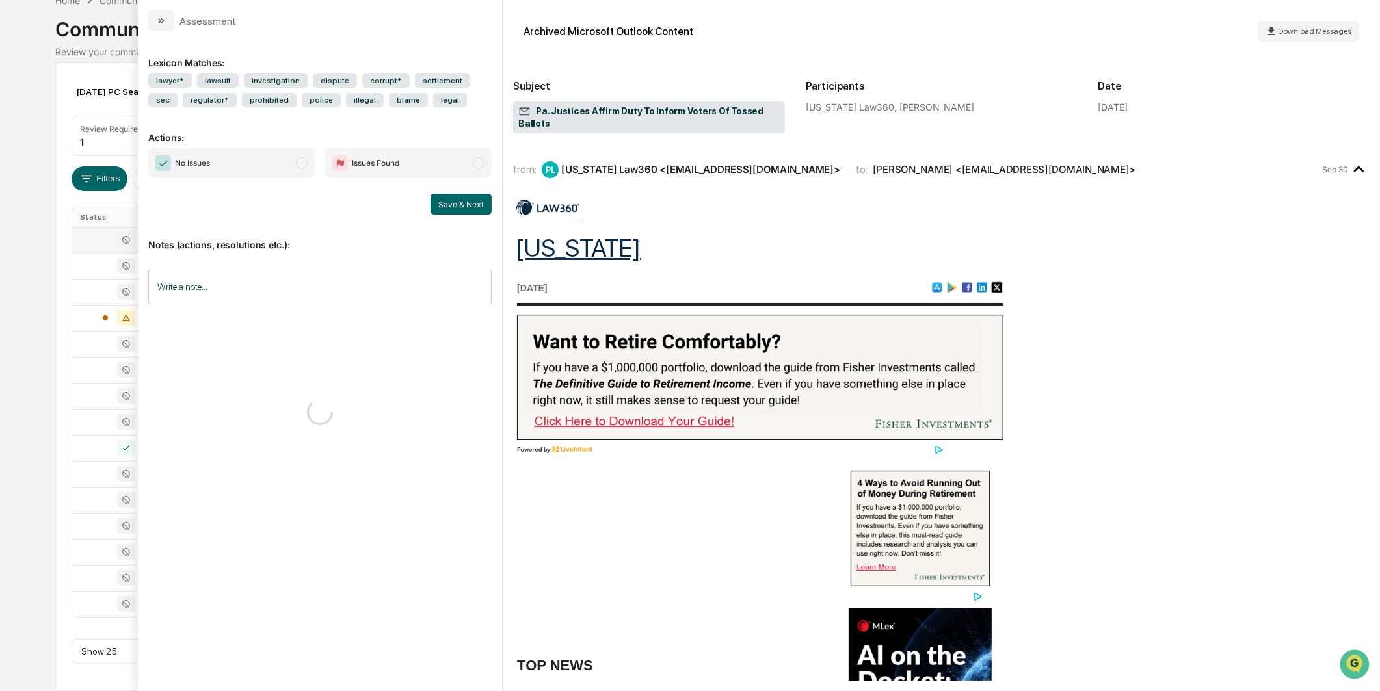
click at [314, 157] on span "No Issues" at bounding box center [231, 163] width 166 height 30
click at [432, 202] on button "Save & Next" at bounding box center [460, 204] width 61 height 21
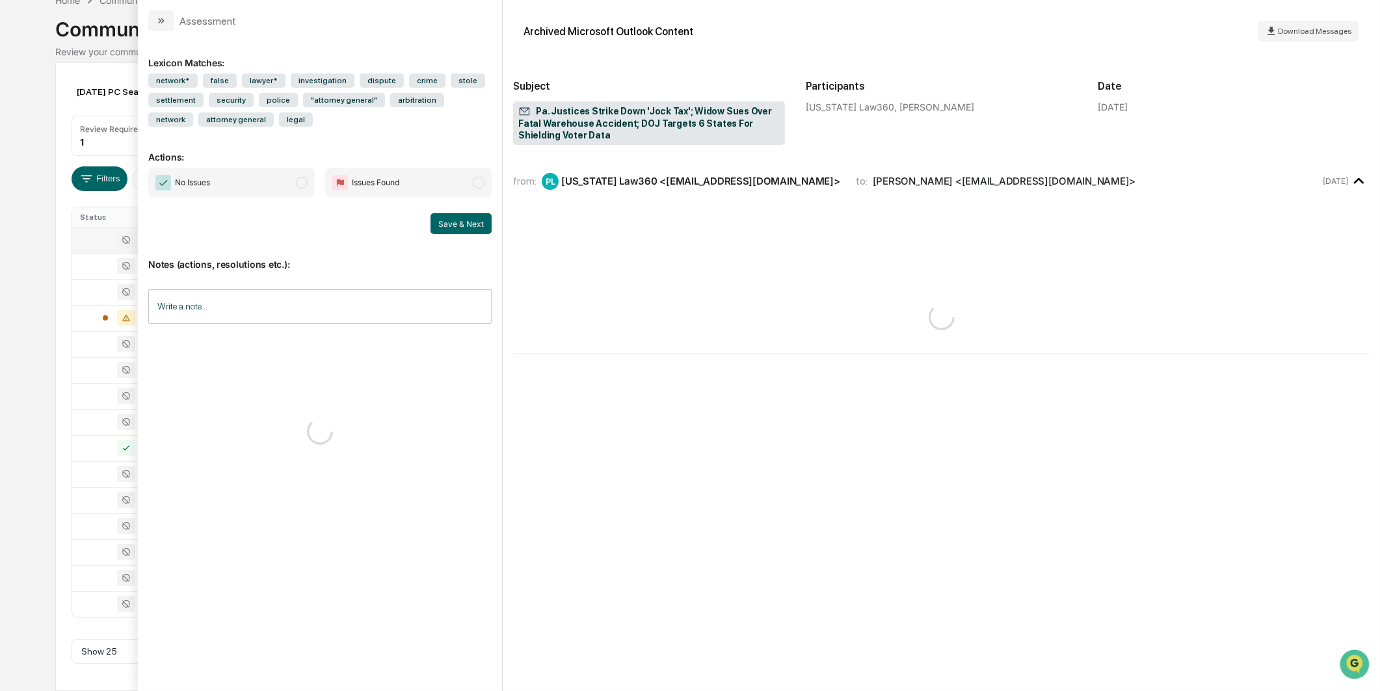
click at [309, 181] on span "No Issues" at bounding box center [231, 183] width 166 height 30
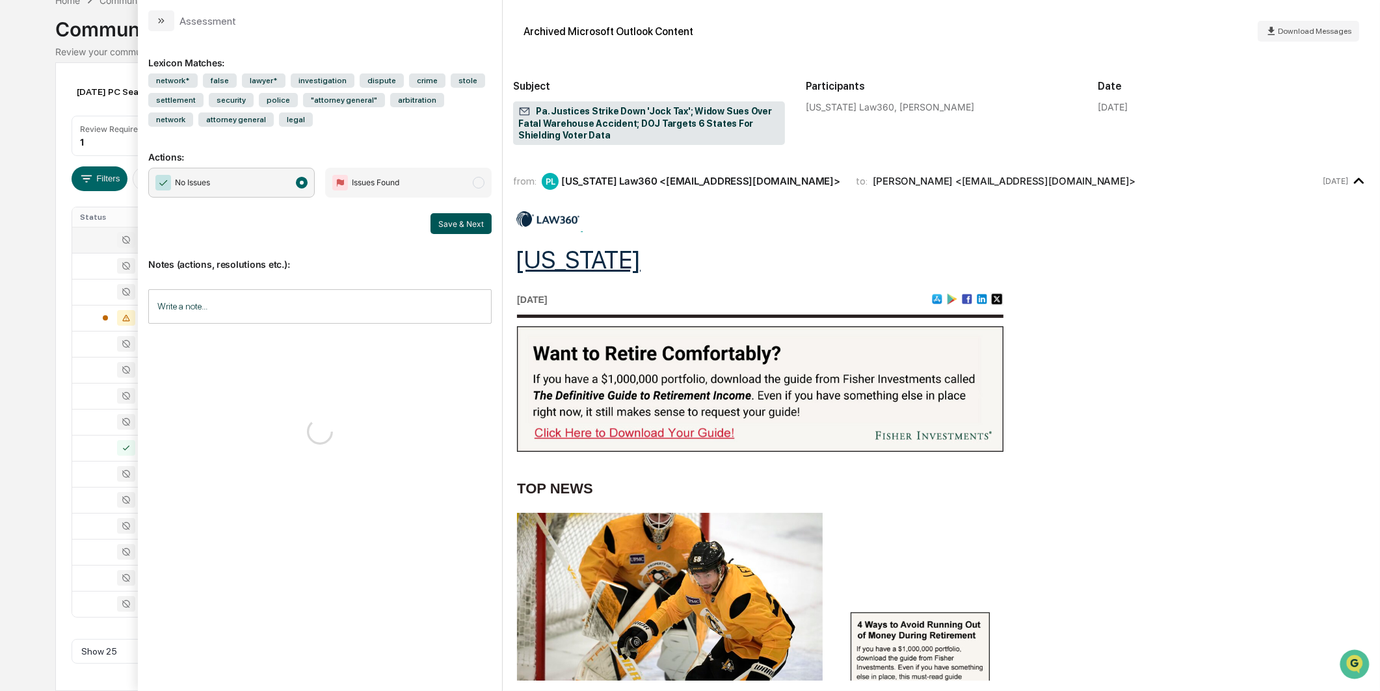
click at [464, 225] on button "Save & Next" at bounding box center [460, 223] width 61 height 21
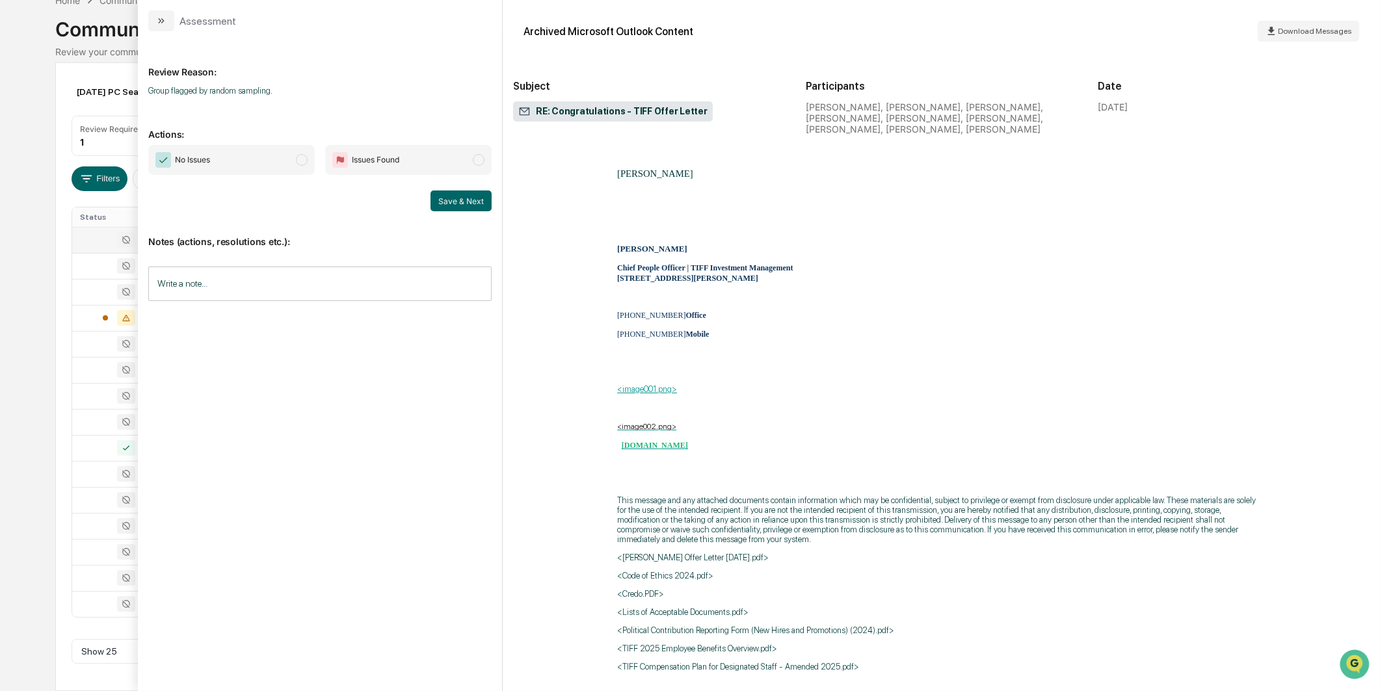
scroll to position [3707, 0]
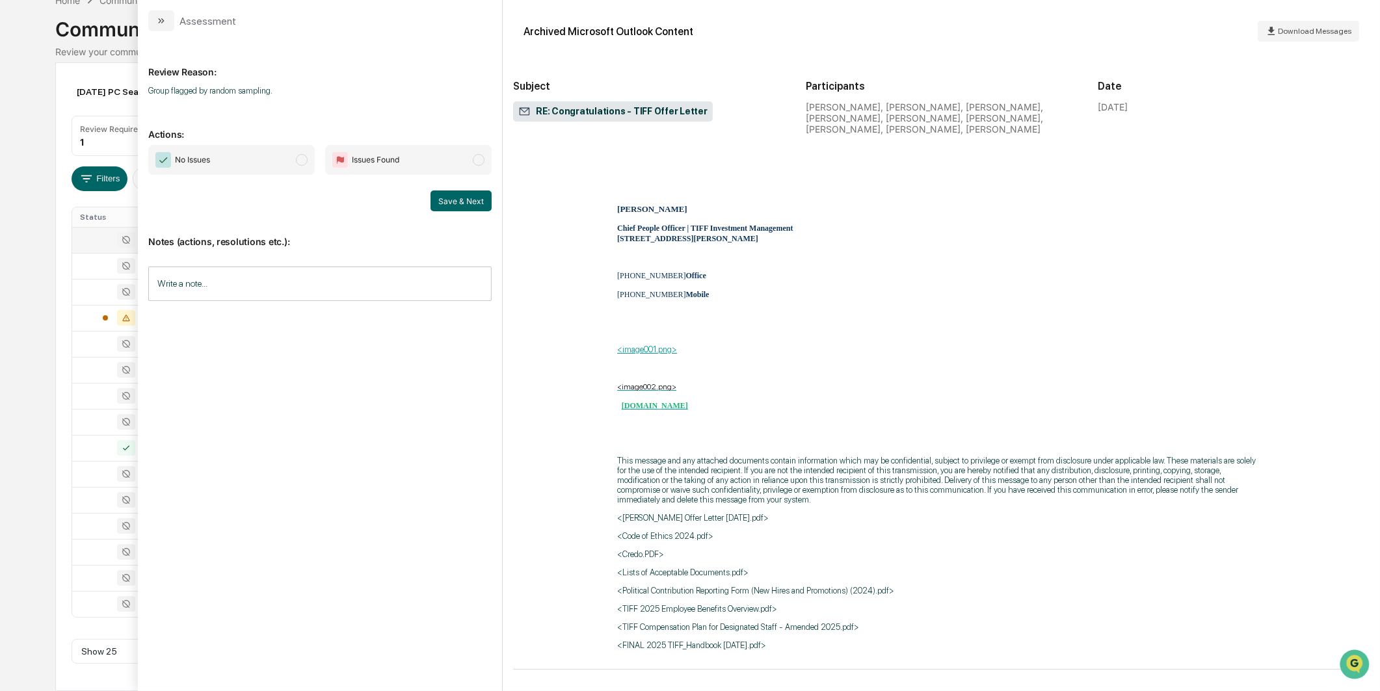
click at [309, 174] on span "No Issues" at bounding box center [231, 160] width 166 height 30
click at [431, 200] on button "Save & Next" at bounding box center [460, 200] width 61 height 21
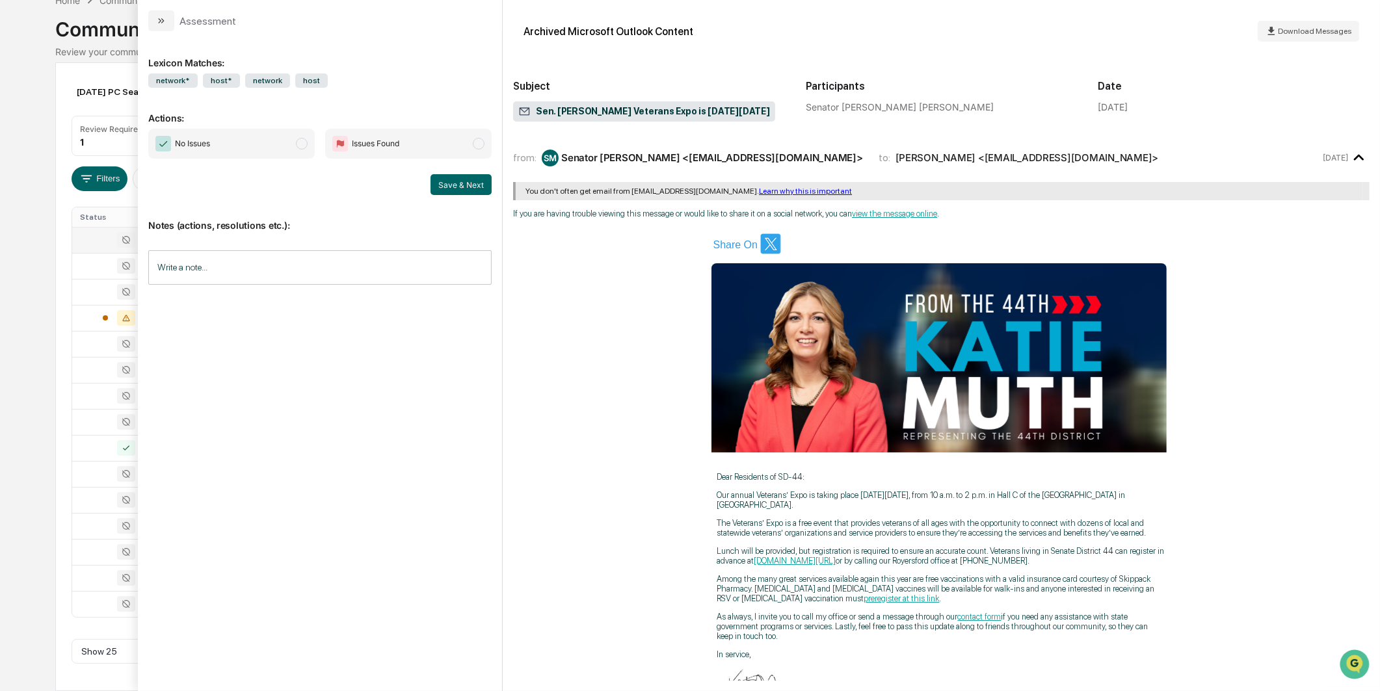
click at [256, 151] on span "No Issues" at bounding box center [231, 144] width 166 height 30
click at [436, 181] on button "Save & Next" at bounding box center [460, 184] width 61 height 21
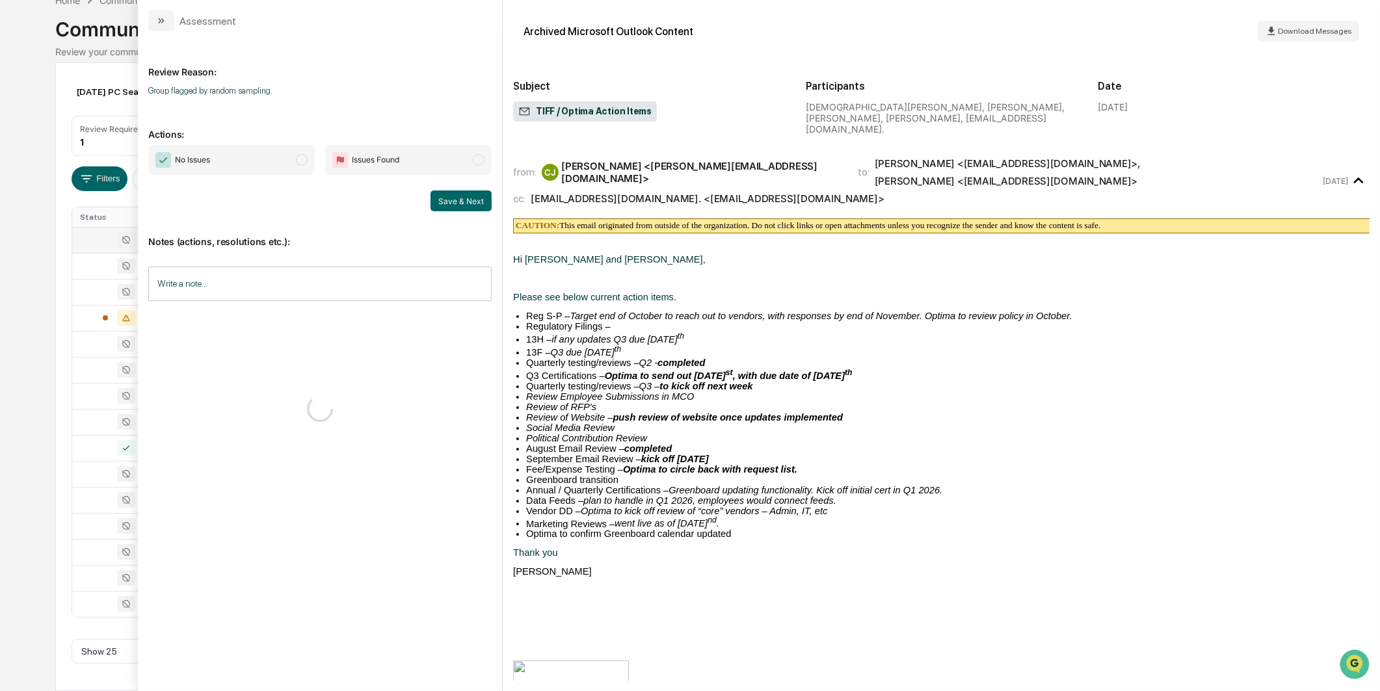
click at [295, 153] on span "No Issues" at bounding box center [231, 160] width 166 height 30
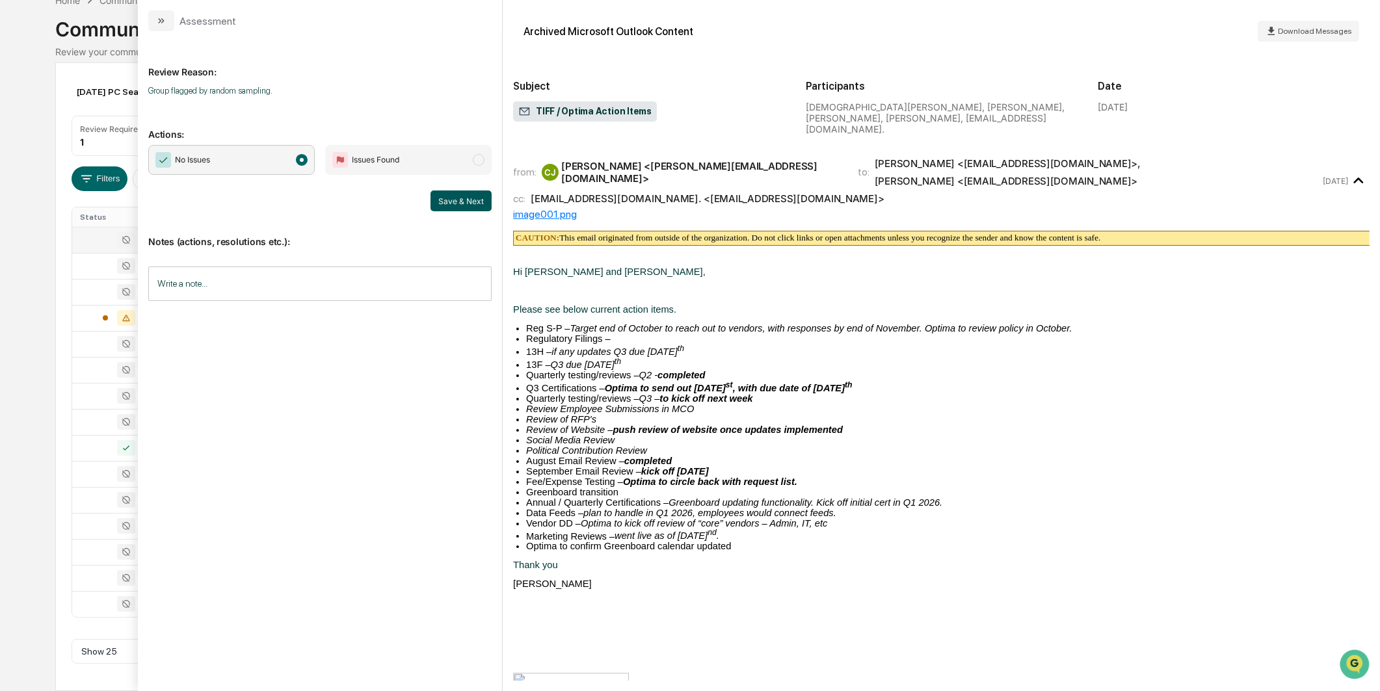
click at [460, 200] on button "Save & Next" at bounding box center [460, 200] width 61 height 21
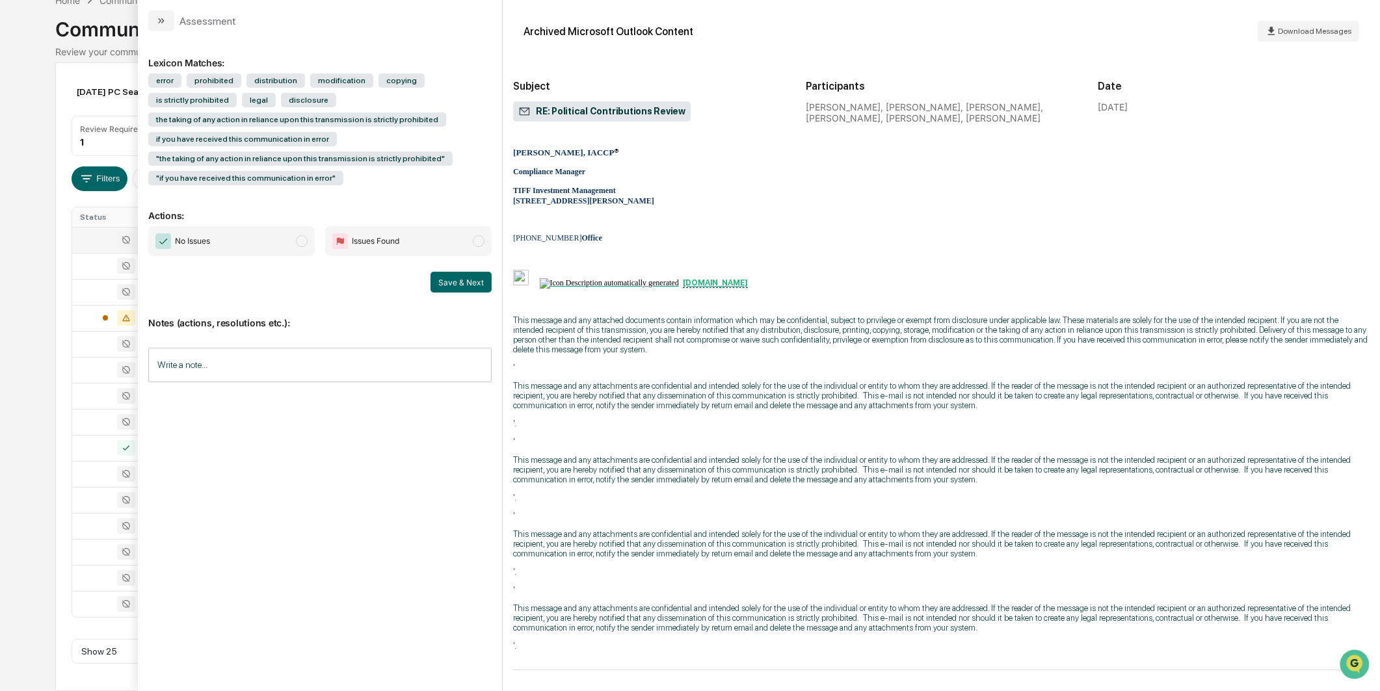
scroll to position [3778, 0]
click at [289, 248] on span "No Issues" at bounding box center [231, 241] width 166 height 30
click at [456, 280] on button "Save & Next" at bounding box center [460, 282] width 61 height 21
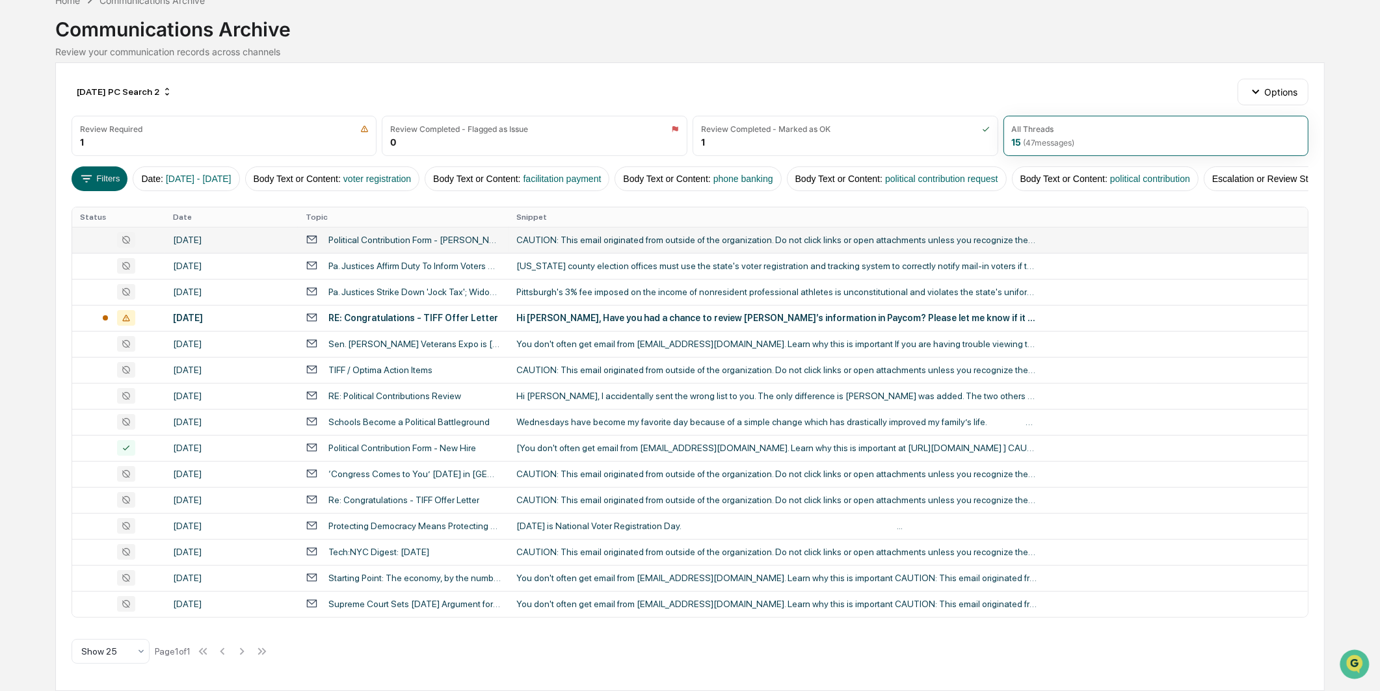
click at [52, 278] on div "Calendar Manage Tasks Reviews Approval Management Company People, Data, Setting…" at bounding box center [690, 309] width 1380 height 763
click at [343, 368] on div "TIFF / Optima Action Items" at bounding box center [380, 370] width 104 height 10
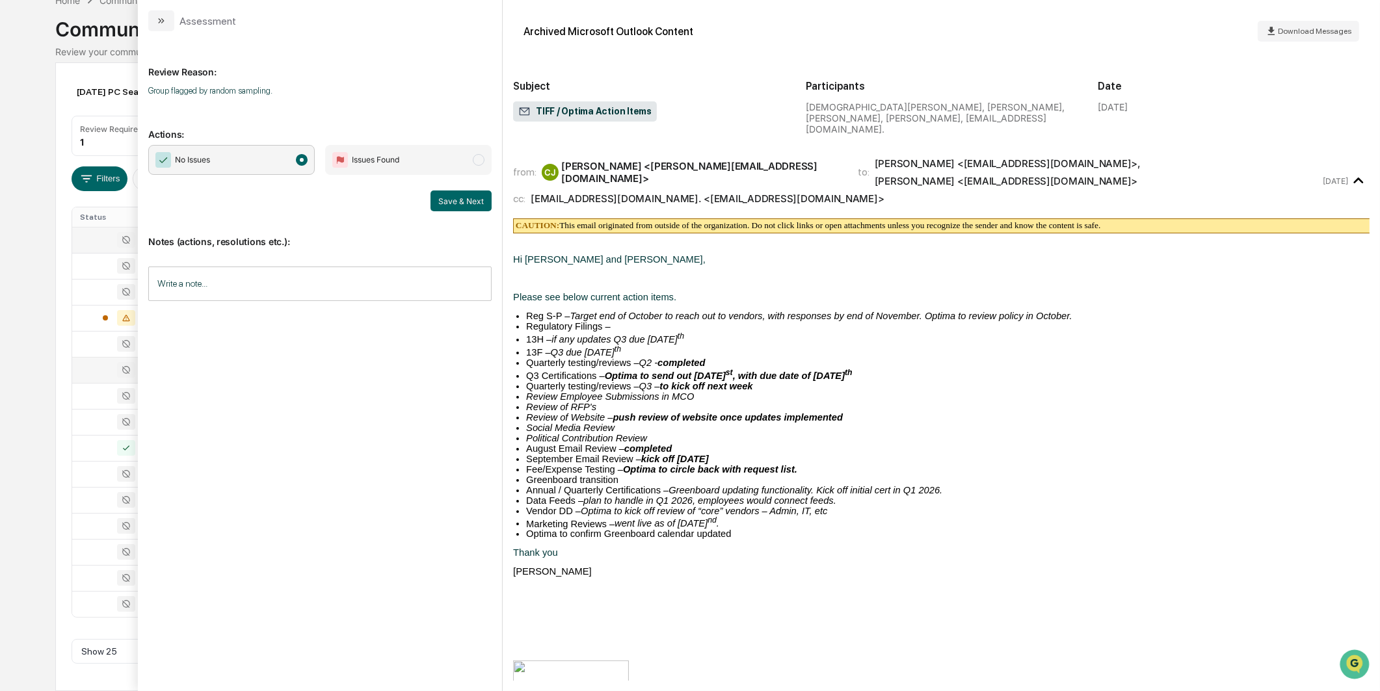
click at [221, 151] on span "No Issues" at bounding box center [231, 160] width 166 height 30
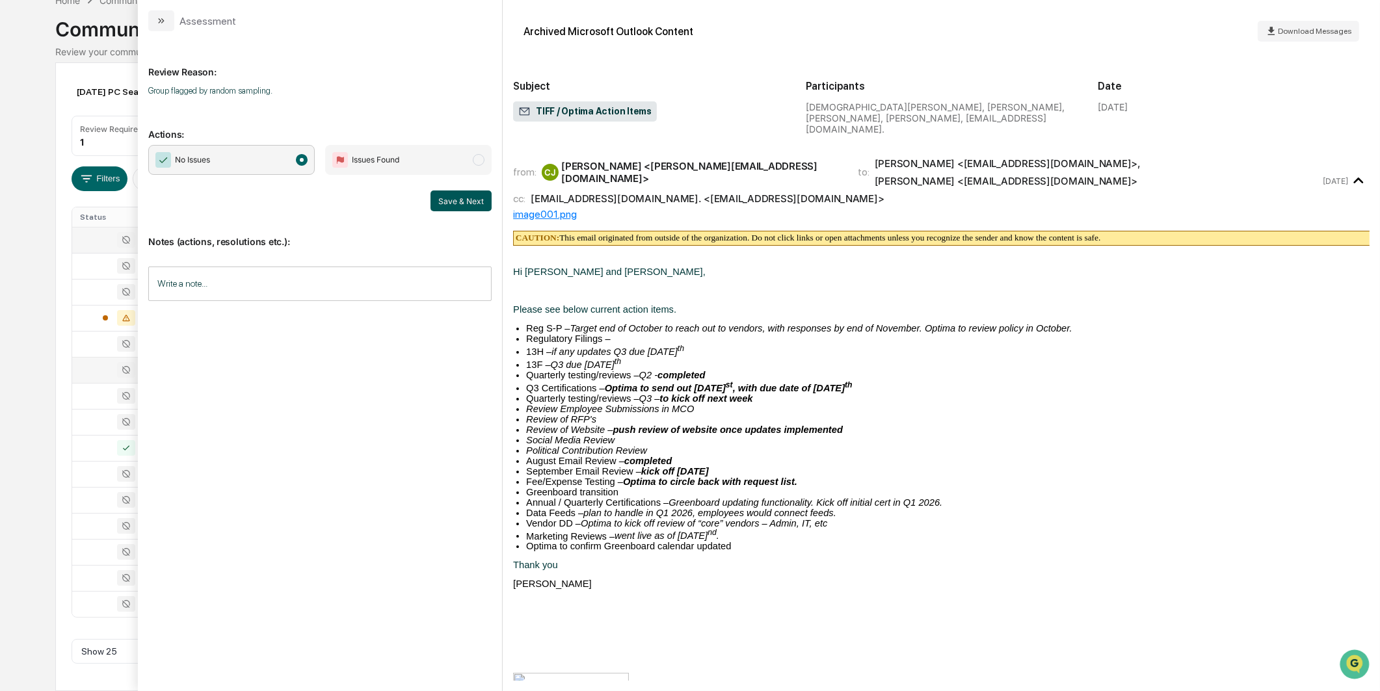
click at [449, 207] on button "Save & Next" at bounding box center [460, 200] width 61 height 21
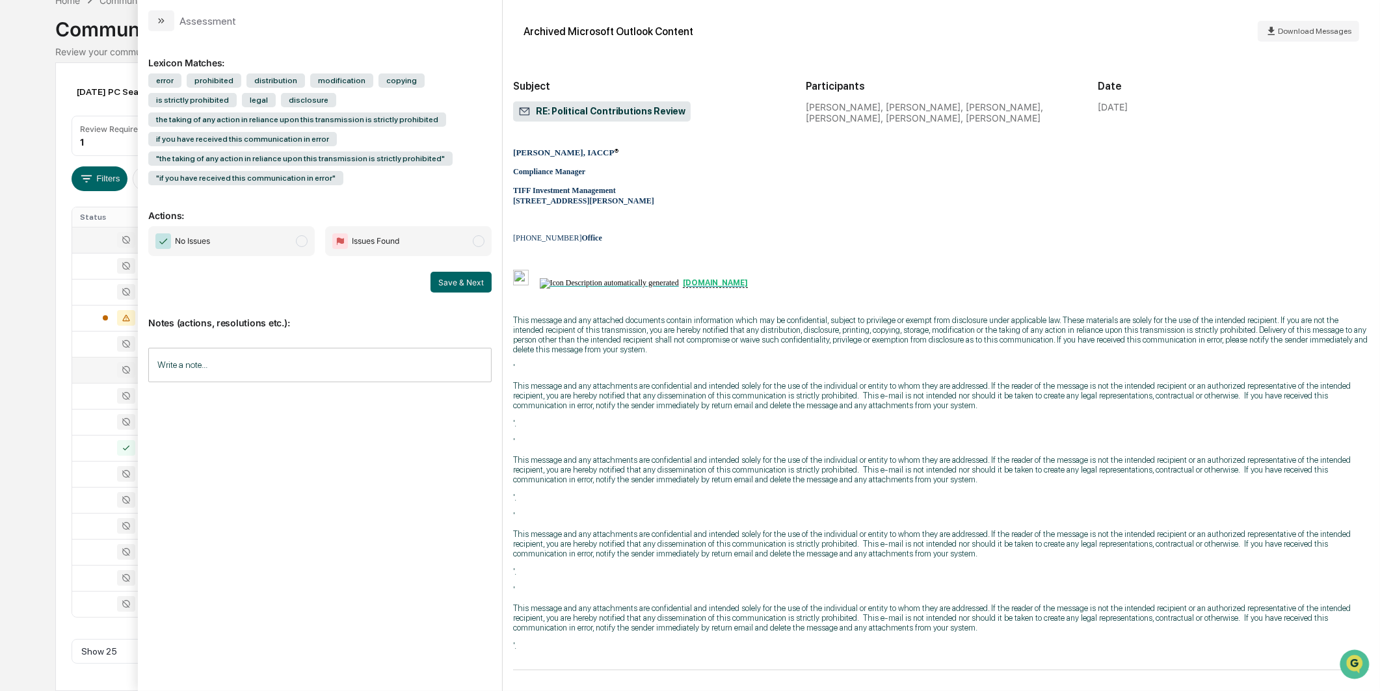
scroll to position [3778, 0]
click at [287, 261] on div "No Issues Issues Found Save & Next" at bounding box center [319, 259] width 343 height 66
click at [299, 248] on span "No Issues" at bounding box center [231, 241] width 166 height 30
click at [436, 280] on button "Save & Next" at bounding box center [460, 282] width 61 height 21
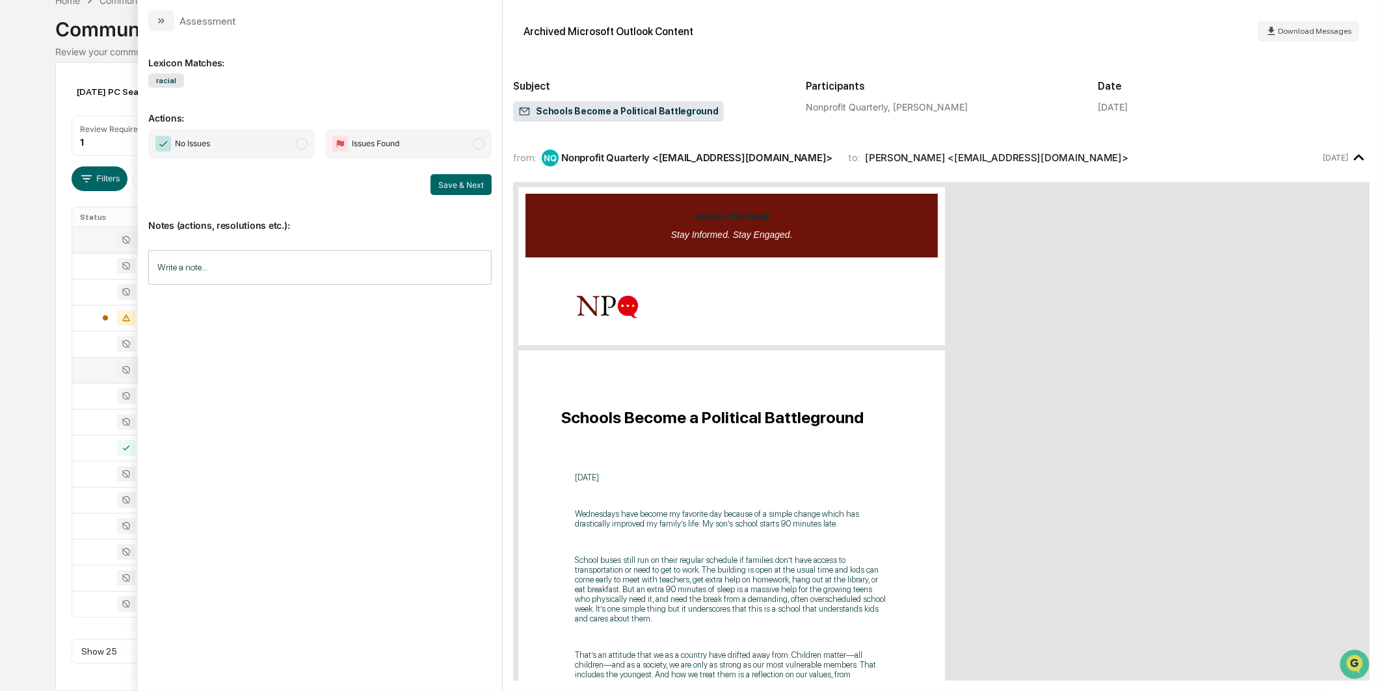
click at [296, 144] on span "modal" at bounding box center [302, 144] width 12 height 12
click at [447, 187] on button "Save & Next" at bounding box center [460, 184] width 61 height 21
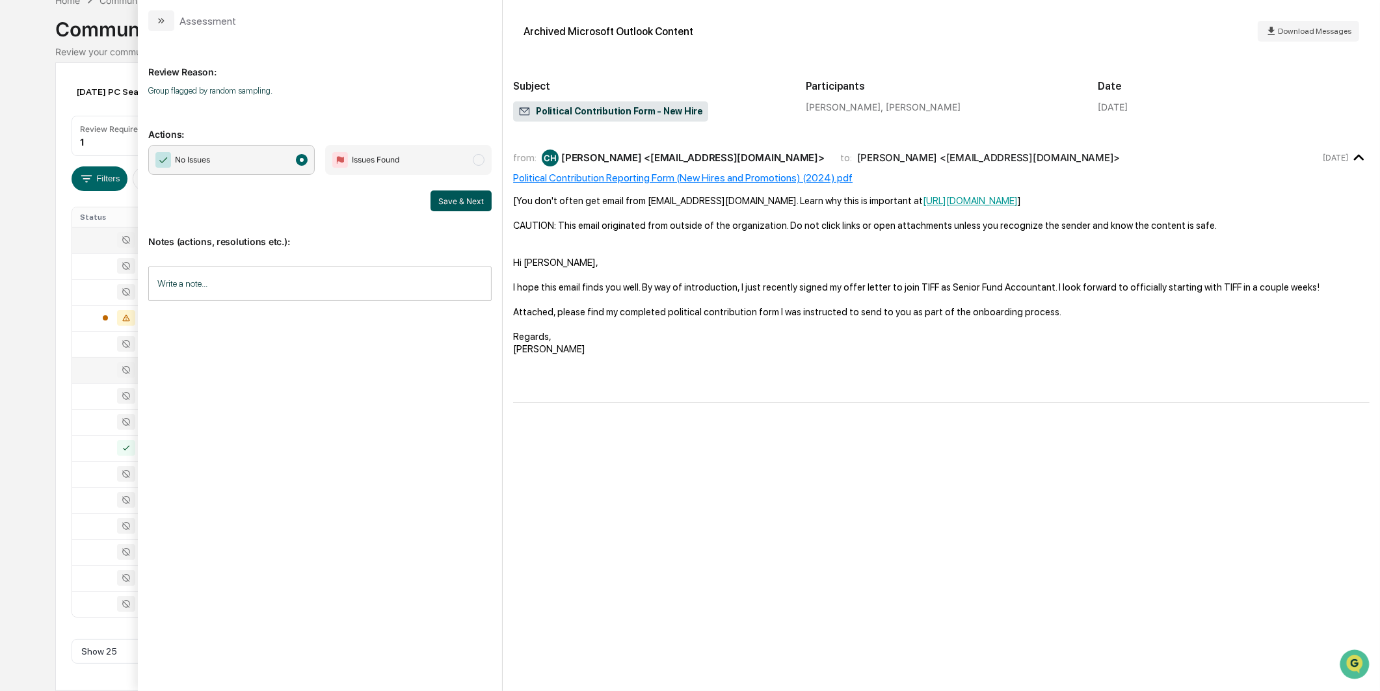
click at [458, 204] on button "Save & Next" at bounding box center [460, 200] width 61 height 21
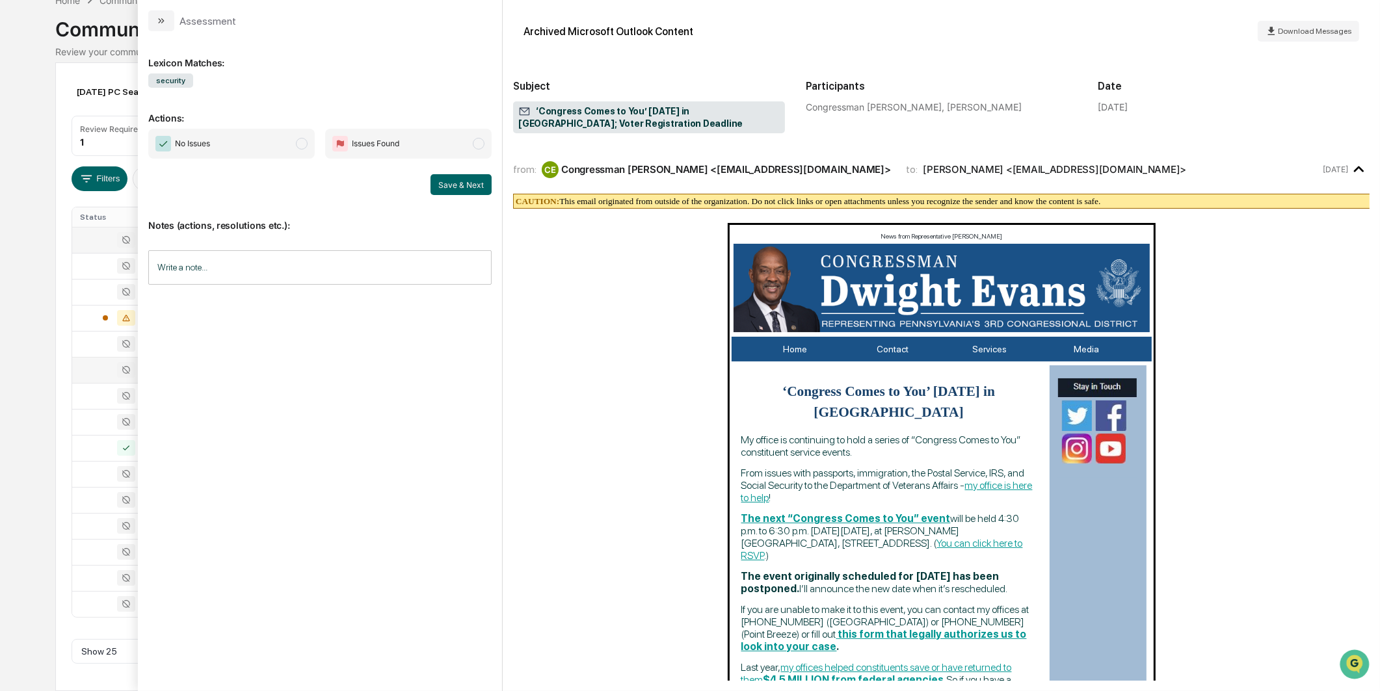
click at [296, 146] on span "modal" at bounding box center [302, 144] width 12 height 12
click at [439, 185] on button "Save & Next" at bounding box center [460, 184] width 61 height 21
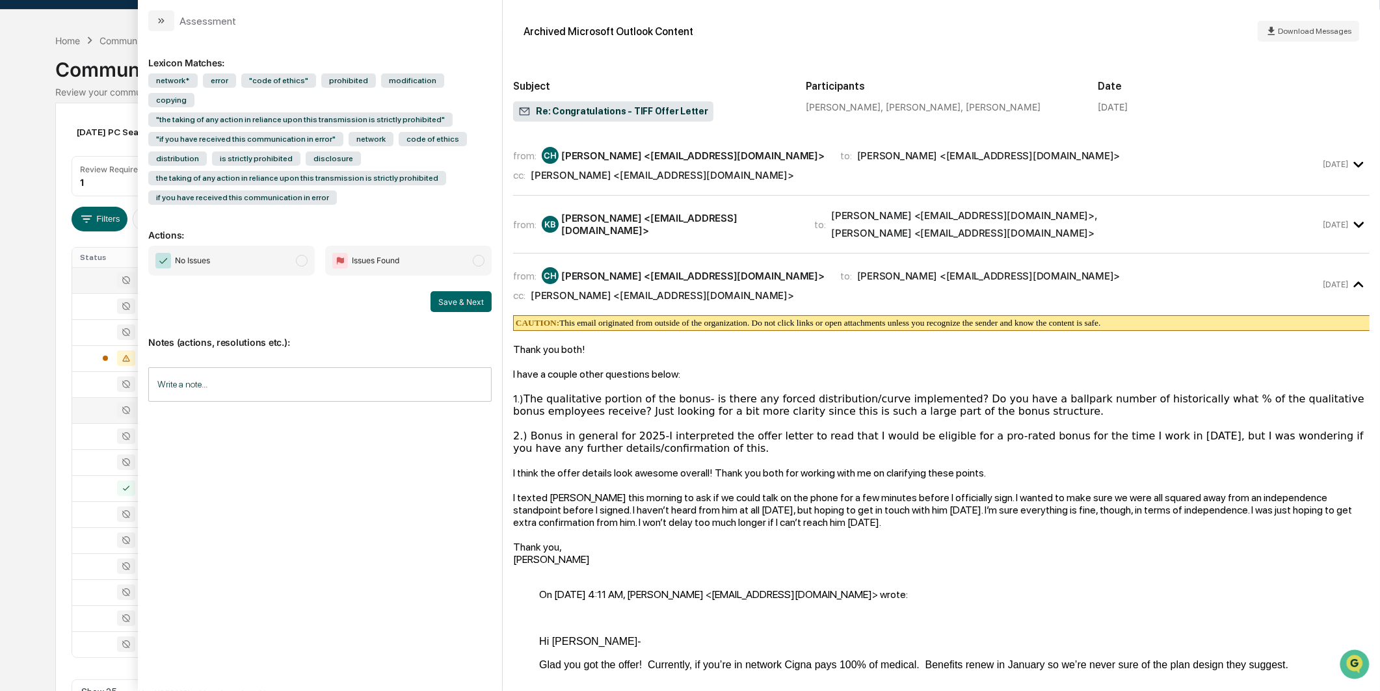
scroll to position [7, 0]
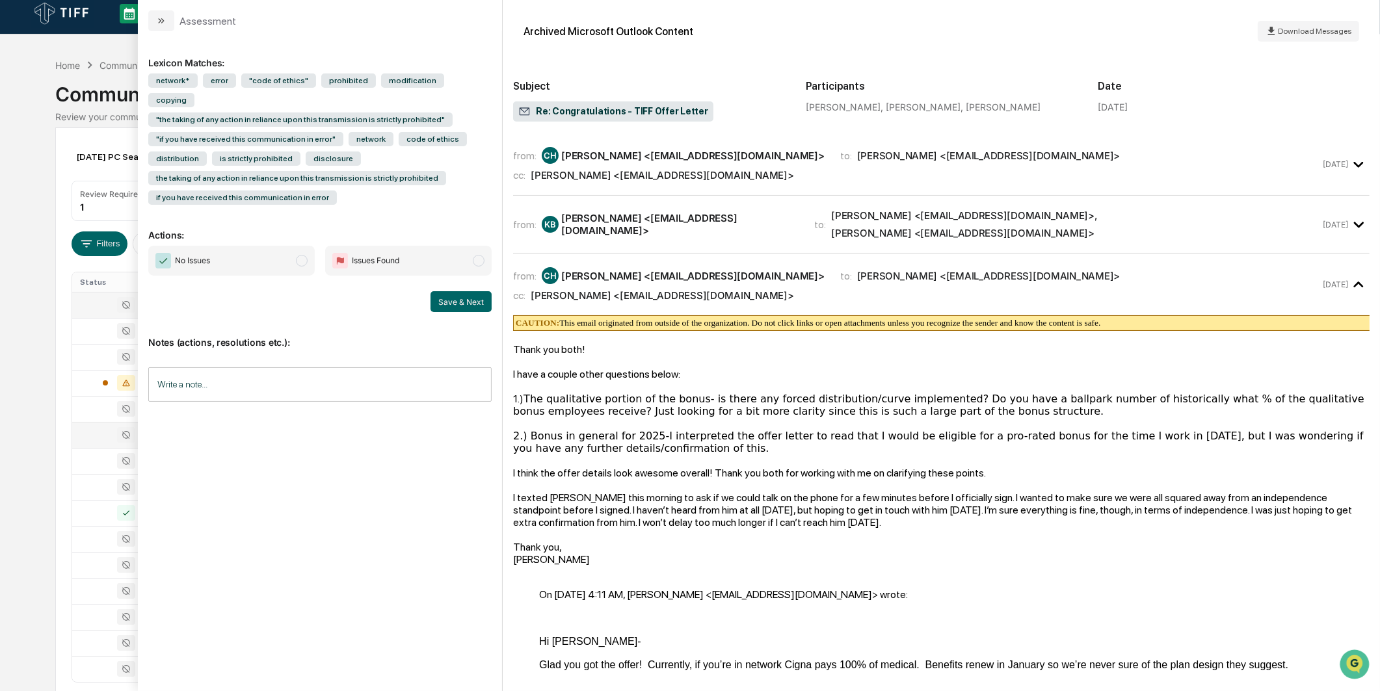
click at [272, 246] on span "No Issues" at bounding box center [231, 261] width 166 height 30
click at [456, 291] on button "Save & Next" at bounding box center [460, 301] width 61 height 21
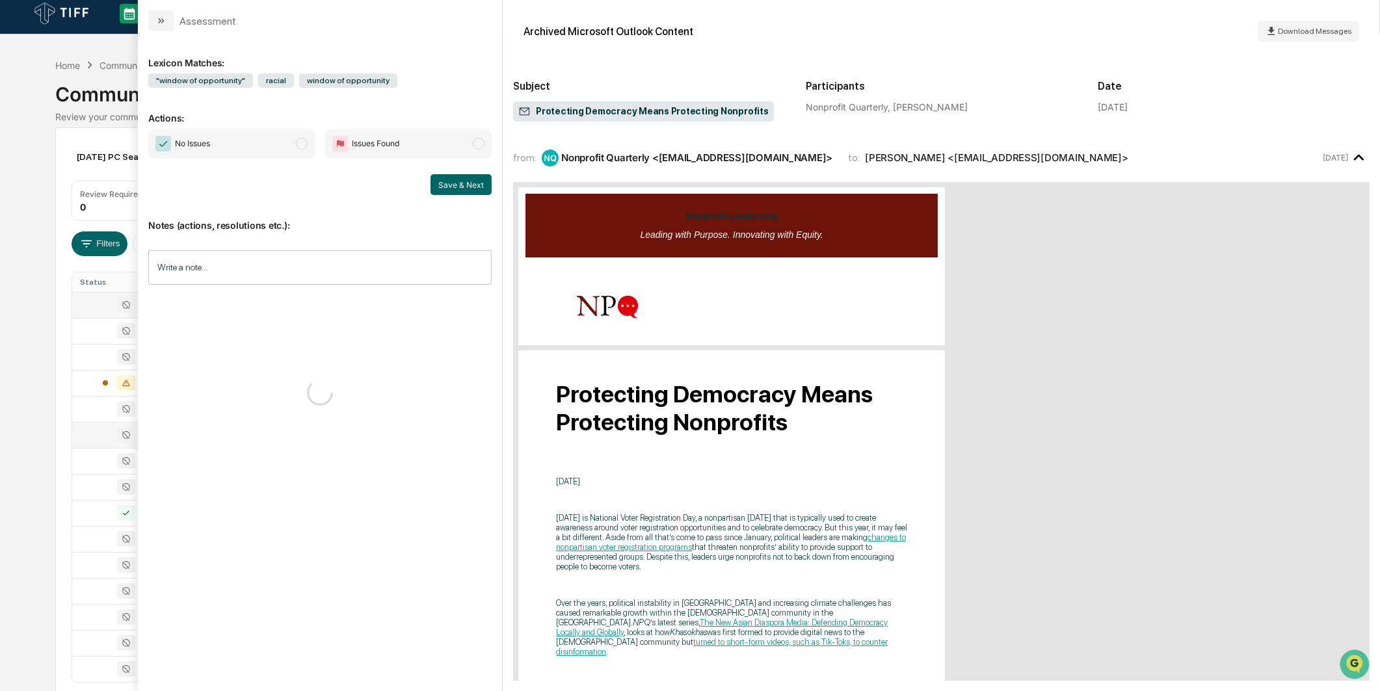
click at [44, 272] on div "Calendar Manage Tasks Reviews Approval Management Company People, Data, Setting…" at bounding box center [690, 374] width 1380 height 763
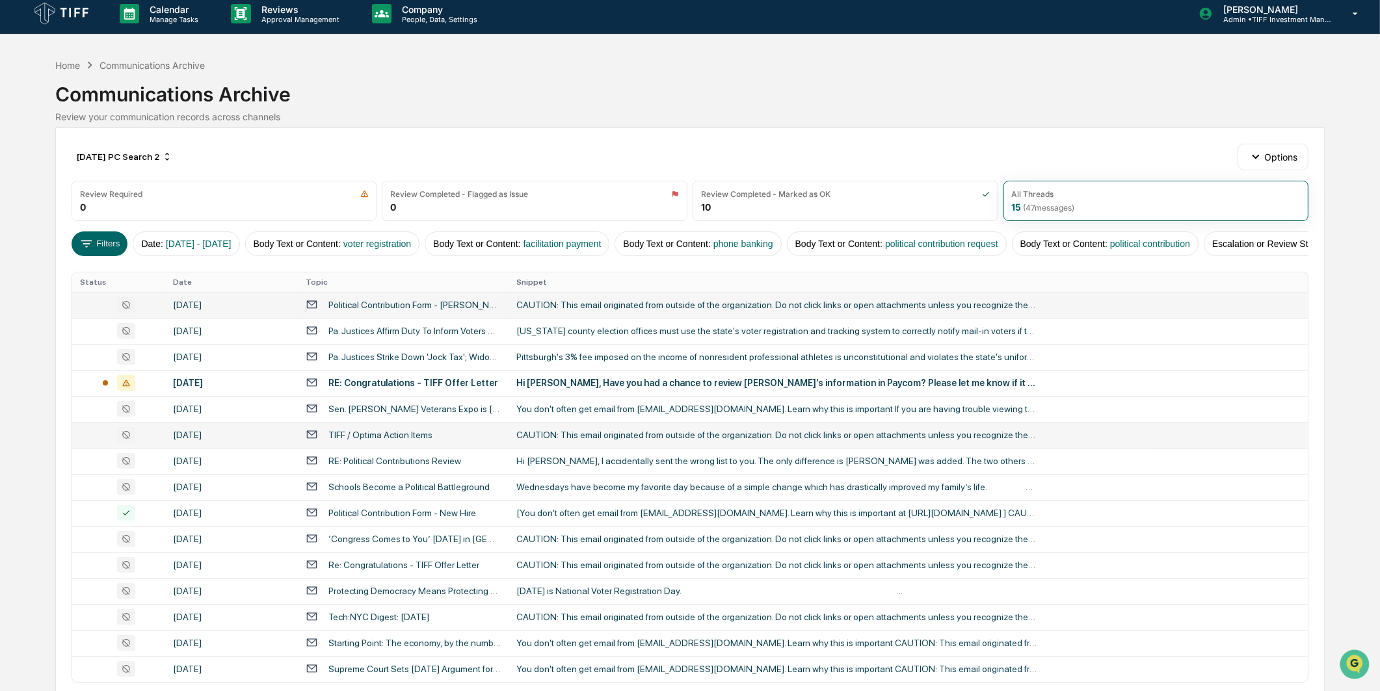
scroll to position [79, 0]
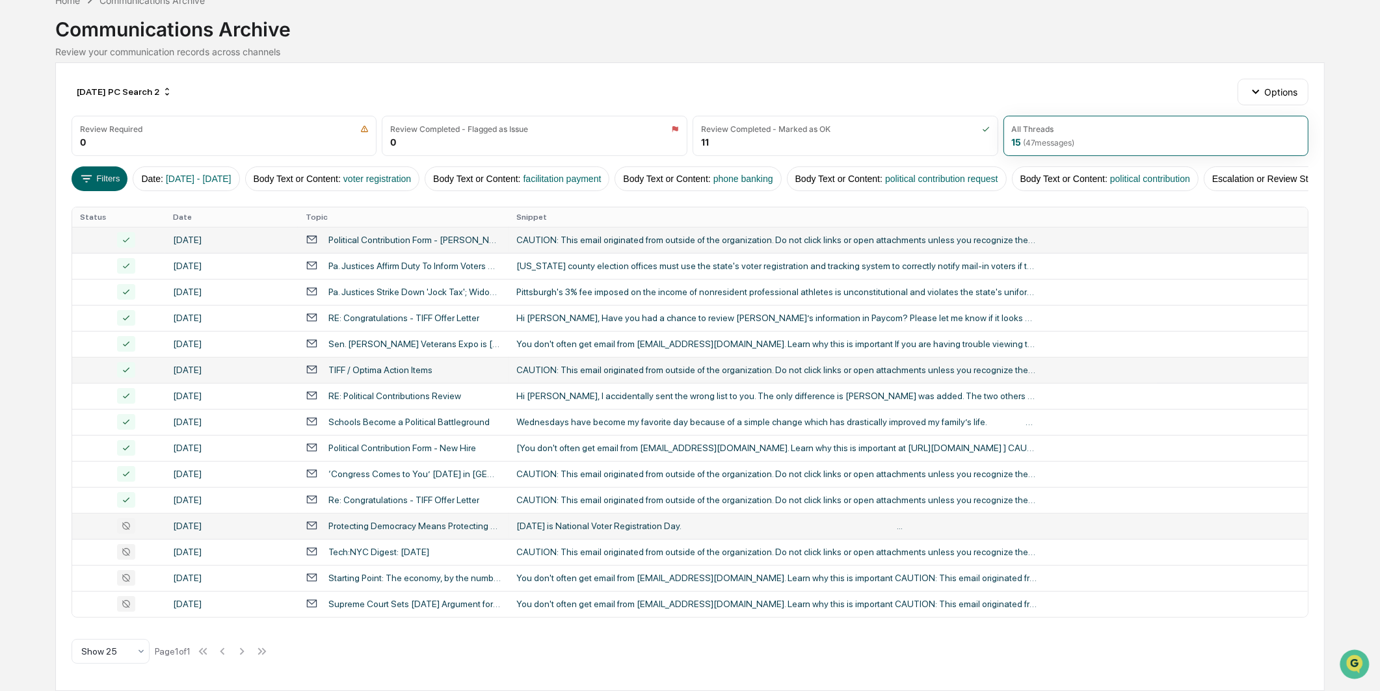
click at [365, 518] on td "Protecting Democracy Means Protecting Nonprofits" at bounding box center [403, 526] width 211 height 26
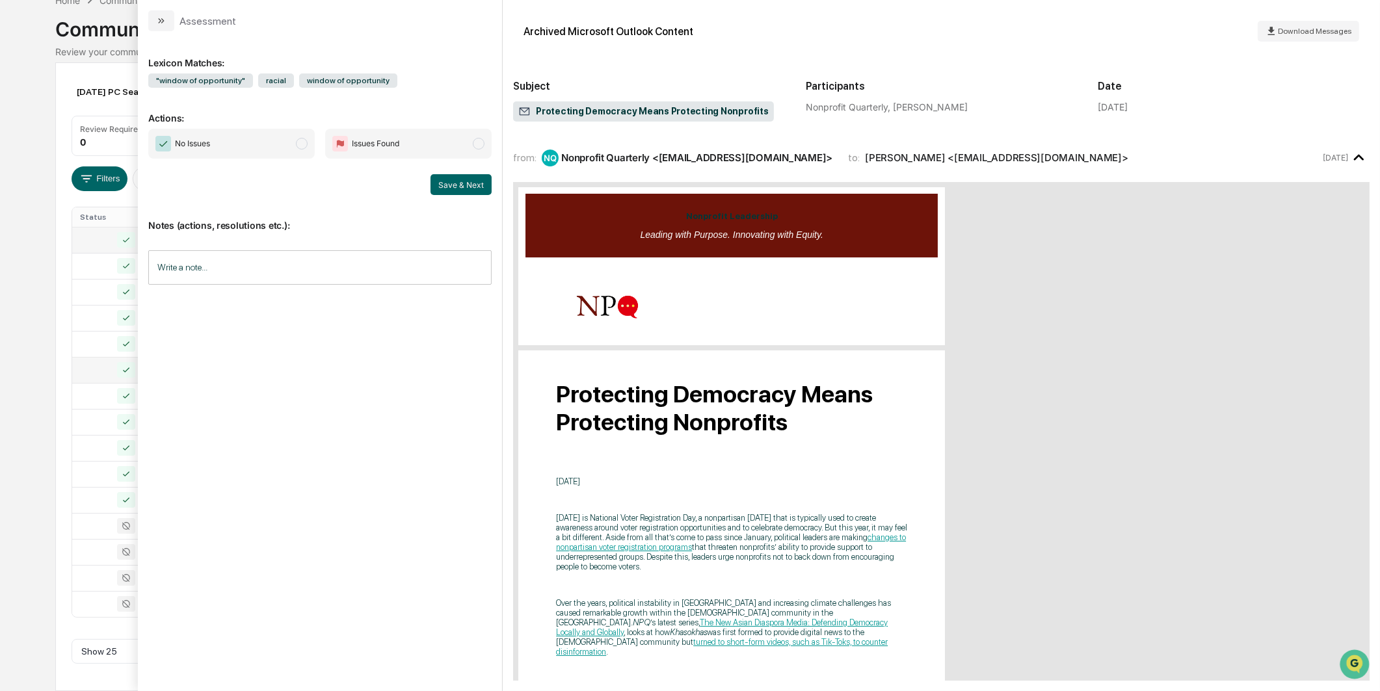
click at [294, 146] on span "No Issues" at bounding box center [231, 144] width 166 height 30
click at [438, 183] on button "Save & Next" at bounding box center [460, 184] width 61 height 21
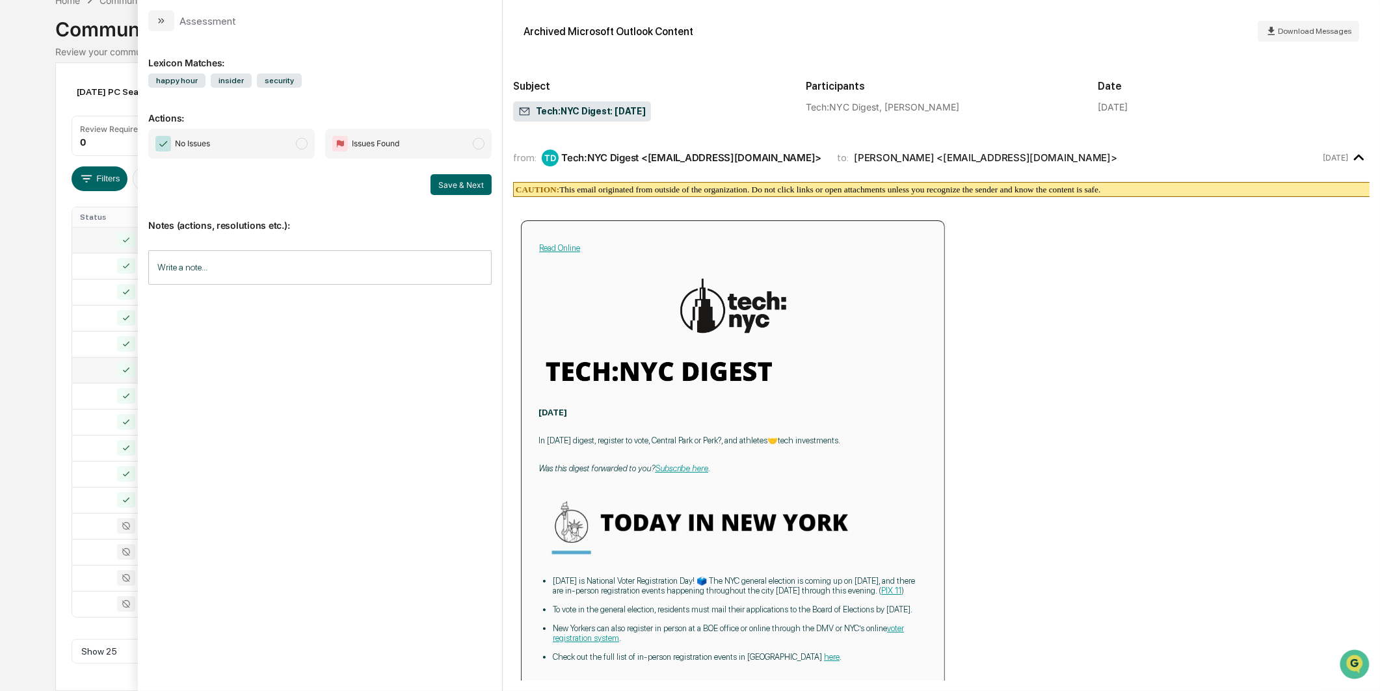
click at [283, 135] on span "No Issues" at bounding box center [231, 144] width 166 height 30
click at [455, 179] on button "Save & Next" at bounding box center [460, 184] width 61 height 21
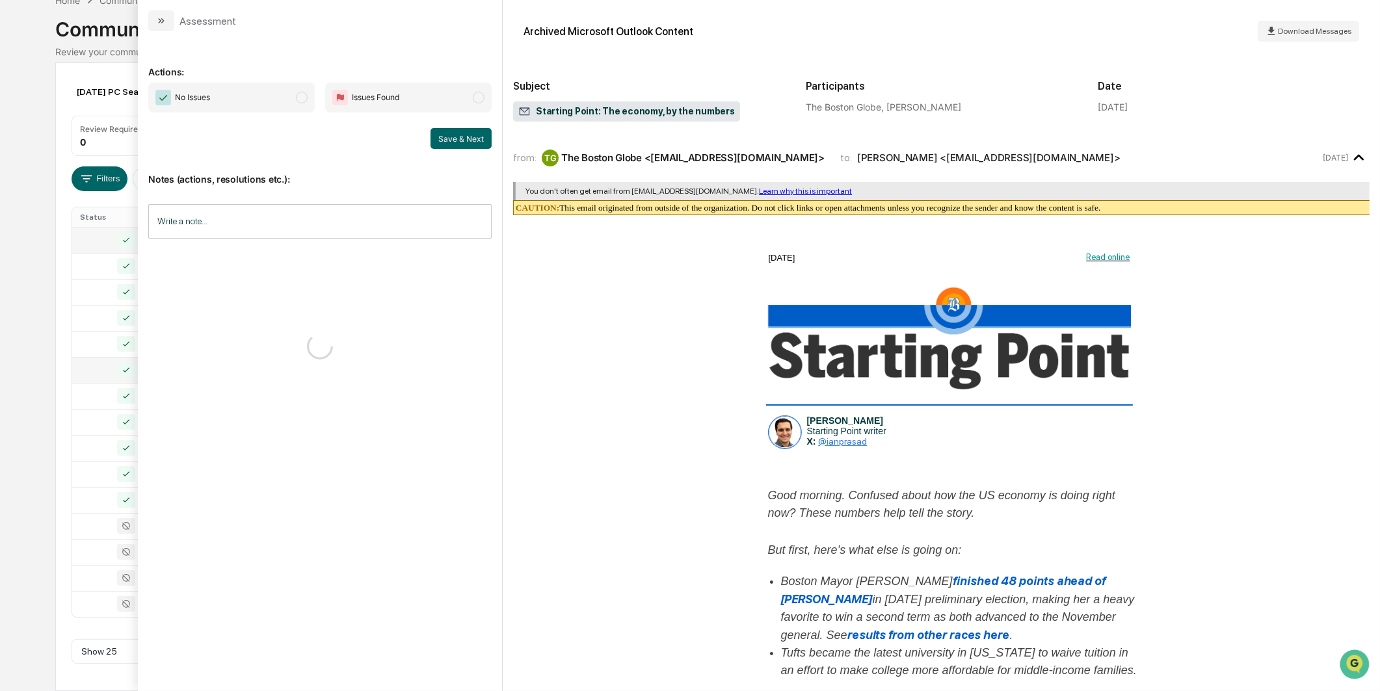
click at [282, 95] on span "No Issues" at bounding box center [231, 98] width 166 height 30
click at [452, 144] on button "Save & Next" at bounding box center [460, 138] width 61 height 21
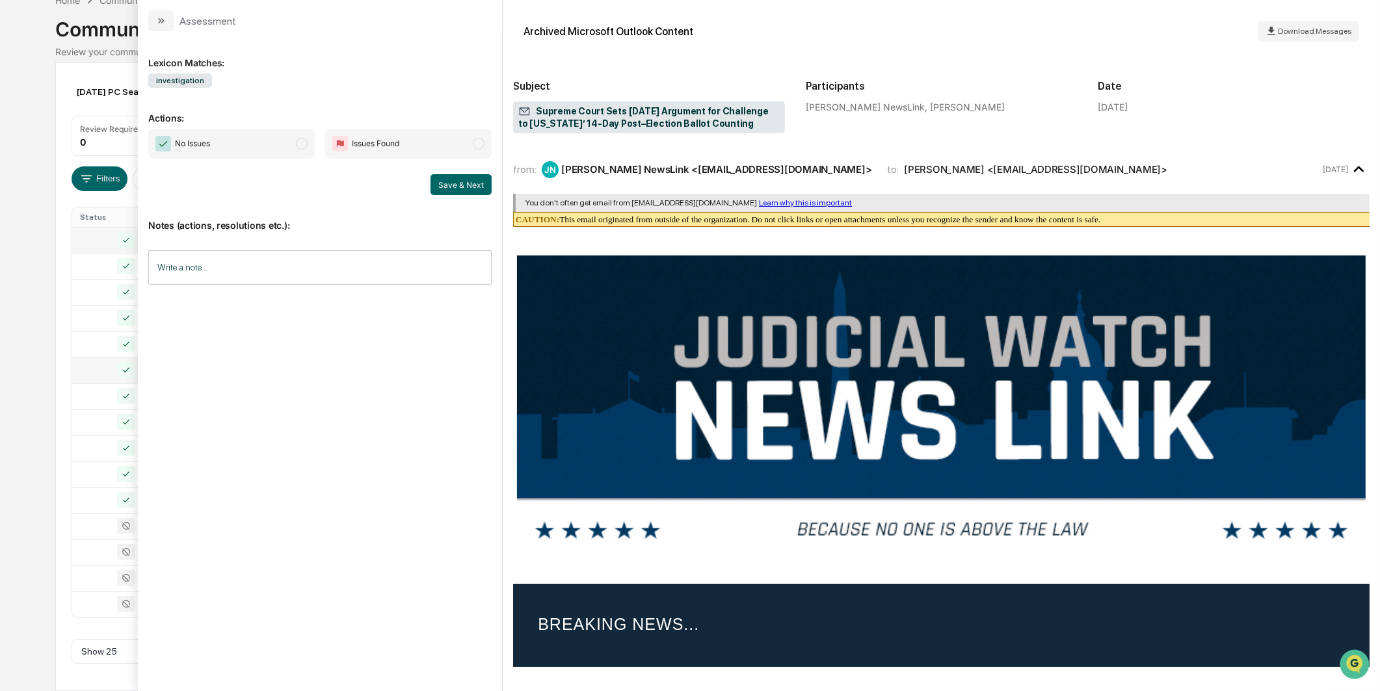
click at [285, 141] on span "No Issues" at bounding box center [231, 144] width 166 height 30
click at [445, 174] on button "Save & Next" at bounding box center [460, 184] width 61 height 21
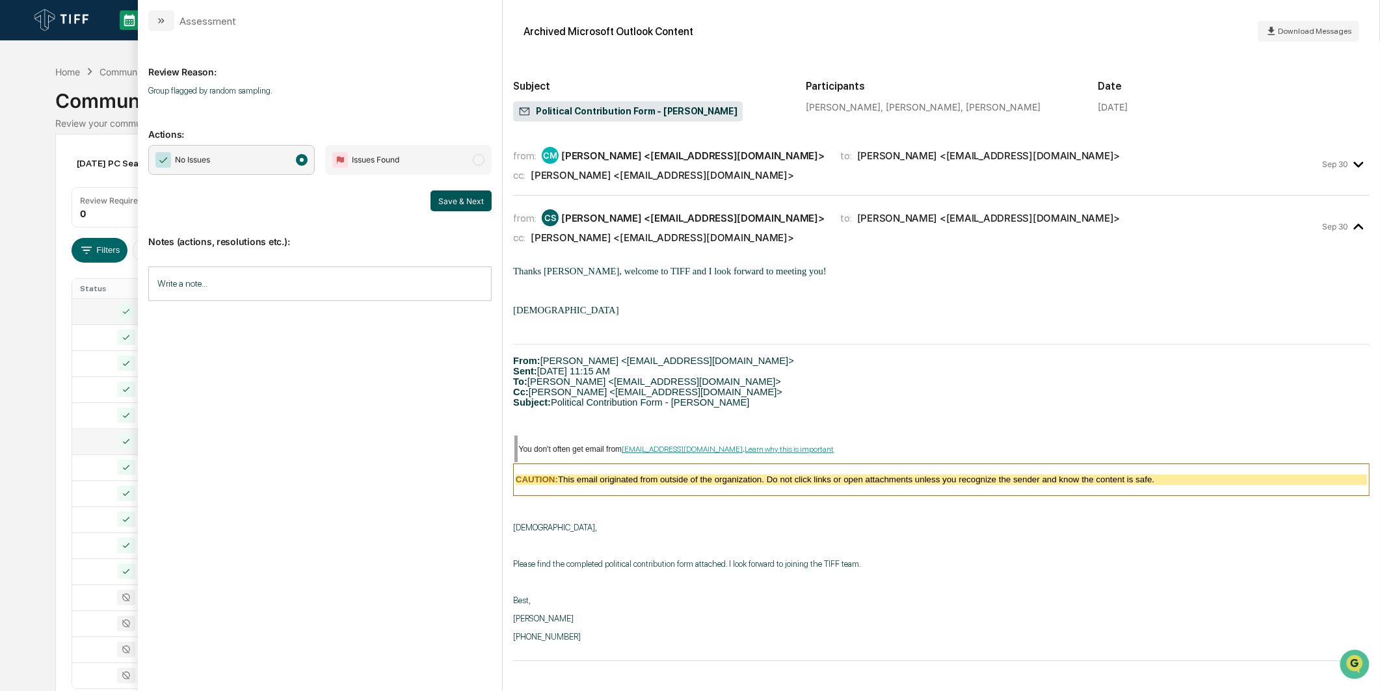
click at [453, 195] on button "Save & Next" at bounding box center [460, 200] width 61 height 21
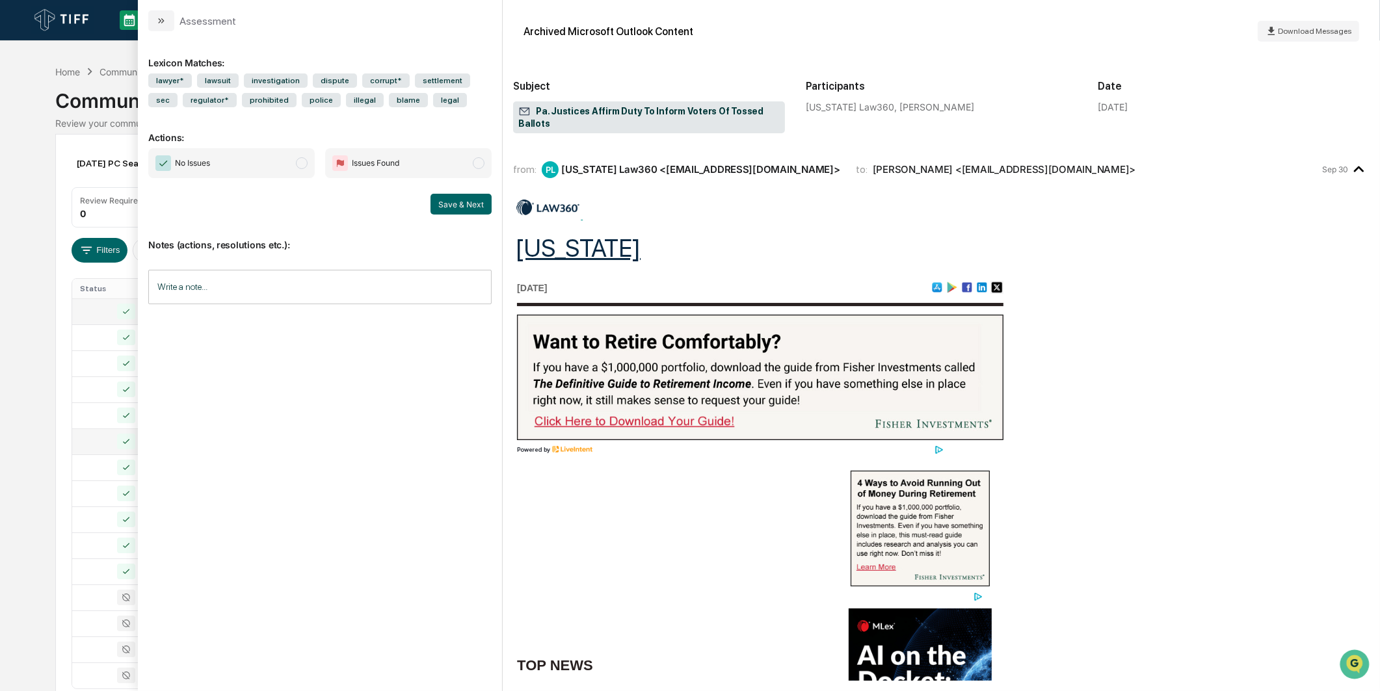
click at [283, 176] on span "No Issues" at bounding box center [231, 163] width 166 height 30
click at [456, 209] on button "Save & Next" at bounding box center [460, 204] width 61 height 21
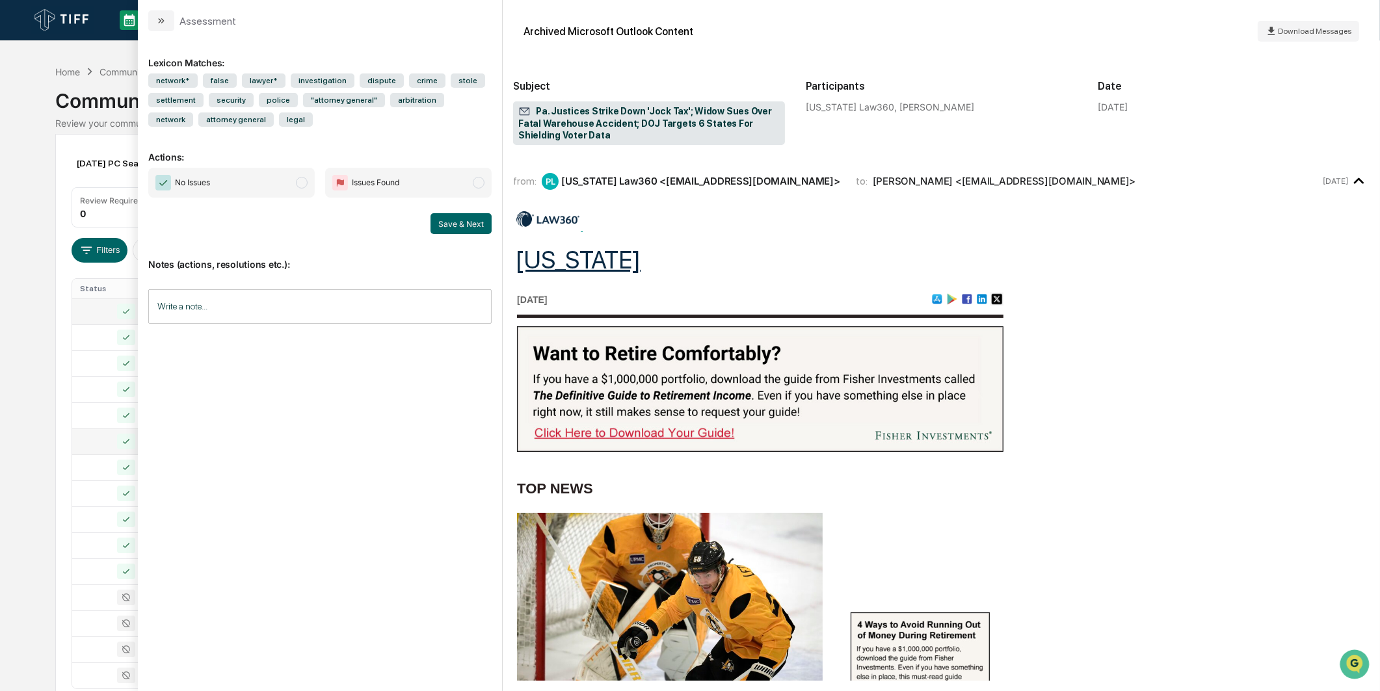
click at [302, 169] on span "No Issues" at bounding box center [231, 183] width 166 height 30
click at [452, 229] on button "Save & Next" at bounding box center [460, 223] width 61 height 21
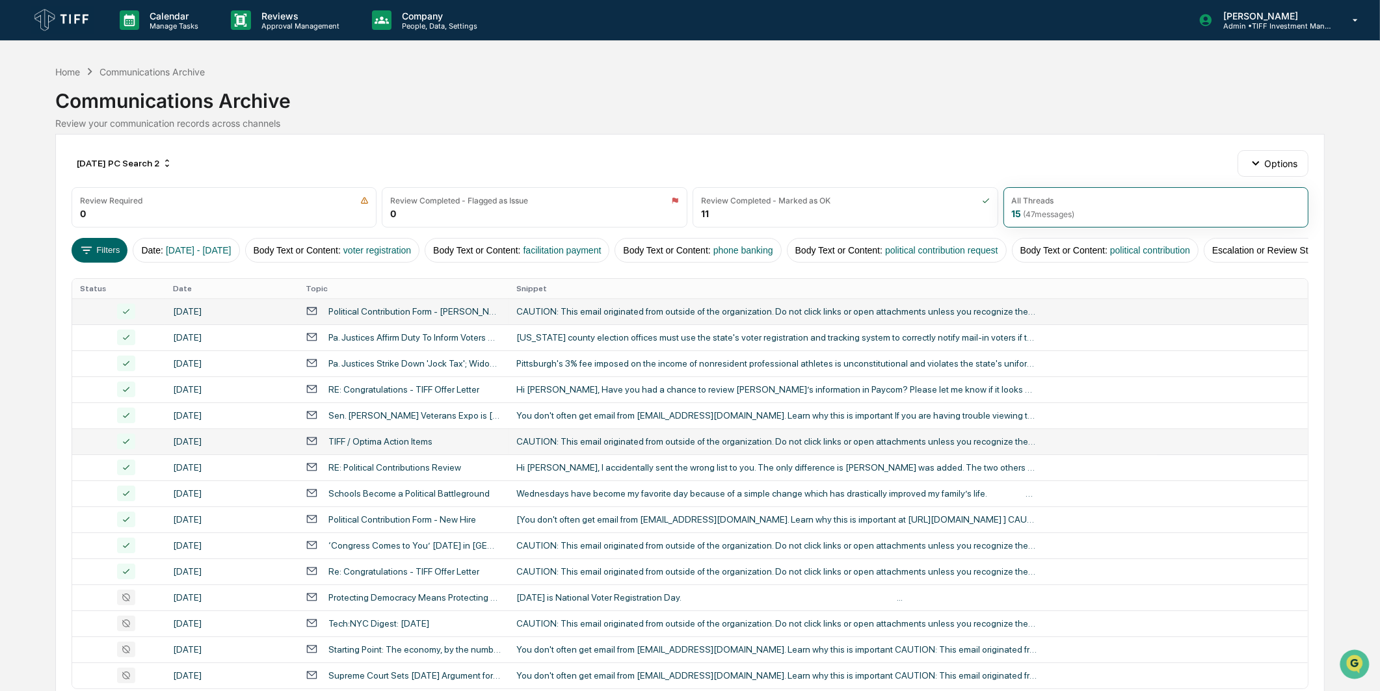
click at [28, 315] on div "Calendar Manage Tasks Reviews Approval Management Company People, Data, Setting…" at bounding box center [690, 381] width 1380 height 763
click at [143, 165] on div "[DATE] PC Search 2" at bounding box center [125, 163] width 106 height 21
click at [830, 57] on div "Calendar Manage Tasks Reviews Approval Management Company People, Data, Setting…" at bounding box center [690, 381] width 1380 height 763
click at [122, 248] on button "Filters" at bounding box center [100, 250] width 57 height 25
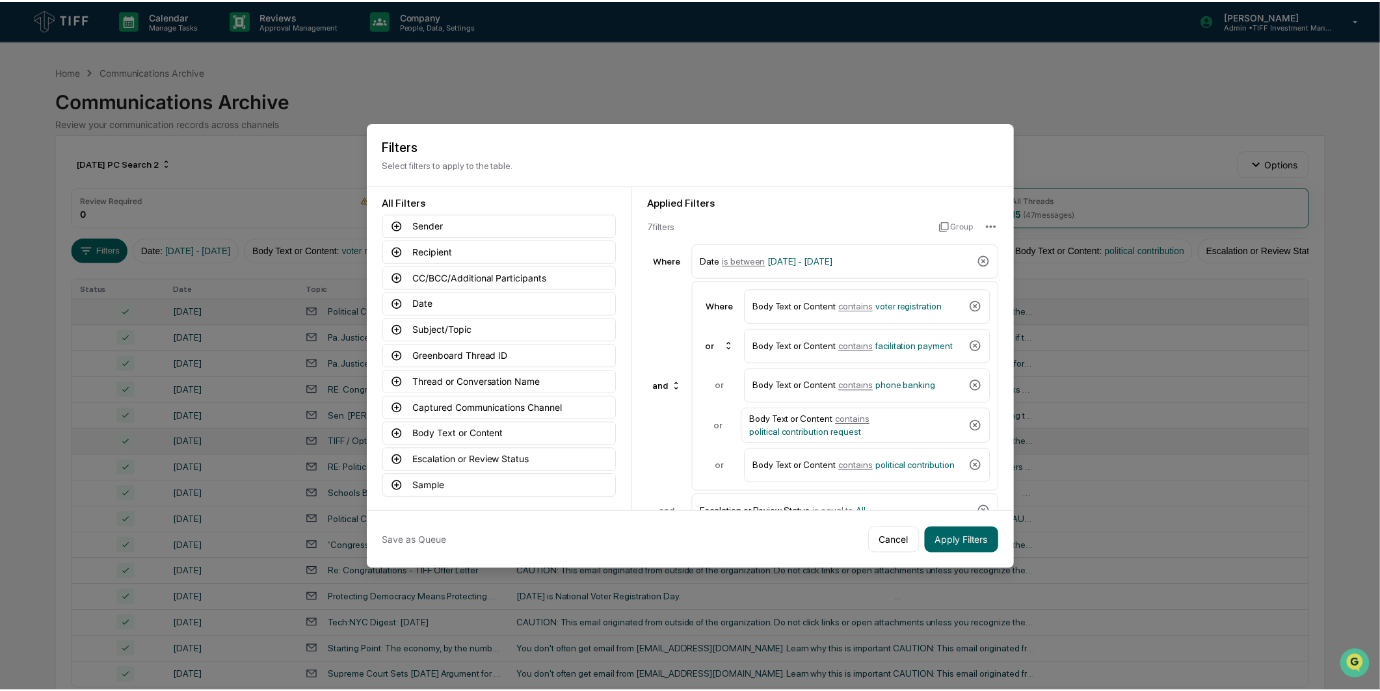
scroll to position [29, 0]
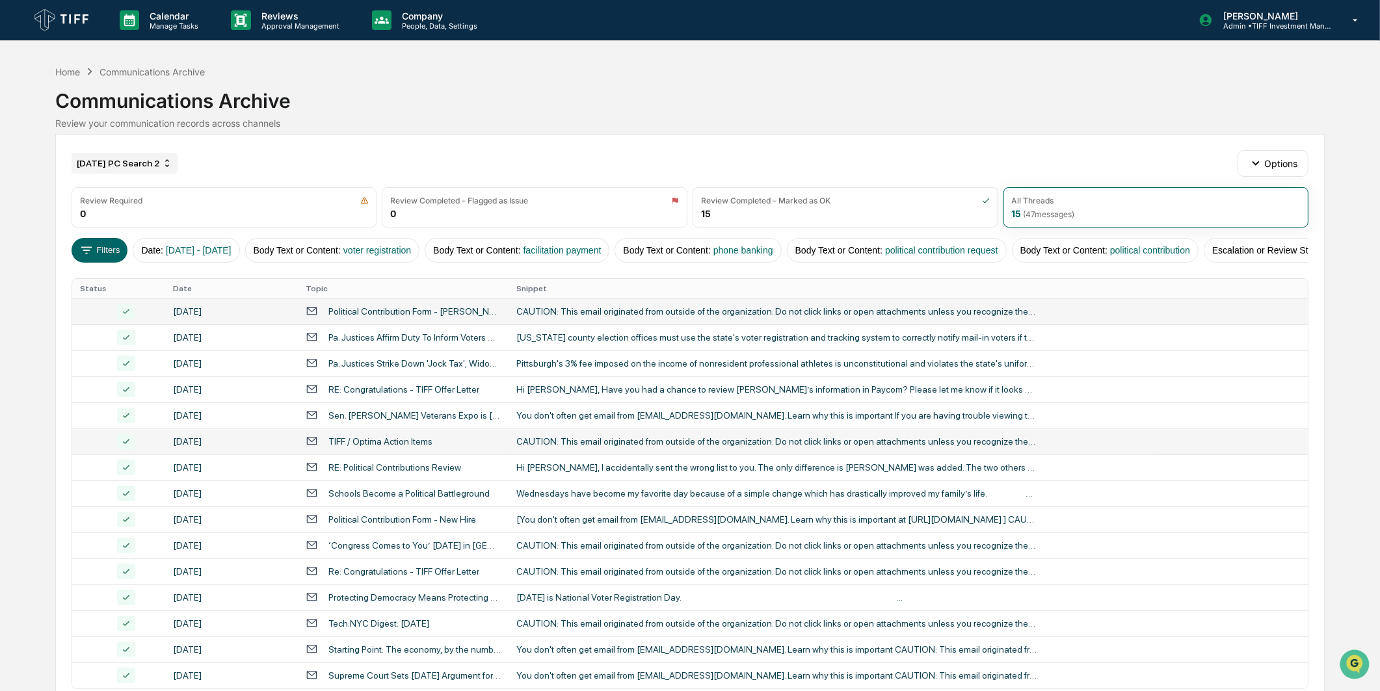
click at [159, 172] on div "[DATE] PC Search 2" at bounding box center [125, 163] width 106 height 21
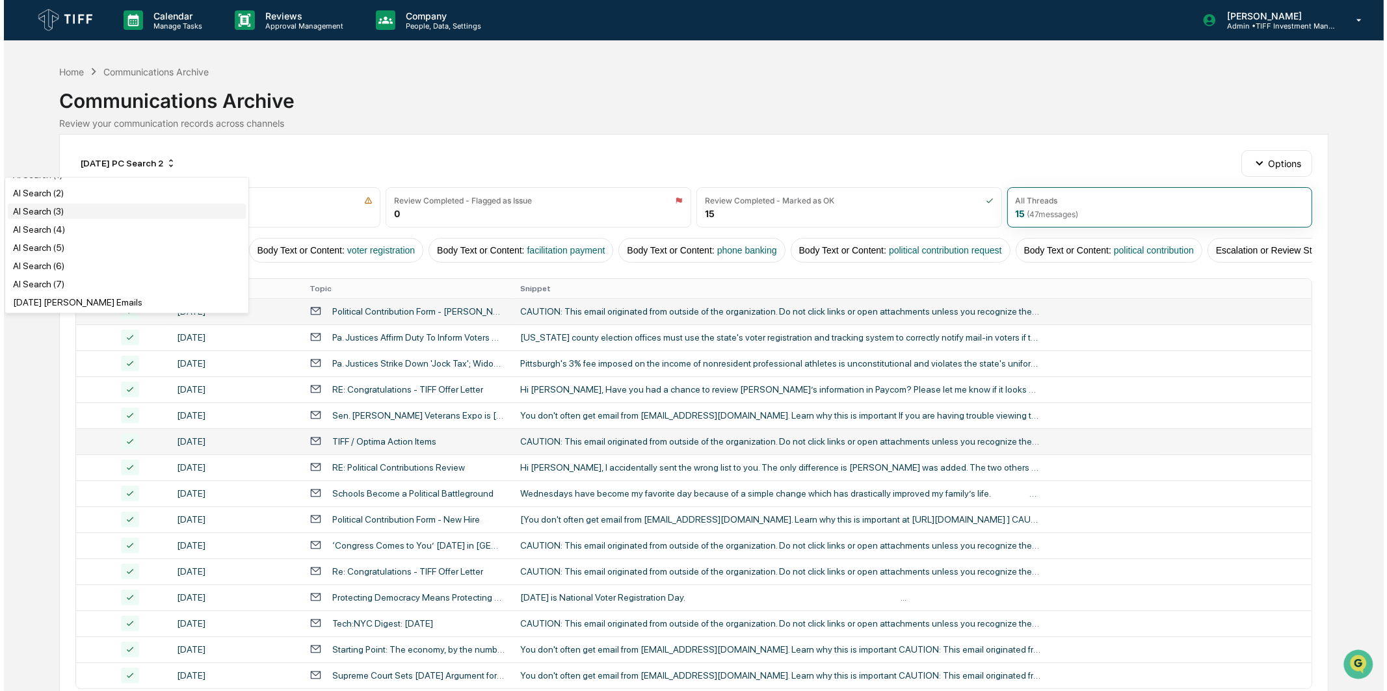
scroll to position [72, 0]
click at [75, 248] on div "AI Search (6)" at bounding box center [123, 243] width 238 height 16
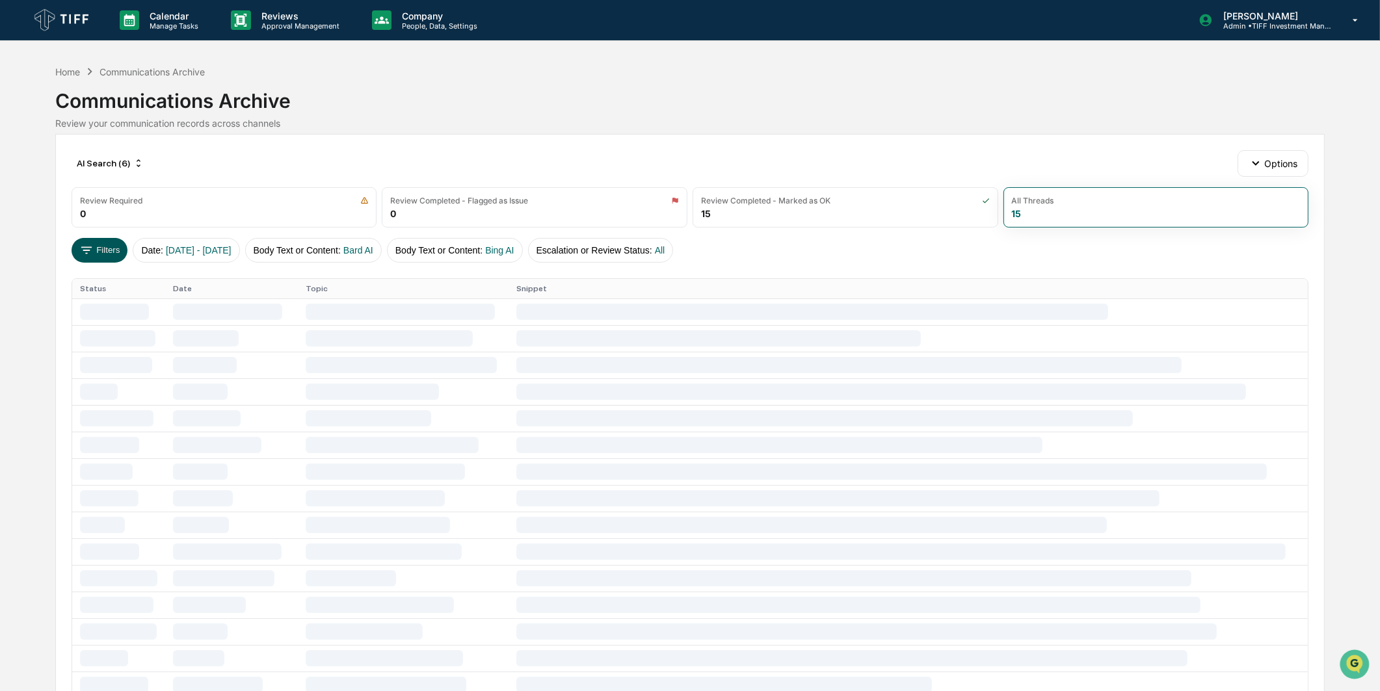
click at [107, 254] on button "Filters" at bounding box center [100, 250] width 57 height 25
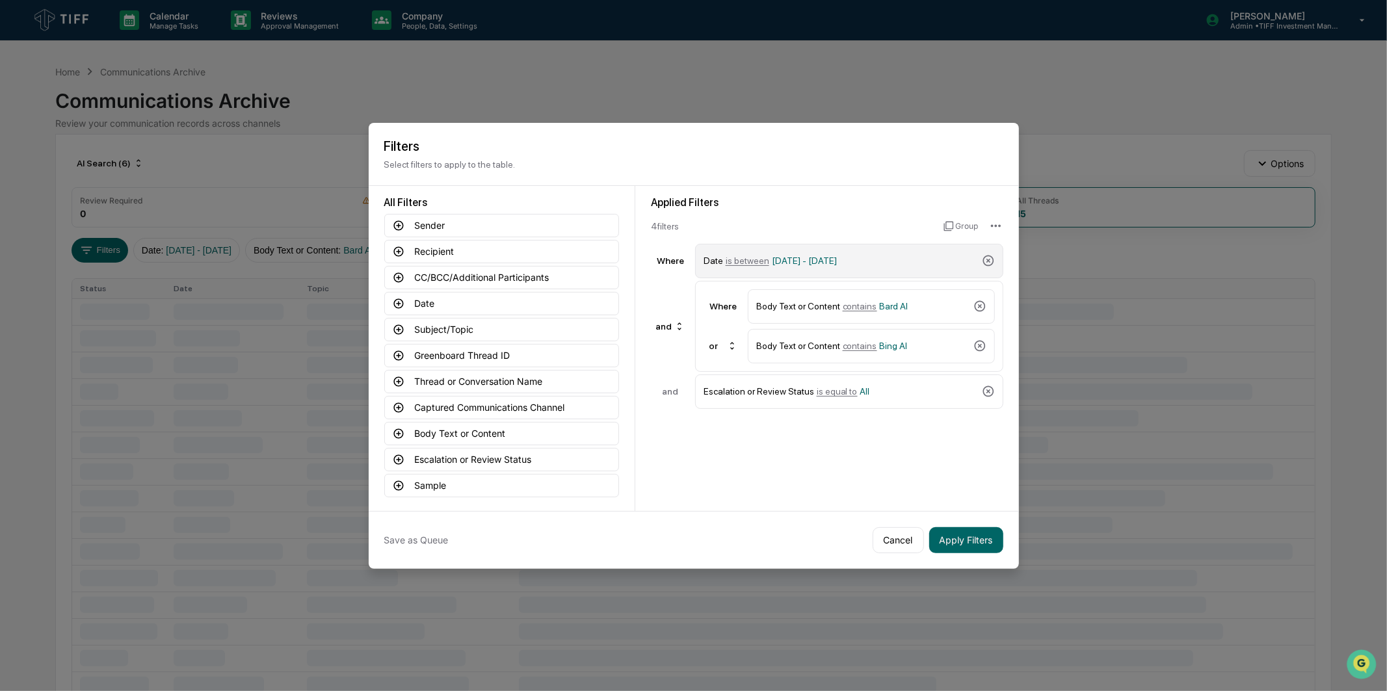
click at [837, 263] on div "Date is between [DATE] - [DATE]" at bounding box center [839, 261] width 273 height 23
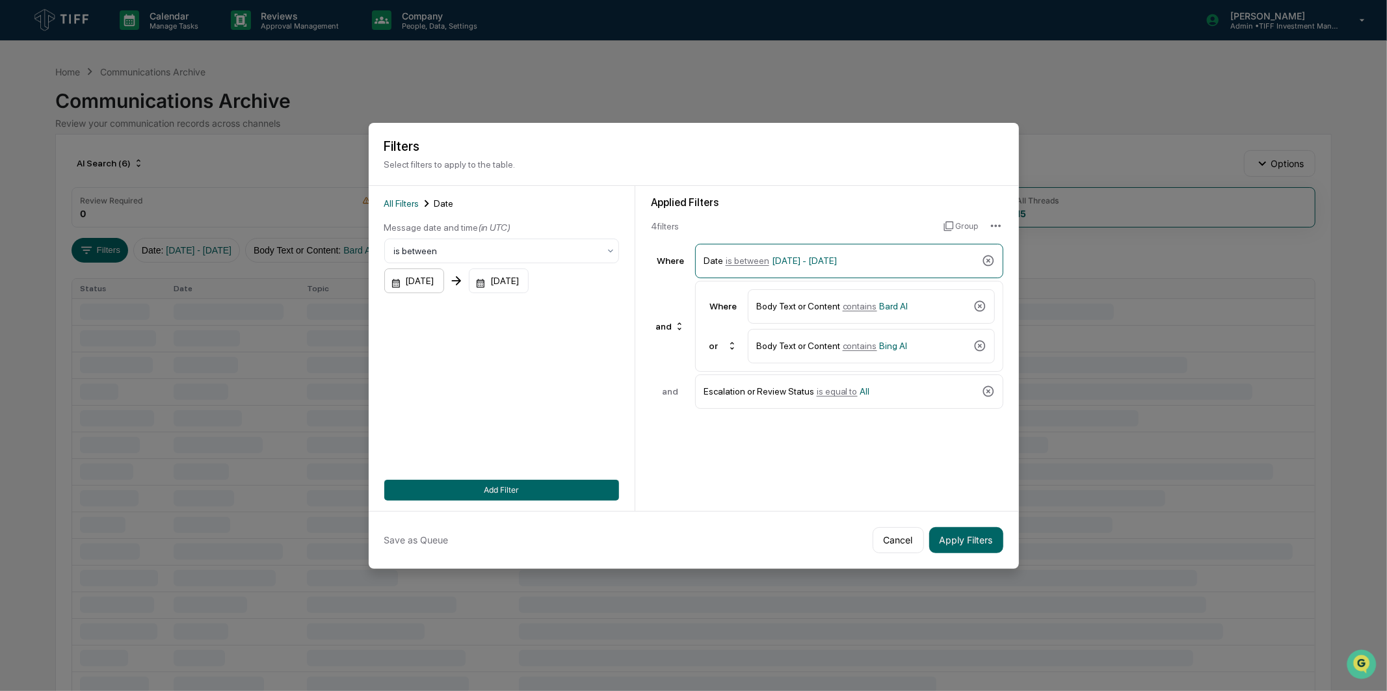
click at [410, 280] on div "[DATE]" at bounding box center [414, 281] width 60 height 25
click at [568, 313] on icon "Next month" at bounding box center [568, 309] width 5 height 7
click at [569, 313] on icon "Next month" at bounding box center [568, 310] width 14 height 14
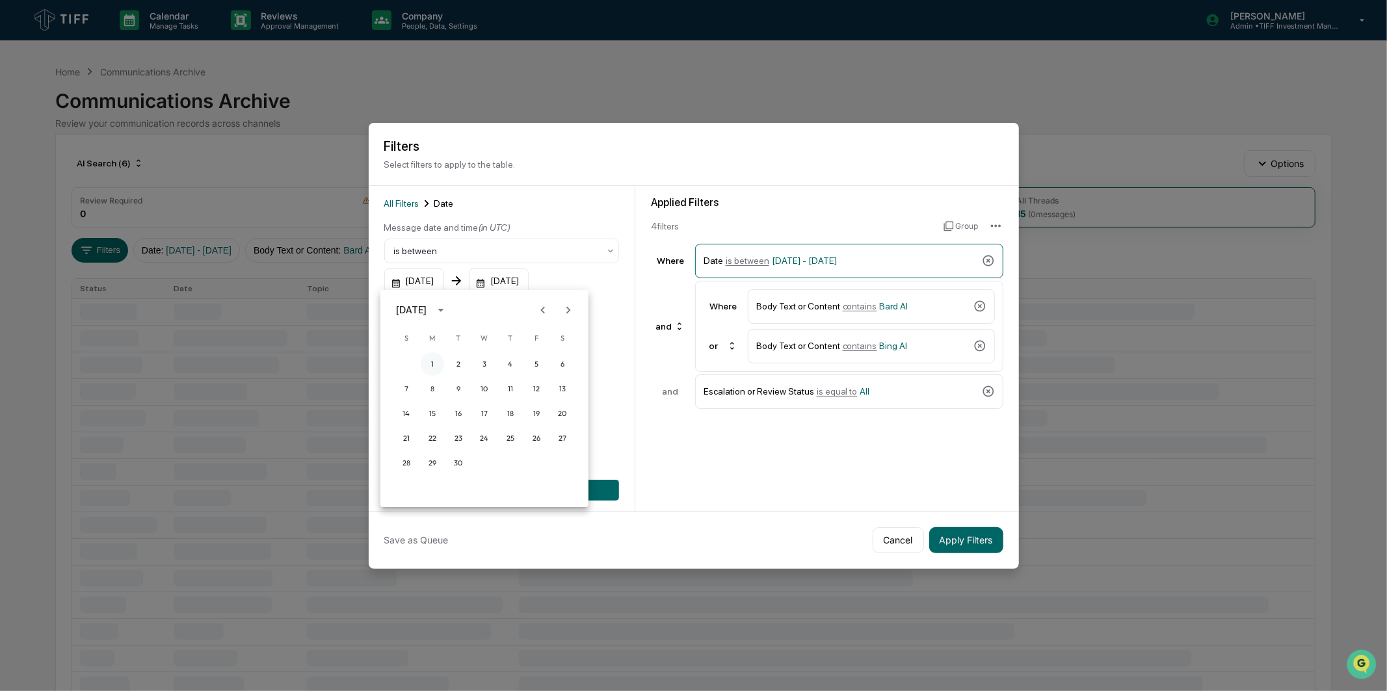
click at [430, 363] on button "1" at bounding box center [432, 363] width 23 height 23
click at [510, 282] on div "[DATE]" at bounding box center [499, 281] width 60 height 25
click at [670, 308] on icon "Next month" at bounding box center [671, 310] width 14 height 14
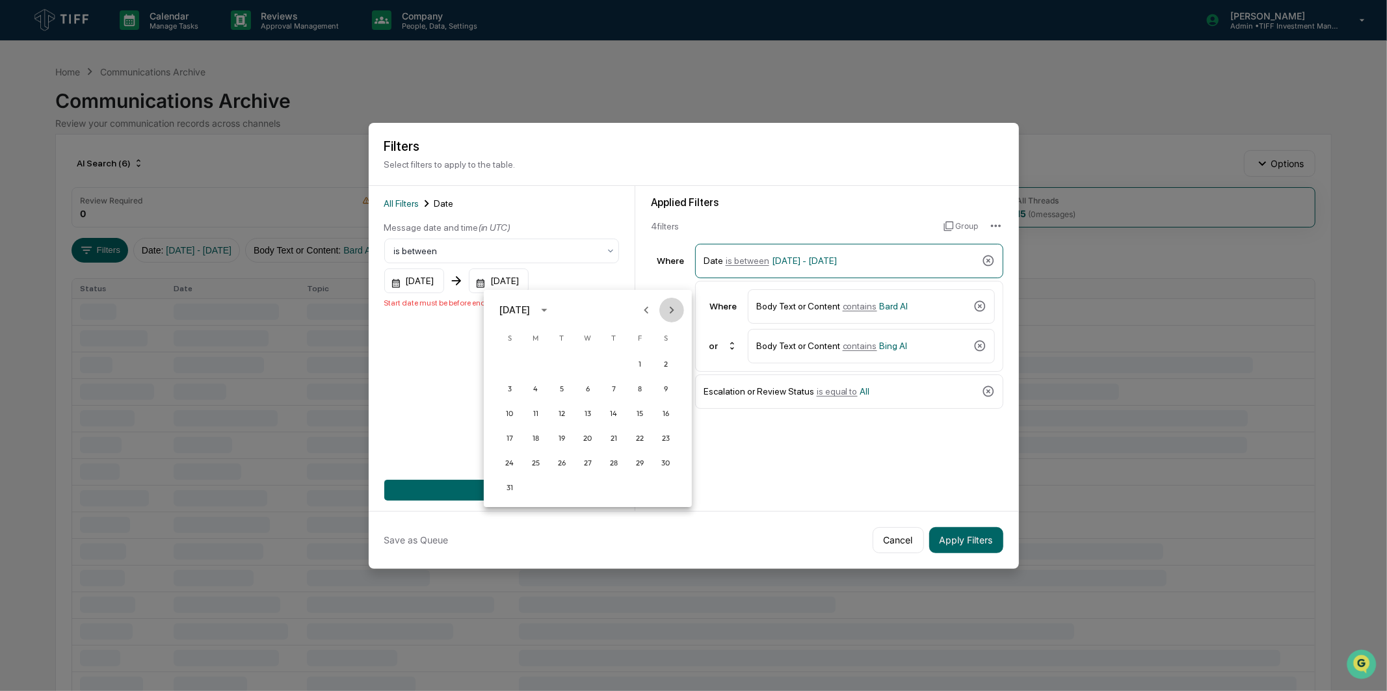
click at [670, 308] on icon "Next month" at bounding box center [671, 310] width 14 height 14
click at [551, 460] on button "30" at bounding box center [561, 462] width 23 height 23
click at [541, 486] on button "Add Filter" at bounding box center [501, 490] width 235 height 21
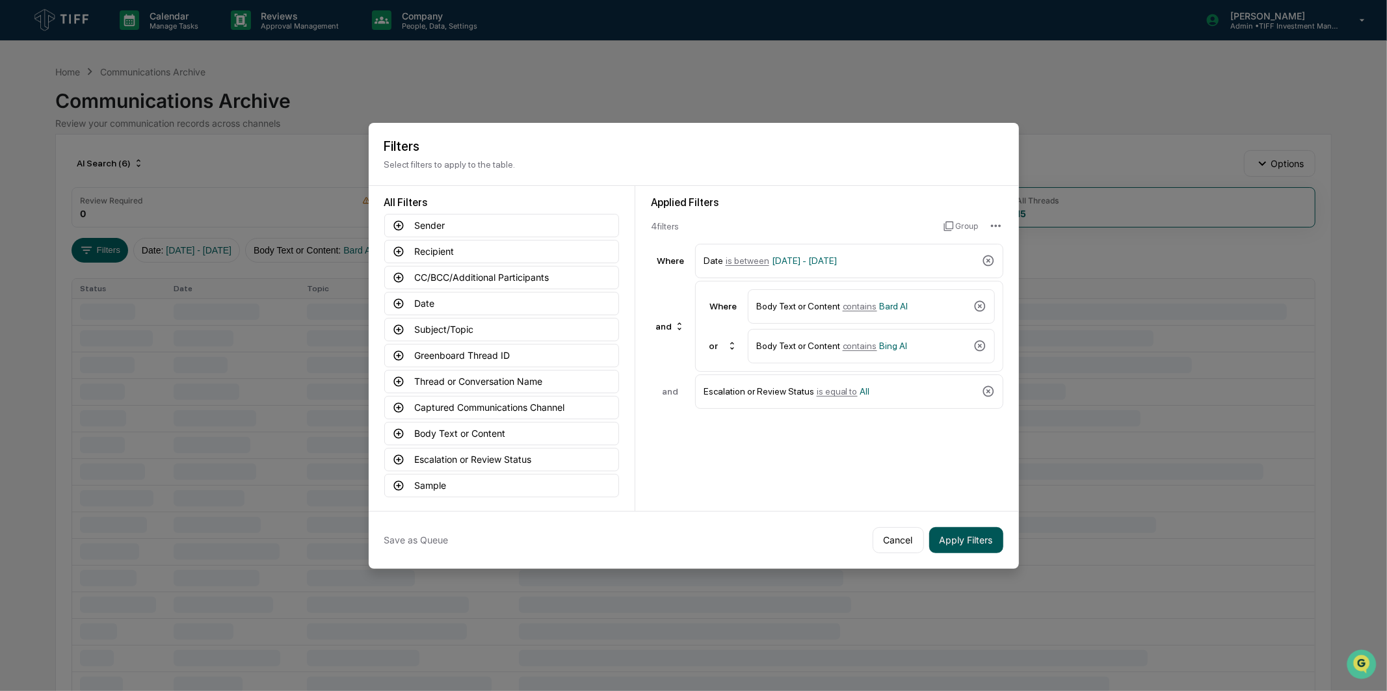
click at [943, 527] on button "Apply Filters" at bounding box center [966, 540] width 74 height 26
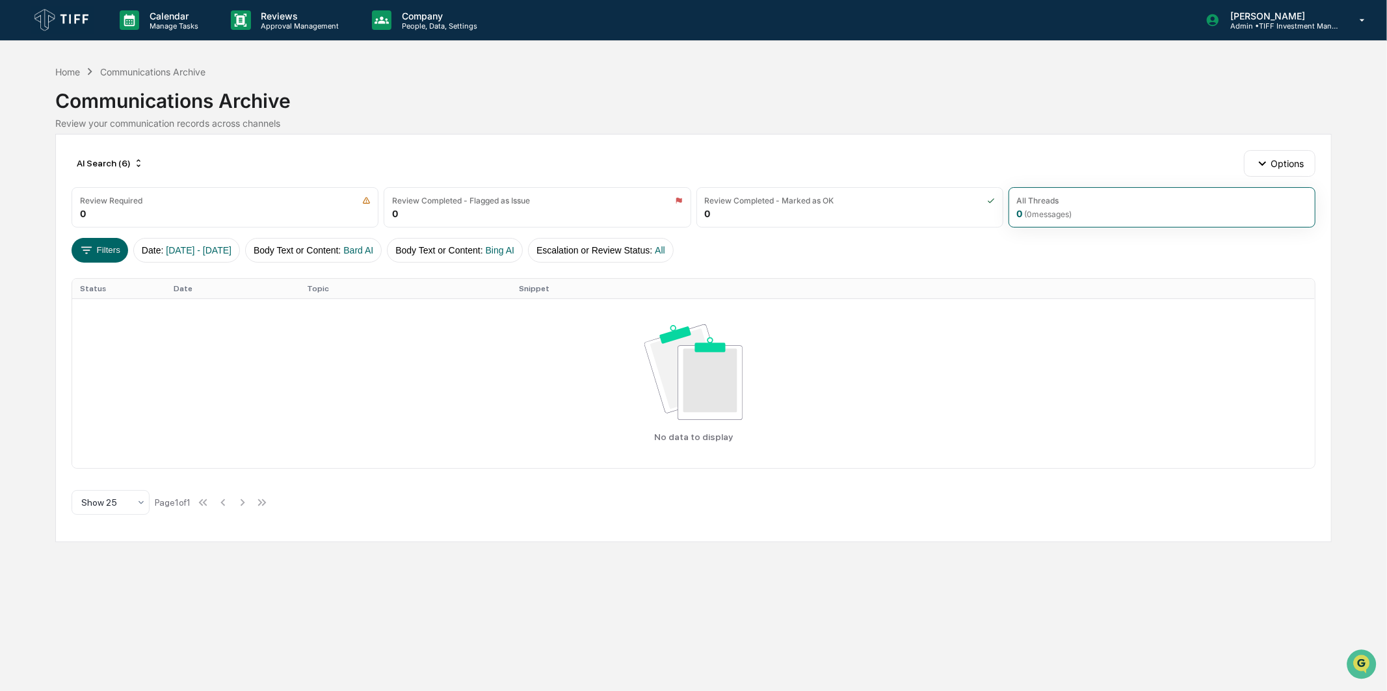
click at [88, 236] on div "AI Search (6) Options Review Required 0 Review Completed - Flagged as Issue 0 R…" at bounding box center [693, 338] width 1276 height 408
click at [125, 166] on div "AI Search (6)" at bounding box center [110, 163] width 77 height 21
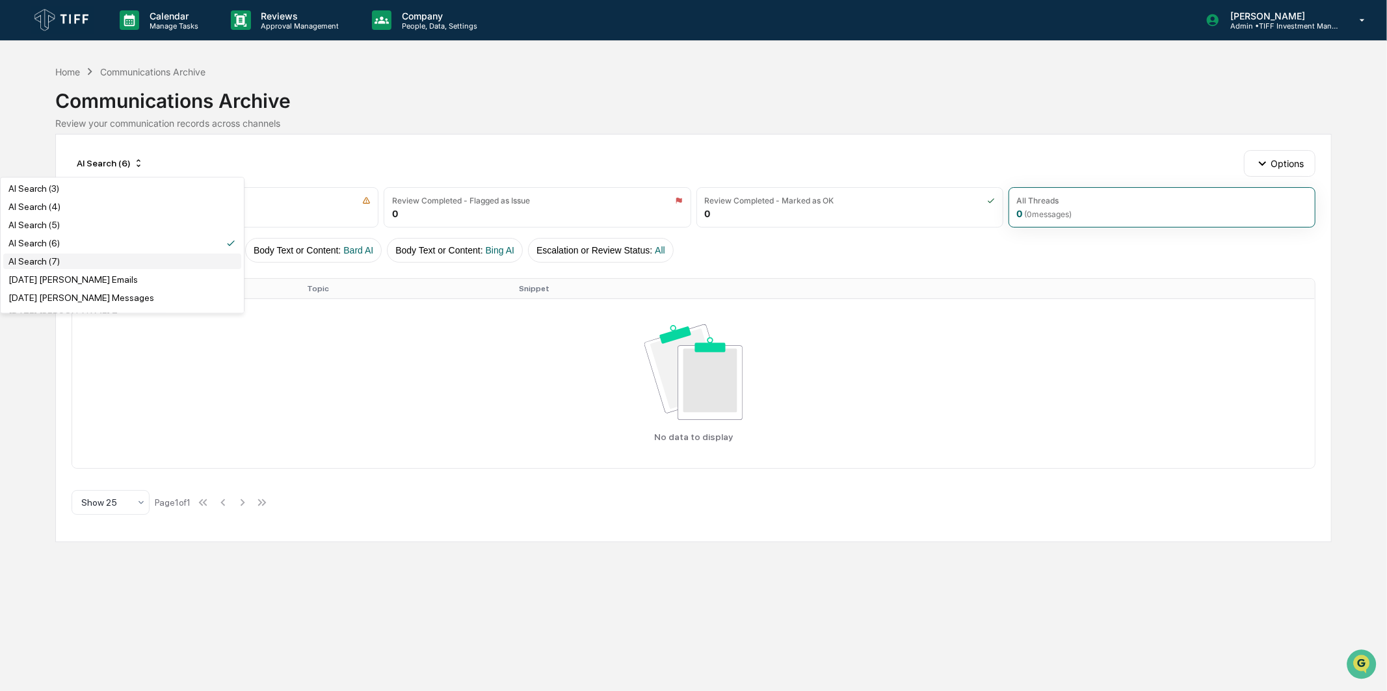
click at [111, 268] on div "AI Search (7)" at bounding box center [122, 262] width 238 height 16
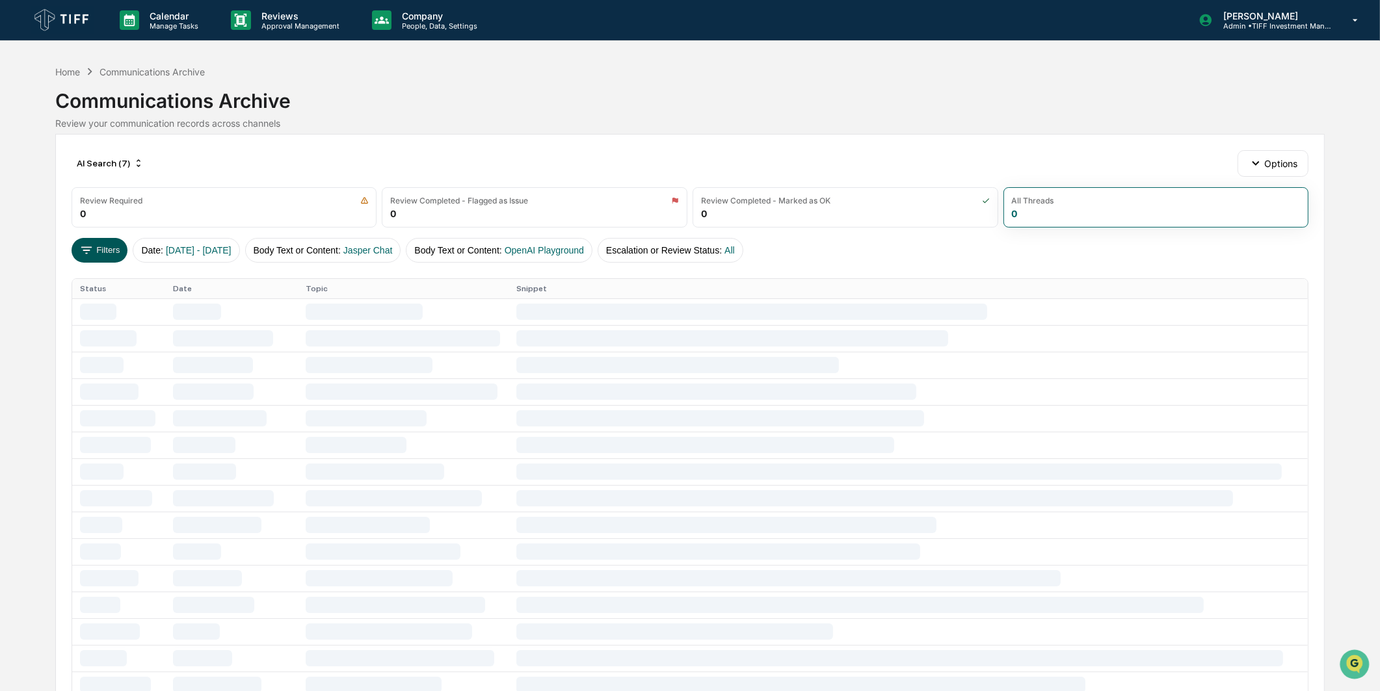
click at [109, 250] on button "Filters" at bounding box center [100, 250] width 57 height 25
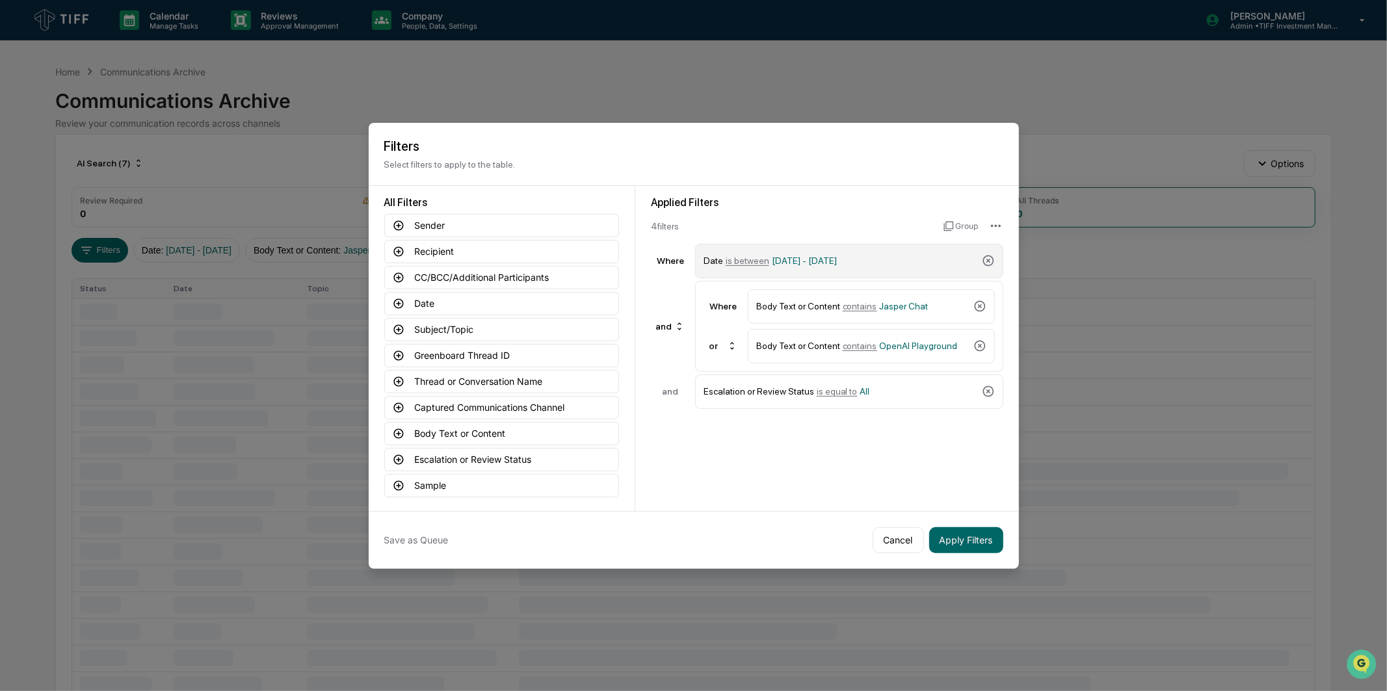
click at [793, 265] on div "Date is between [DATE] - [DATE]" at bounding box center [839, 261] width 273 height 23
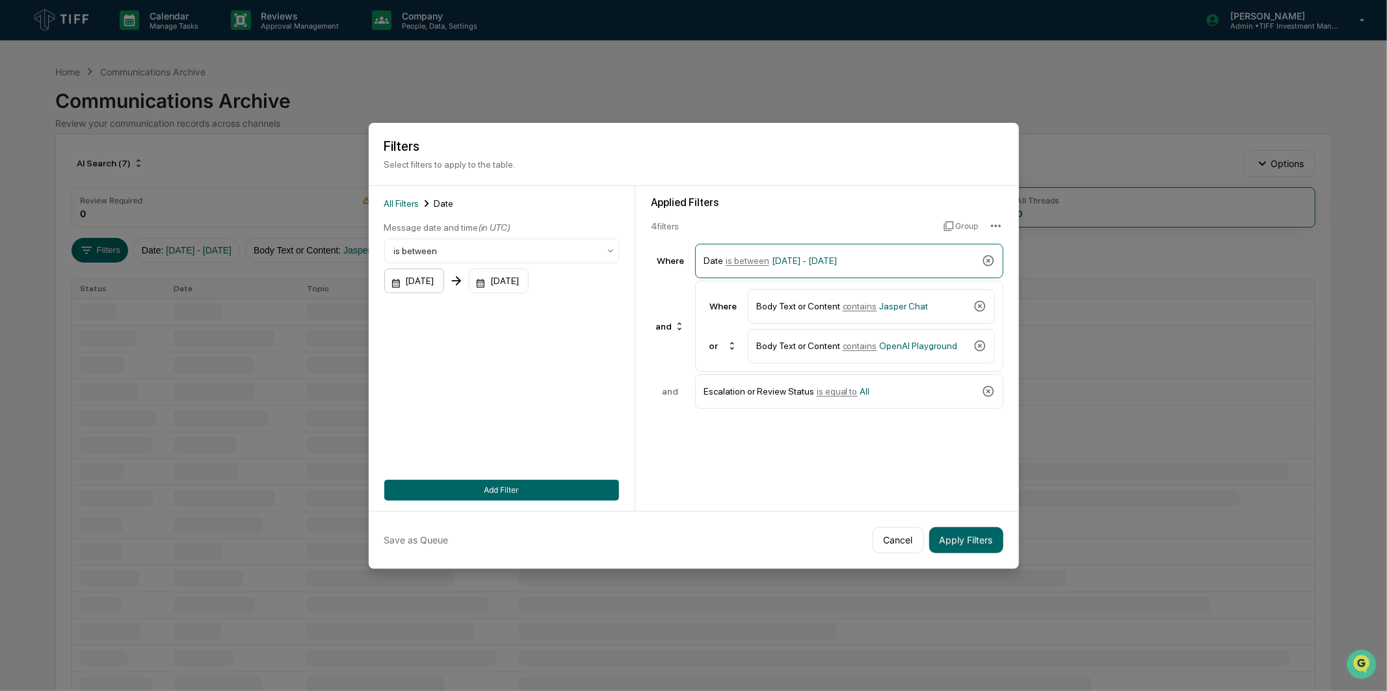
click at [424, 286] on div "[DATE]" at bounding box center [414, 281] width 60 height 25
click at [577, 300] on div at bounding box center [556, 310] width 50 height 25
click at [567, 304] on icon "Next month" at bounding box center [568, 310] width 14 height 14
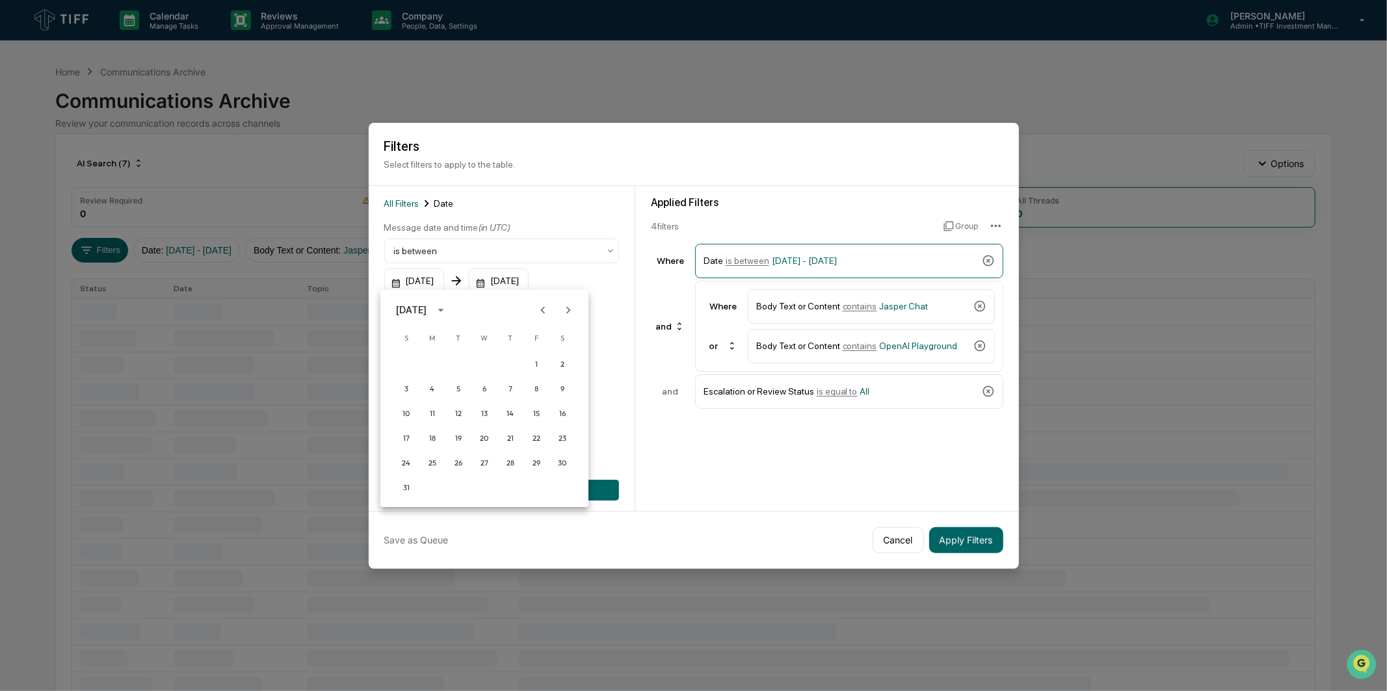
click at [567, 304] on icon "Next month" at bounding box center [568, 310] width 14 height 14
click at [434, 361] on button "1" at bounding box center [432, 363] width 23 height 23
click at [529, 276] on div "[DATE]" at bounding box center [499, 281] width 60 height 25
click at [659, 304] on div at bounding box center [659, 310] width 16 height 25
click at [660, 304] on button "Next month" at bounding box center [671, 310] width 25 height 25
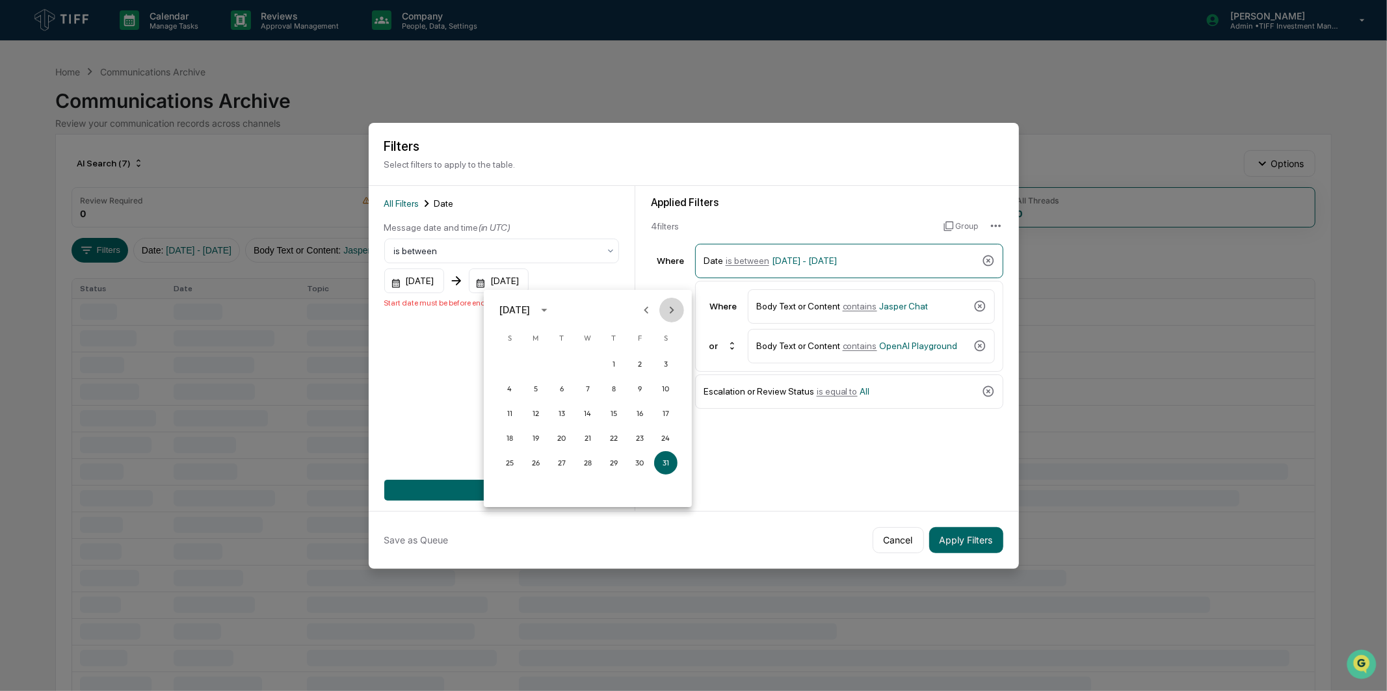
click at [661, 304] on button "Next month" at bounding box center [671, 310] width 25 height 25
click at [562, 458] on button "30" at bounding box center [561, 462] width 23 height 23
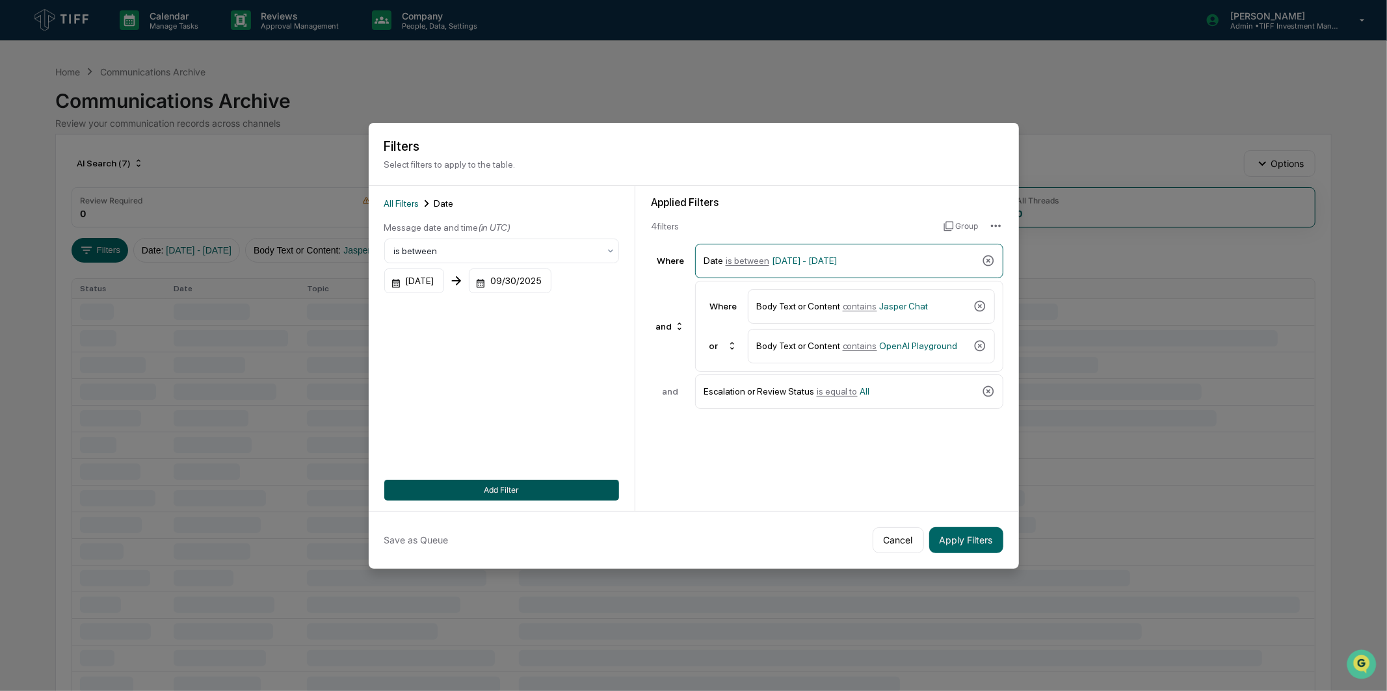
click at [557, 484] on button "Add Filter" at bounding box center [501, 490] width 235 height 21
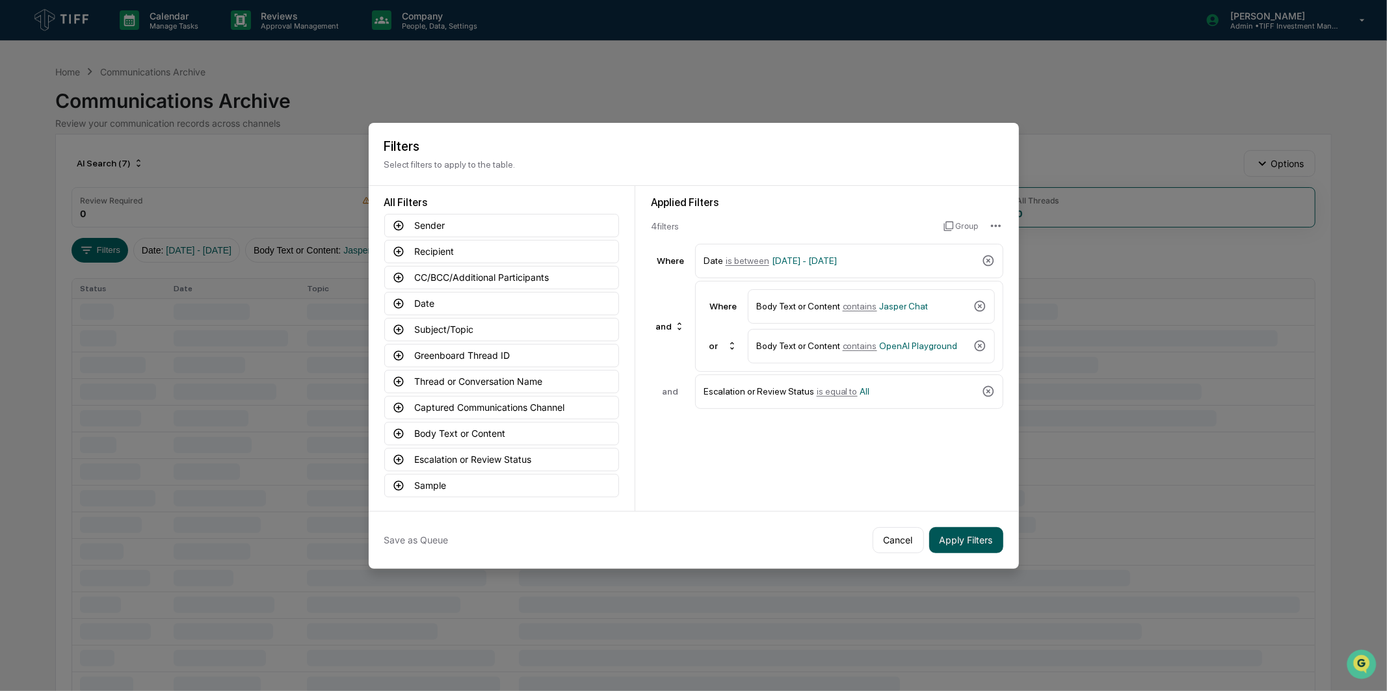
click at [983, 534] on button "Apply Filters" at bounding box center [966, 540] width 74 height 26
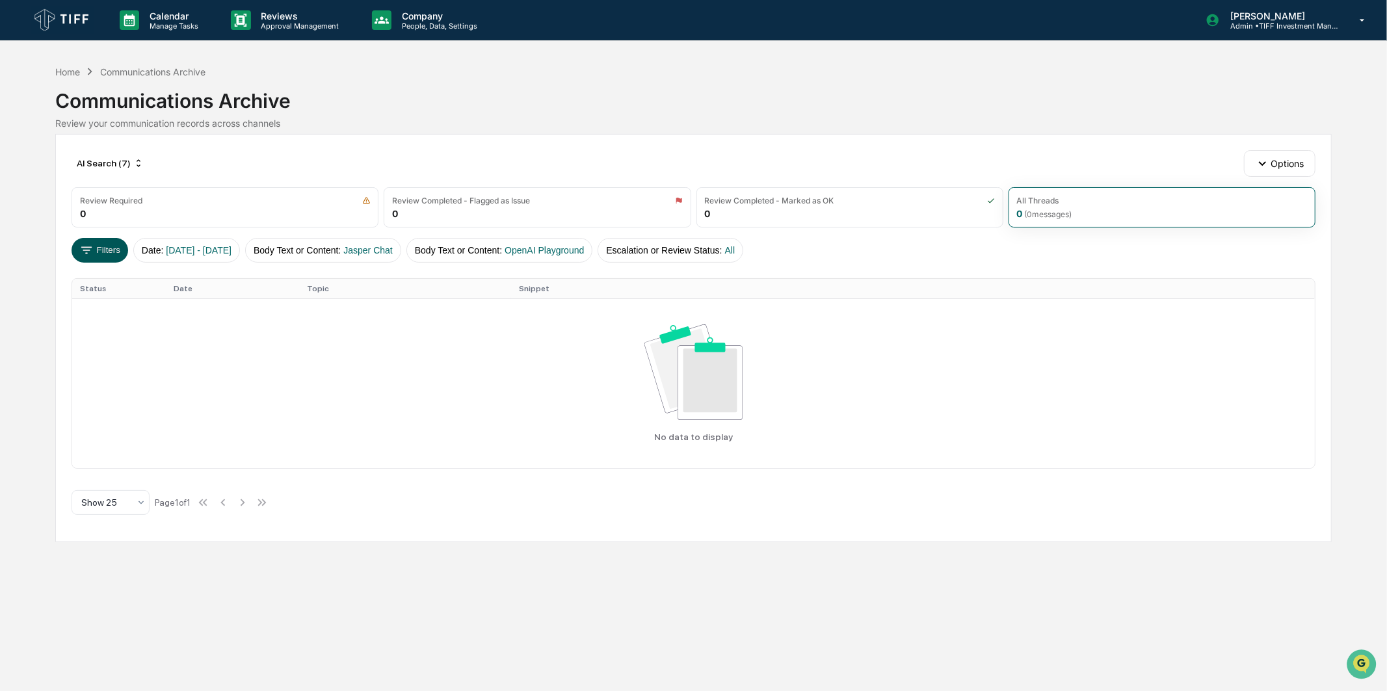
click at [115, 256] on button "Filters" at bounding box center [100, 250] width 57 height 25
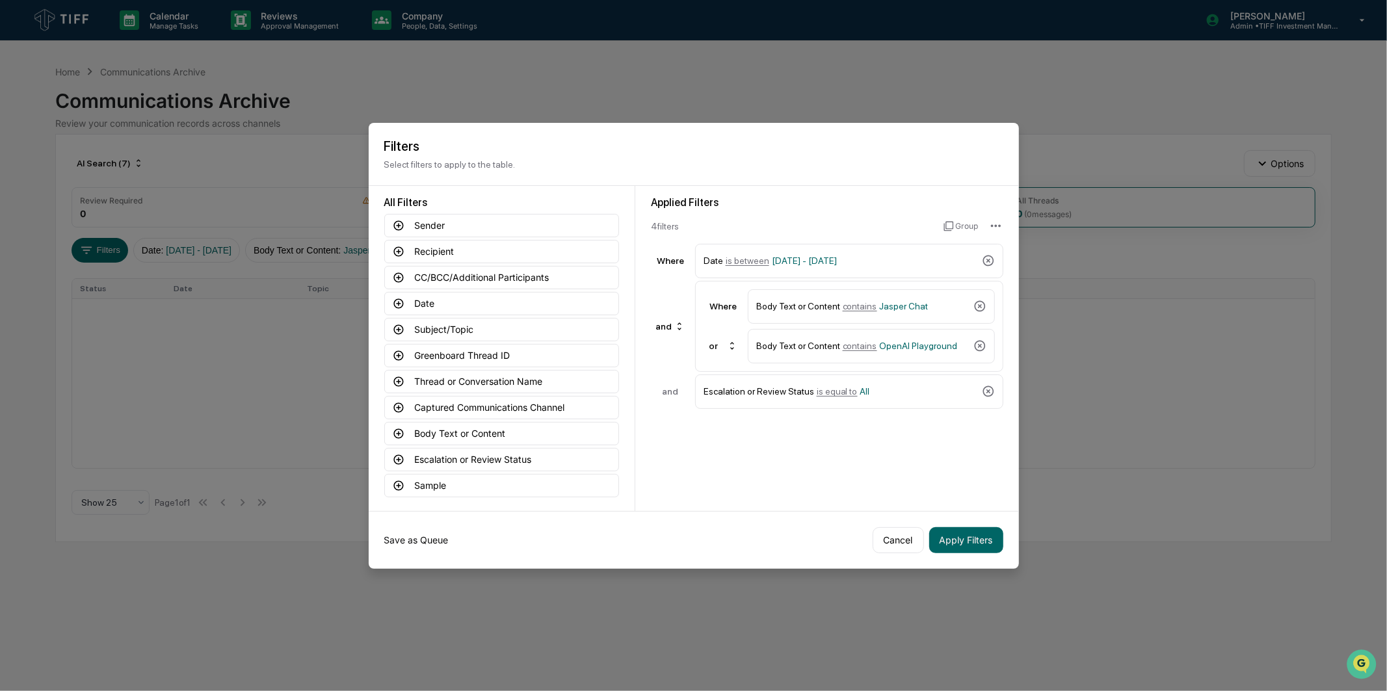
click at [432, 534] on button "Save as Queue" at bounding box center [416, 540] width 64 height 26
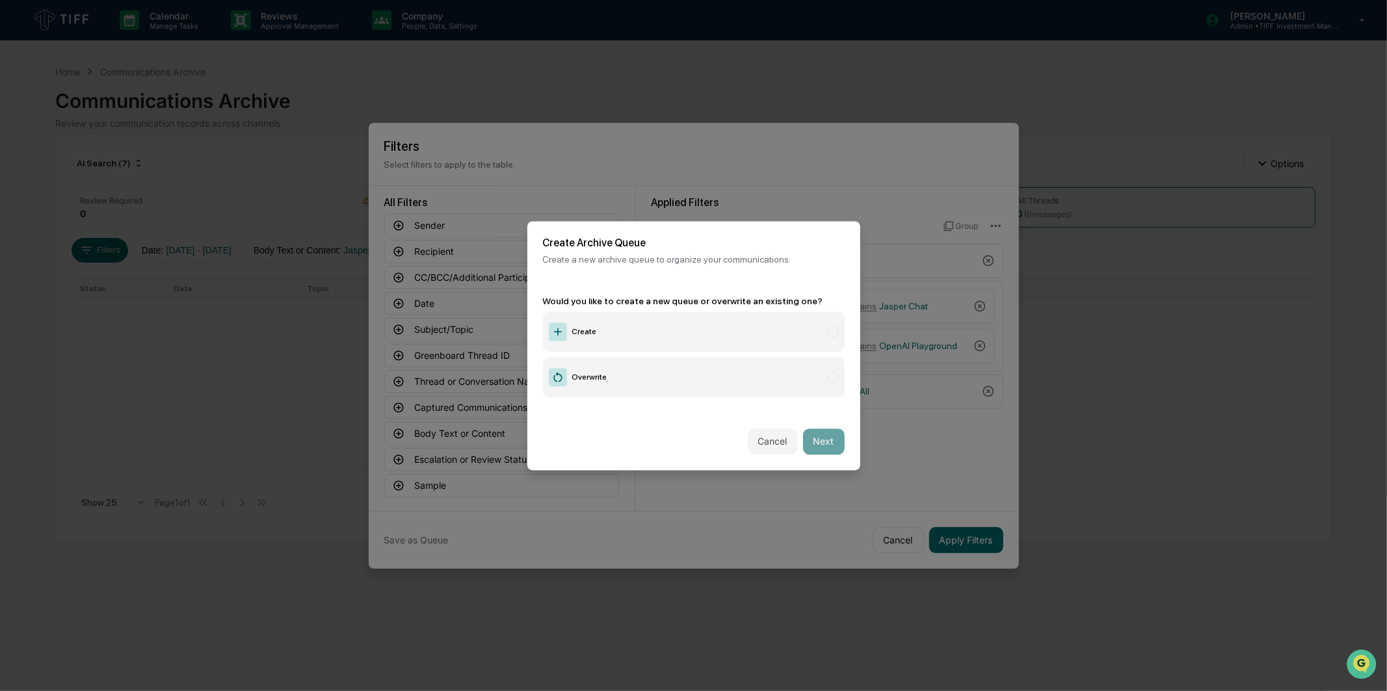
click at [616, 322] on label "Create" at bounding box center [694, 331] width 302 height 40
click at [808, 442] on button "Next" at bounding box center [824, 441] width 42 height 26
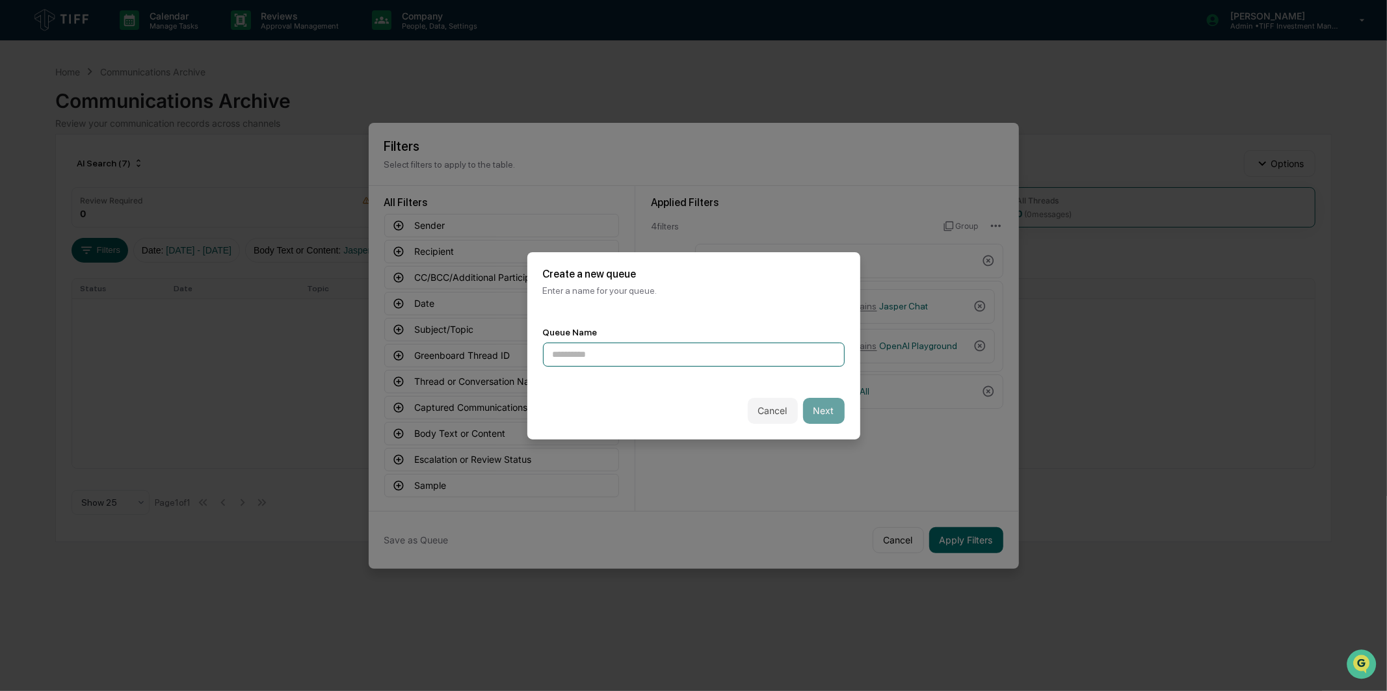
click at [659, 345] on input at bounding box center [694, 355] width 302 height 24
type input "**********"
click at [816, 418] on button "Next" at bounding box center [824, 411] width 42 height 26
click at [605, 351] on div at bounding box center [689, 354] width 272 height 13
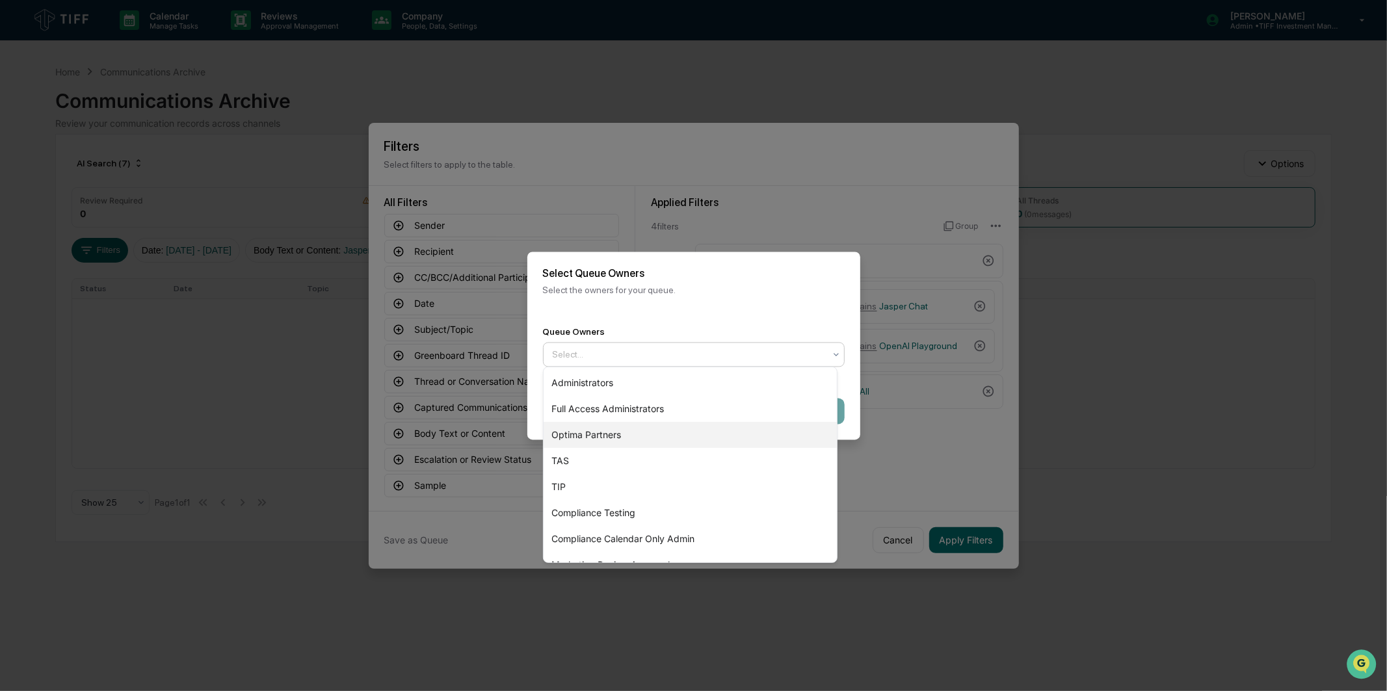
click at [600, 437] on div "Optima Partners" at bounding box center [690, 435] width 293 height 26
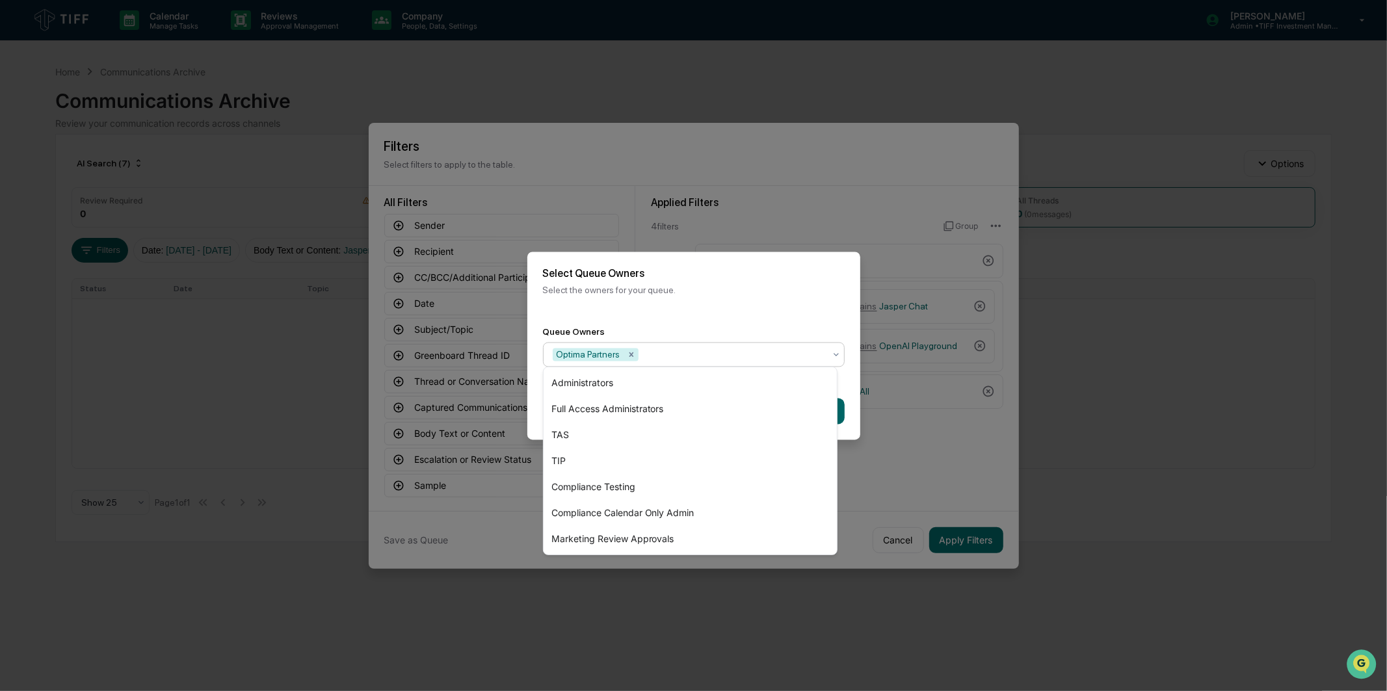
click at [732, 277] on div "Select Queue Owners Select the owners for your queue." at bounding box center [693, 281] width 333 height 59
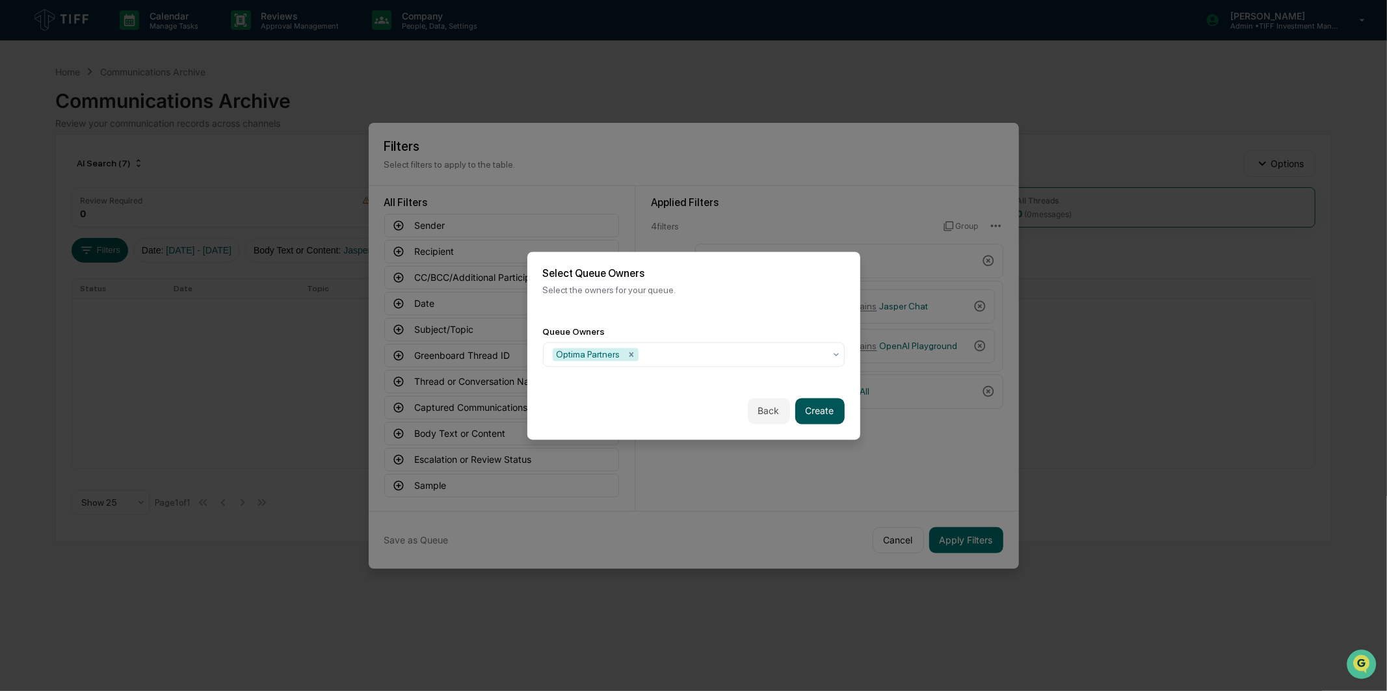
click at [821, 412] on button "Create" at bounding box center [819, 411] width 49 height 26
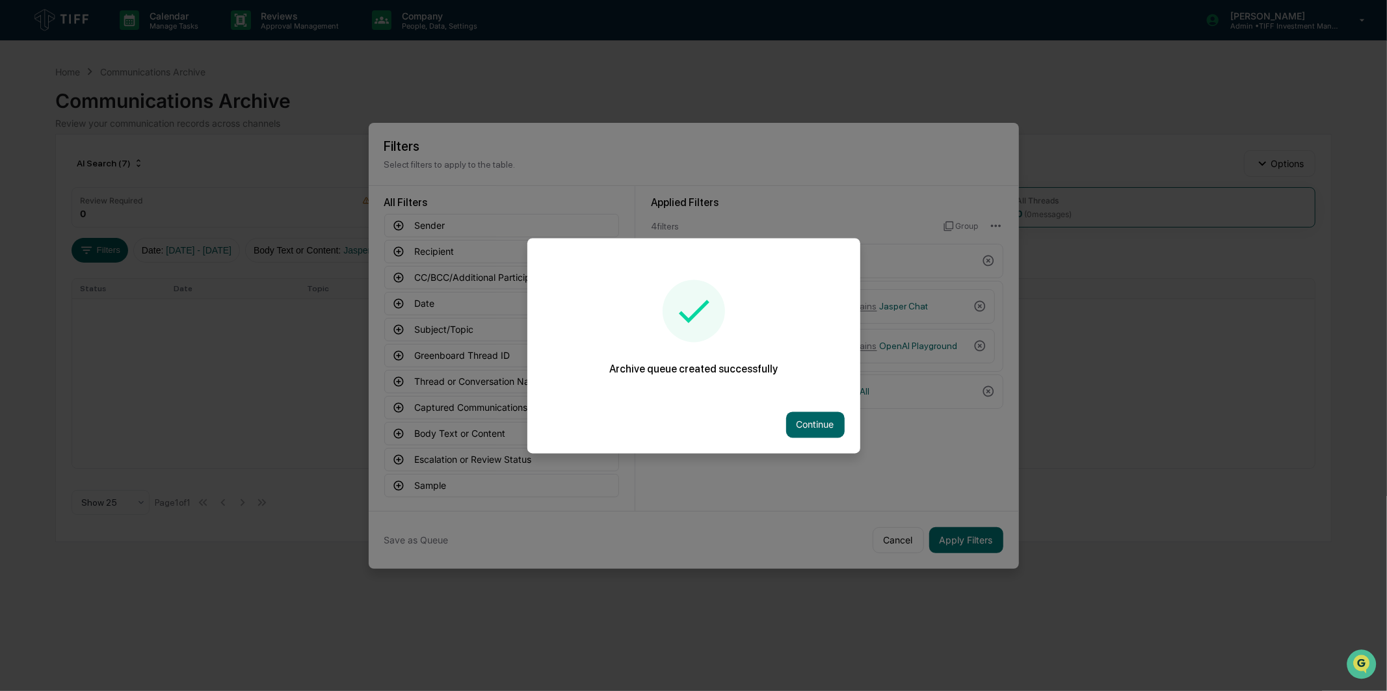
click at [771, 427] on div "Continue" at bounding box center [693, 424] width 333 height 57
click at [830, 430] on button "Continue" at bounding box center [815, 425] width 59 height 26
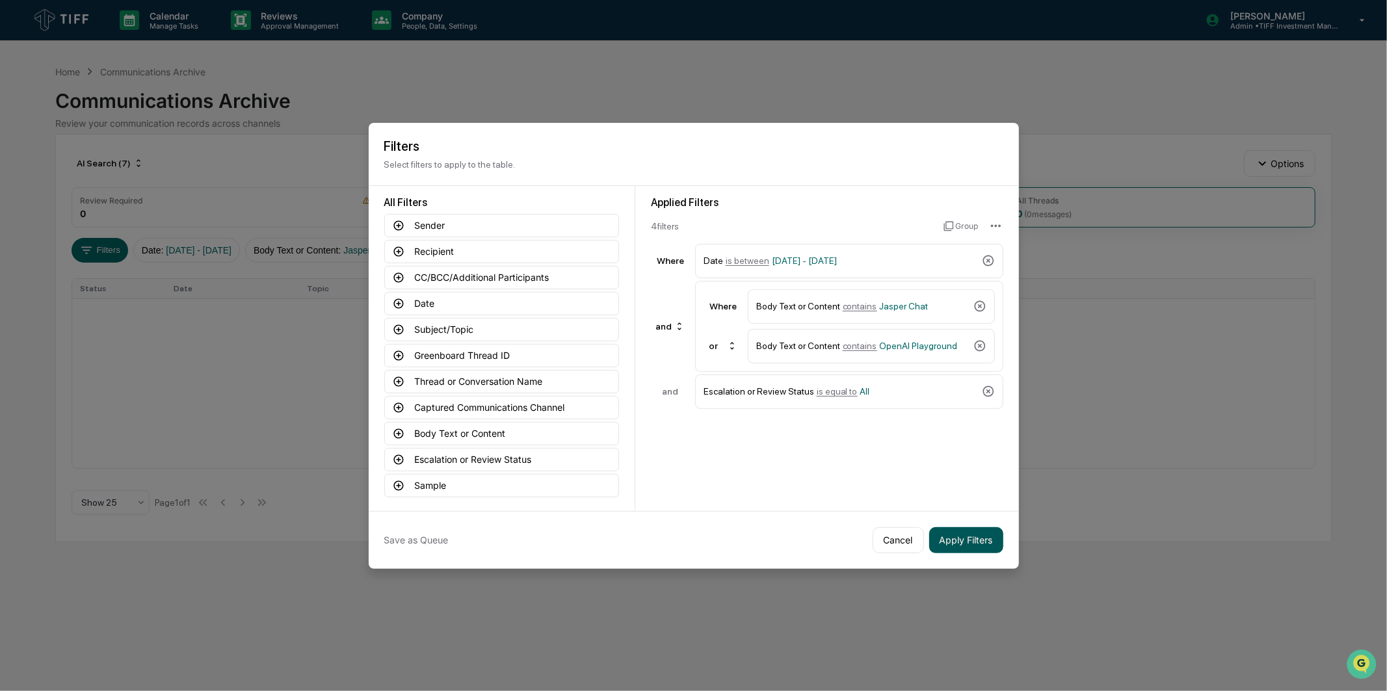
click at [946, 535] on button "Apply Filters" at bounding box center [966, 540] width 74 height 26
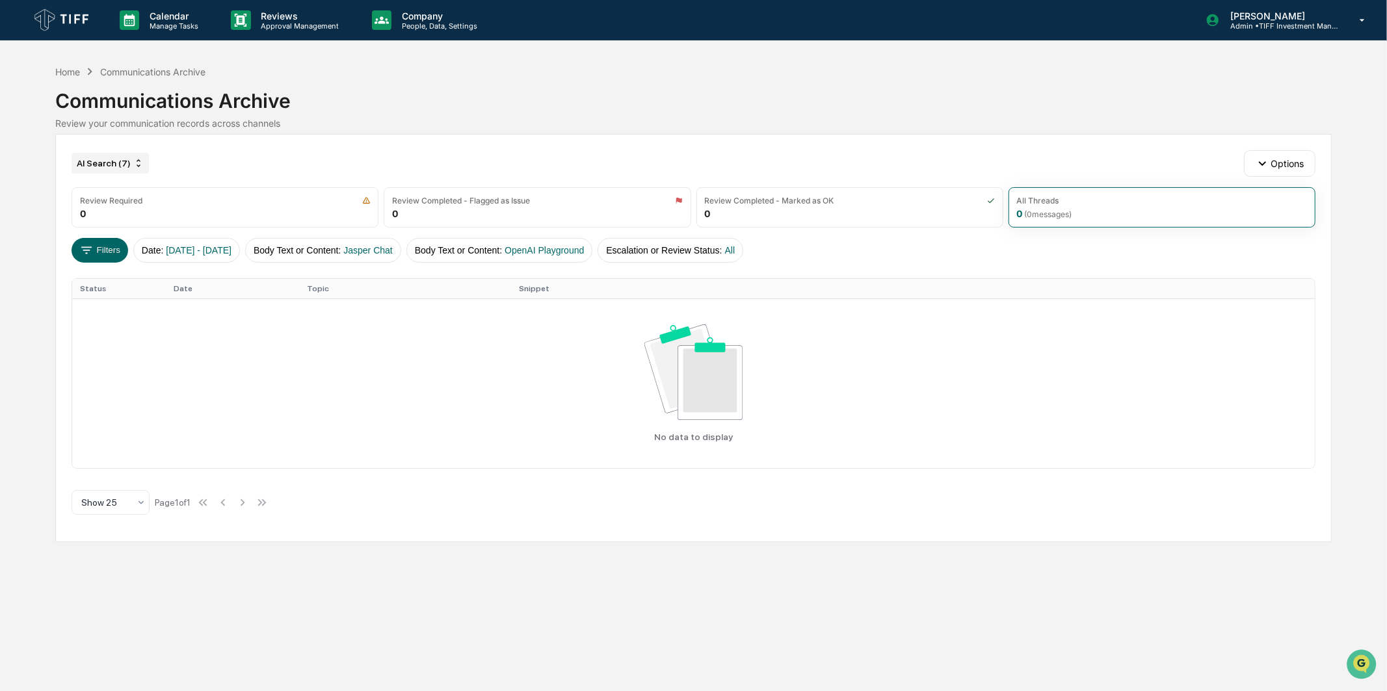
click at [122, 158] on div "AI Search (7)" at bounding box center [110, 163] width 77 height 21
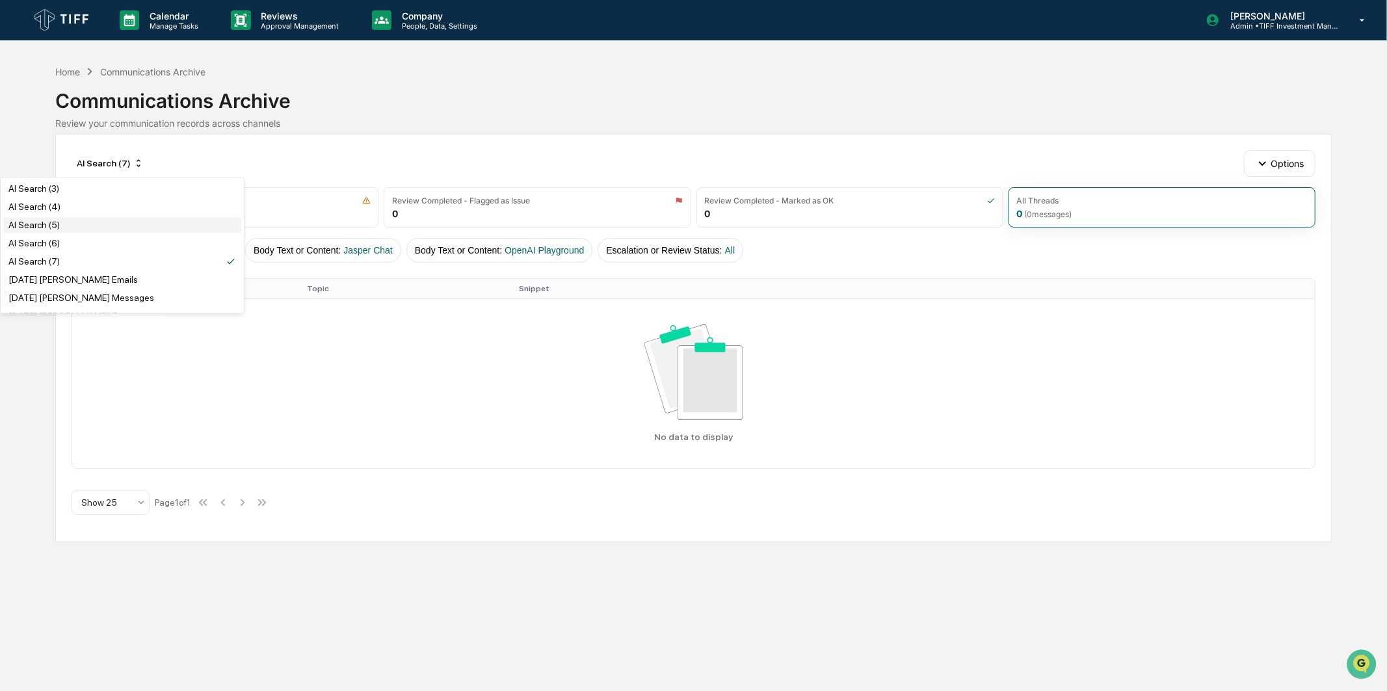
click at [64, 233] on div "AI Search (5)" at bounding box center [122, 225] width 238 height 16
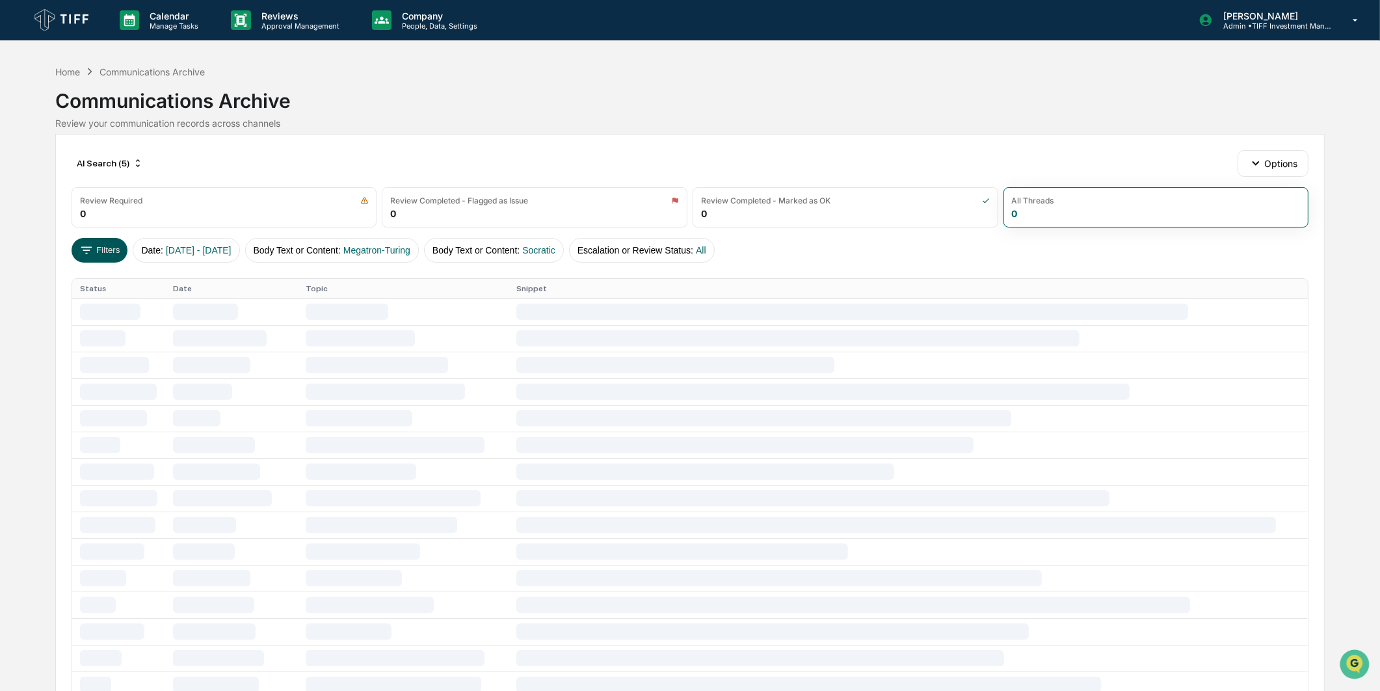
click at [109, 245] on button "Filters" at bounding box center [100, 250] width 57 height 25
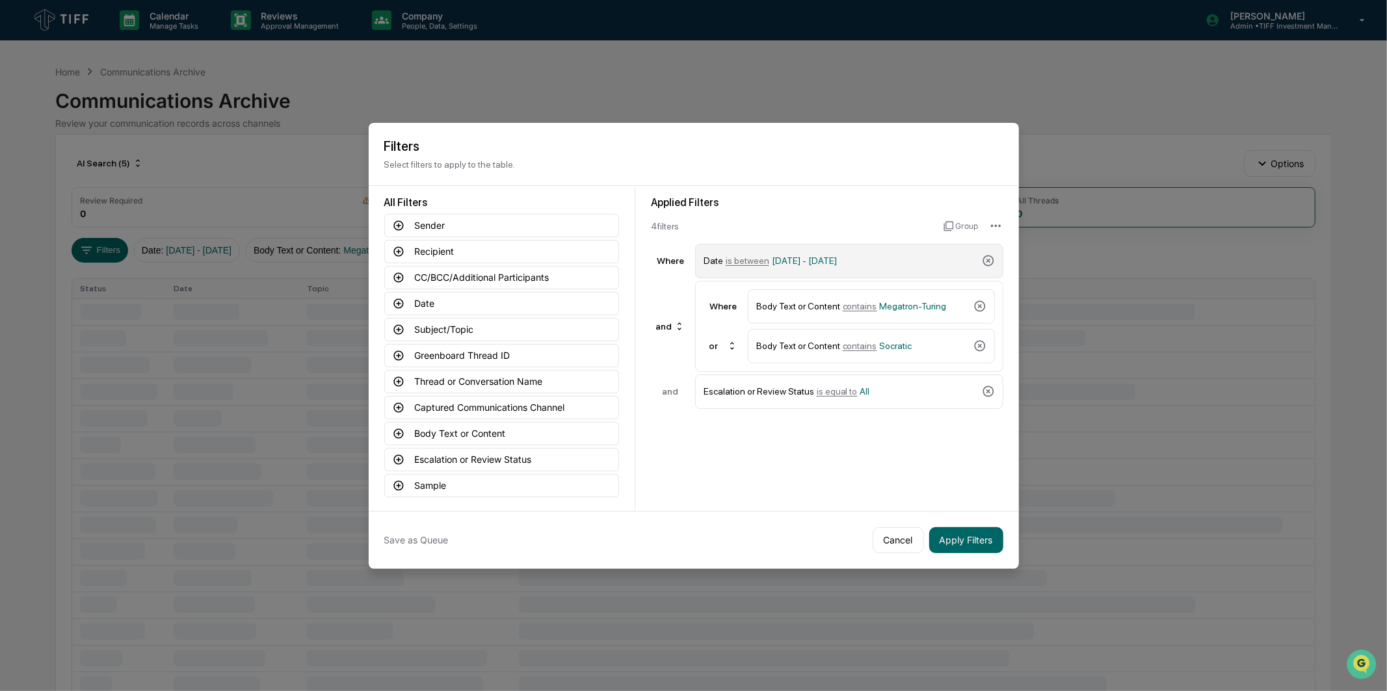
click at [800, 250] on div "Date is between [DATE] - [DATE]" at bounding box center [839, 261] width 273 height 23
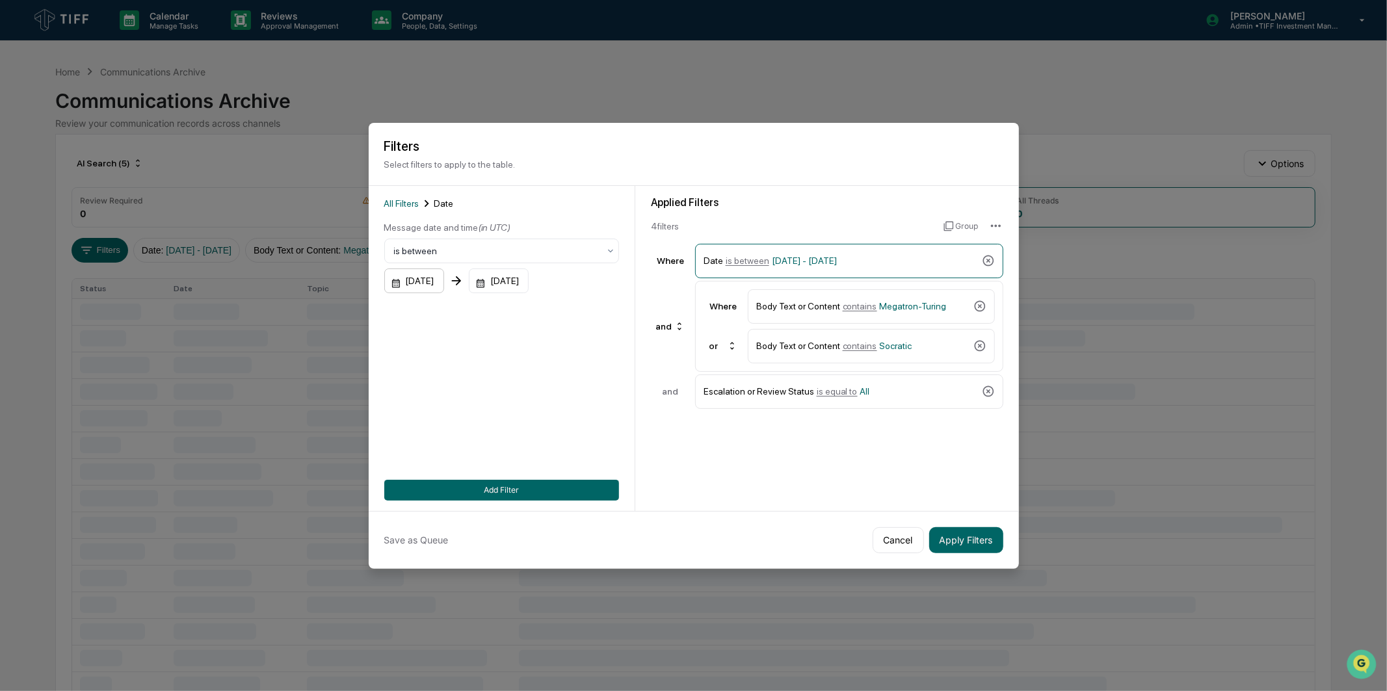
click at [419, 278] on div "[DATE]" at bounding box center [414, 281] width 60 height 25
click at [564, 306] on icon "Next month" at bounding box center [568, 310] width 14 height 14
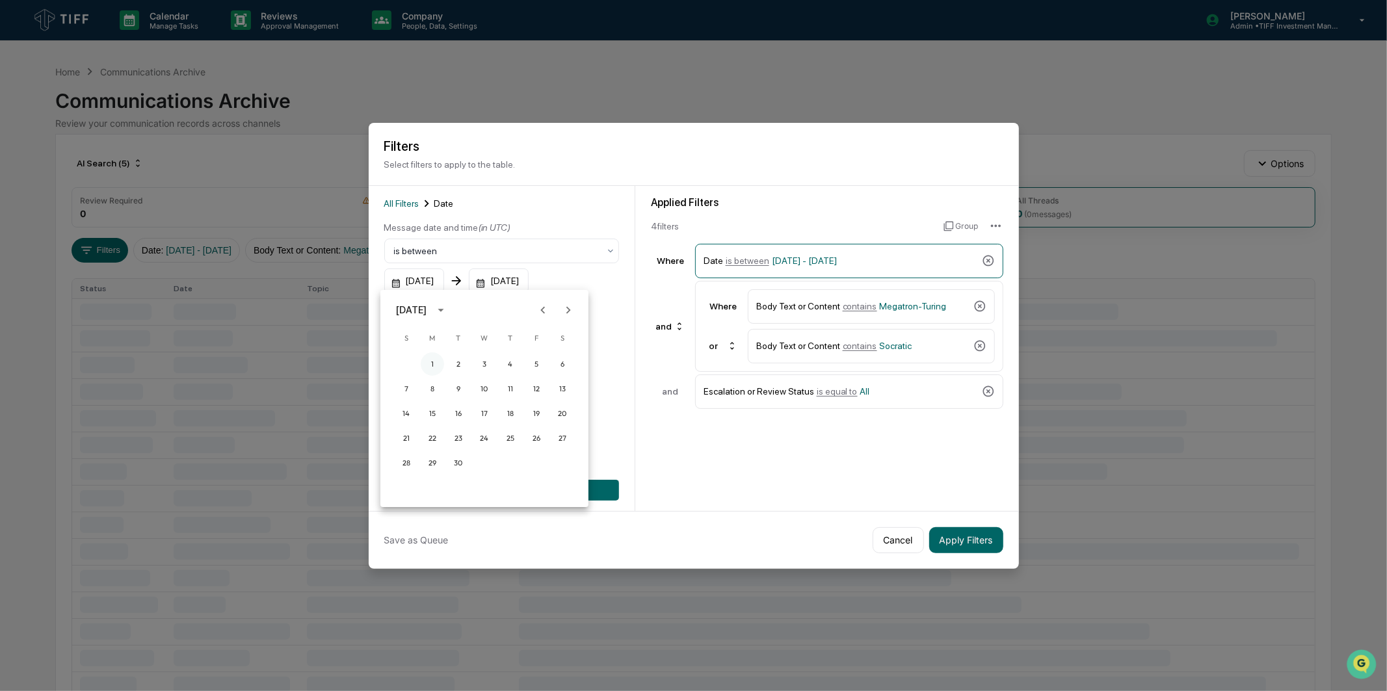
click at [434, 360] on button "1" at bounding box center [432, 363] width 23 height 23
click at [519, 289] on div "[DATE]" at bounding box center [499, 281] width 60 height 25
click at [664, 315] on icon "Next month" at bounding box center [671, 310] width 14 height 14
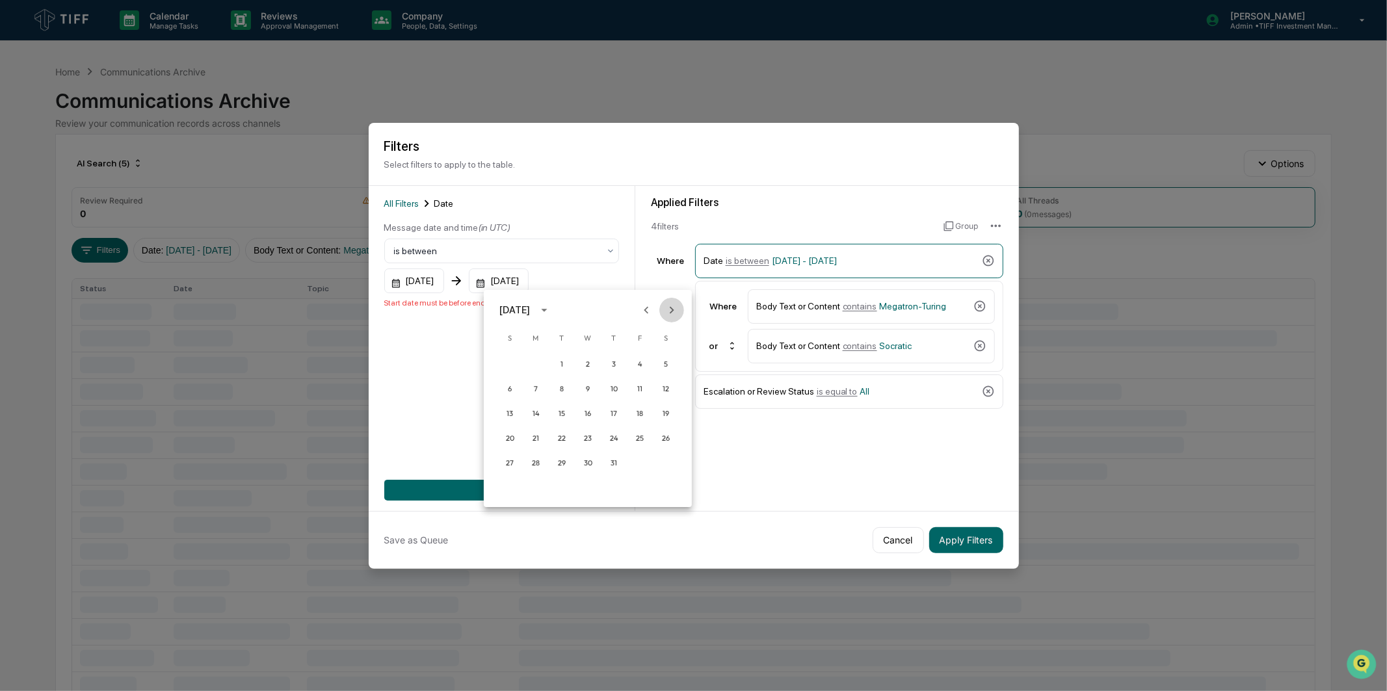
click at [664, 315] on icon "Next month" at bounding box center [671, 310] width 14 height 14
click at [563, 458] on button "30" at bounding box center [561, 462] width 23 height 23
click at [558, 480] on button "Add Filter" at bounding box center [501, 490] width 235 height 21
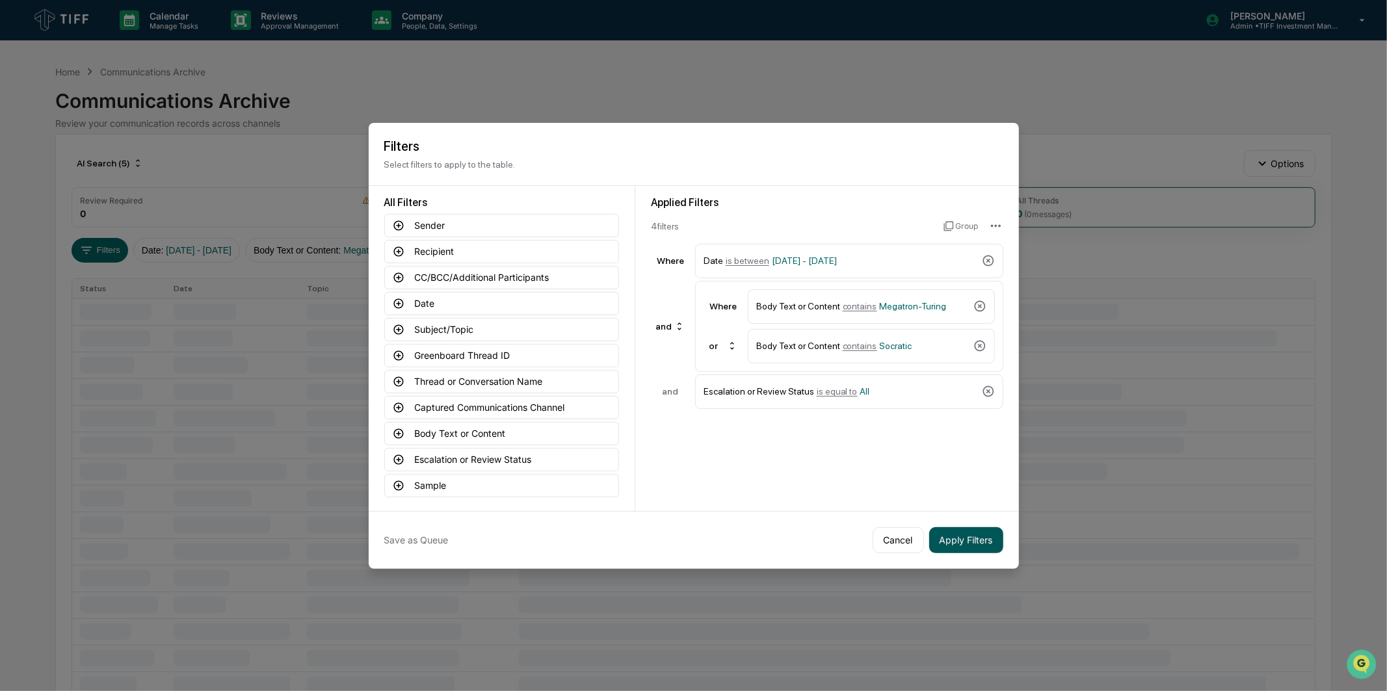
click at [943, 527] on button "Apply Filters" at bounding box center [966, 540] width 74 height 26
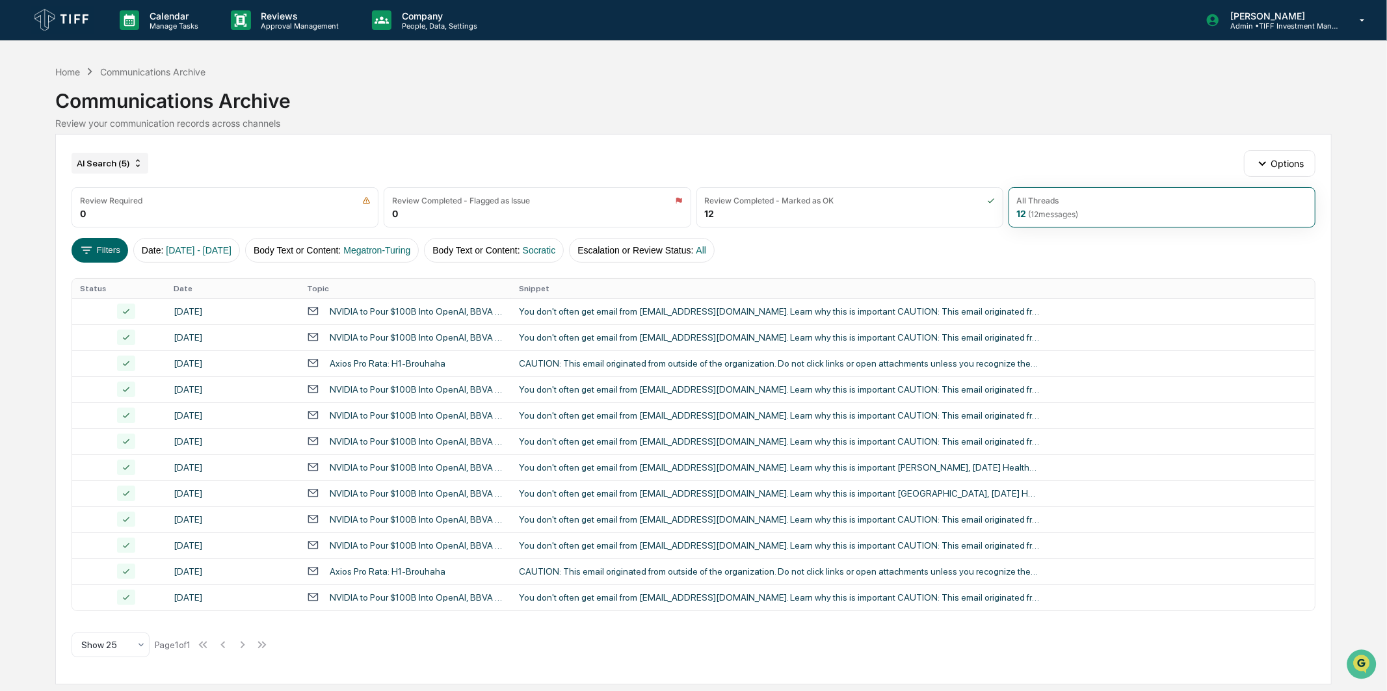
click at [119, 170] on div "AI Search (5)" at bounding box center [110, 163] width 77 height 21
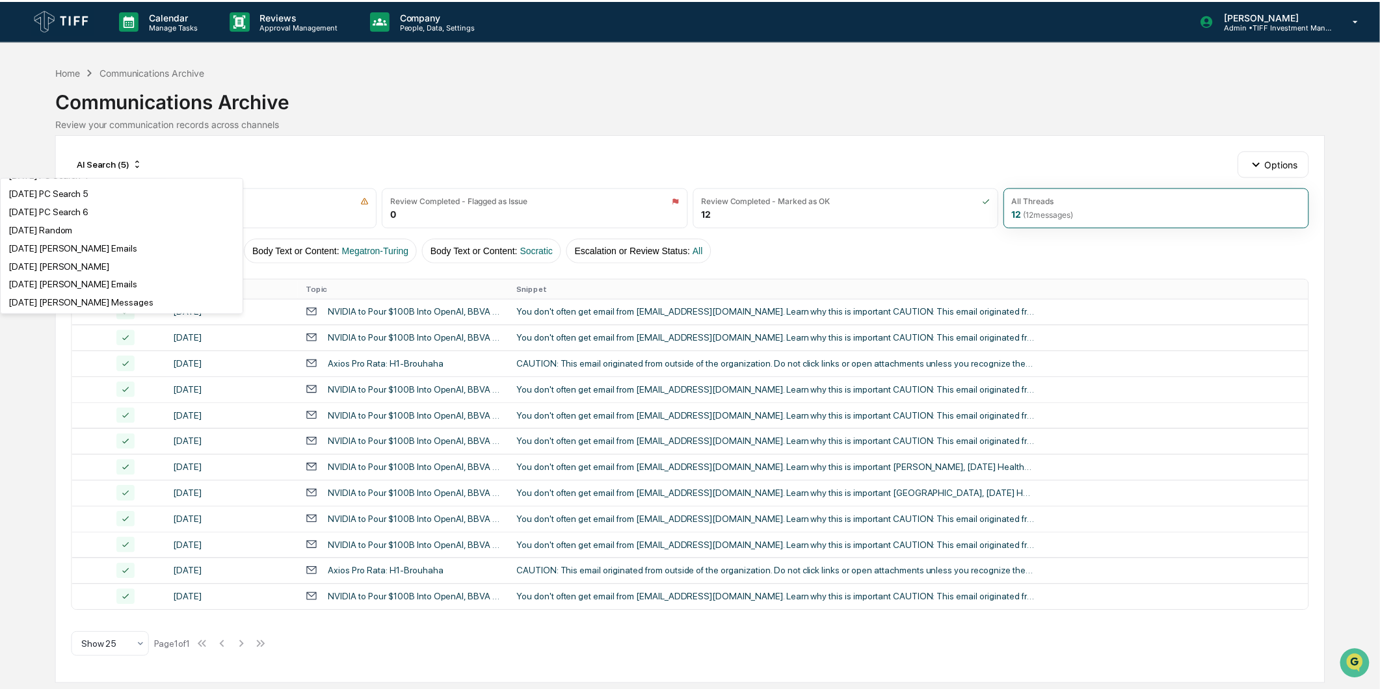
scroll to position [505, 0]
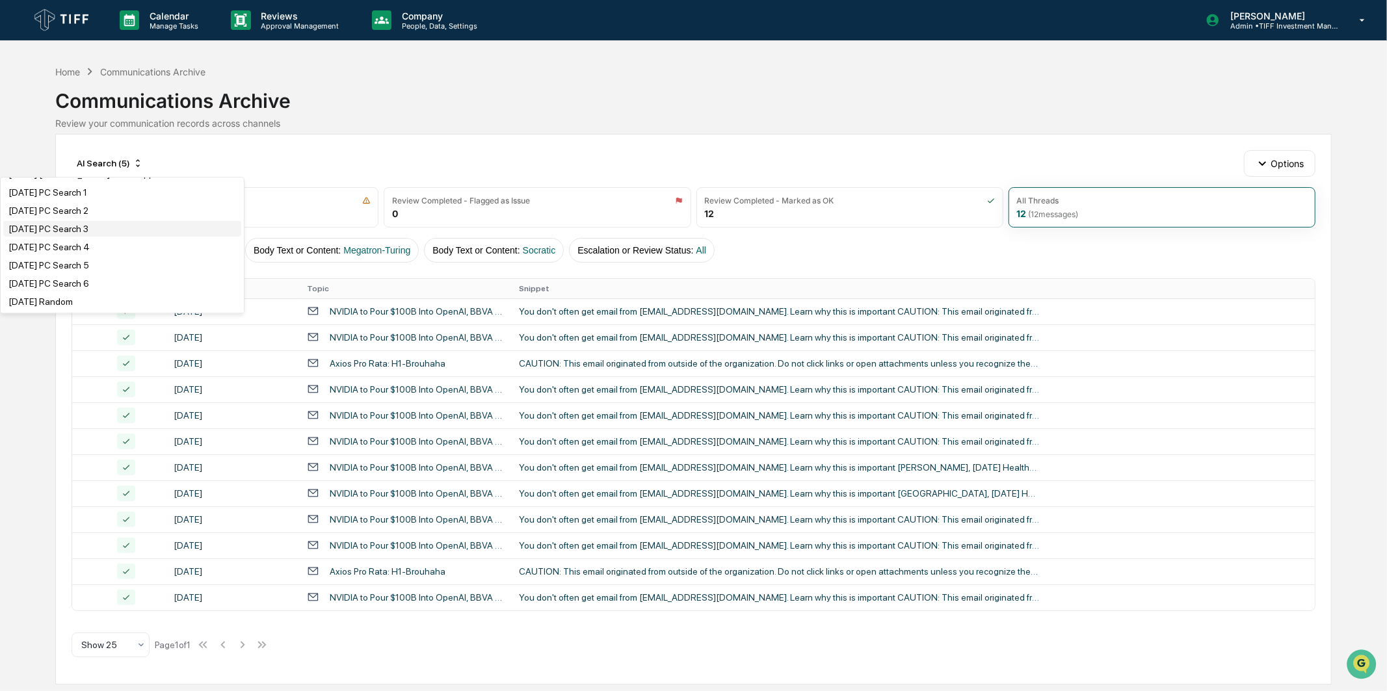
click at [108, 237] on div "[DATE] PC Search 3" at bounding box center [122, 229] width 238 height 16
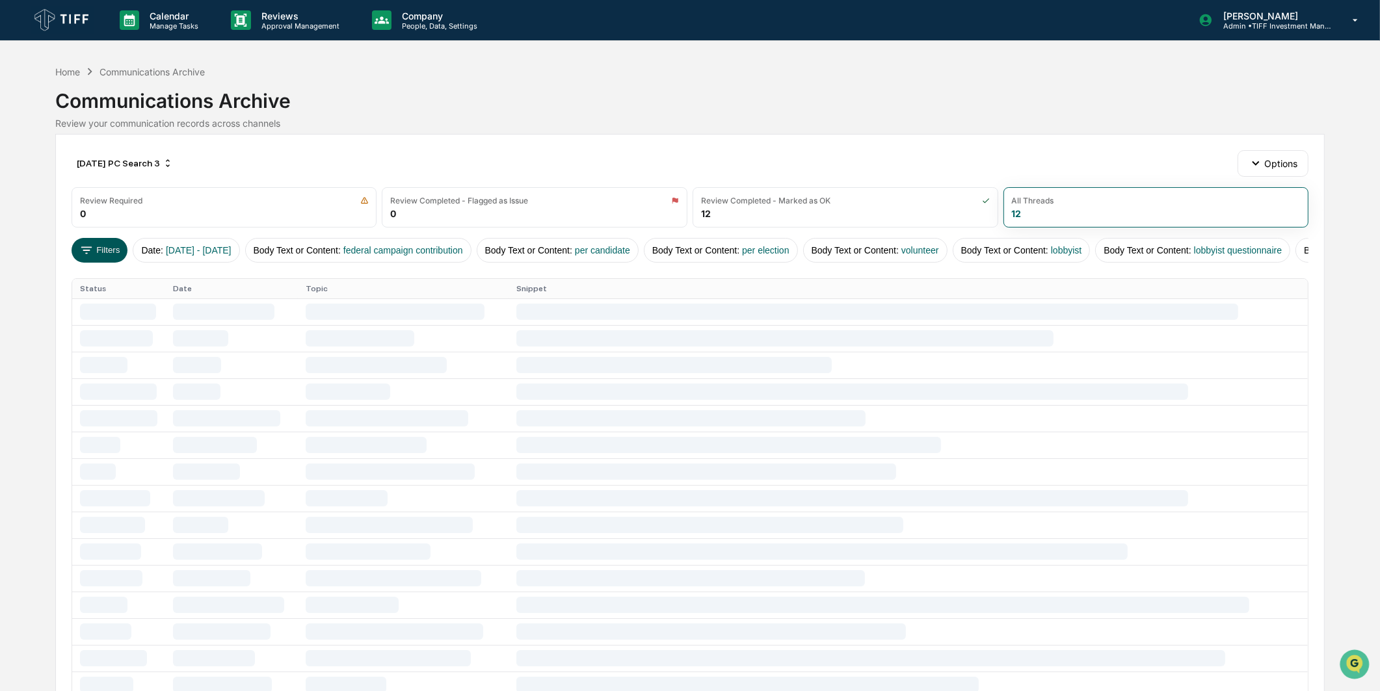
click at [103, 247] on button "Filters" at bounding box center [100, 250] width 57 height 25
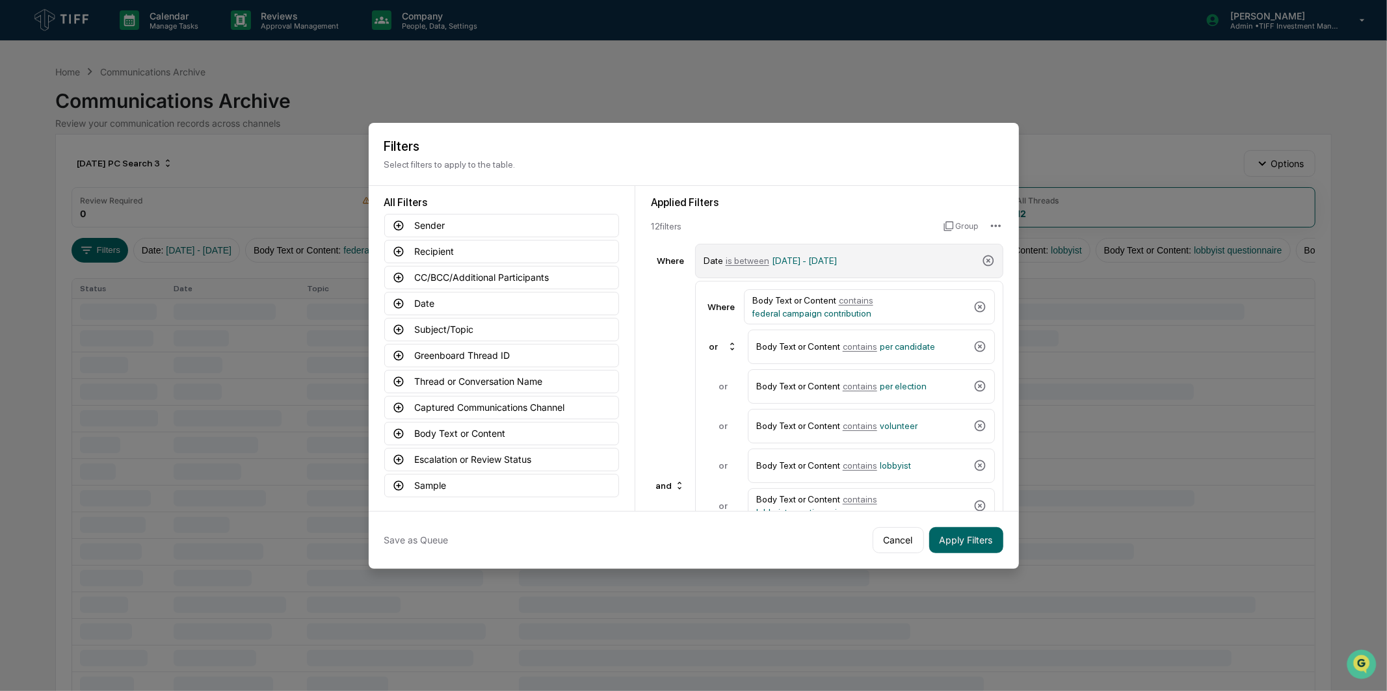
click at [822, 263] on div "Date is between [DATE] - [DATE]" at bounding box center [839, 261] width 273 height 23
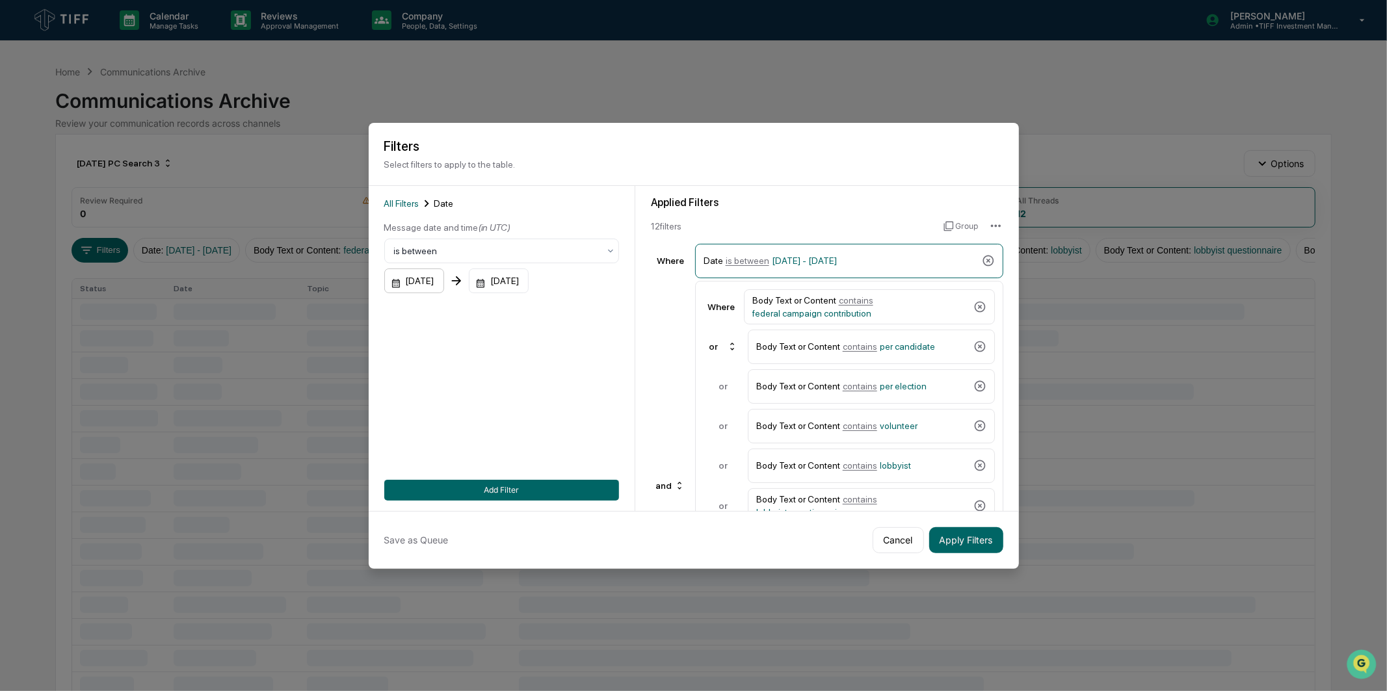
click at [443, 271] on div "[DATE]" at bounding box center [414, 281] width 60 height 25
click at [575, 304] on icon "Next month" at bounding box center [568, 310] width 14 height 14
click at [546, 308] on icon "Previous month" at bounding box center [543, 310] width 14 height 14
click at [434, 363] on button "1" at bounding box center [432, 363] width 23 height 23
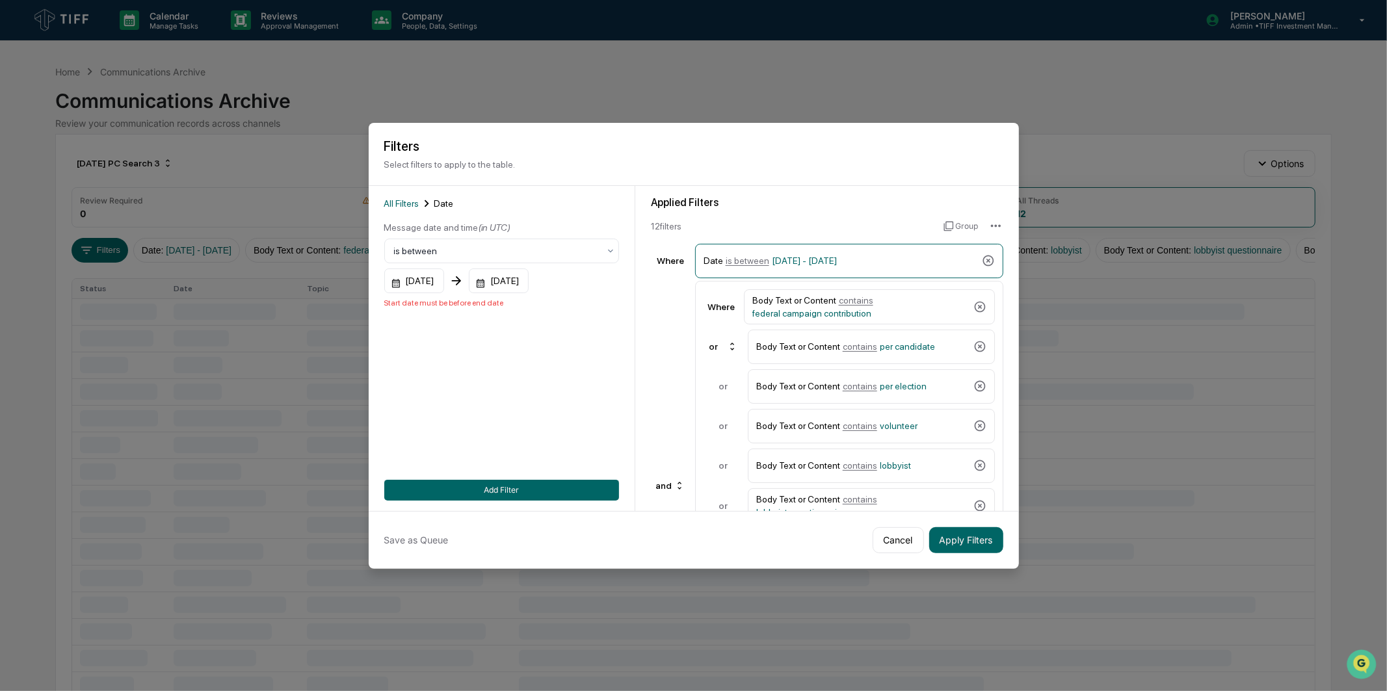
click at [537, 261] on div "Message date and time (in UTC) is between [DATE] [DATE] Start date must be befo…" at bounding box center [501, 264] width 235 height 86
click at [529, 276] on div "[DATE]" at bounding box center [499, 281] width 60 height 25
click at [666, 310] on icon "Next month" at bounding box center [671, 310] width 14 height 14
click at [568, 456] on button "30" at bounding box center [561, 462] width 23 height 23
click at [551, 480] on button "Add Filter" at bounding box center [501, 490] width 235 height 21
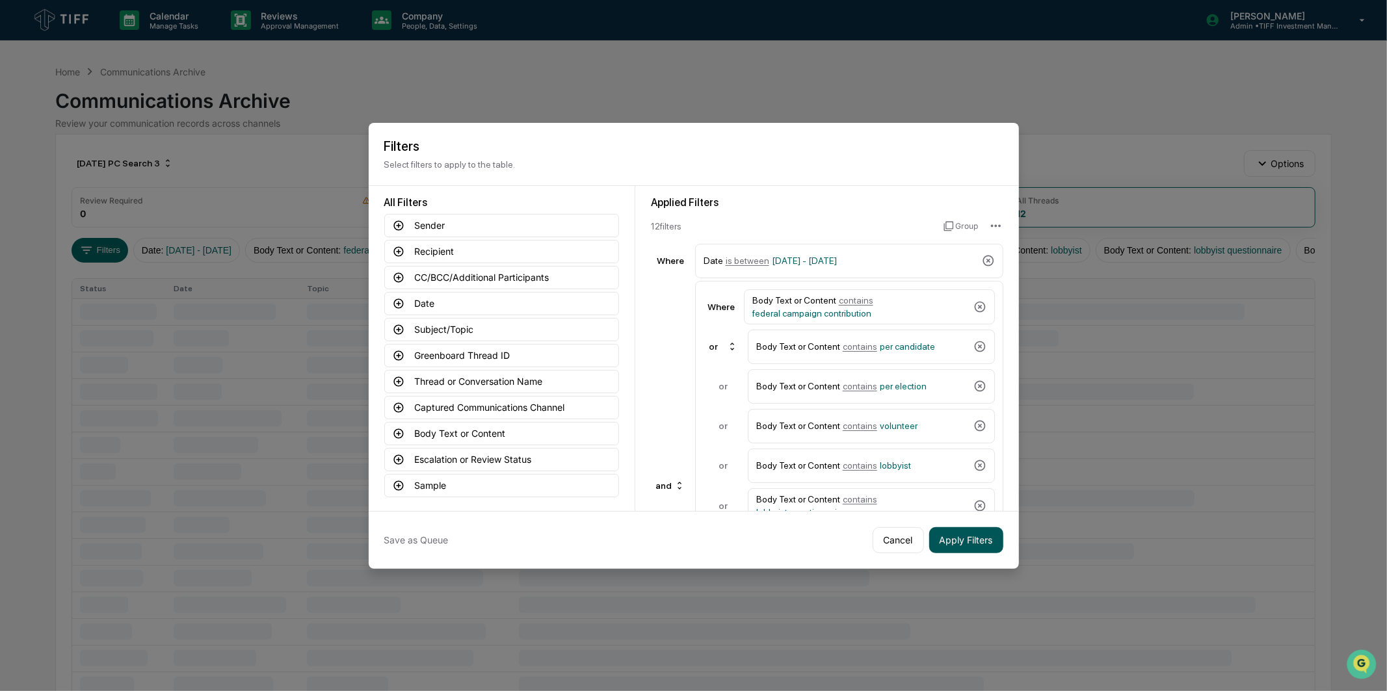
click at [991, 540] on button "Apply Filters" at bounding box center [966, 540] width 74 height 26
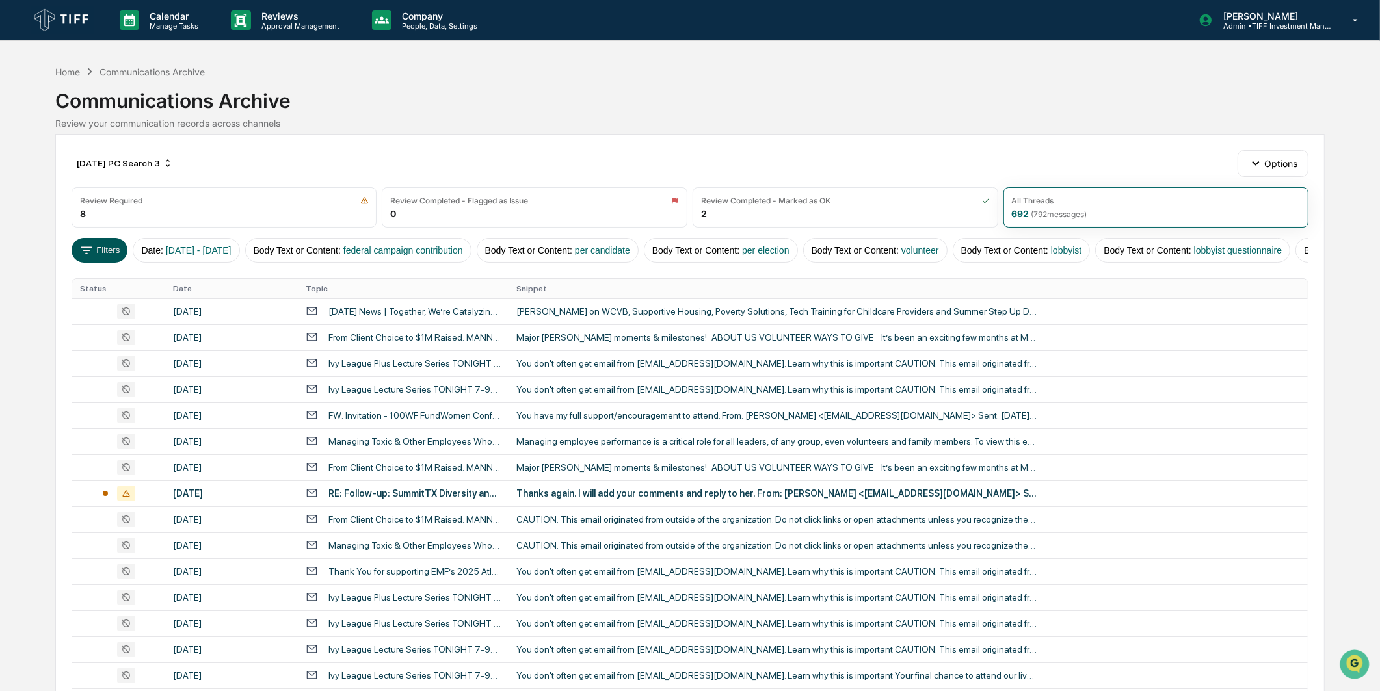
click at [105, 244] on button "Filters" at bounding box center [100, 250] width 57 height 25
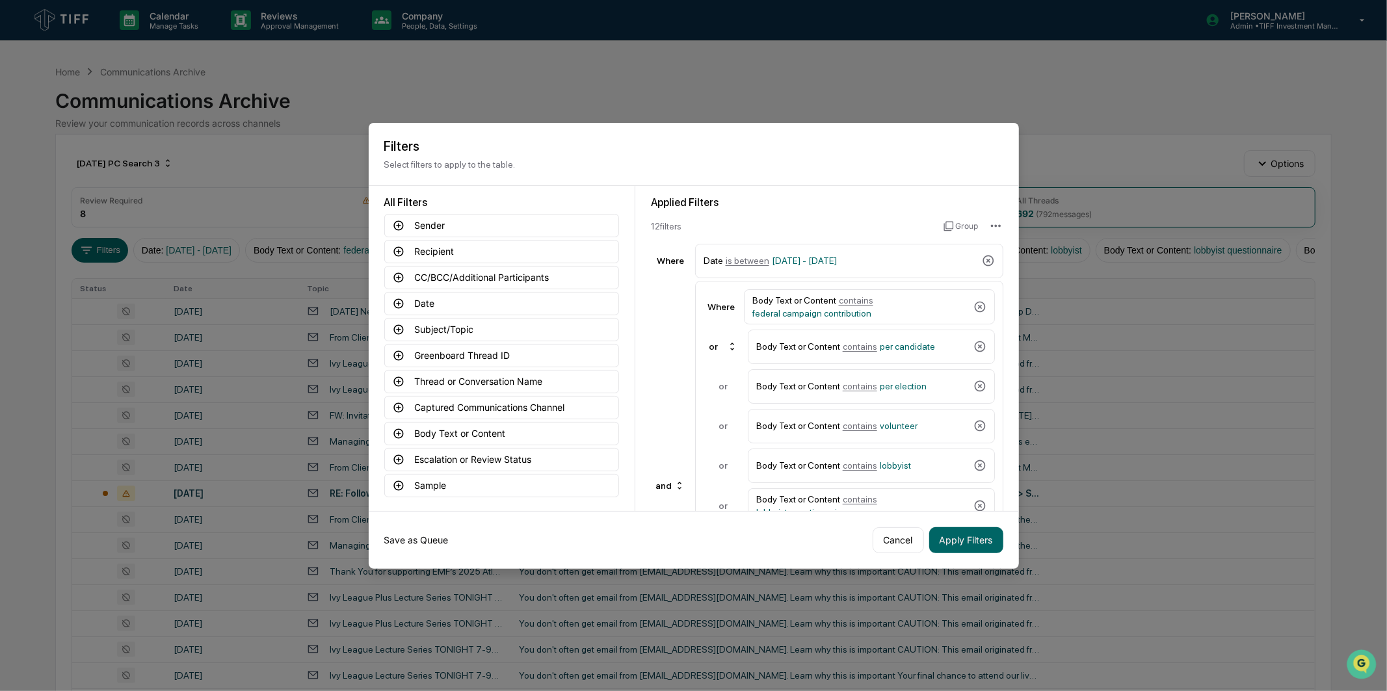
click at [425, 538] on button "Save as Queue" at bounding box center [416, 540] width 64 height 26
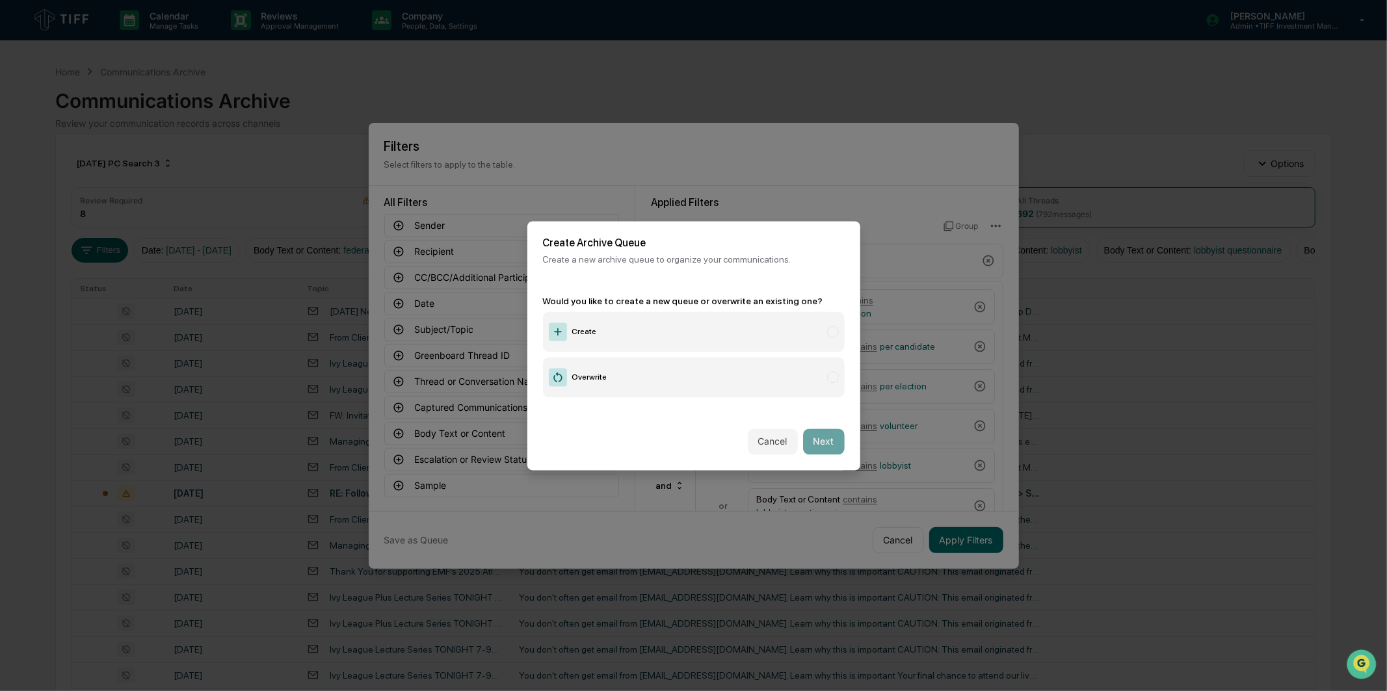
click at [624, 337] on label "Create" at bounding box center [694, 331] width 302 height 40
click at [833, 444] on button "Next" at bounding box center [824, 441] width 42 height 26
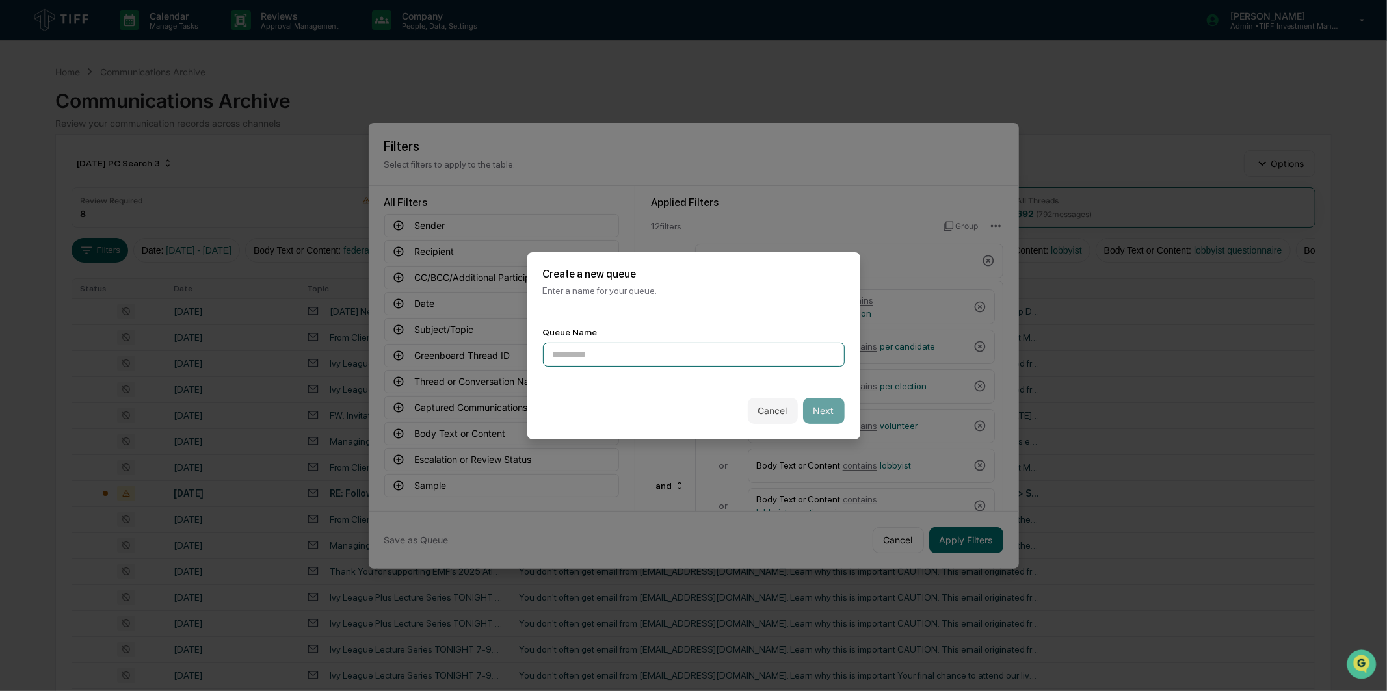
click at [705, 343] on input at bounding box center [694, 355] width 302 height 24
type input "**********"
click at [817, 407] on button "Next" at bounding box center [824, 411] width 42 height 26
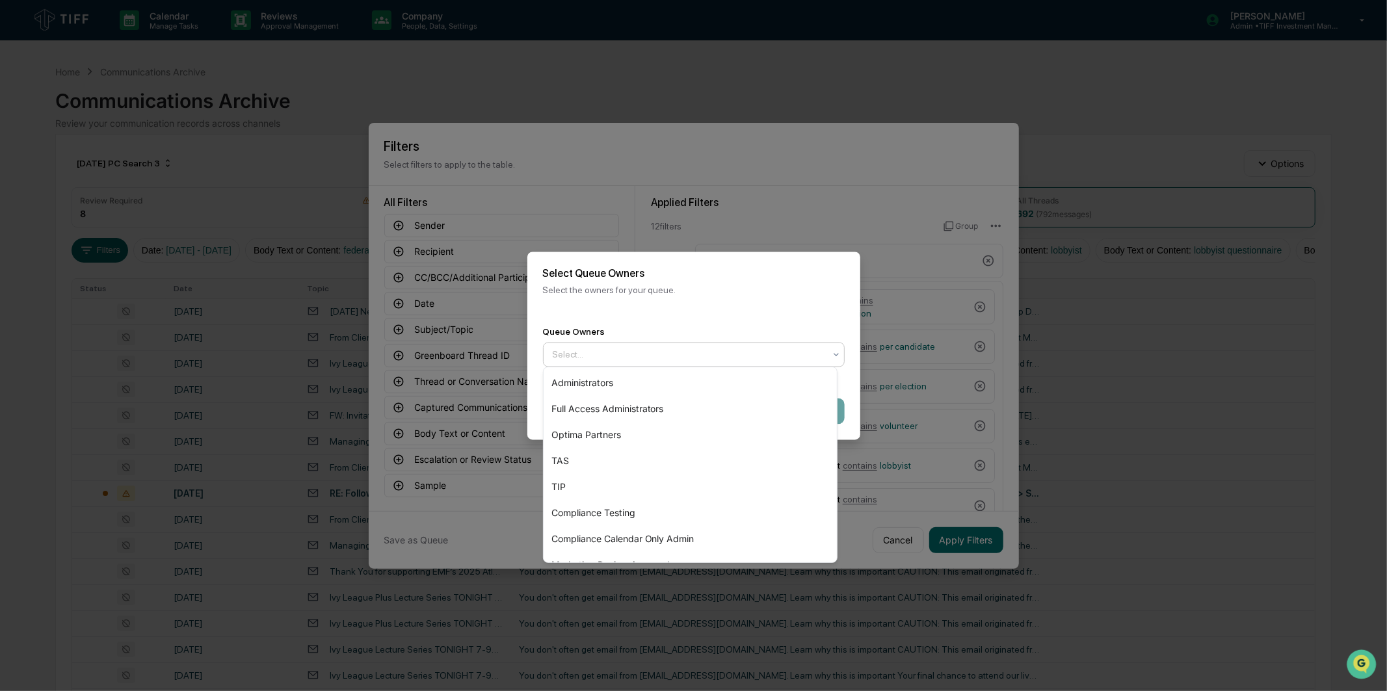
click at [753, 353] on div at bounding box center [689, 354] width 272 height 13
click at [668, 438] on div "Optima Partners" at bounding box center [690, 435] width 293 height 26
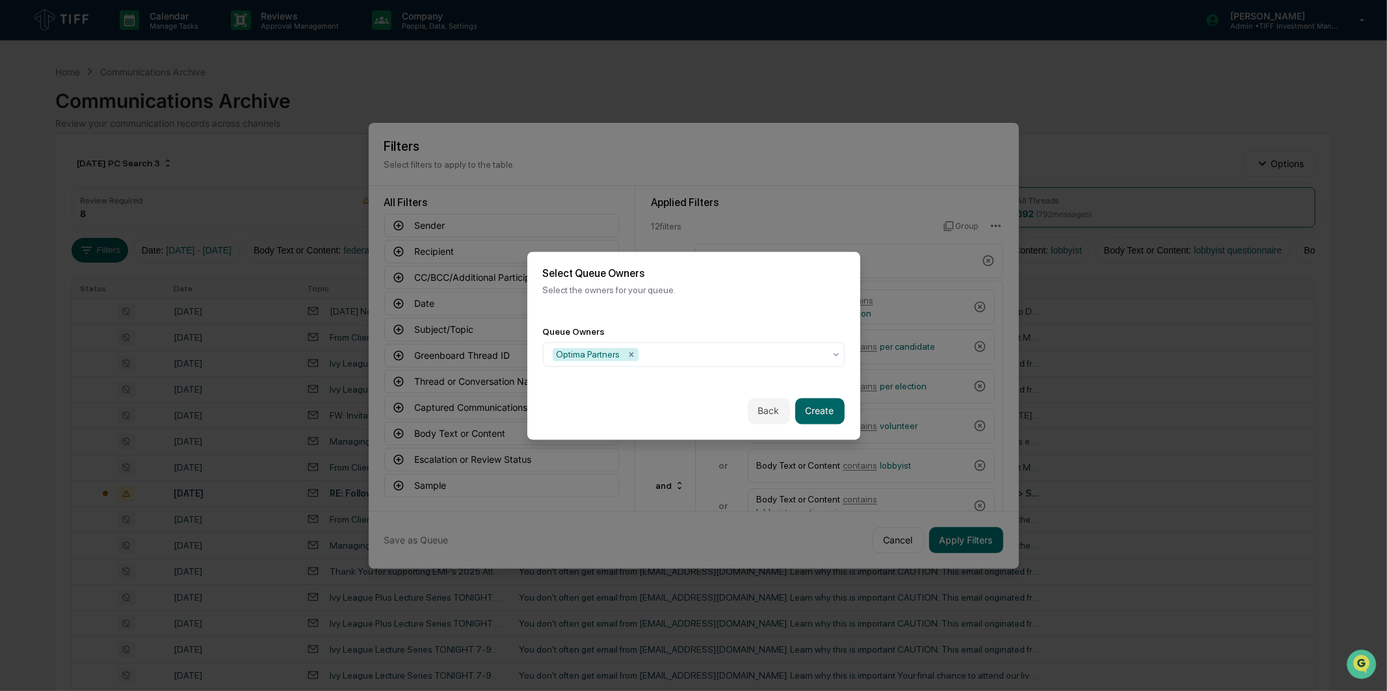
click at [804, 259] on div "Select Queue Owners Select the owners for your queue." at bounding box center [693, 281] width 333 height 59
click at [824, 419] on button "Create" at bounding box center [819, 411] width 49 height 26
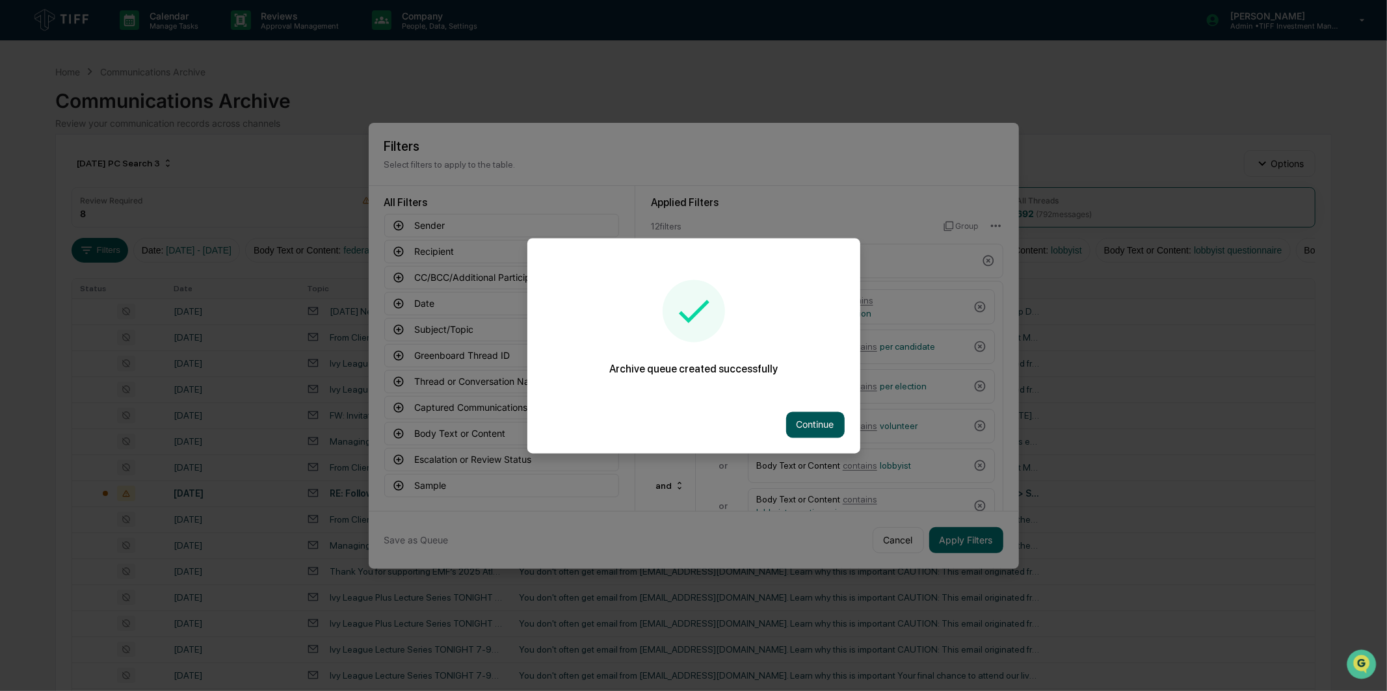
click at [824, 414] on button "Continue" at bounding box center [815, 425] width 59 height 26
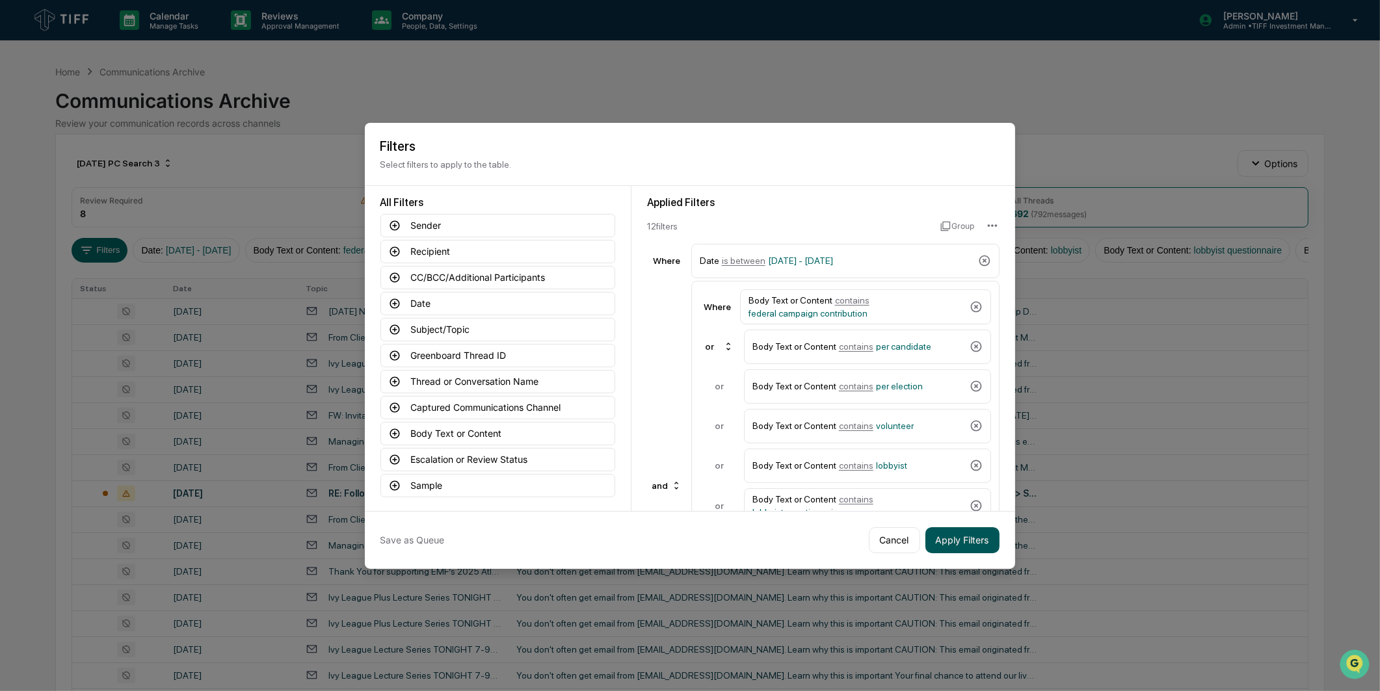
click at [965, 542] on button "Apply Filters" at bounding box center [962, 540] width 74 height 26
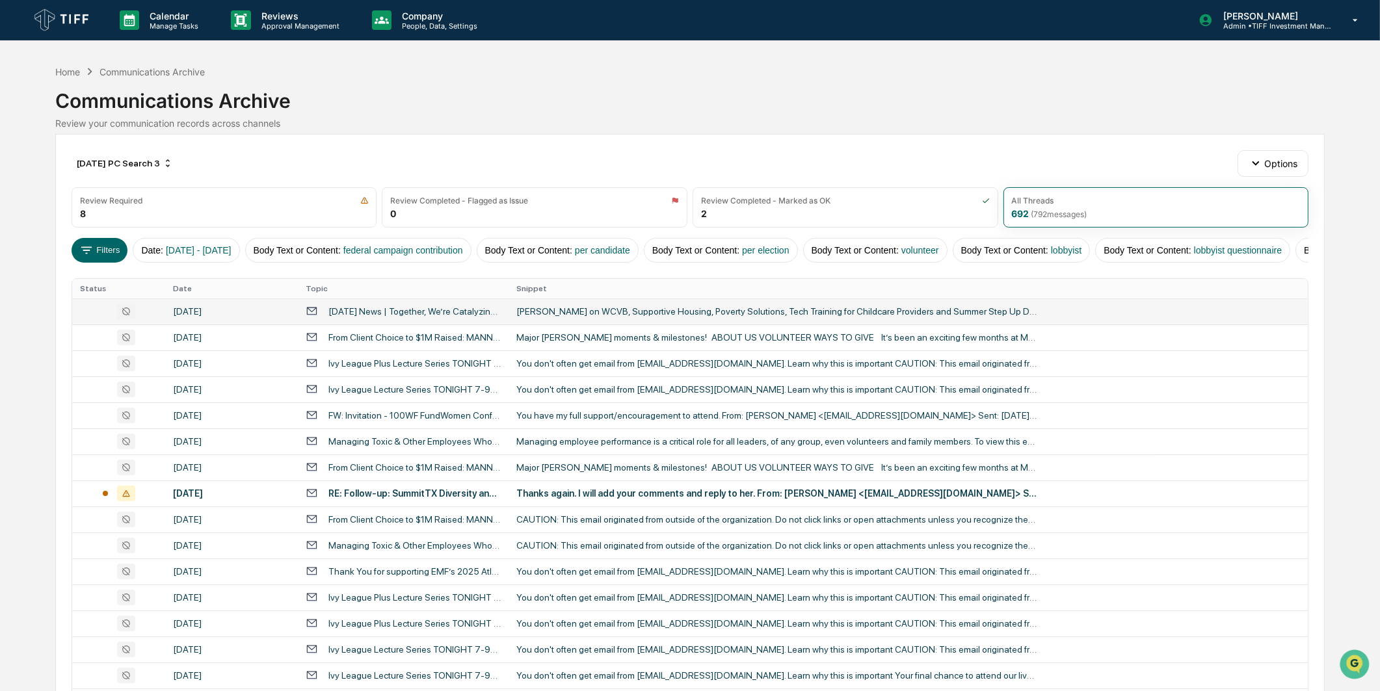
click at [684, 317] on div "[PERSON_NAME] on WCVB, Supportive Housing, Poverty Solutions, Tech Training for…" at bounding box center [776, 311] width 520 height 10
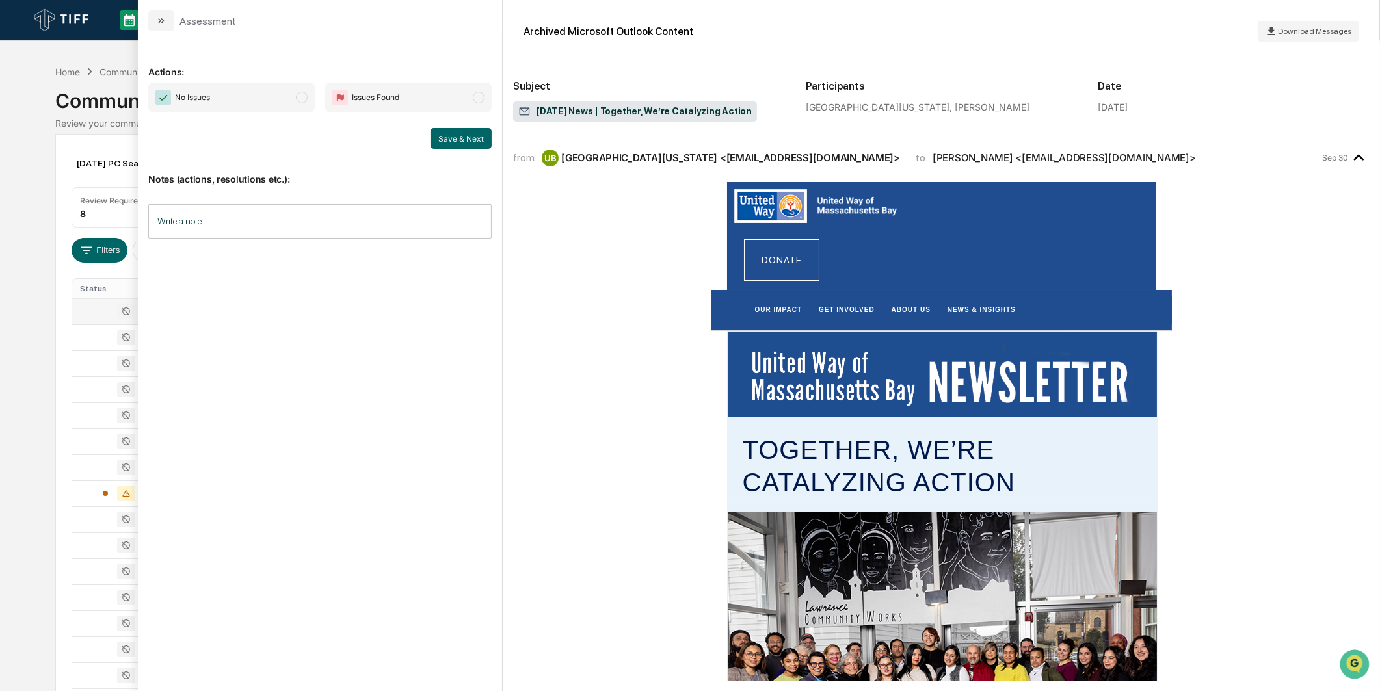
click at [196, 81] on div "Actions: No Issues Issues Found Save & Next Notes (actions, resolutions etc.): …" at bounding box center [319, 355] width 343 height 626
click at [215, 102] on span "No Issues" at bounding box center [231, 98] width 166 height 30
click at [455, 131] on button "Save & Next" at bounding box center [460, 138] width 61 height 21
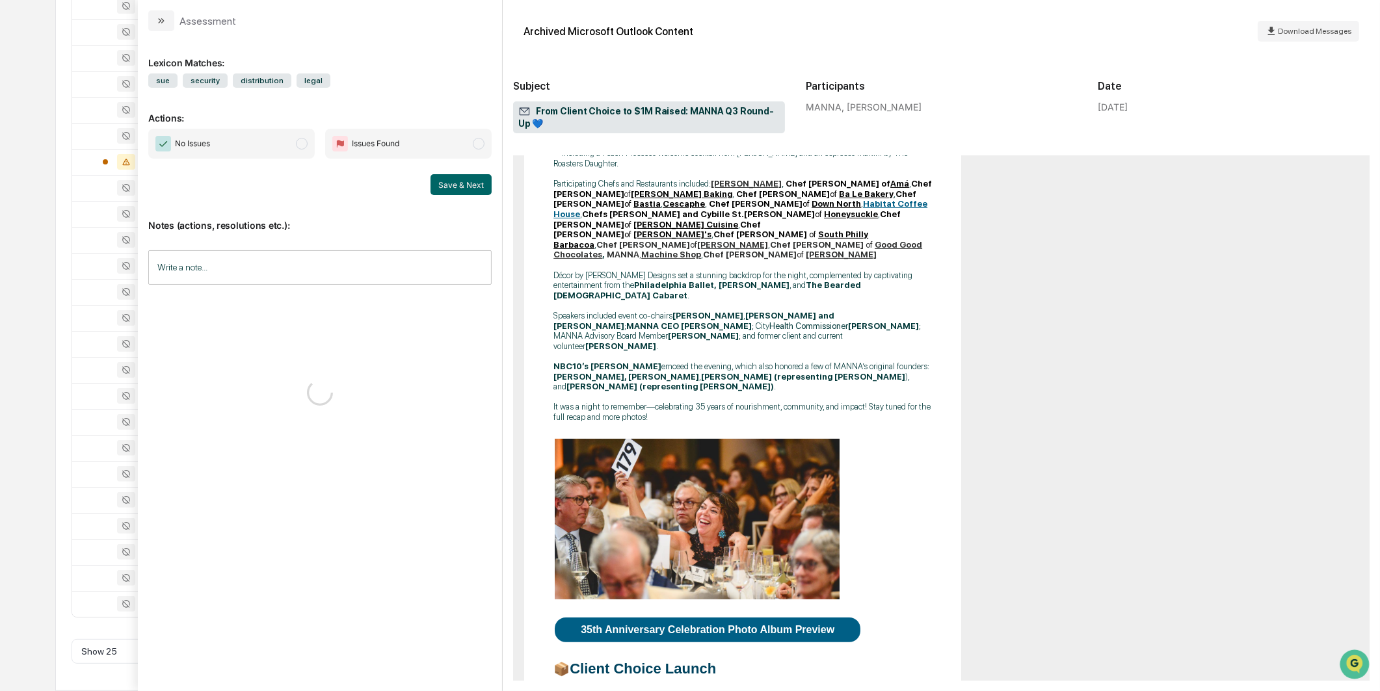
scroll to position [650, 0]
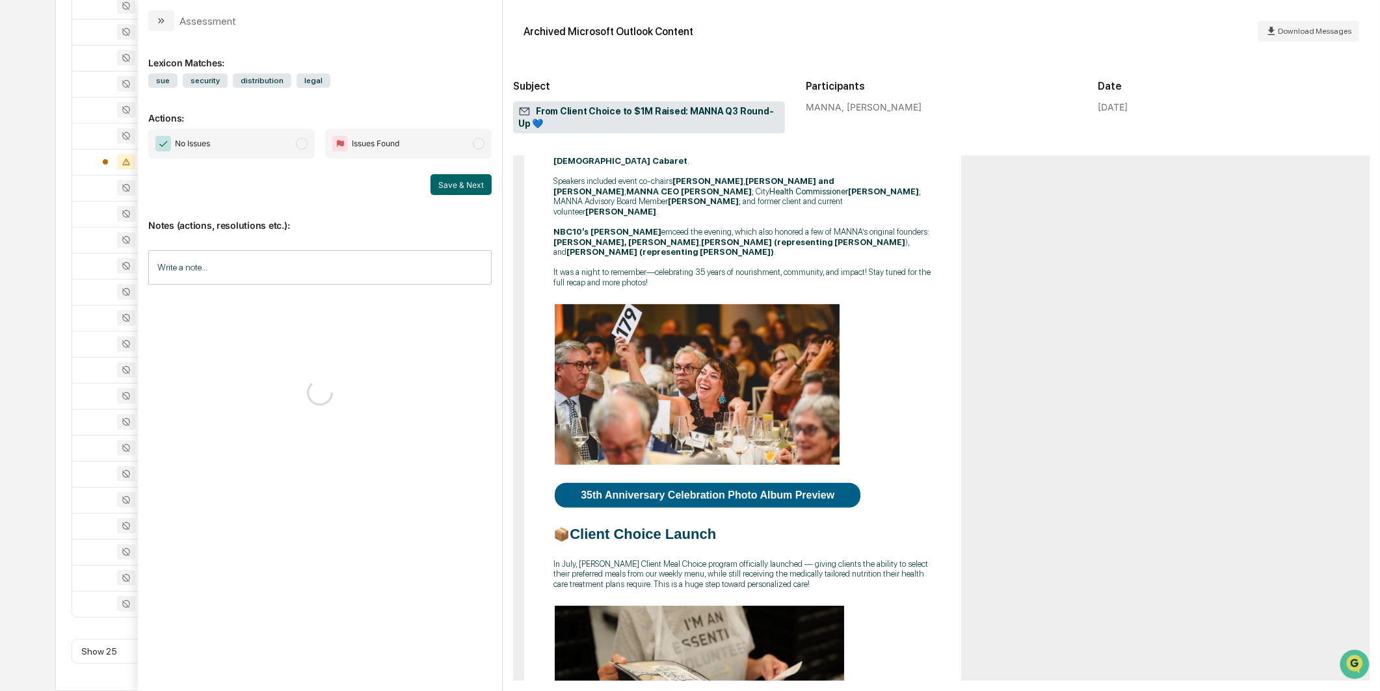
click at [187, 136] on span "No Issues" at bounding box center [182, 144] width 55 height 16
click at [440, 176] on button "Save & Next" at bounding box center [460, 184] width 61 height 21
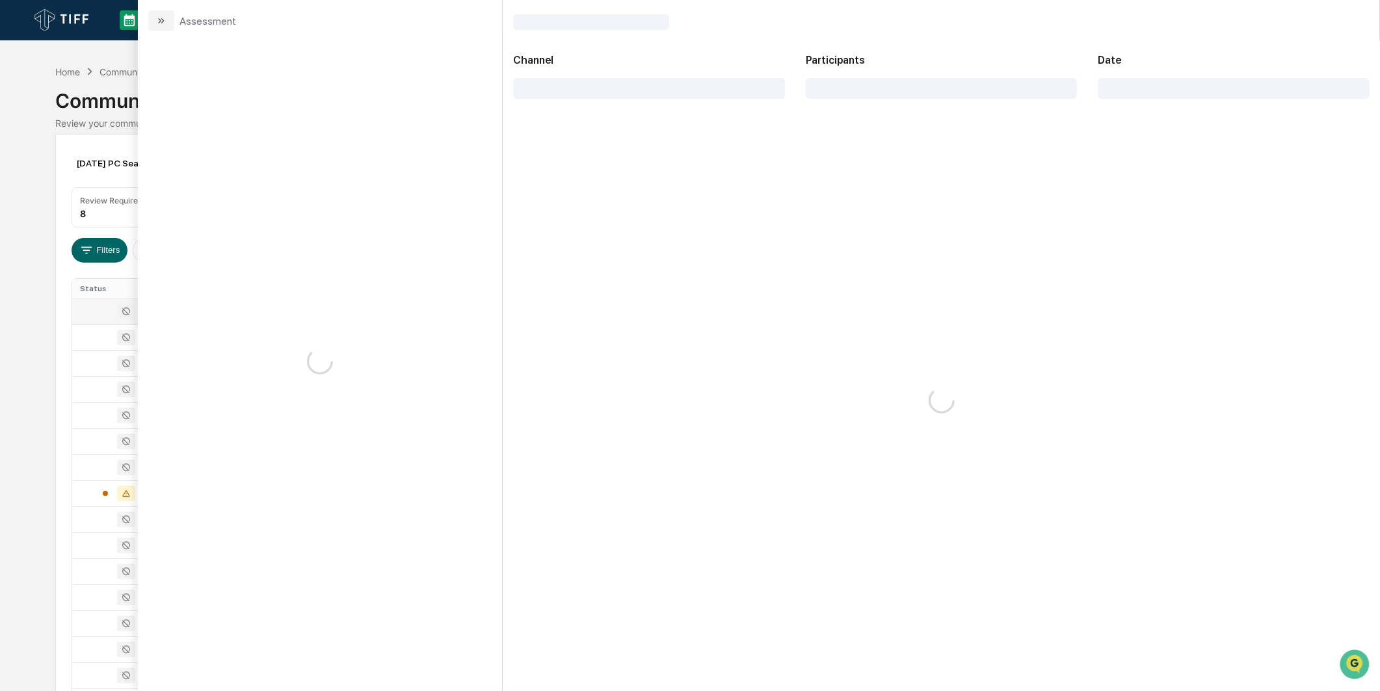
click at [37, 252] on div "Calendar Manage Tasks Reviews Approval Management Company People, Data, Setting…" at bounding box center [690, 511] width 1380 height 1023
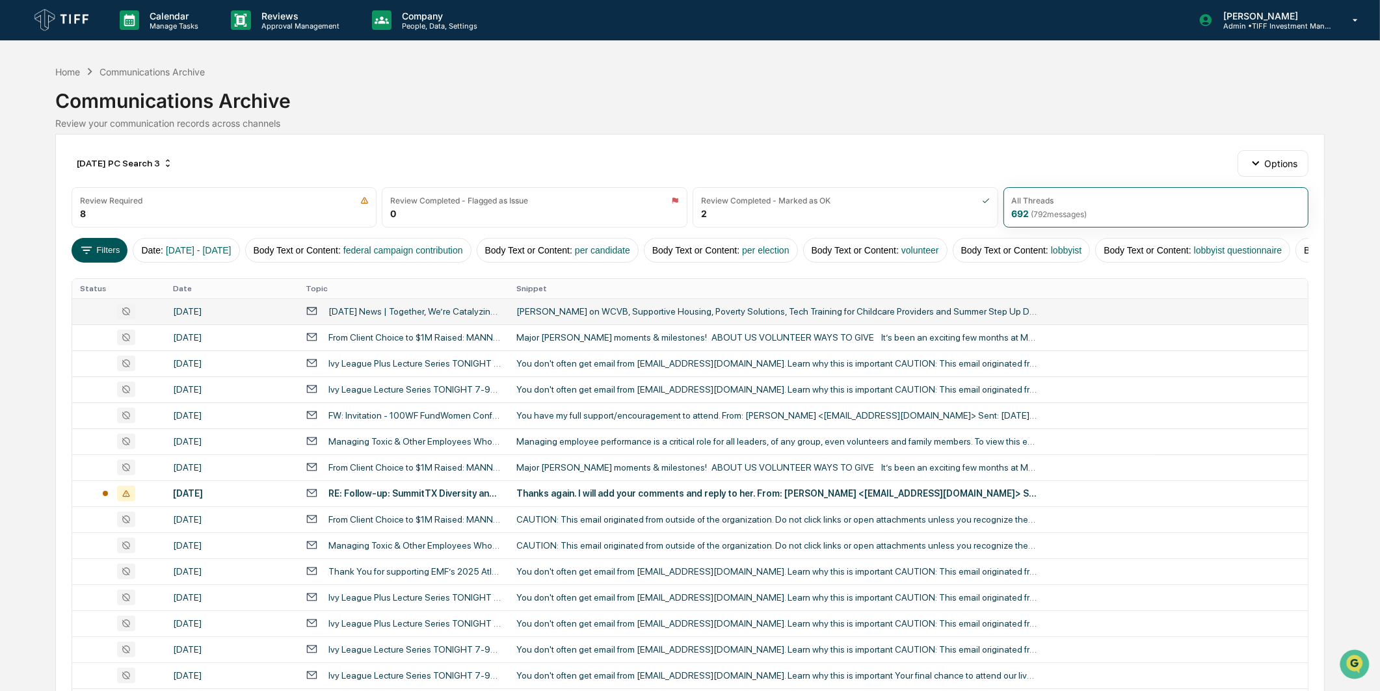
click at [85, 257] on icon at bounding box center [86, 250] width 14 height 14
click at [464, 350] on td "From Client Choice to $1M Raised: MANNA Q3 Round-Up 💙" at bounding box center [403, 337] width 211 height 26
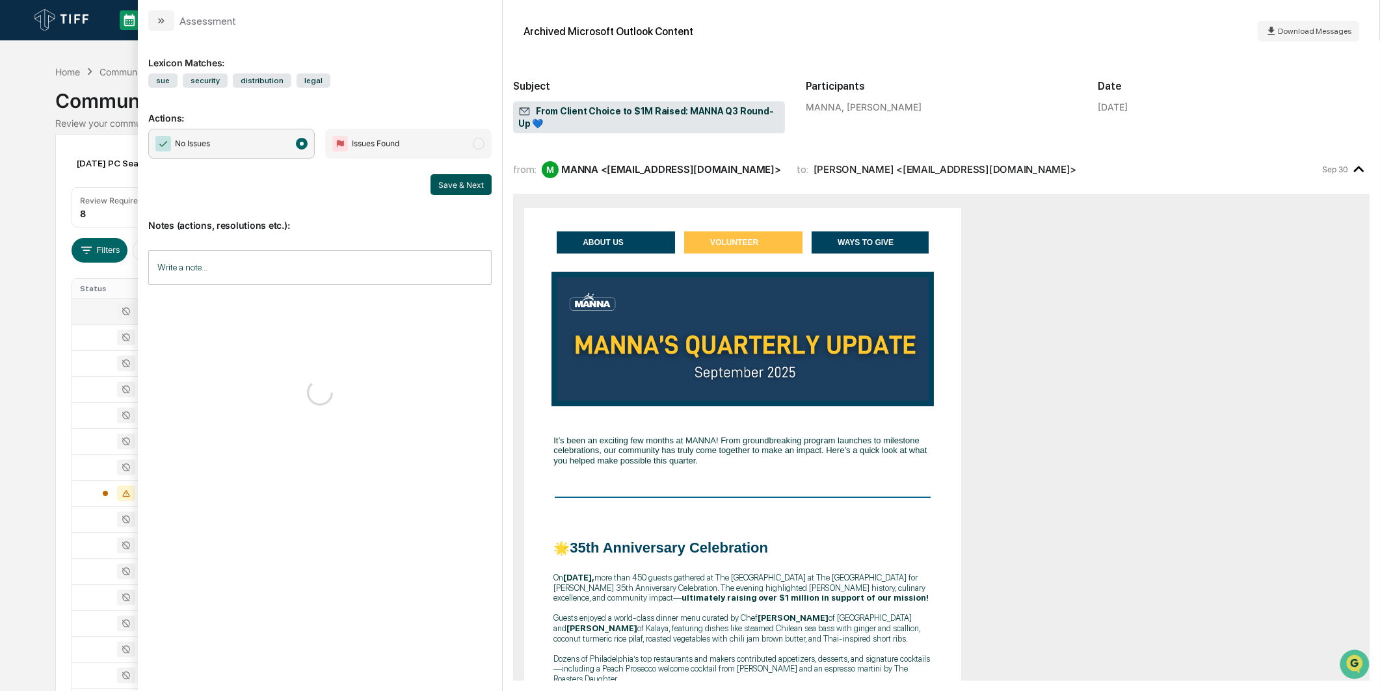
click at [447, 178] on button "Save & Next" at bounding box center [460, 184] width 61 height 21
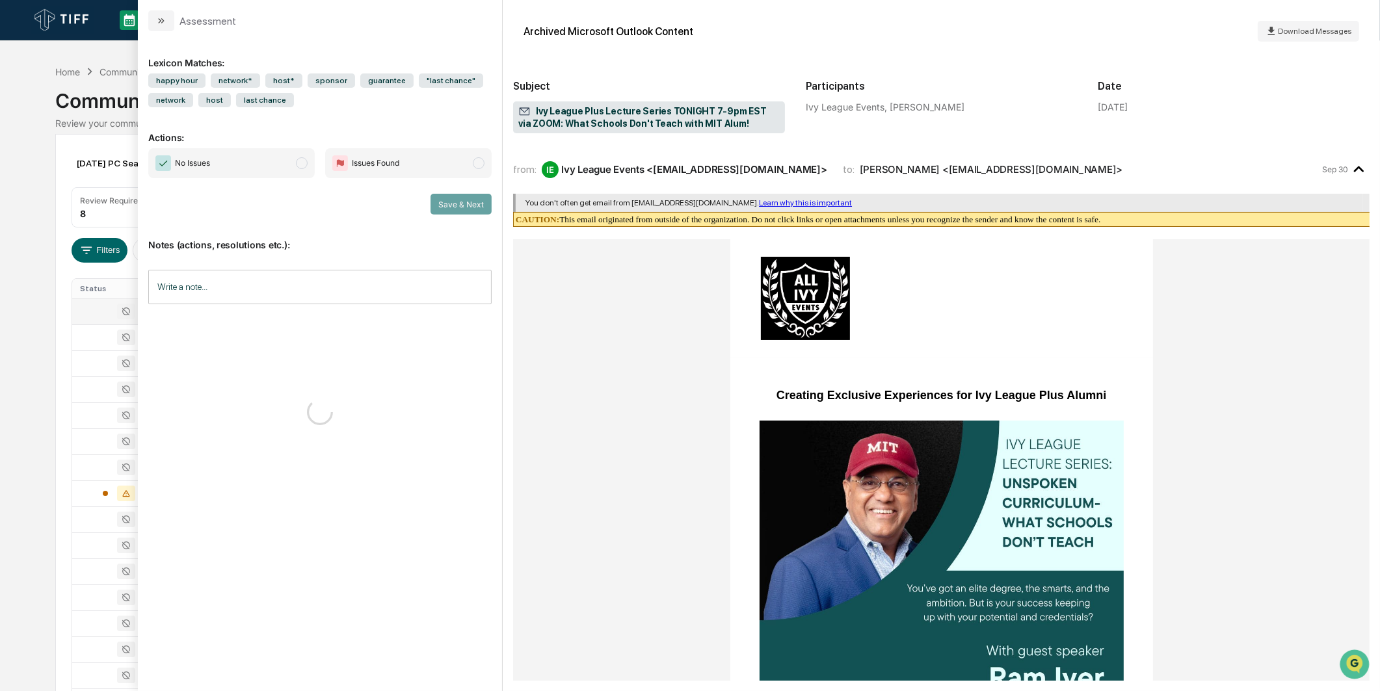
click at [298, 167] on span "modal" at bounding box center [302, 163] width 12 height 12
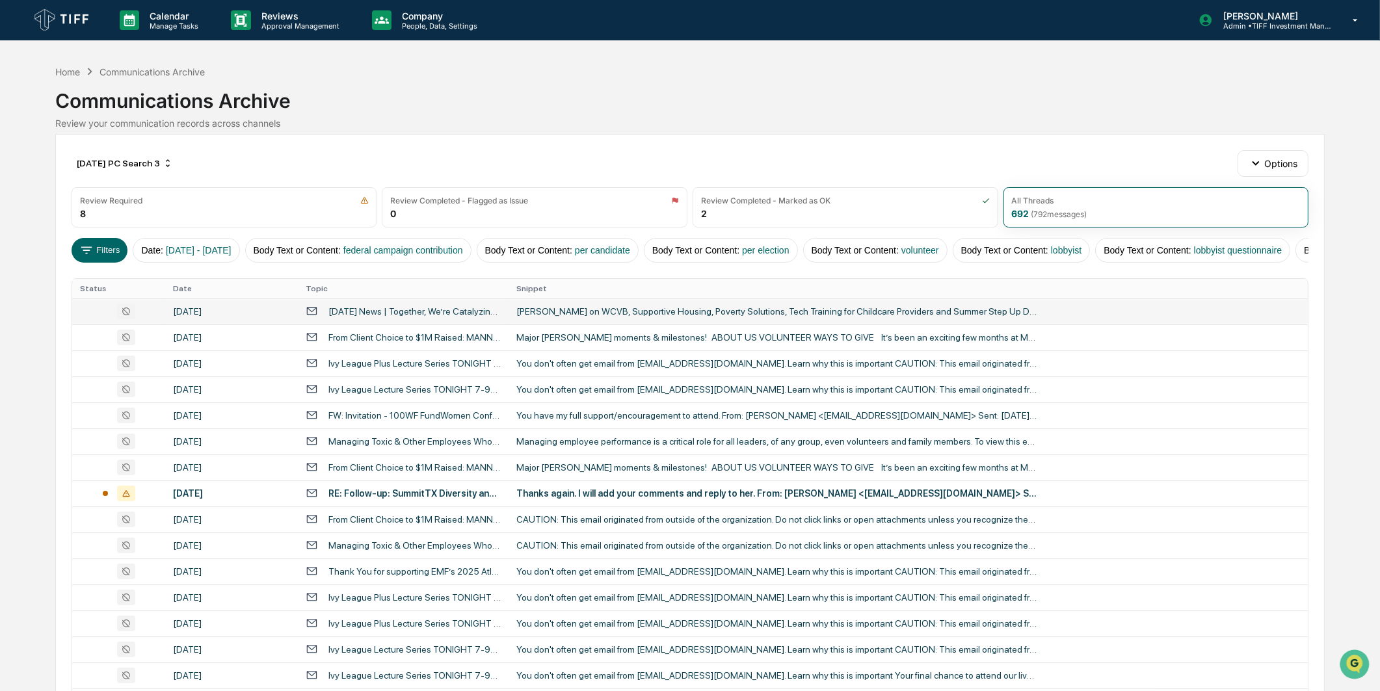
click at [10, 150] on div "Calendar Manage Tasks Reviews Approval Management Company People, Data, Setting…" at bounding box center [690, 511] width 1380 height 1023
click at [364, 317] on div "[DATE] News | Together, We’re Catalyzing Action" at bounding box center [414, 311] width 172 height 10
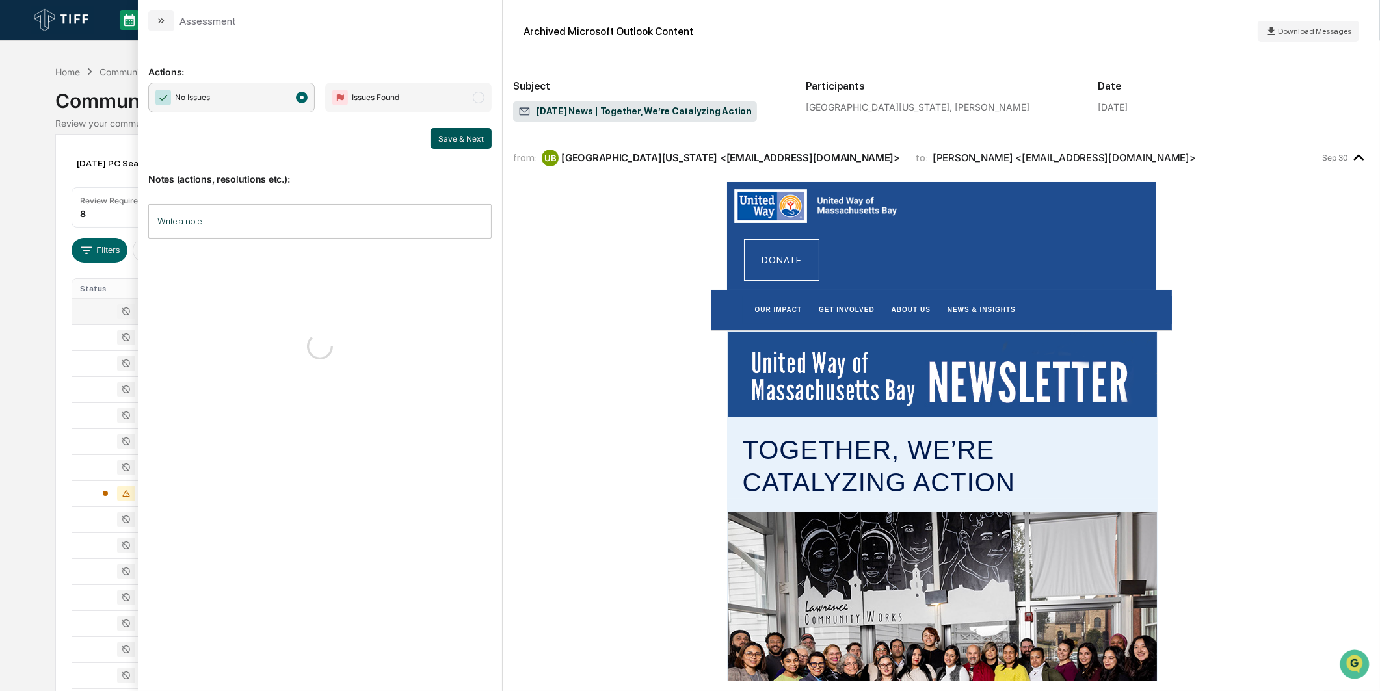
click at [469, 142] on button "Save & Next" at bounding box center [460, 138] width 61 height 21
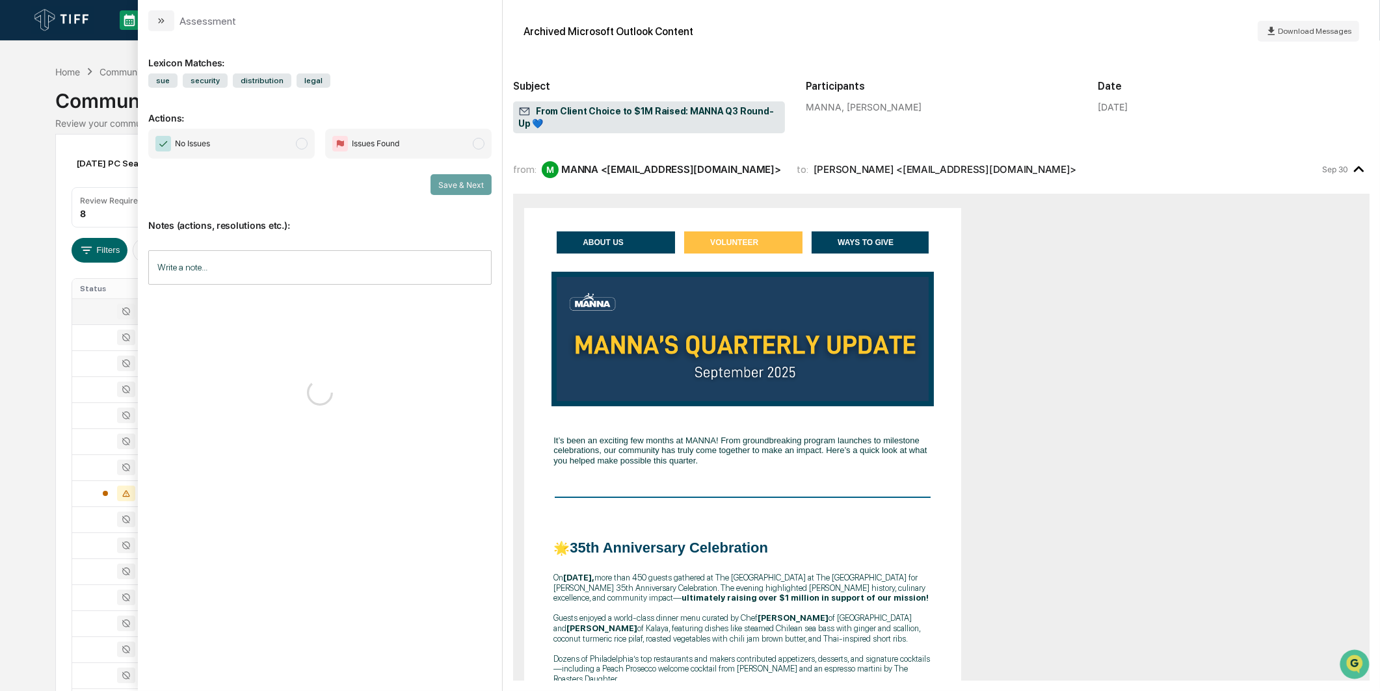
click at [302, 145] on span "modal" at bounding box center [302, 144] width 12 height 12
click at [465, 183] on button "Save & Next" at bounding box center [460, 184] width 61 height 21
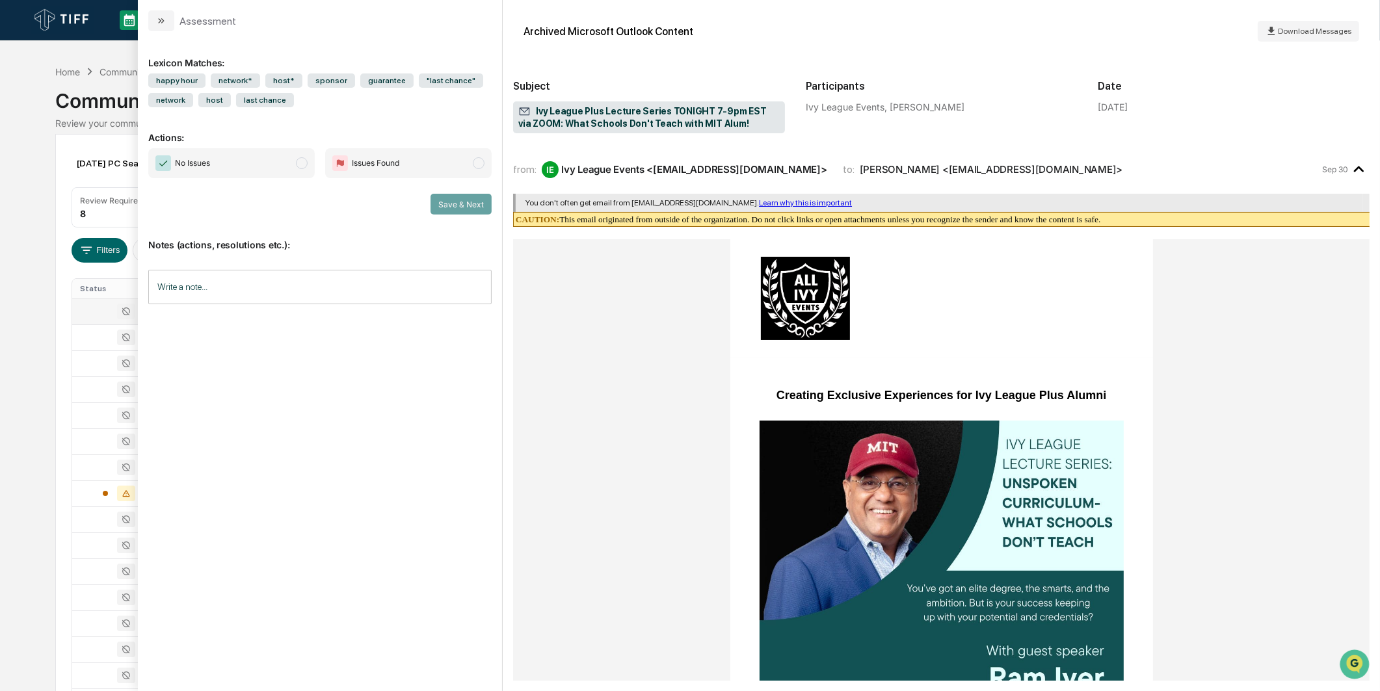
click at [291, 167] on span "No Issues" at bounding box center [231, 163] width 166 height 30
click at [458, 204] on button "Save & Next" at bounding box center [460, 204] width 61 height 21
click at [313, 150] on span "No Issues" at bounding box center [231, 163] width 166 height 30
click at [464, 199] on button "Save & Next" at bounding box center [460, 204] width 61 height 21
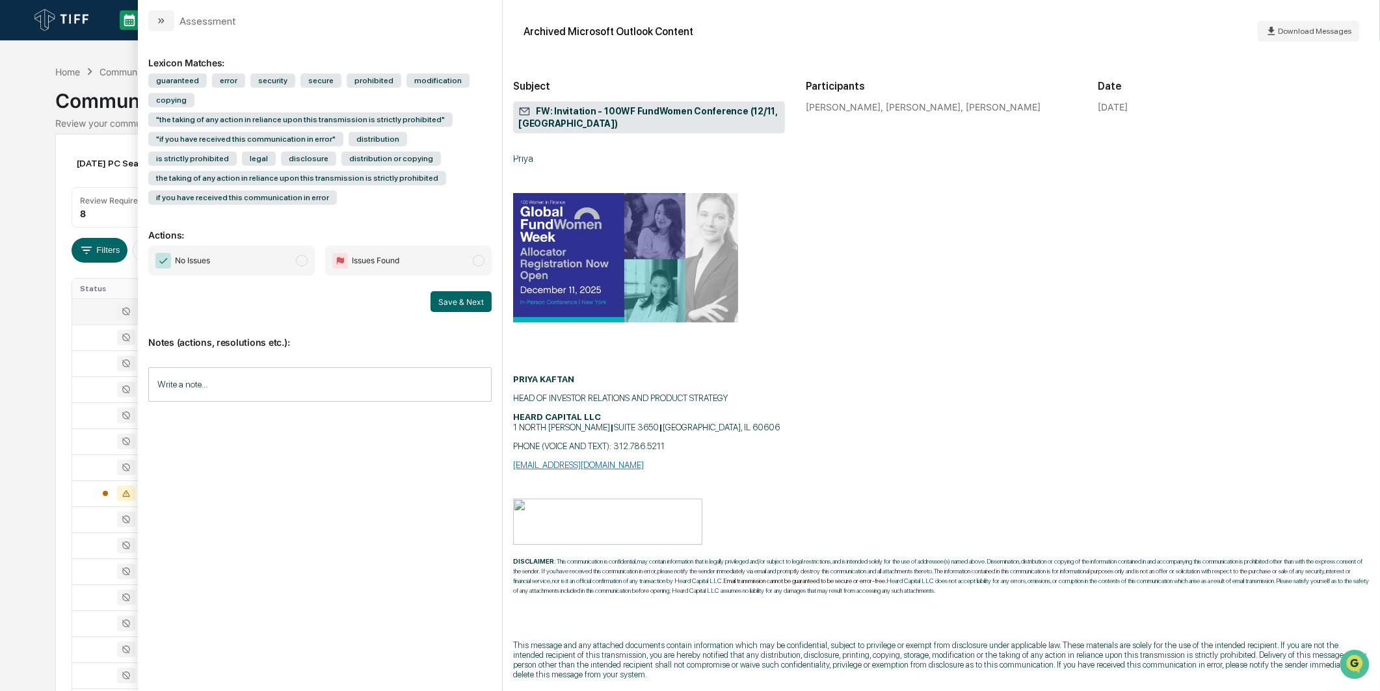
scroll to position [1415, 0]
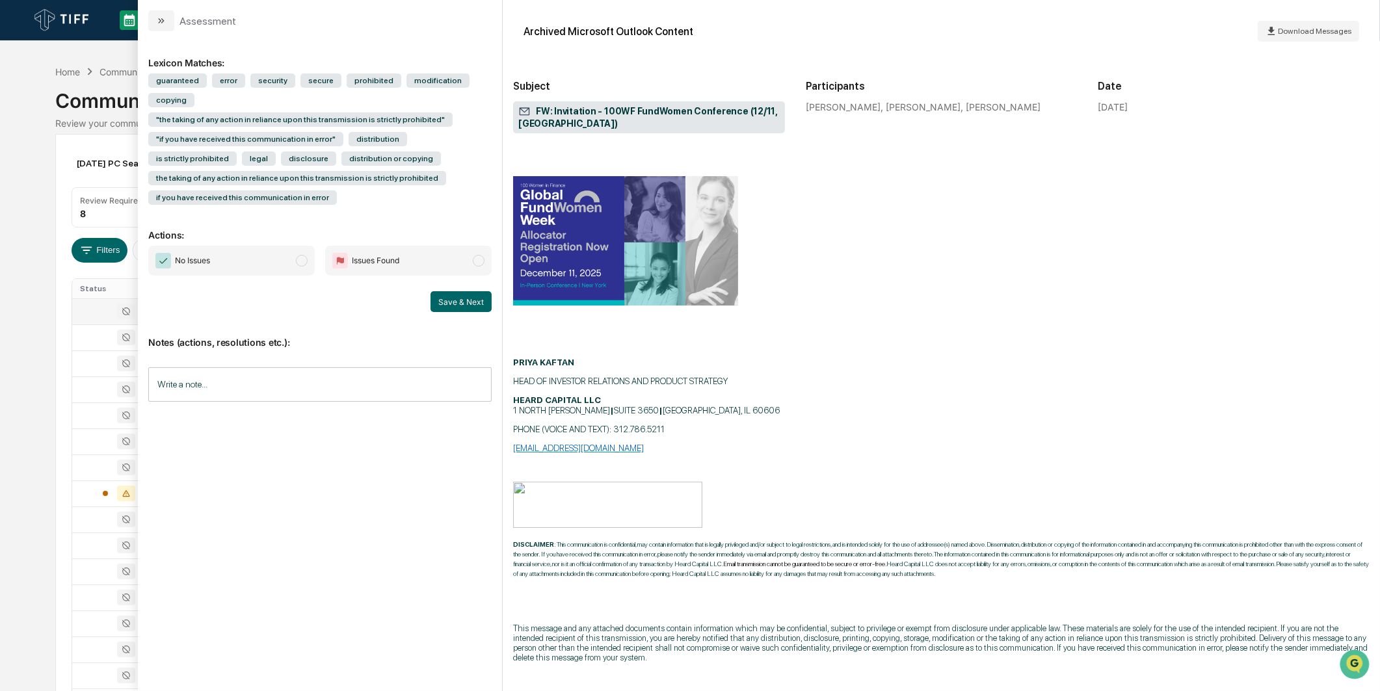
click at [265, 246] on span "No Issues" at bounding box center [231, 261] width 166 height 30
click at [460, 291] on button "Save & Next" at bounding box center [460, 301] width 61 height 21
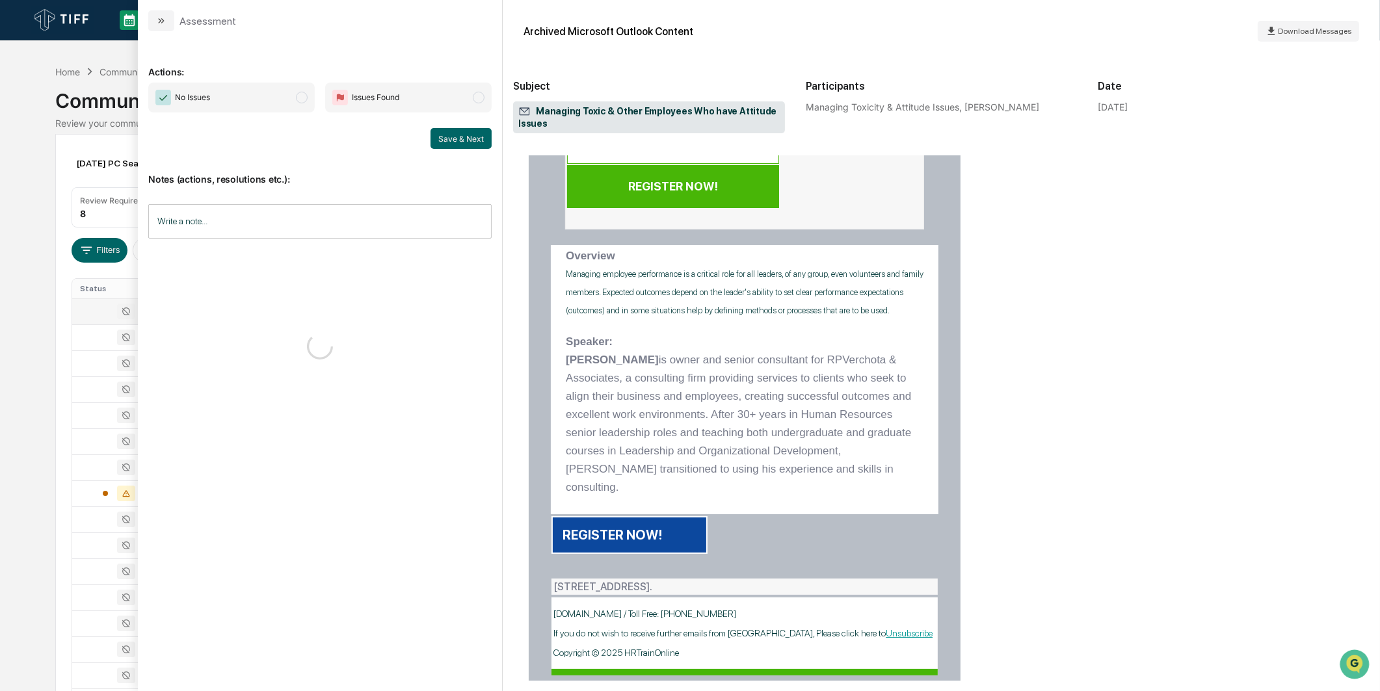
scroll to position [338, 0]
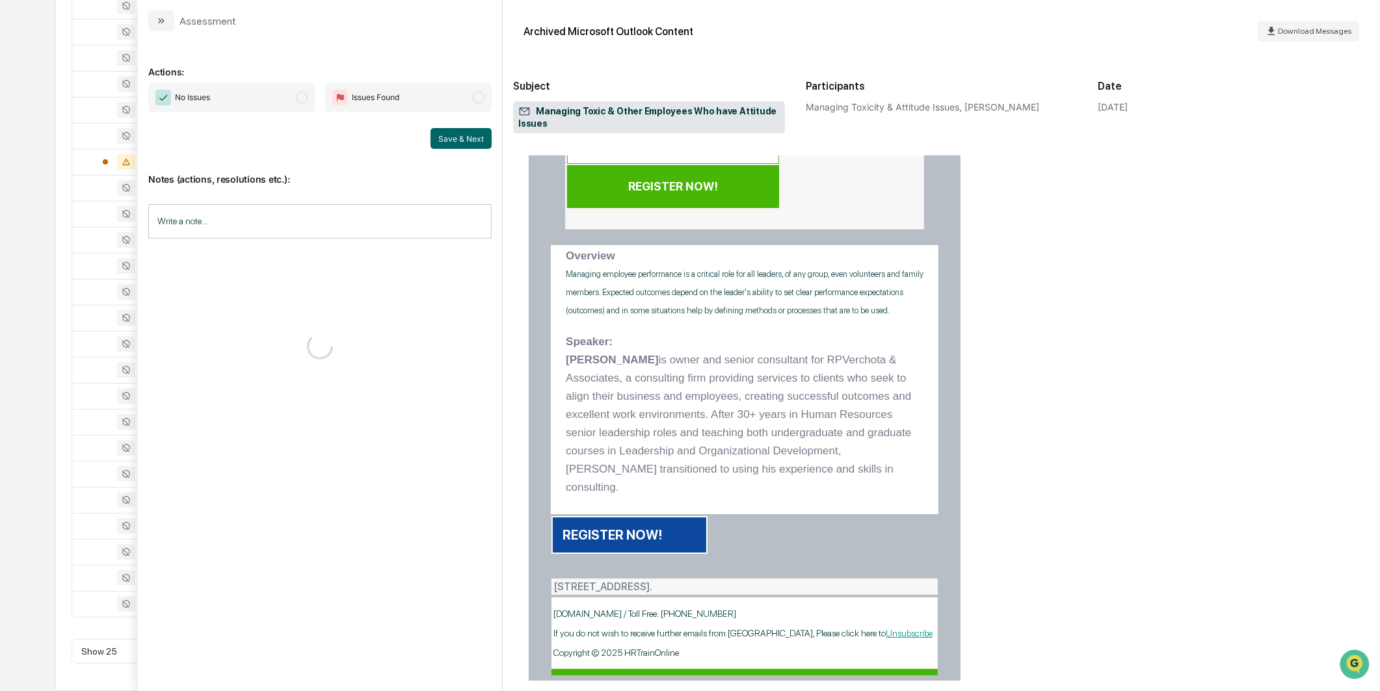
click at [303, 112] on span "No Issues" at bounding box center [231, 98] width 166 height 30
click at [458, 139] on button "Save & Next" at bounding box center [460, 138] width 61 height 21
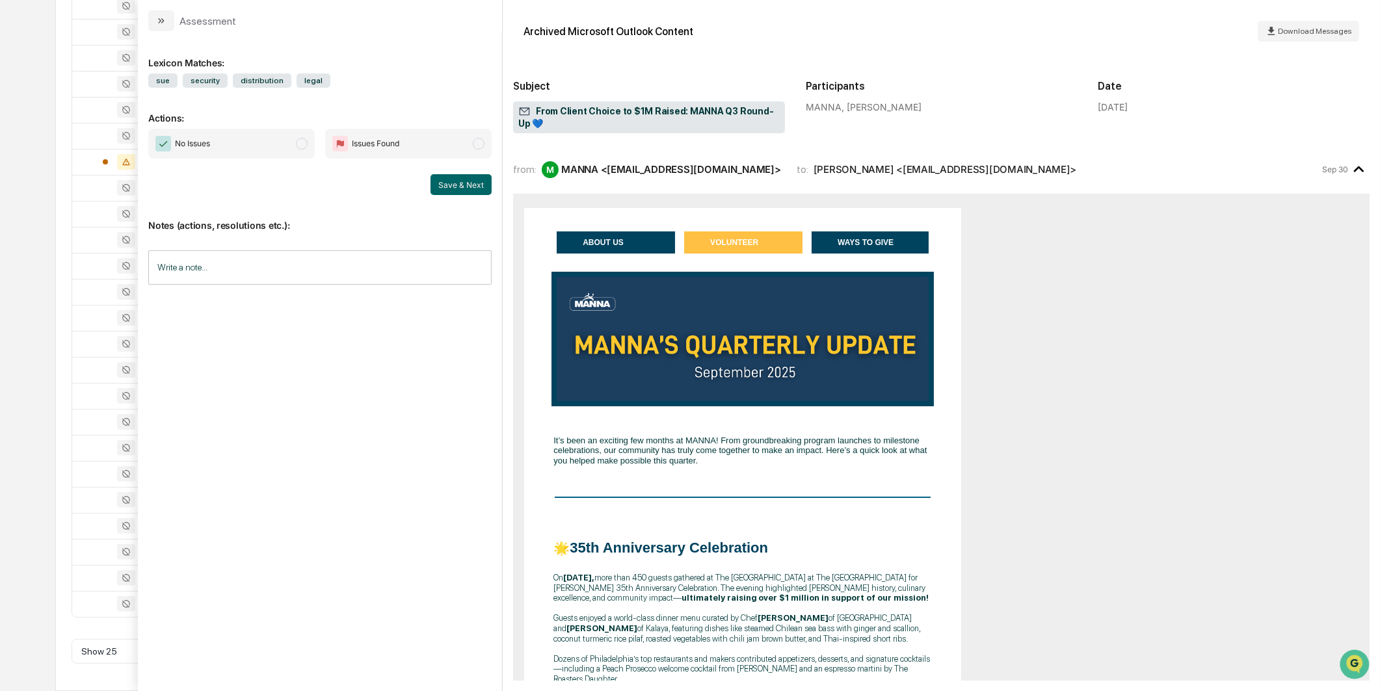
click at [221, 131] on span "No Issues" at bounding box center [231, 144] width 166 height 30
click at [464, 192] on button "Save & Next" at bounding box center [460, 184] width 61 height 21
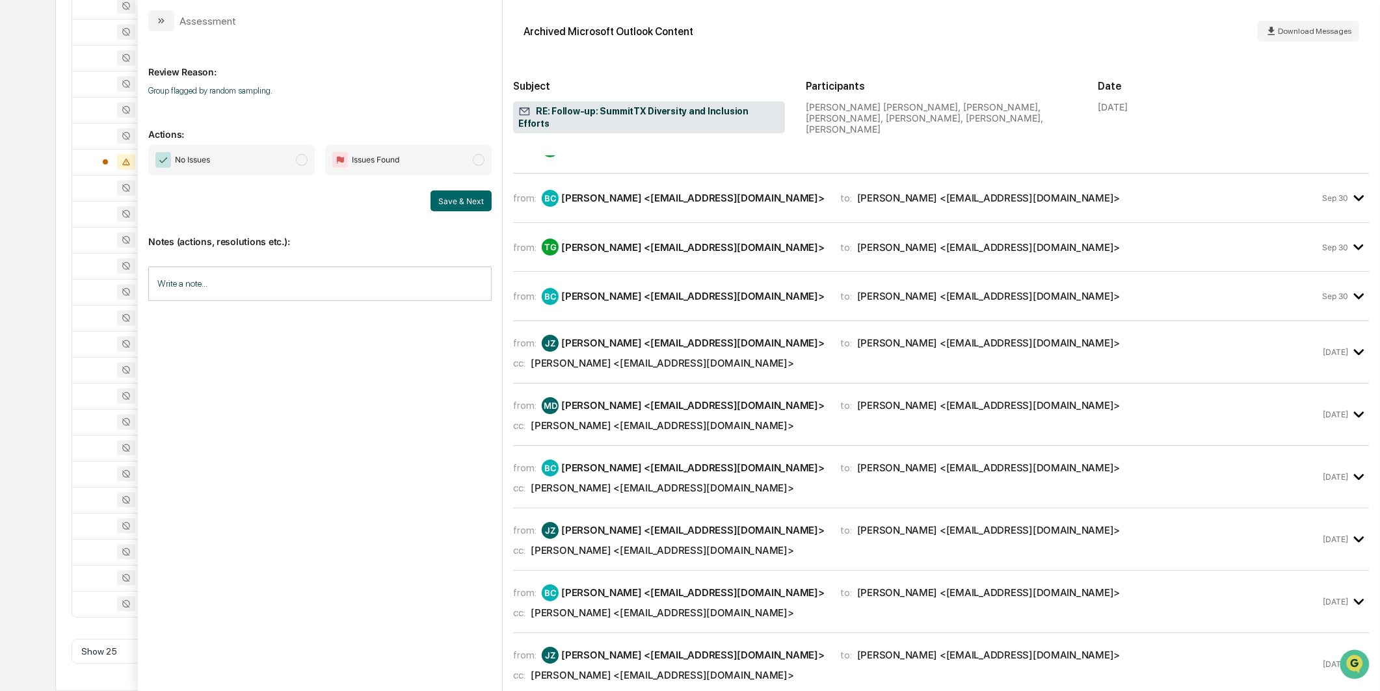
scroll to position [1083, 0]
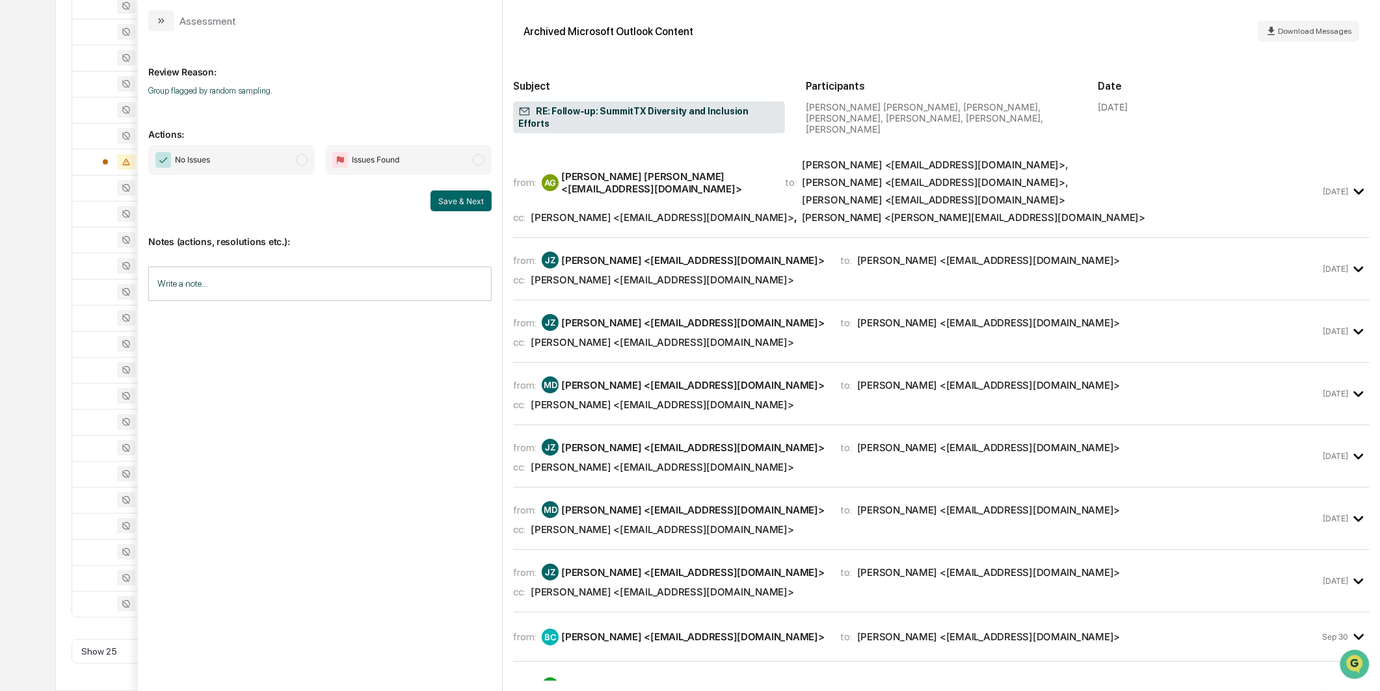
scroll to position [1376, 0]
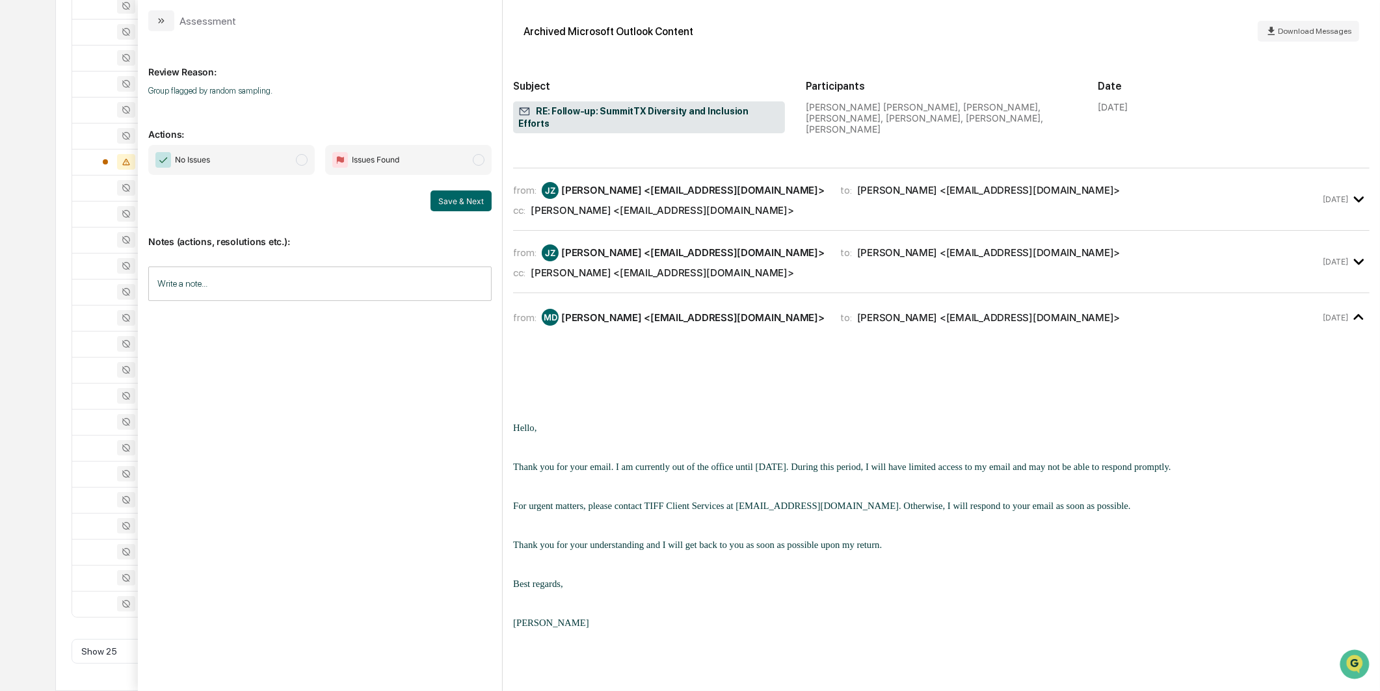
click at [301, 153] on span "No Issues" at bounding box center [231, 160] width 166 height 30
click at [451, 202] on button "Save & Next" at bounding box center [460, 200] width 61 height 21
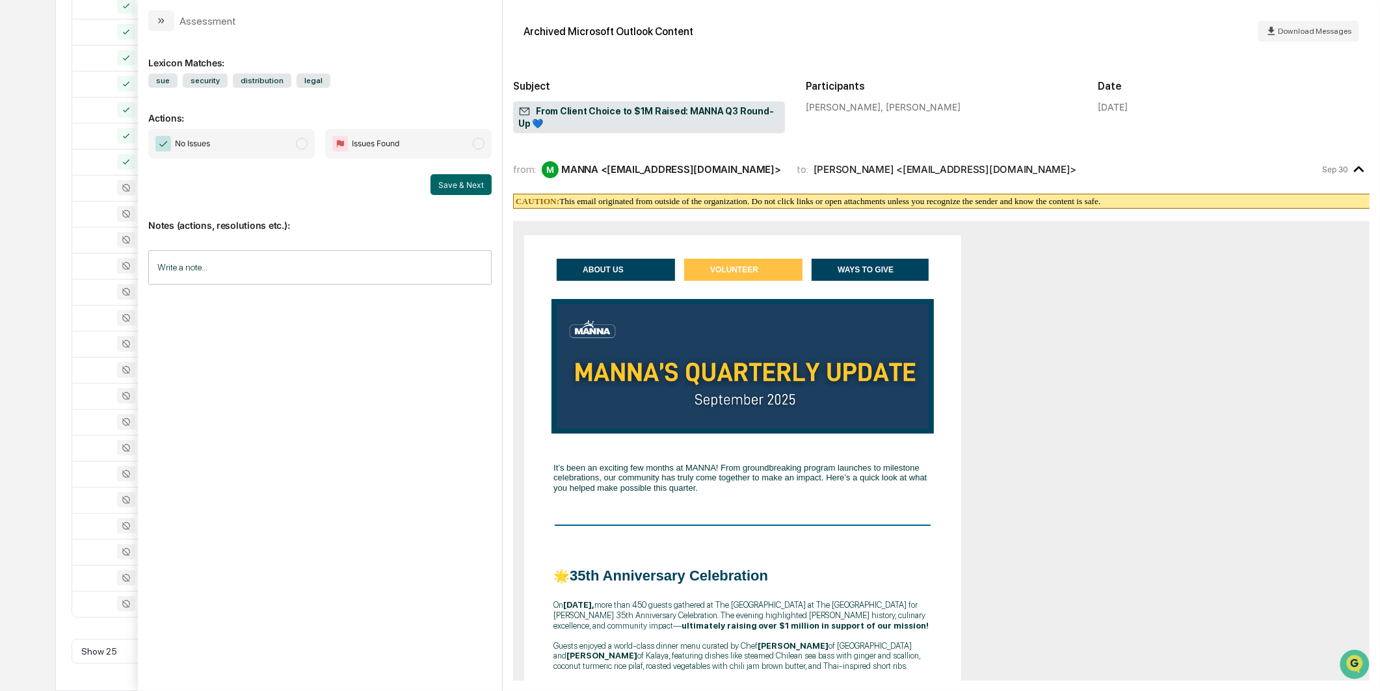
click at [237, 155] on span "No Issues" at bounding box center [231, 144] width 166 height 30
click at [465, 192] on button "Save & Next" at bounding box center [460, 184] width 61 height 21
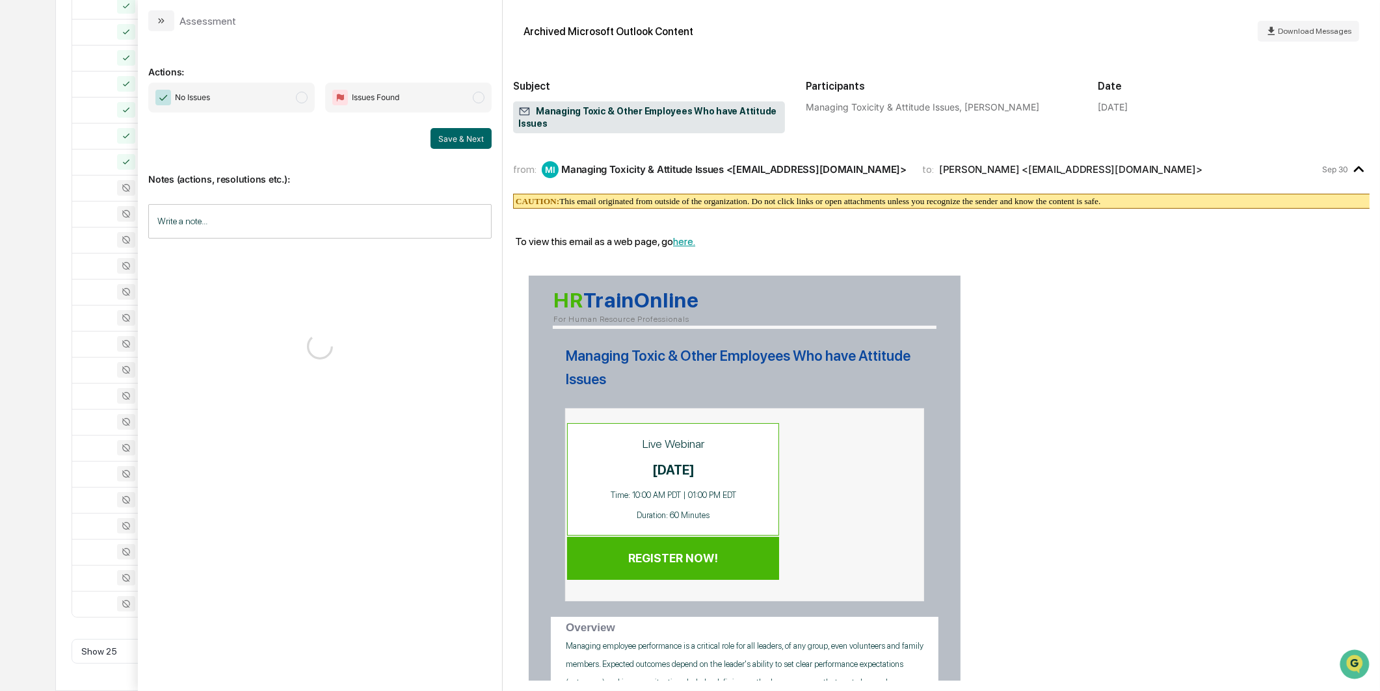
click at [278, 83] on span "No Issues" at bounding box center [231, 98] width 166 height 30
click at [490, 138] on button "Save & Next" at bounding box center [460, 138] width 61 height 21
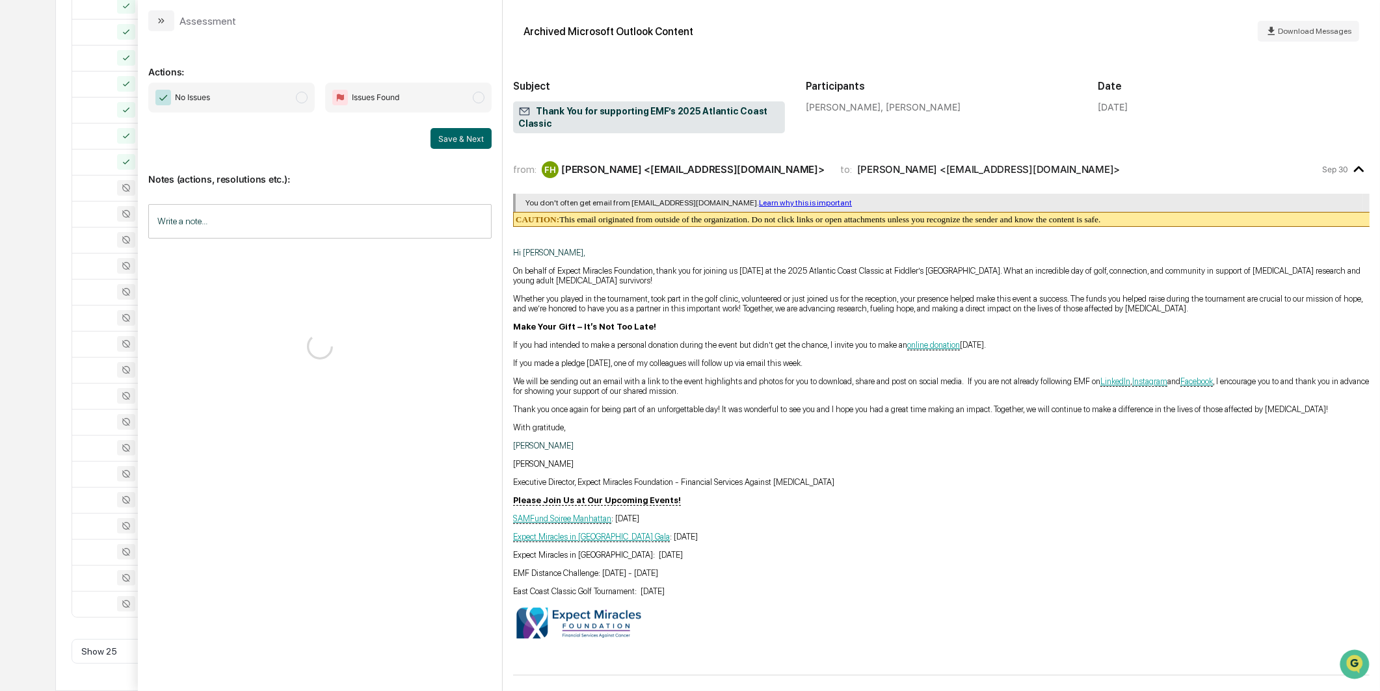
click at [312, 104] on span "No Issues" at bounding box center [231, 98] width 166 height 30
click at [458, 140] on button "Save & Next" at bounding box center [460, 138] width 61 height 21
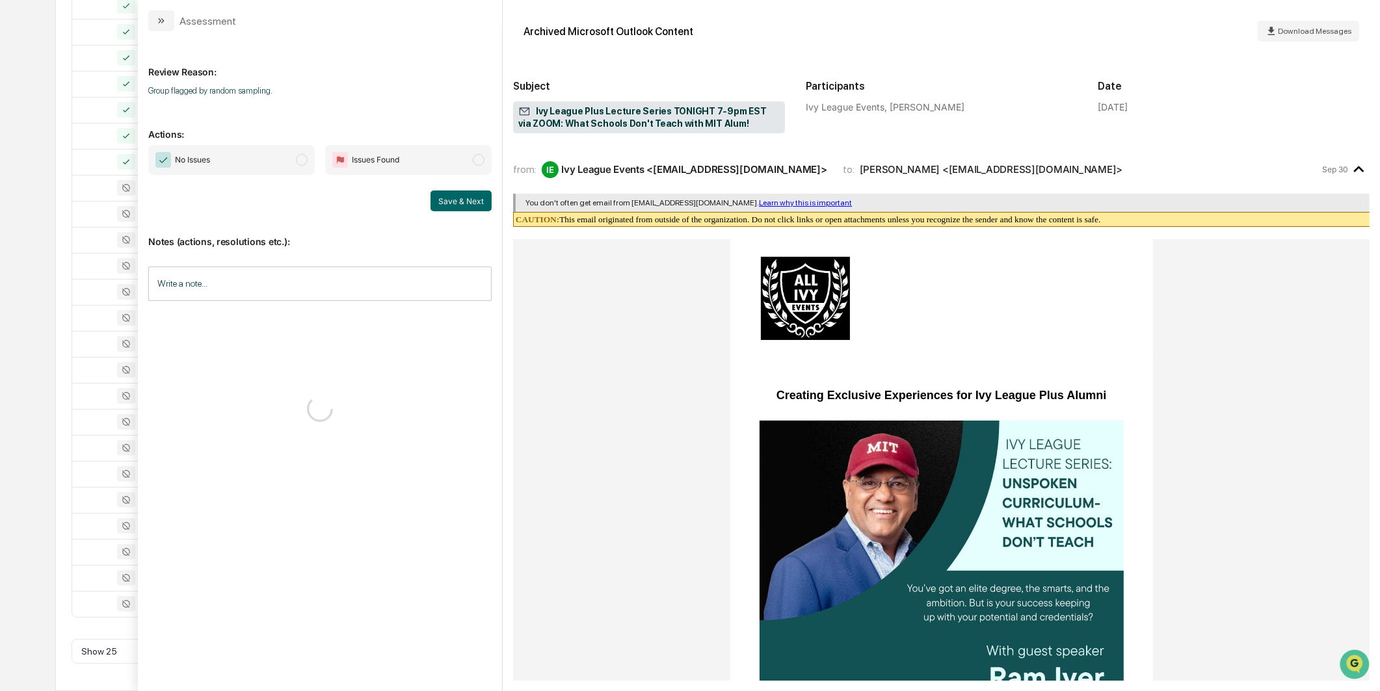
click at [280, 172] on span "No Issues" at bounding box center [231, 160] width 166 height 30
click at [445, 200] on button "Save & Next" at bounding box center [460, 200] width 61 height 21
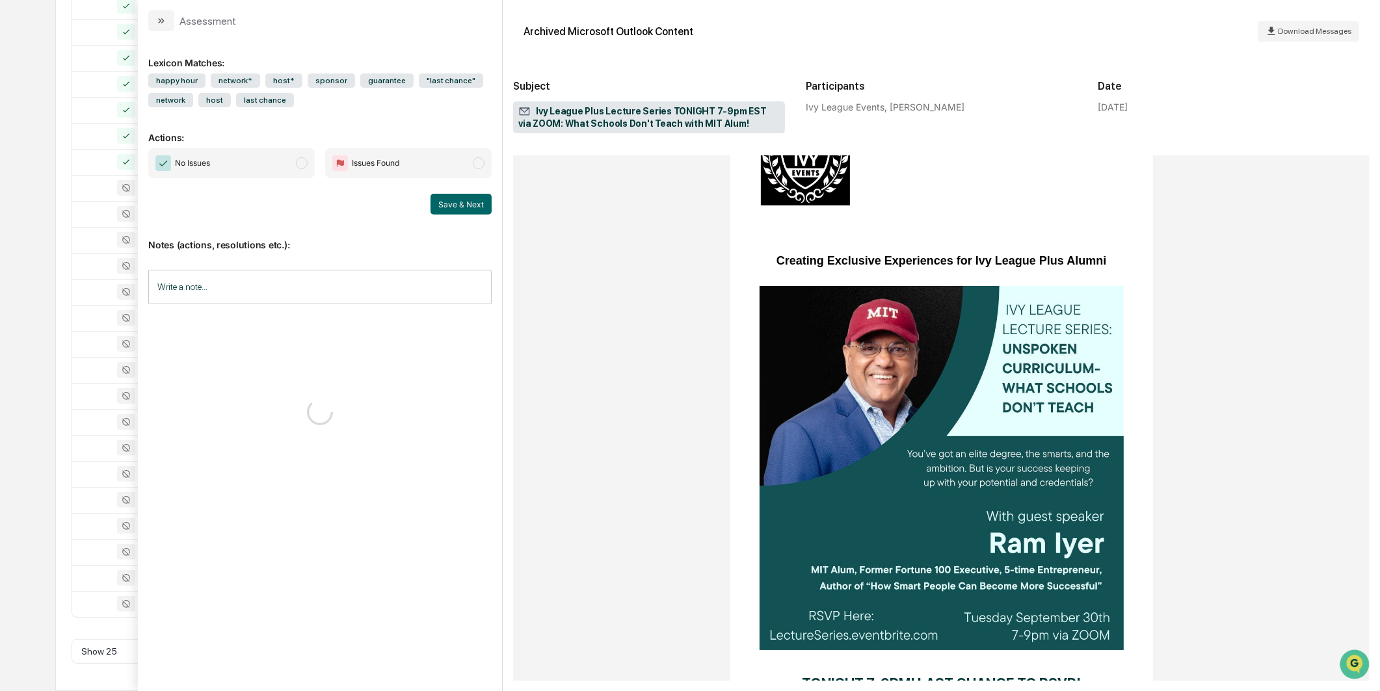
scroll to position [216, 0]
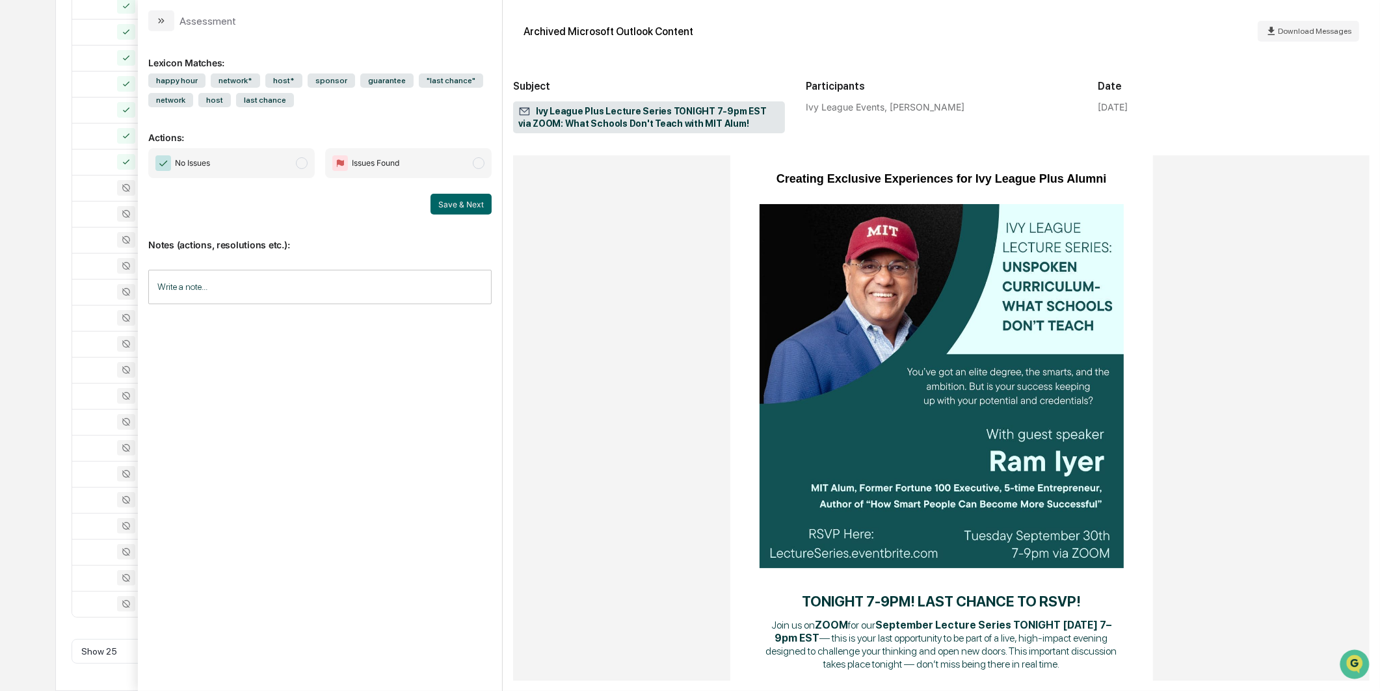
click at [257, 144] on div "Lexicon Matches: happy hour network* host* sponsor guarantee "last chance" netw…" at bounding box center [319, 355] width 343 height 626
click at [282, 157] on span "No Issues" at bounding box center [231, 163] width 166 height 30
click at [441, 194] on div "No Issues Issues Found Save & Next" at bounding box center [319, 181] width 343 height 66
click at [444, 202] on button "Save & Next" at bounding box center [460, 204] width 61 height 21
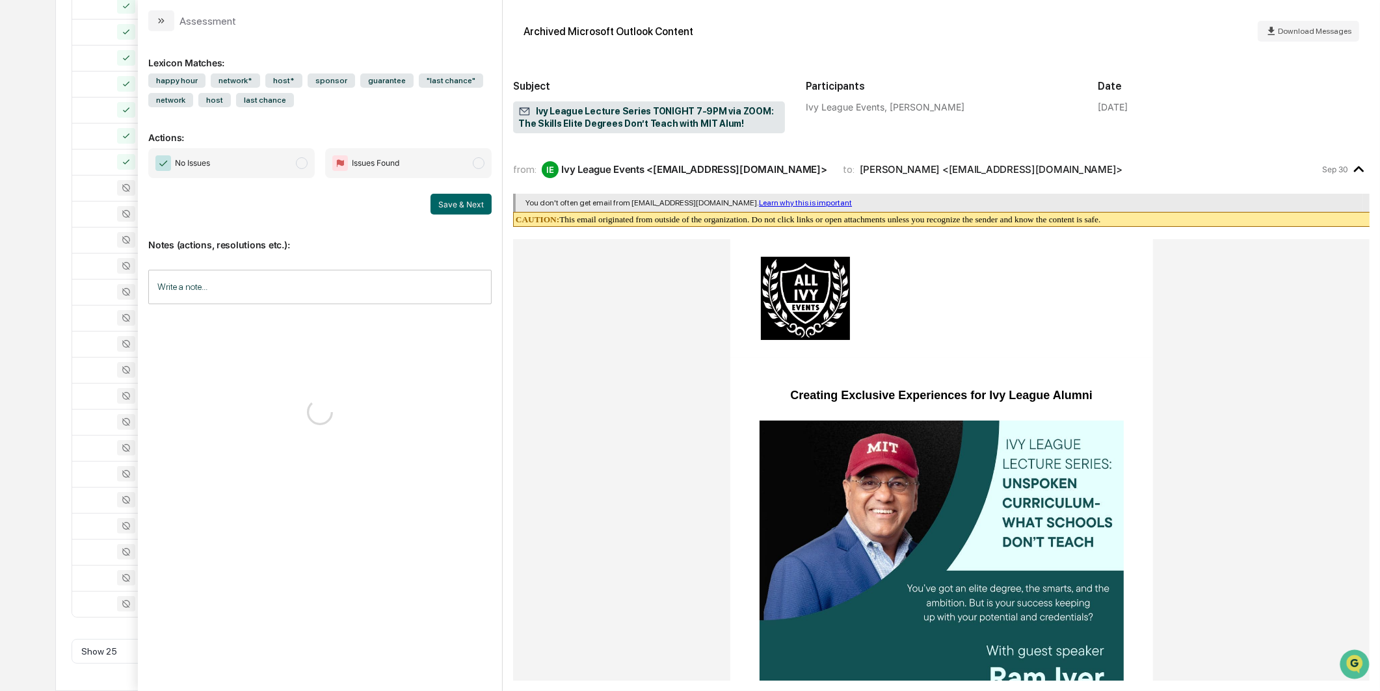
click at [298, 164] on span "modal" at bounding box center [302, 163] width 12 height 12
click at [452, 196] on button "Save & Next" at bounding box center [460, 204] width 61 height 21
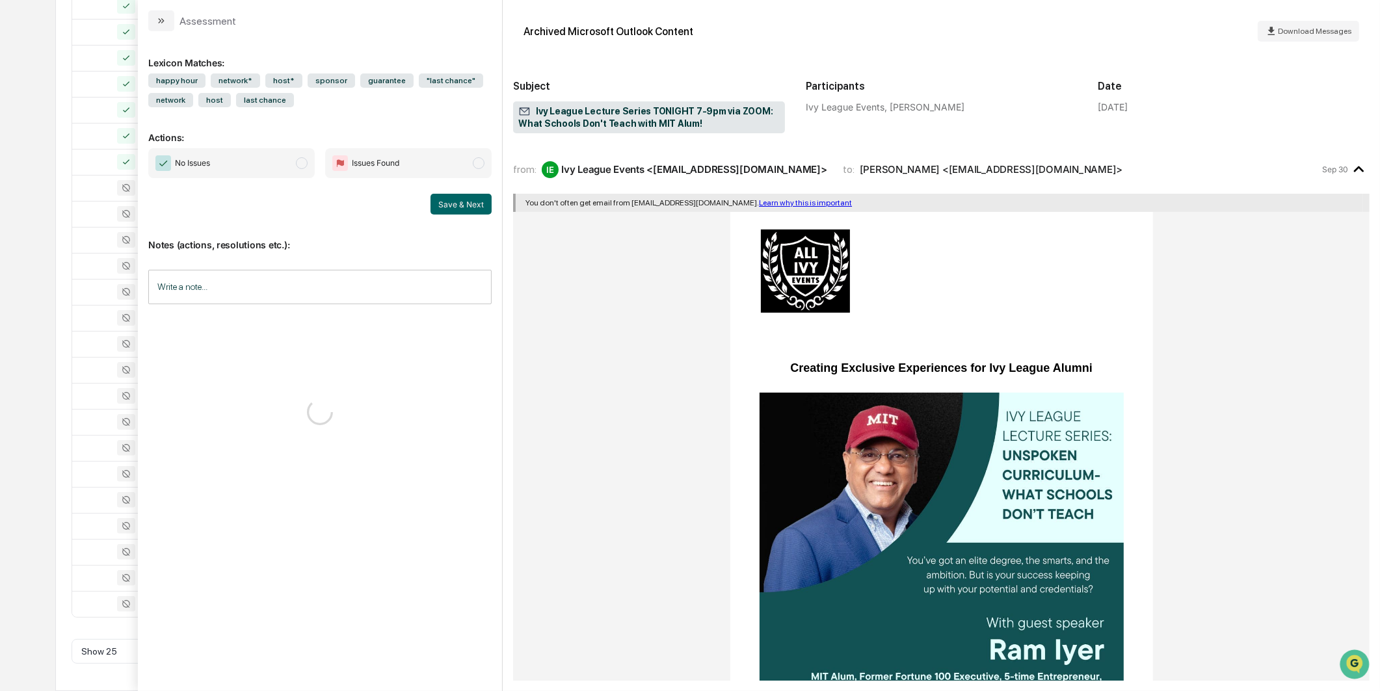
click at [317, 167] on div "No Issues Issues Found" at bounding box center [319, 163] width 343 height 30
click at [313, 166] on span "No Issues" at bounding box center [231, 163] width 166 height 30
click at [472, 208] on button "Save & Next" at bounding box center [460, 204] width 61 height 21
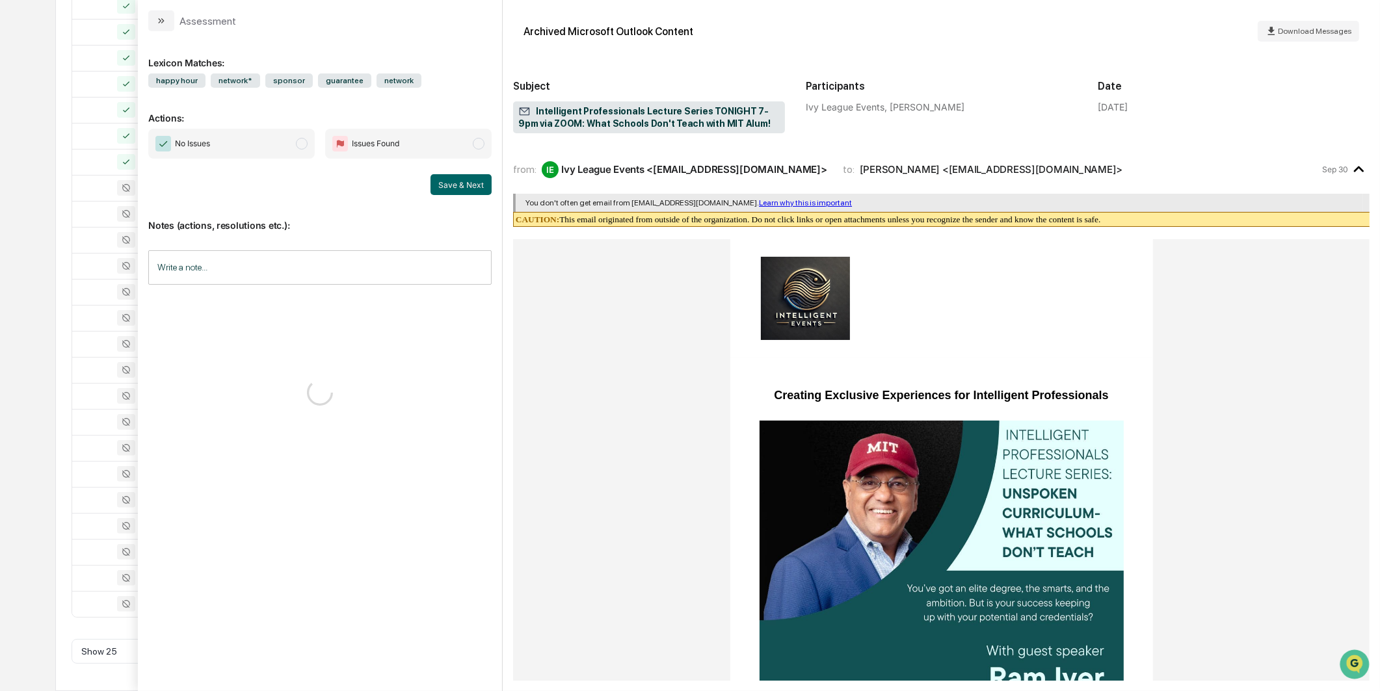
click at [306, 154] on span "No Issues" at bounding box center [231, 144] width 166 height 30
click at [451, 195] on div "Notes (actions, resolutions etc.): Write a note... Write a note..." at bounding box center [319, 247] width 343 height 105
click at [452, 191] on button "Save & Next" at bounding box center [460, 184] width 61 height 21
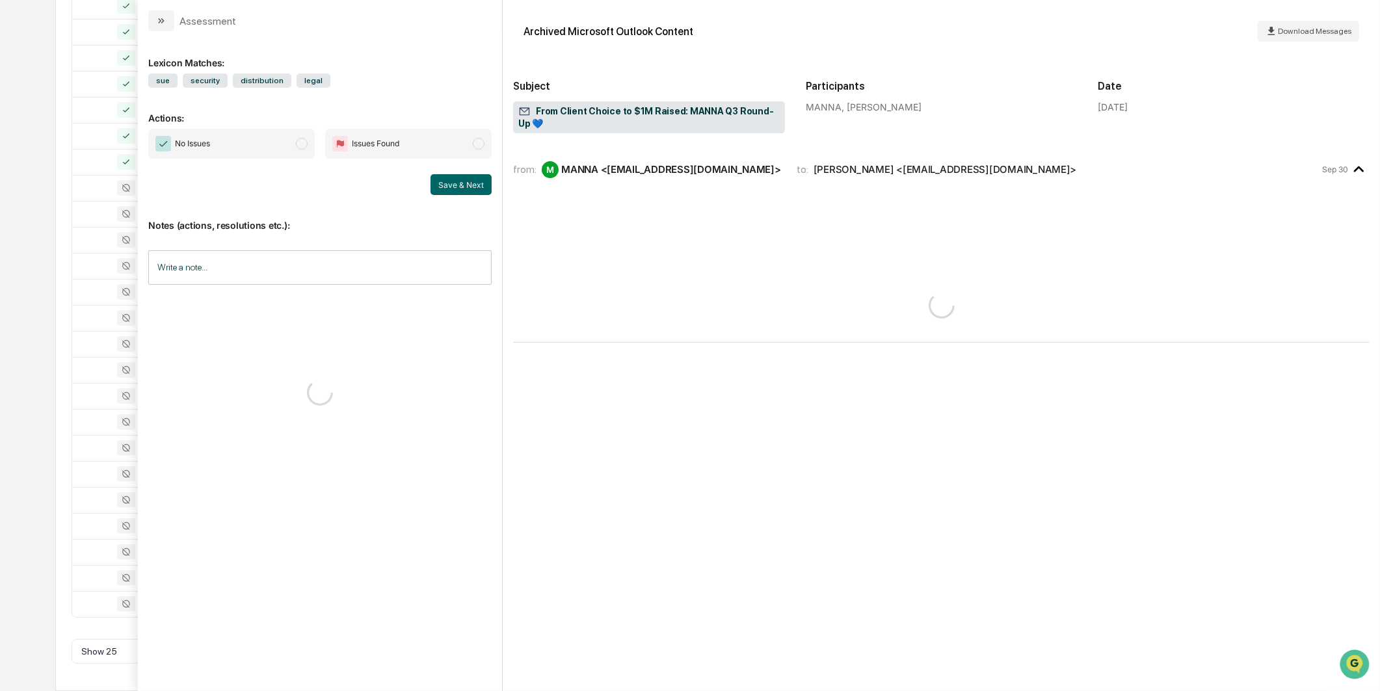
click at [300, 159] on div "No Issues Issues Found Save & Next" at bounding box center [319, 162] width 343 height 66
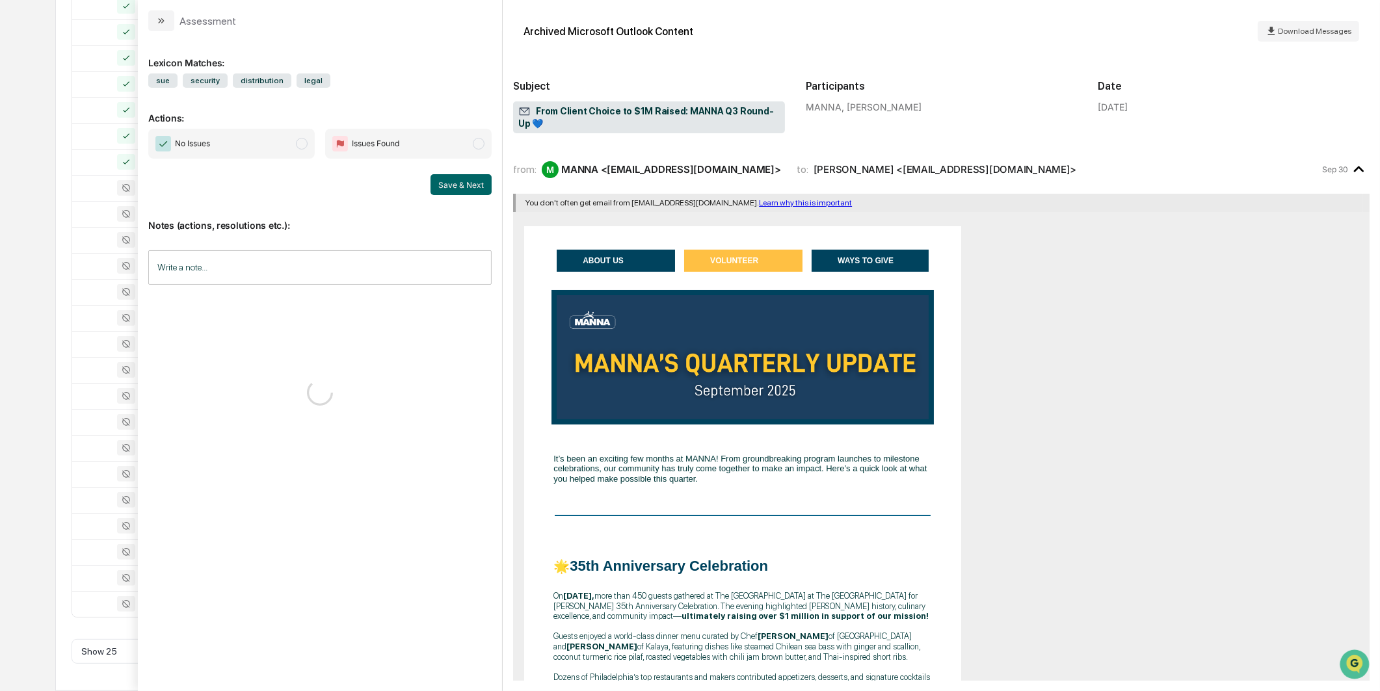
click at [299, 154] on span "No Issues" at bounding box center [231, 144] width 166 height 30
click at [460, 184] on button "Save & Next" at bounding box center [460, 184] width 61 height 21
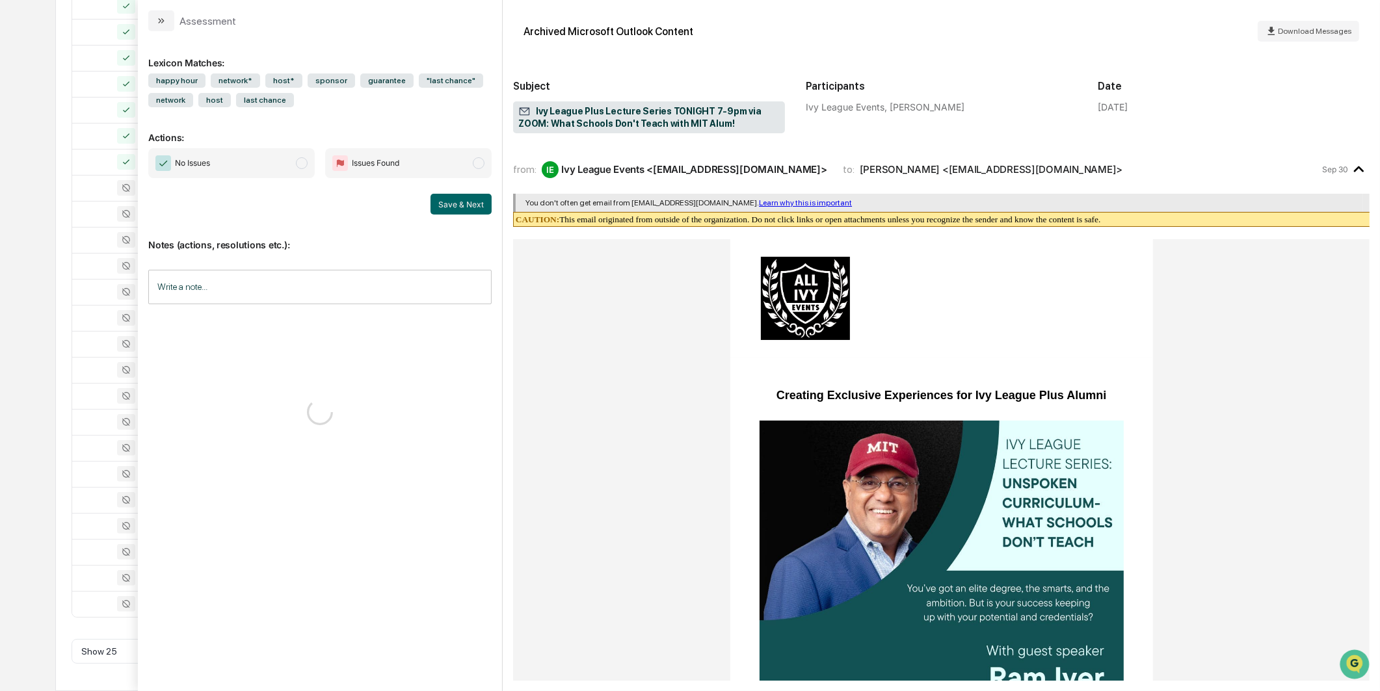
click at [267, 151] on span "No Issues" at bounding box center [231, 163] width 166 height 30
click at [471, 203] on button "Save & Next" at bounding box center [460, 204] width 61 height 21
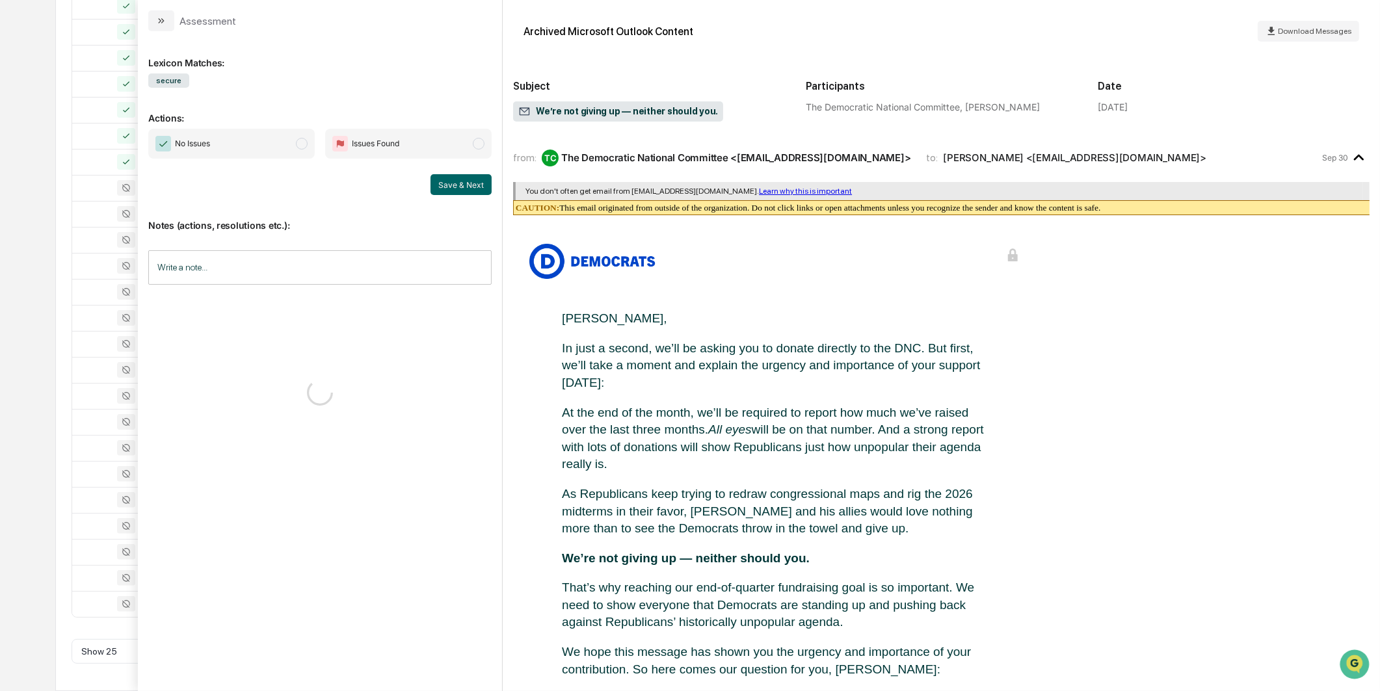
click at [296, 157] on span "No Issues" at bounding box center [231, 144] width 166 height 30
click at [426, 182] on div "Save & Next" at bounding box center [319, 184] width 343 height 21
click at [451, 183] on button "Save & Next" at bounding box center [460, 184] width 61 height 21
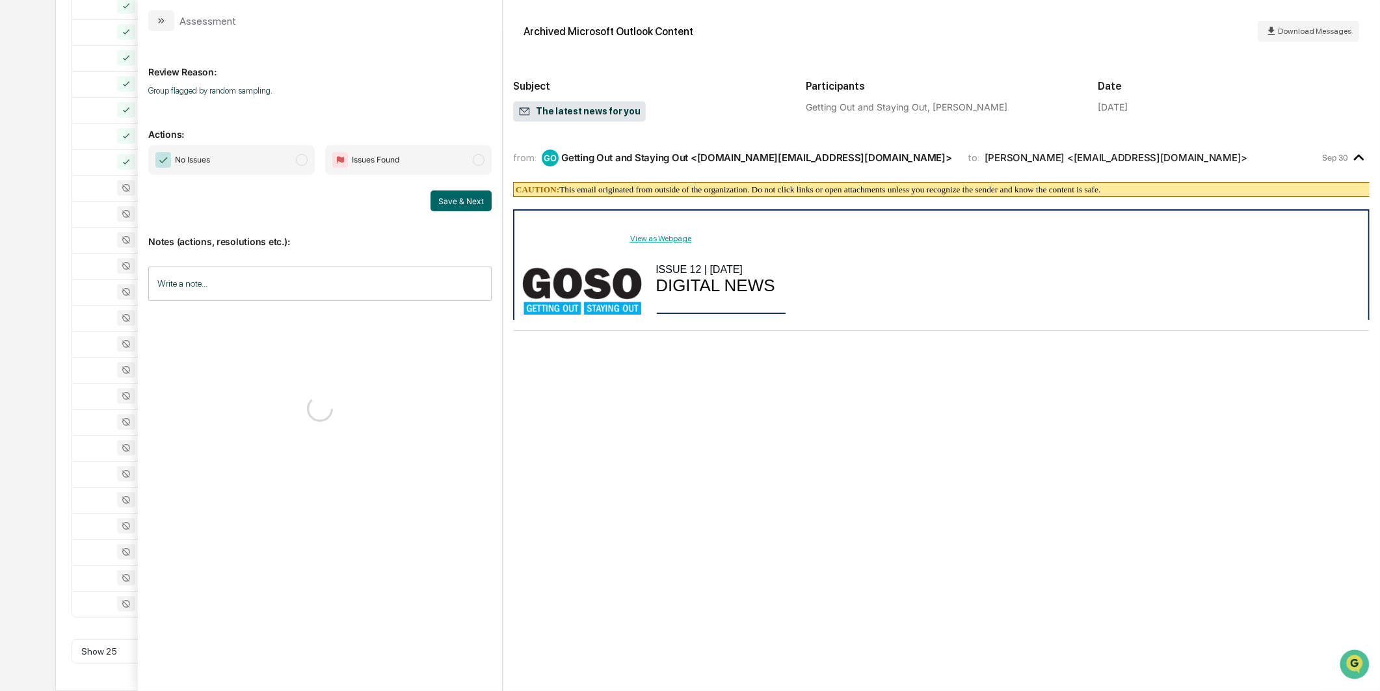
click at [311, 151] on span "No Issues" at bounding box center [231, 160] width 166 height 30
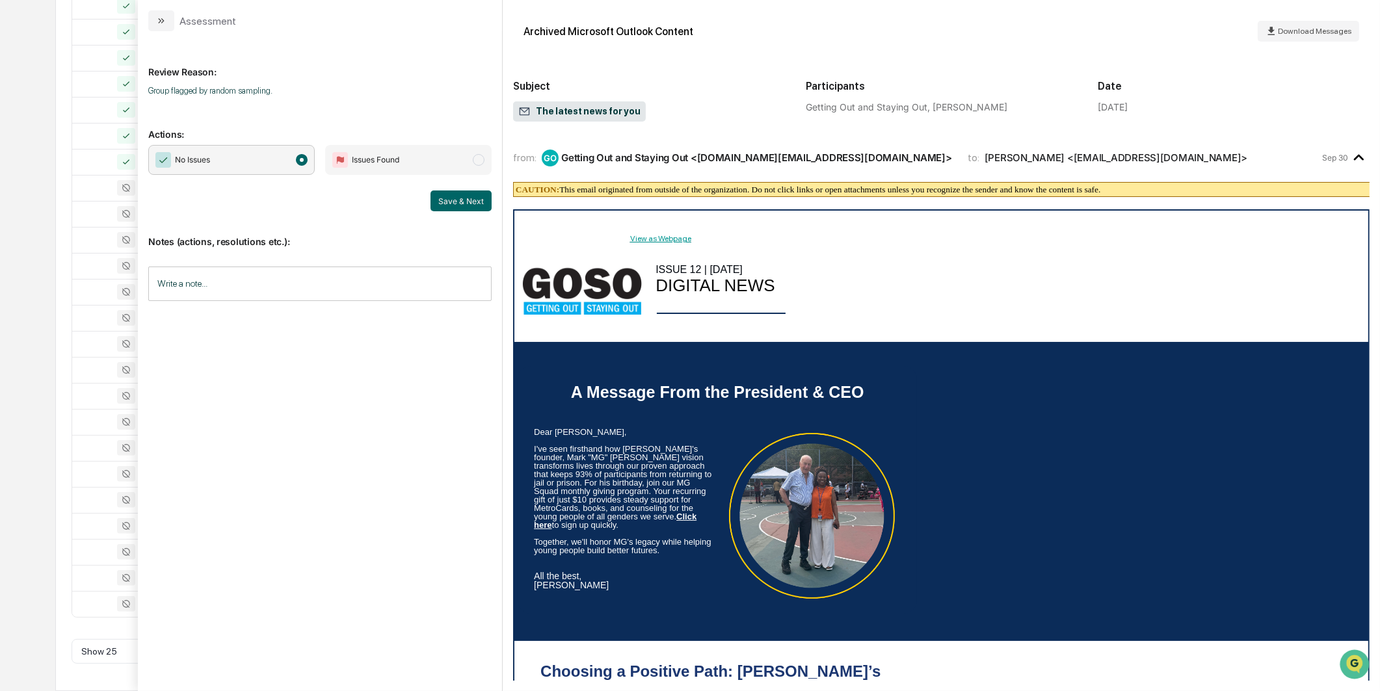
click at [482, 211] on div "Notes (actions, resolutions etc.): Write a note... Write a note..." at bounding box center [319, 263] width 343 height 105
click at [482, 205] on button "Save & Next" at bounding box center [460, 200] width 61 height 21
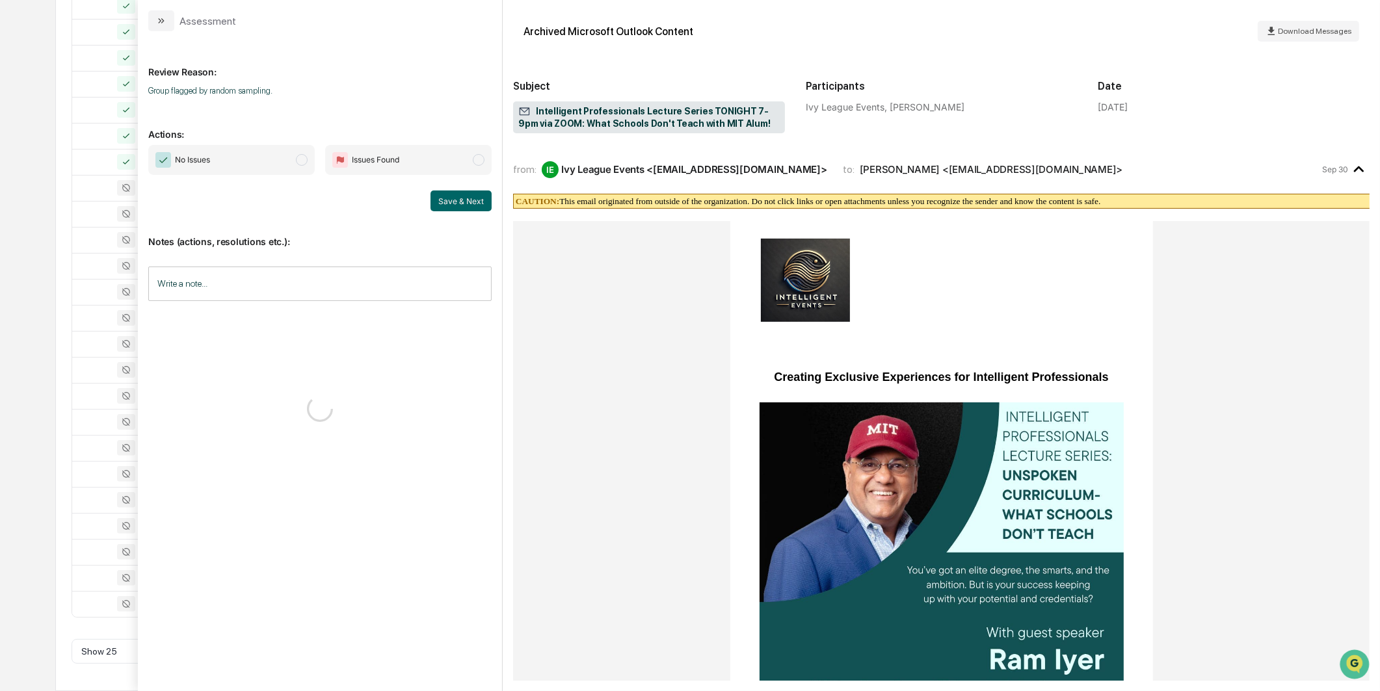
click at [216, 150] on span "No Issues" at bounding box center [231, 160] width 166 height 30
click at [477, 203] on button "Save & Next" at bounding box center [460, 200] width 61 height 21
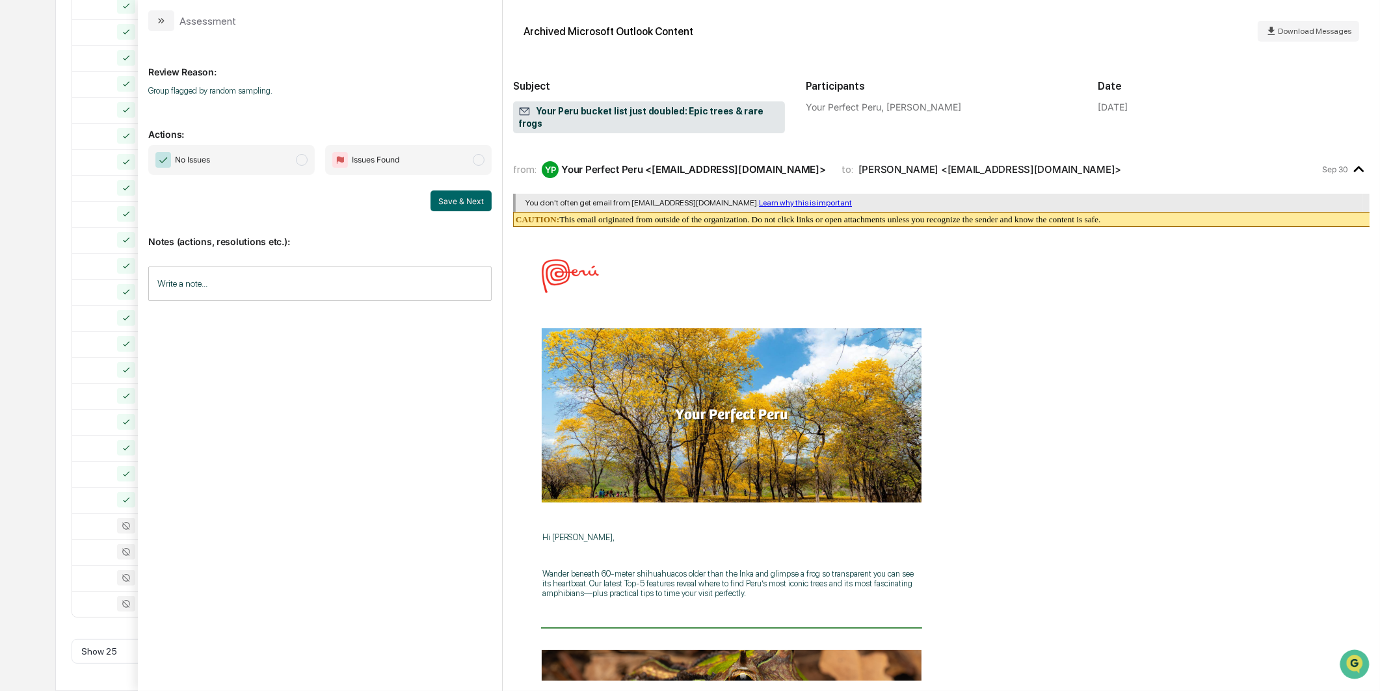
click at [278, 161] on span "No Issues" at bounding box center [231, 160] width 166 height 30
click at [438, 199] on button "Save & Next" at bounding box center [460, 200] width 61 height 21
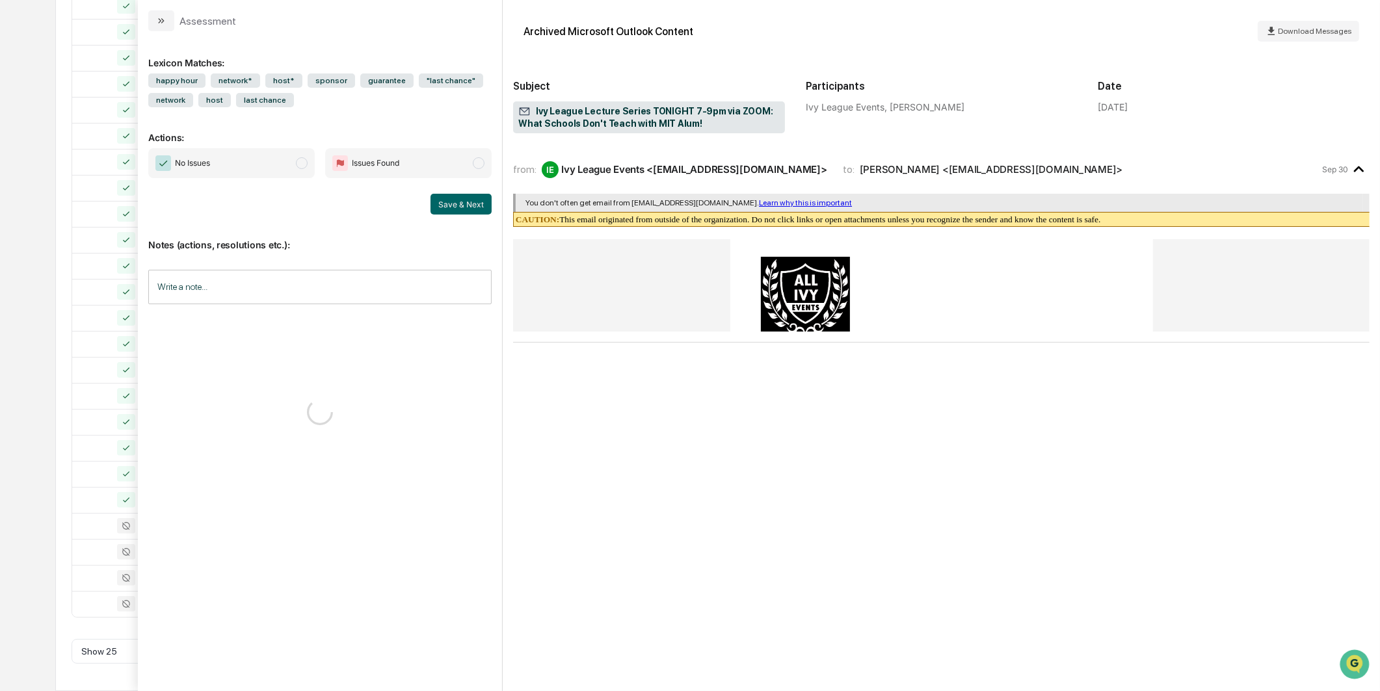
click at [277, 163] on span "No Issues" at bounding box center [231, 163] width 166 height 30
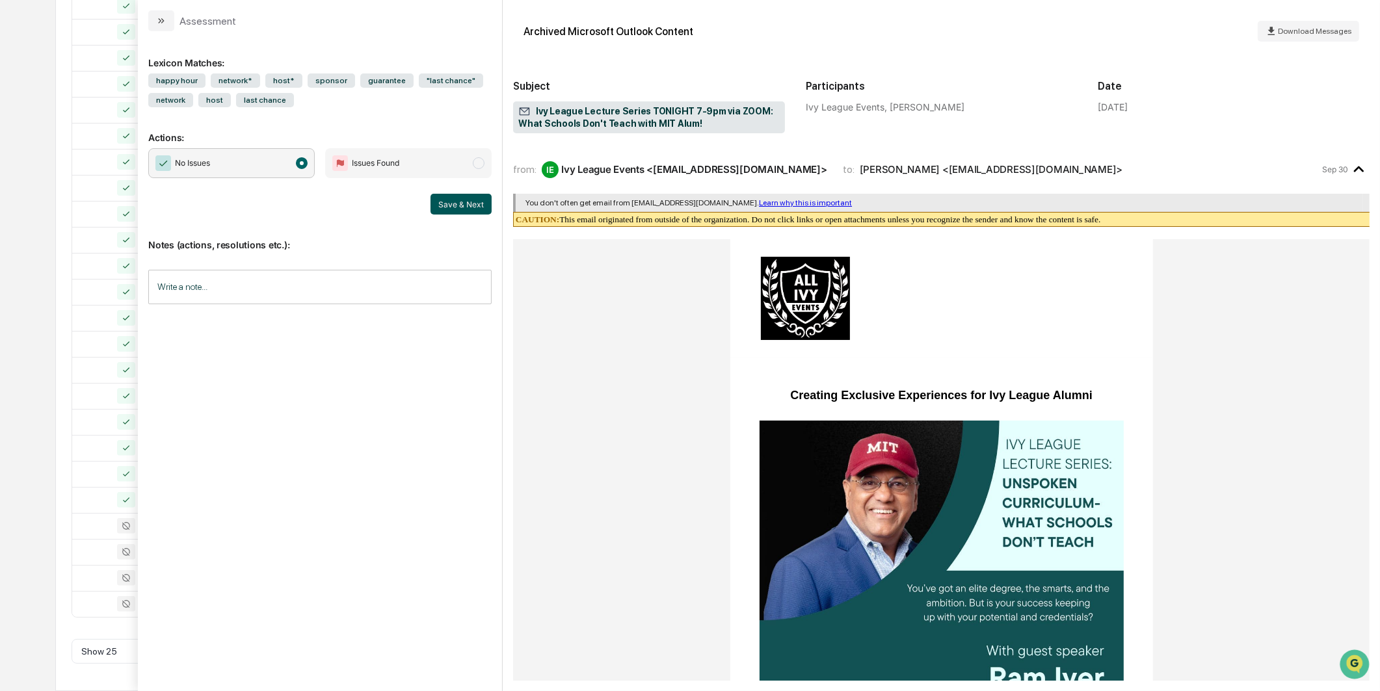
click at [447, 197] on button "Save & Next" at bounding box center [460, 204] width 61 height 21
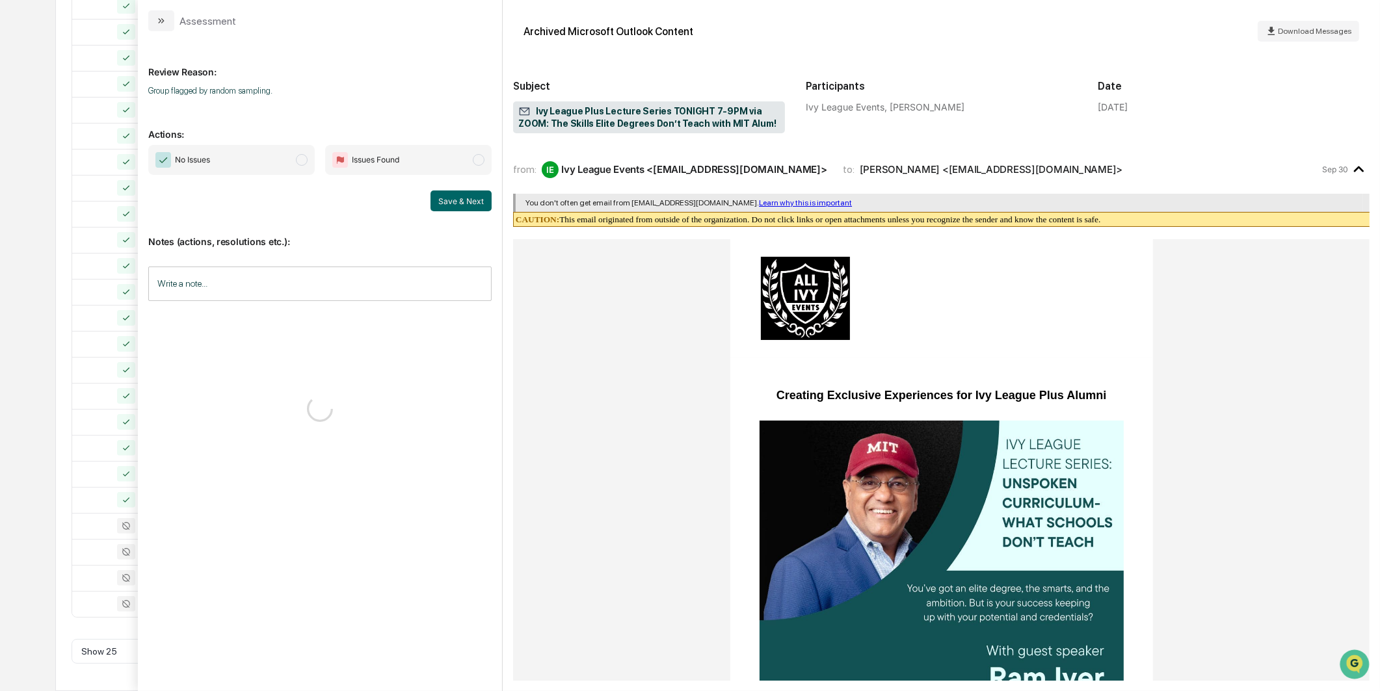
click at [297, 163] on span "modal" at bounding box center [302, 160] width 12 height 12
click at [451, 209] on button "Save & Next" at bounding box center [460, 200] width 61 height 21
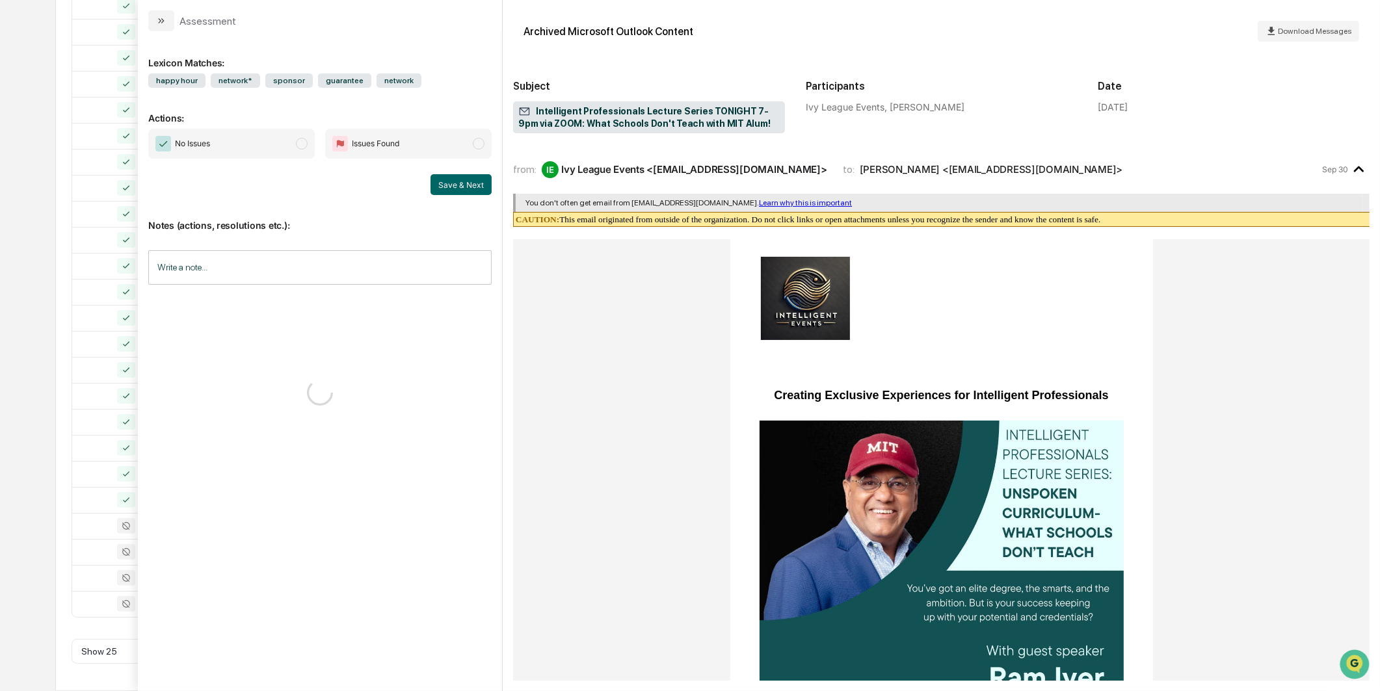
click at [296, 125] on div "Lexicon Matches: happy hour network* sponsor guarantee network Actions: No Issu…" at bounding box center [319, 355] width 343 height 626
click at [296, 143] on span "modal" at bounding box center [302, 144] width 12 height 12
click at [468, 186] on button "Save & Next" at bounding box center [460, 184] width 61 height 21
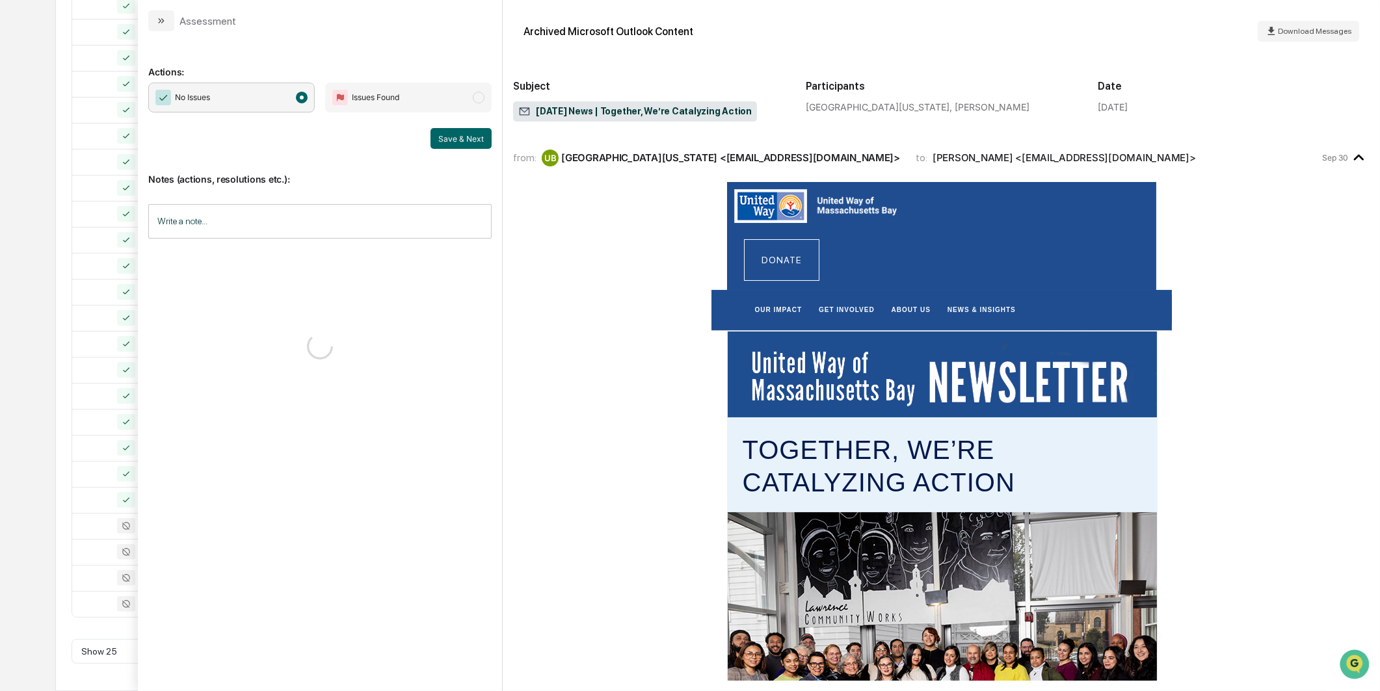
click at [33, 229] on div "Calendar Manage Tasks Reviews Approval Management Company People, Data, Setting…" at bounding box center [690, 179] width 1380 height 1023
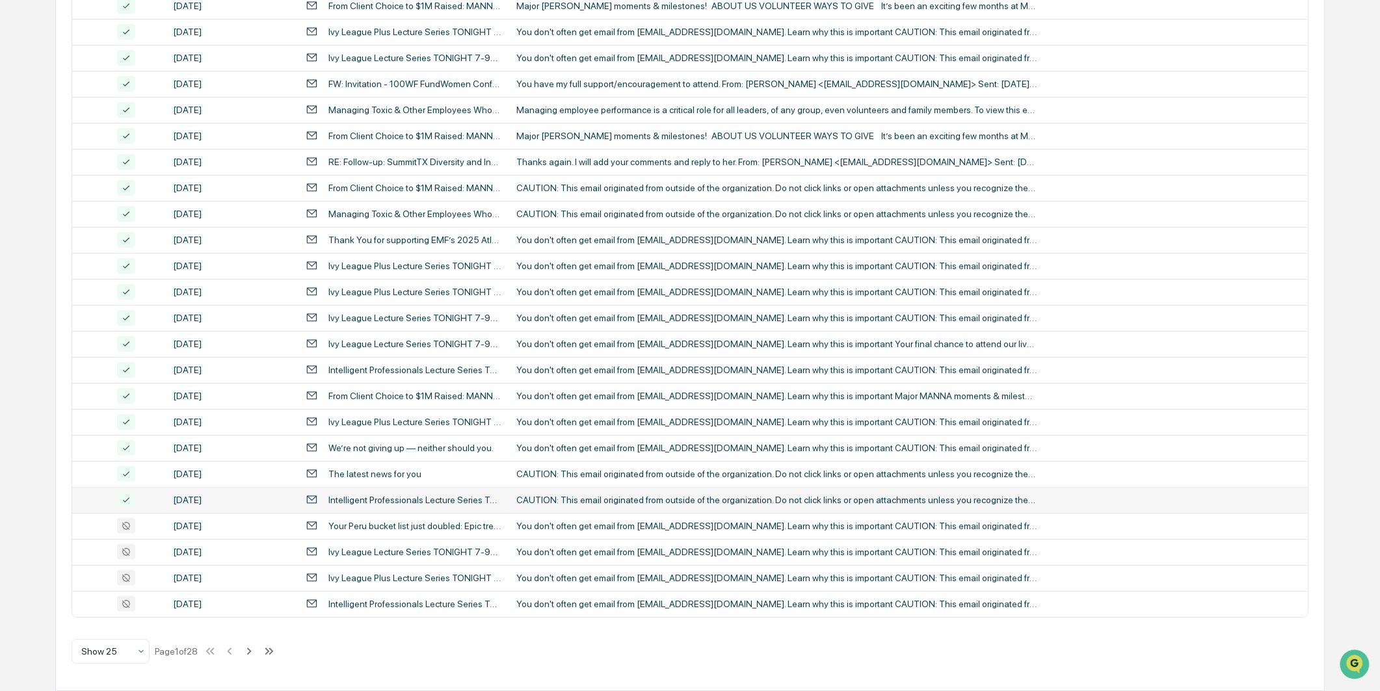
click at [380, 494] on div "Intelligent Professionals Lecture Series TONIGHT 7-9pm via ZOOM: What Schools D…" at bounding box center [403, 499] width 195 height 12
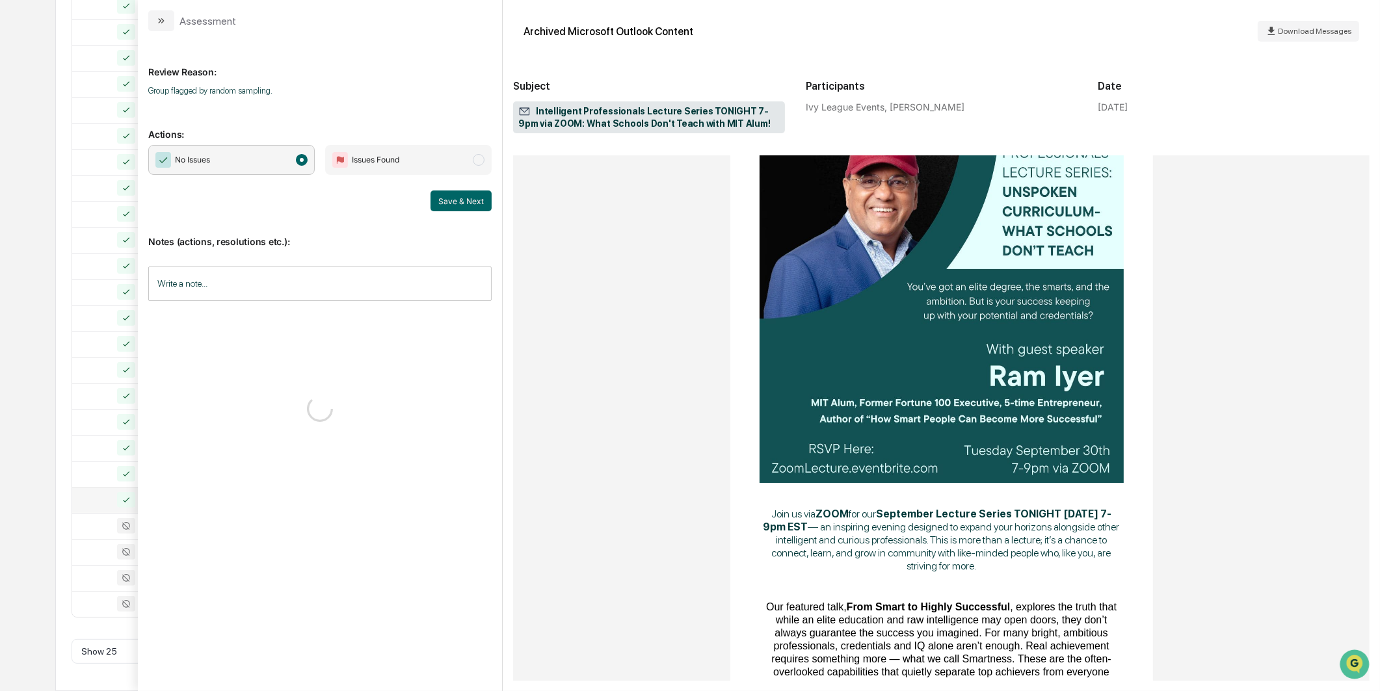
scroll to position [361, 0]
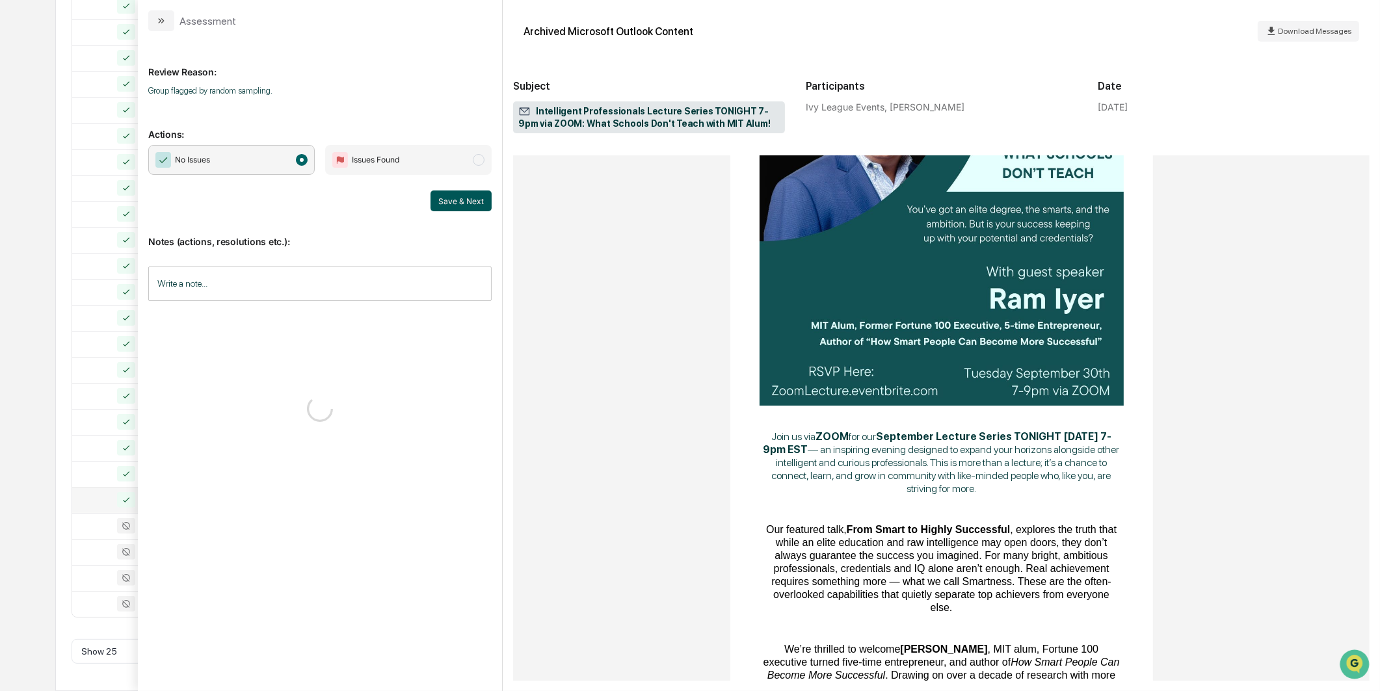
click at [452, 203] on button "Save & Next" at bounding box center [460, 200] width 61 height 21
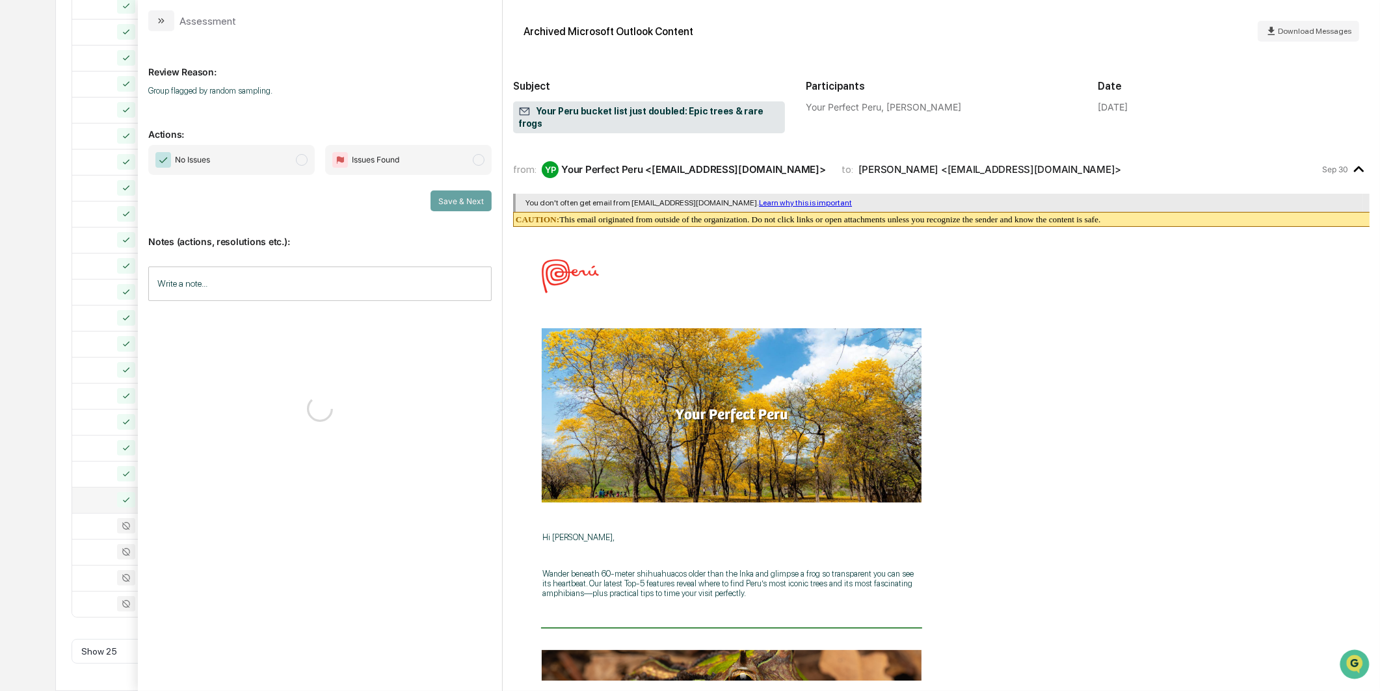
click at [322, 173] on div "No Issues Issues Found" at bounding box center [319, 160] width 343 height 30
click at [306, 164] on span "modal" at bounding box center [302, 160] width 12 height 12
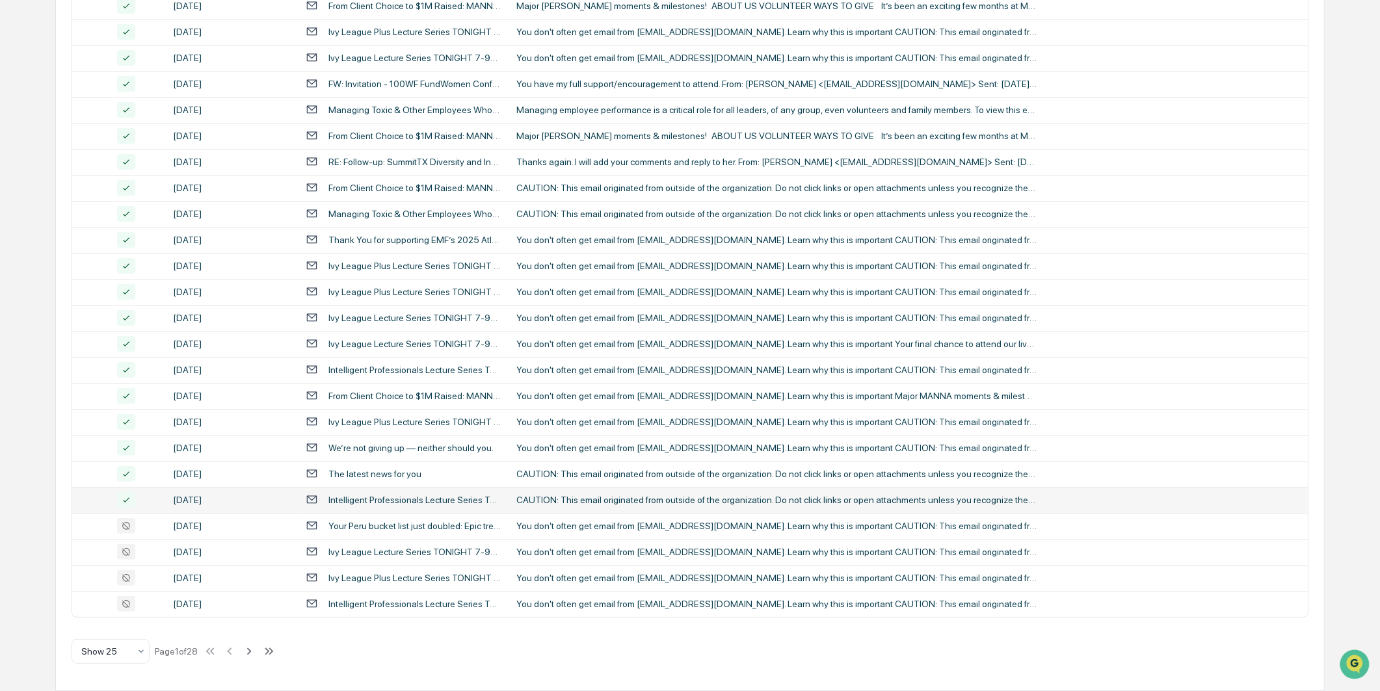
click at [36, 132] on div "Calendar Manage Tasks Reviews Approval Management Company People, Data, Setting…" at bounding box center [690, 179] width 1380 height 1023
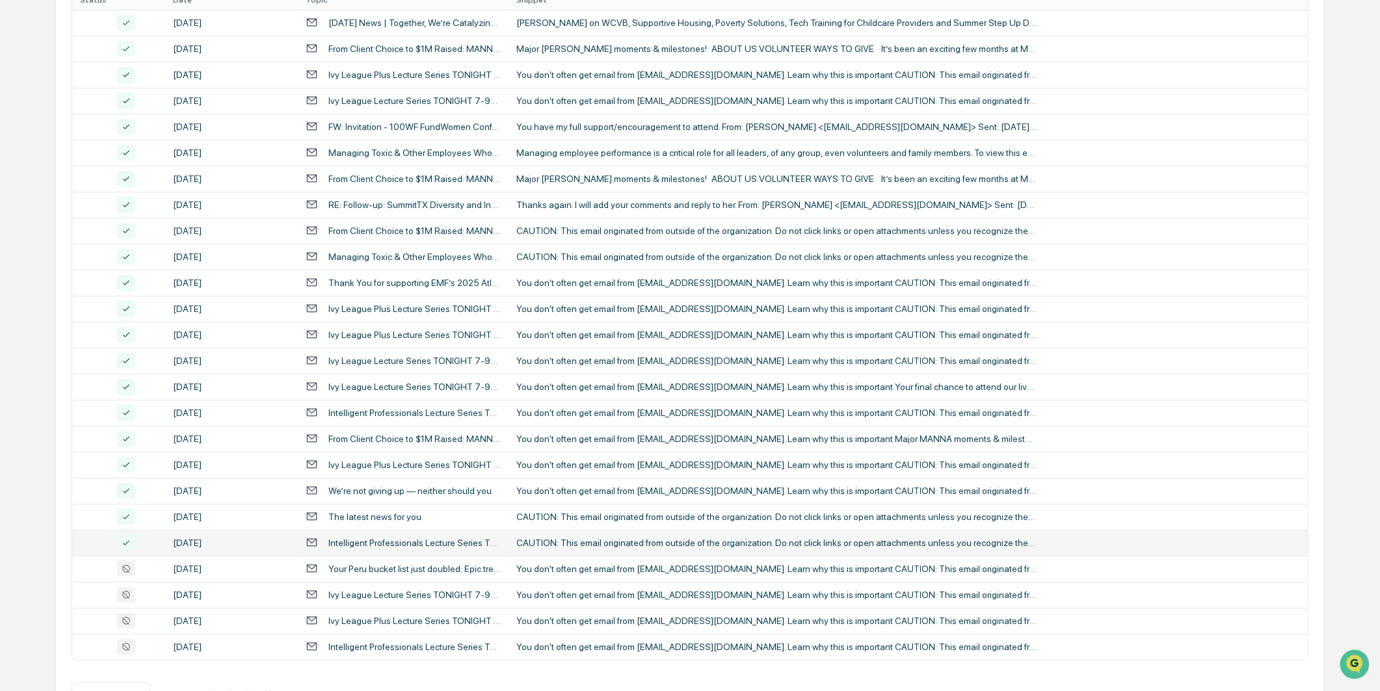
scroll to position [338, 0]
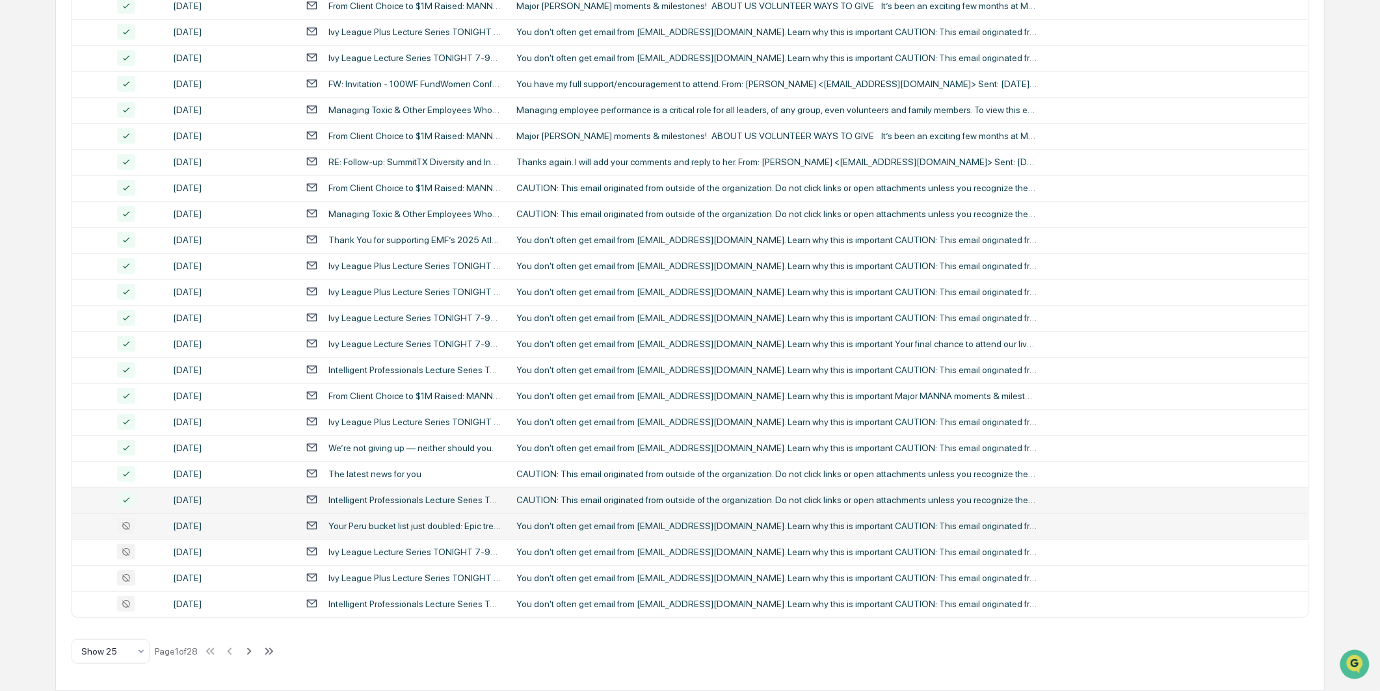
click at [590, 530] on div "You don't often get email from [EMAIL_ADDRESS][DOMAIN_NAME]. Learn why this is …" at bounding box center [776, 526] width 520 height 10
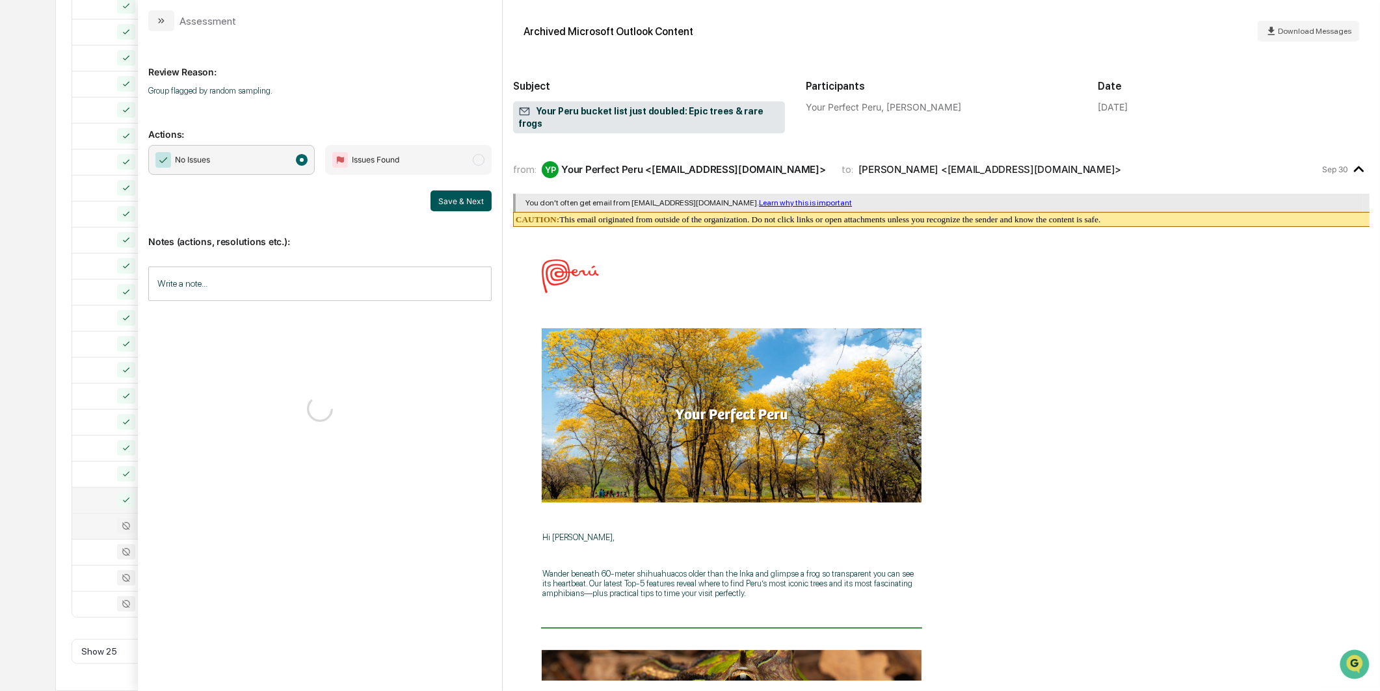
click at [478, 207] on button "Save & Next" at bounding box center [460, 200] width 61 height 21
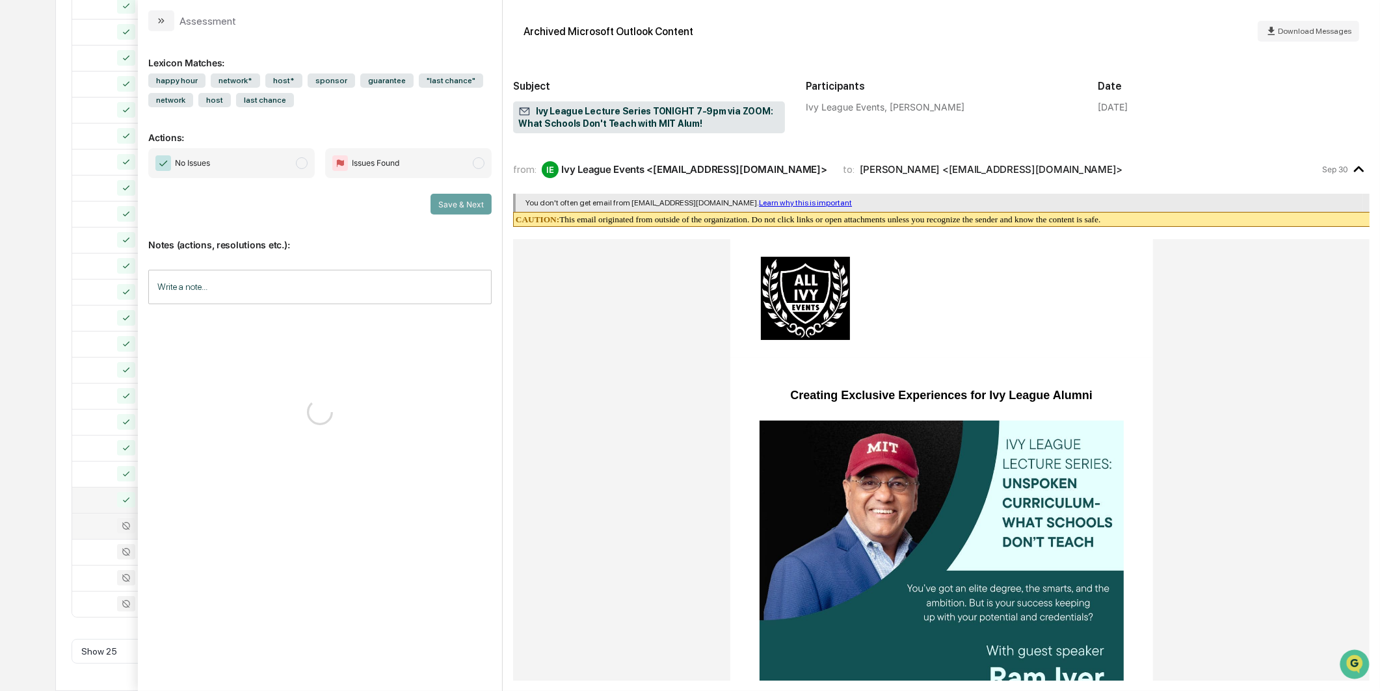
click at [282, 165] on span "No Issues" at bounding box center [231, 163] width 166 height 30
click at [447, 207] on button "Save & Next" at bounding box center [460, 204] width 61 height 21
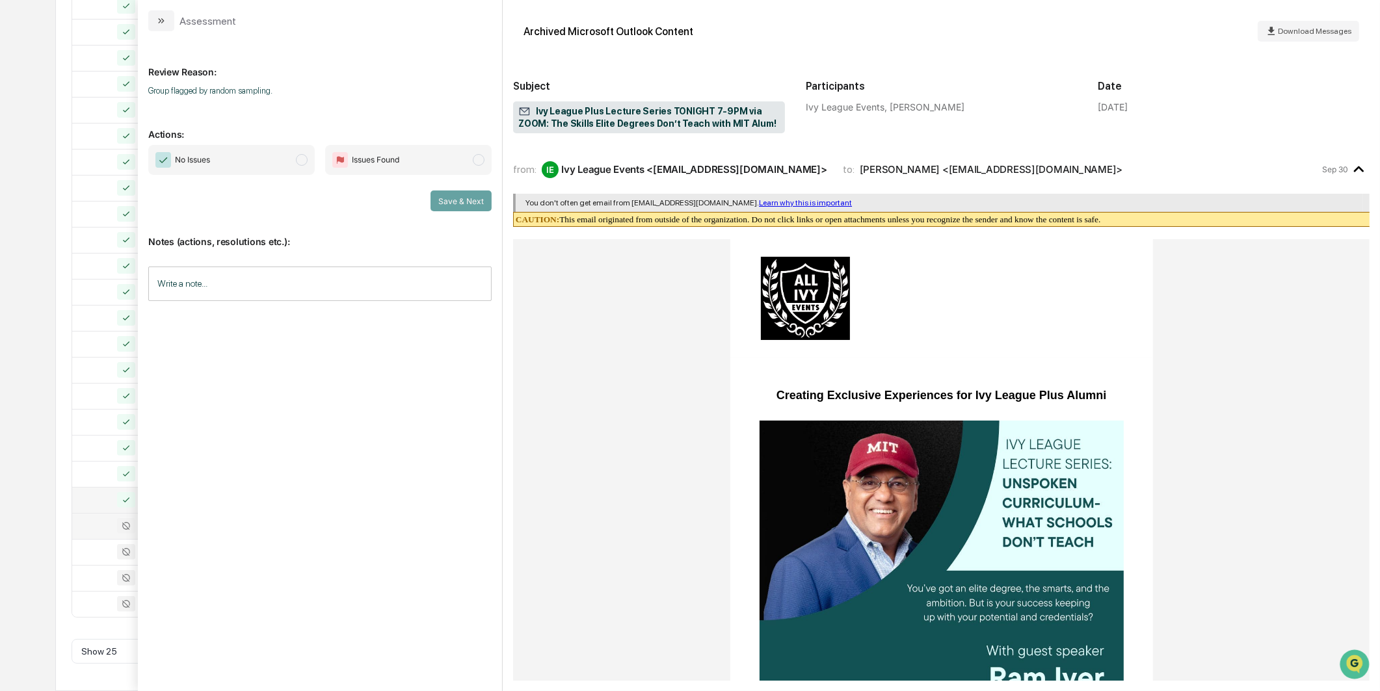
click at [284, 163] on span "No Issues" at bounding box center [231, 160] width 166 height 30
click at [28, 416] on div "Calendar Manage Tasks Reviews Approval Management Company People, Data, Setting…" at bounding box center [690, 179] width 1380 height 1023
